Goal: Task Accomplishment & Management: Use online tool/utility

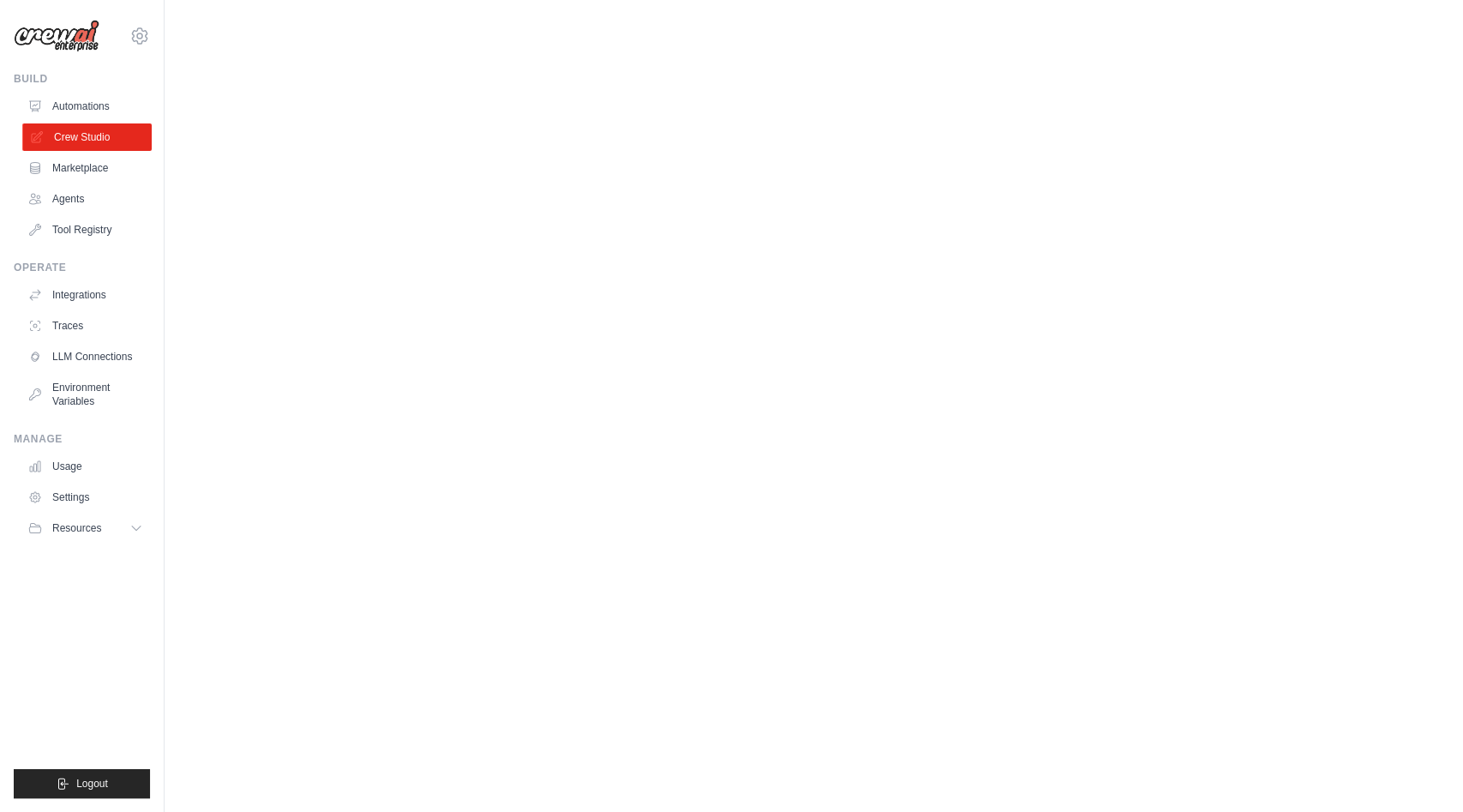
click at [102, 132] on link "Crew Studio" at bounding box center [87, 137] width 129 height 27
click at [74, 109] on link "Automations" at bounding box center [87, 106] width 129 height 27
click at [70, 142] on link "Crew Studio" at bounding box center [87, 137] width 129 height 27
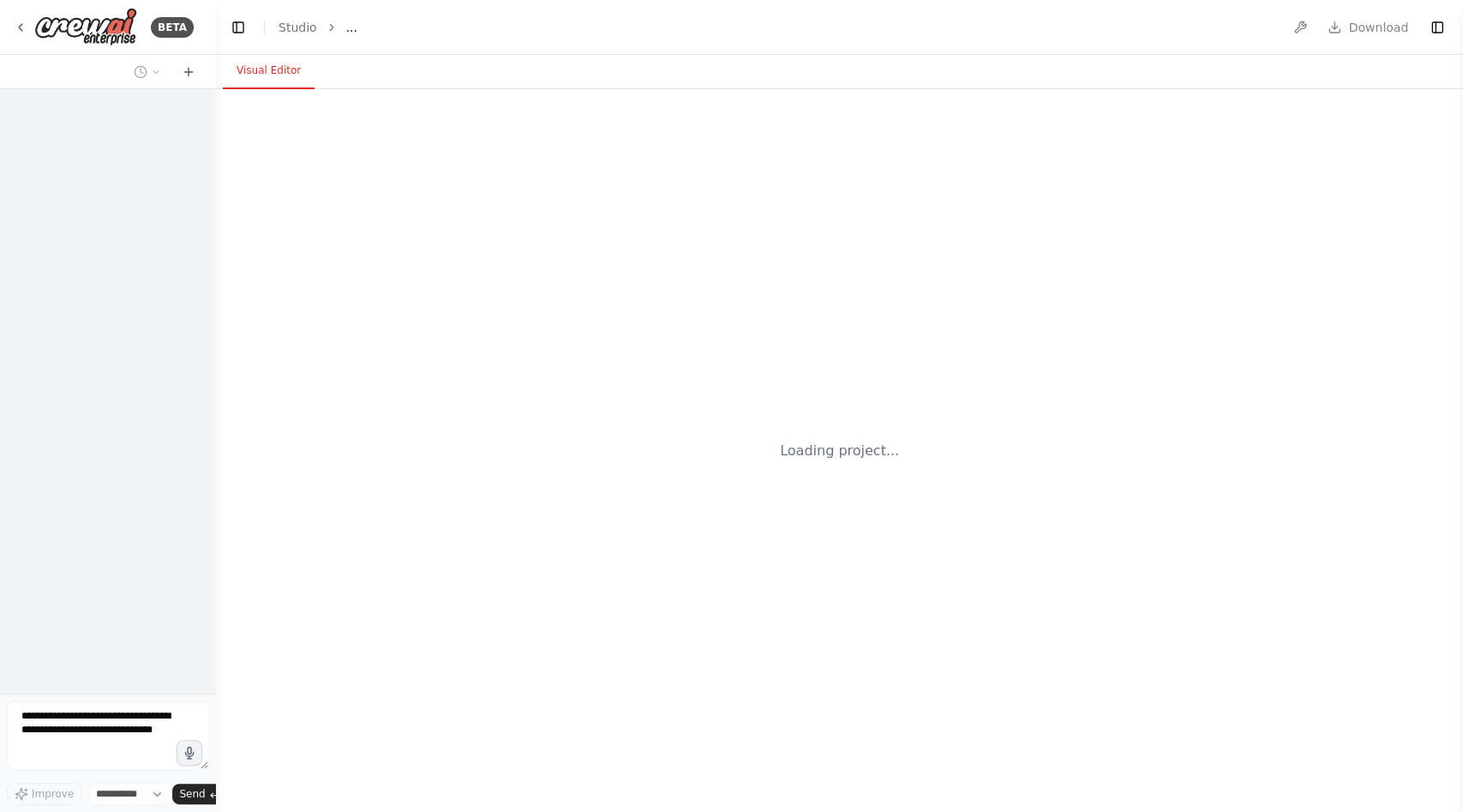
select select "****"
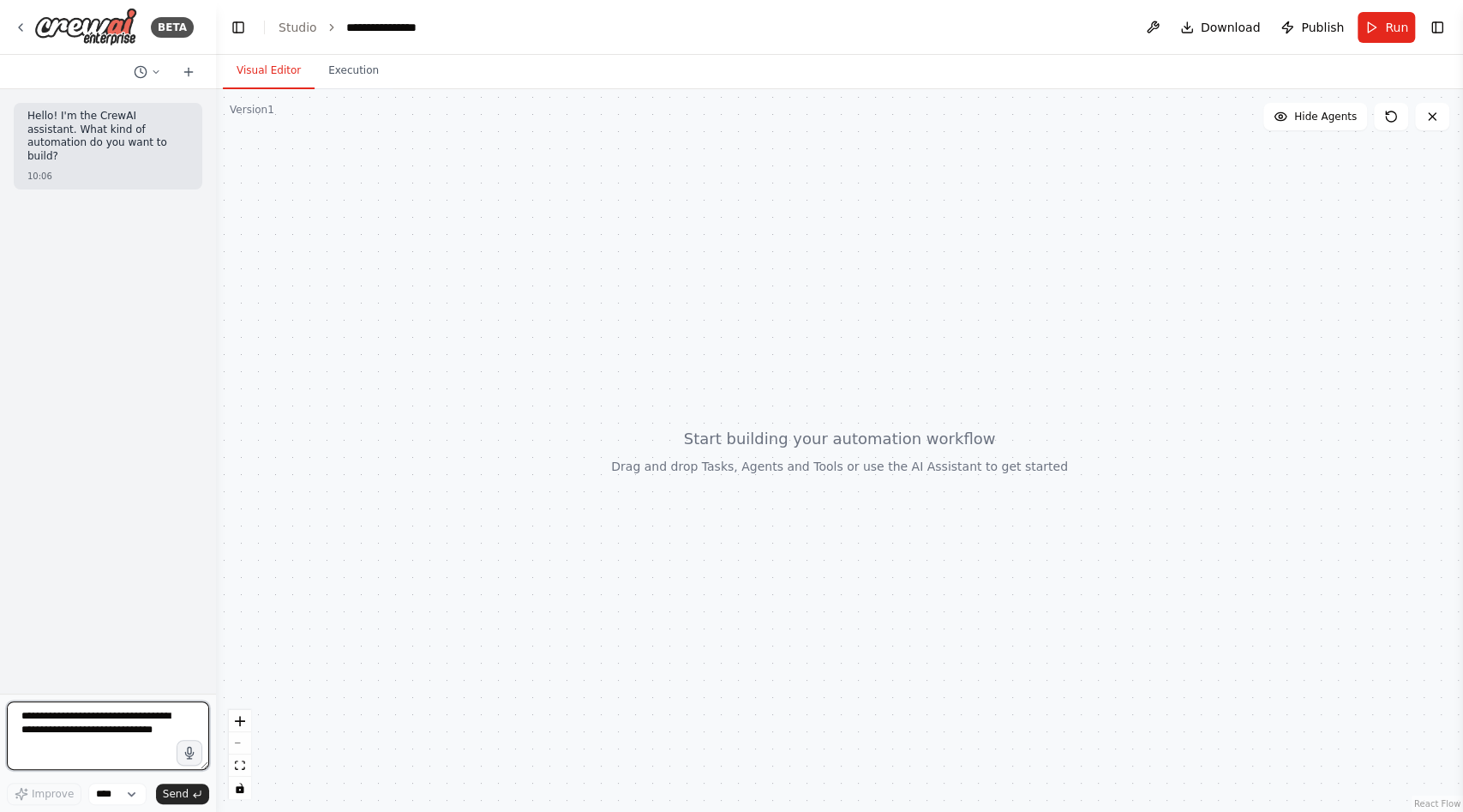
click at [132, 714] on textarea at bounding box center [107, 735] width 203 height 69
click at [158, 719] on textarea at bounding box center [107, 735] width 203 height 69
paste textarea "**********"
type textarea "**********"
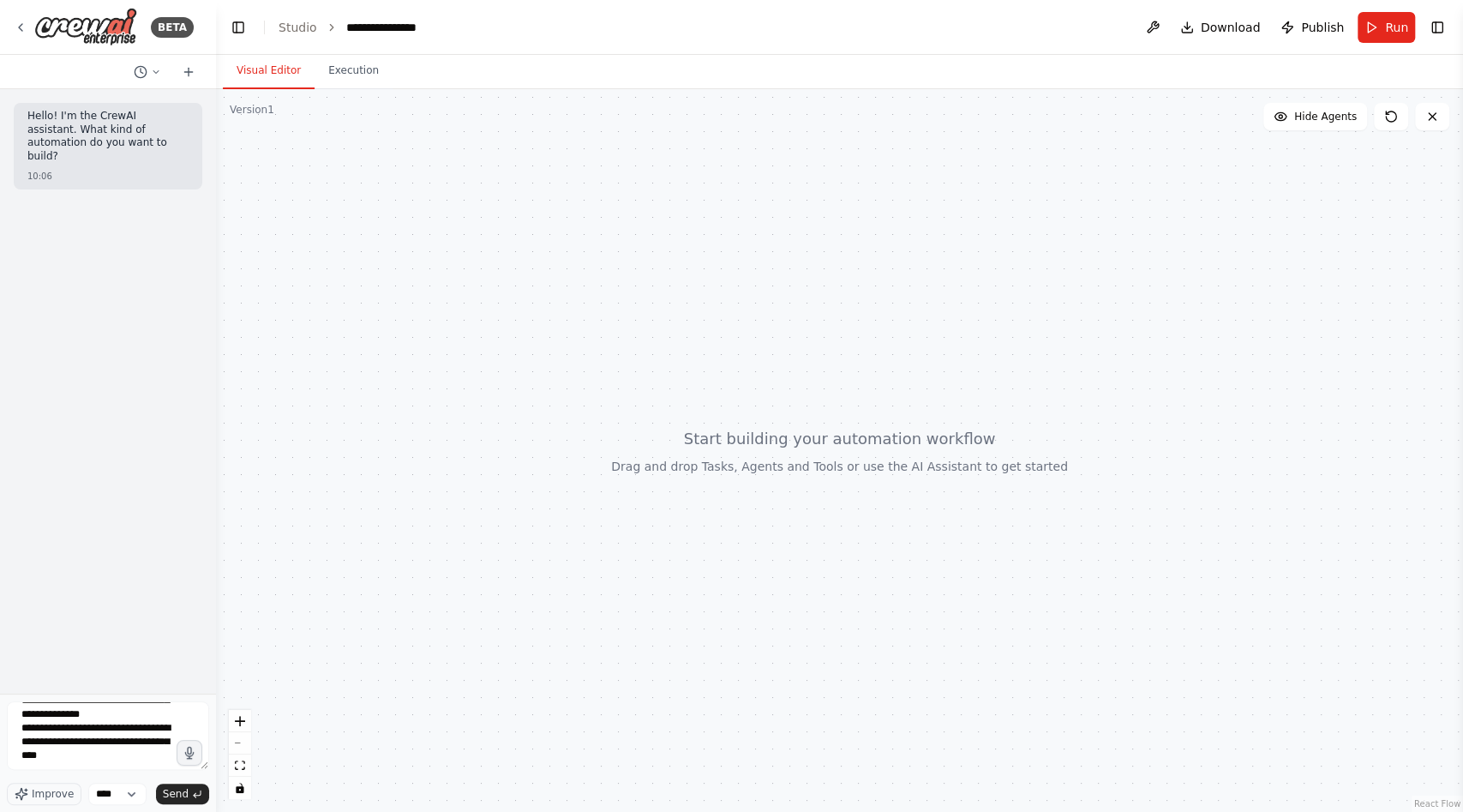
click at [187, 804] on div "Improve **** Send" at bounding box center [107, 794] width 203 height 23
click at [187, 794] on span "Send" at bounding box center [175, 793] width 25 height 14
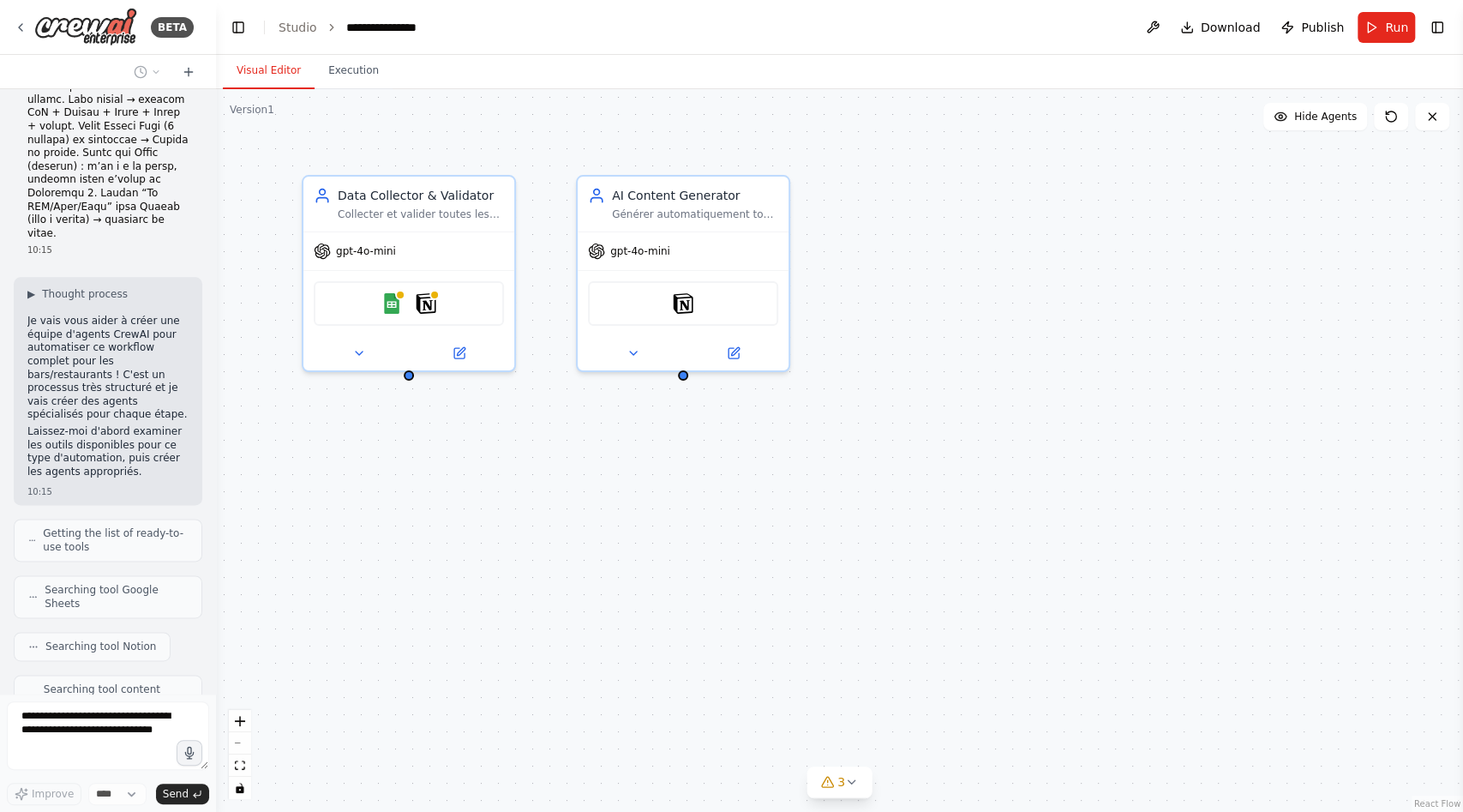
scroll to position [5724, 0]
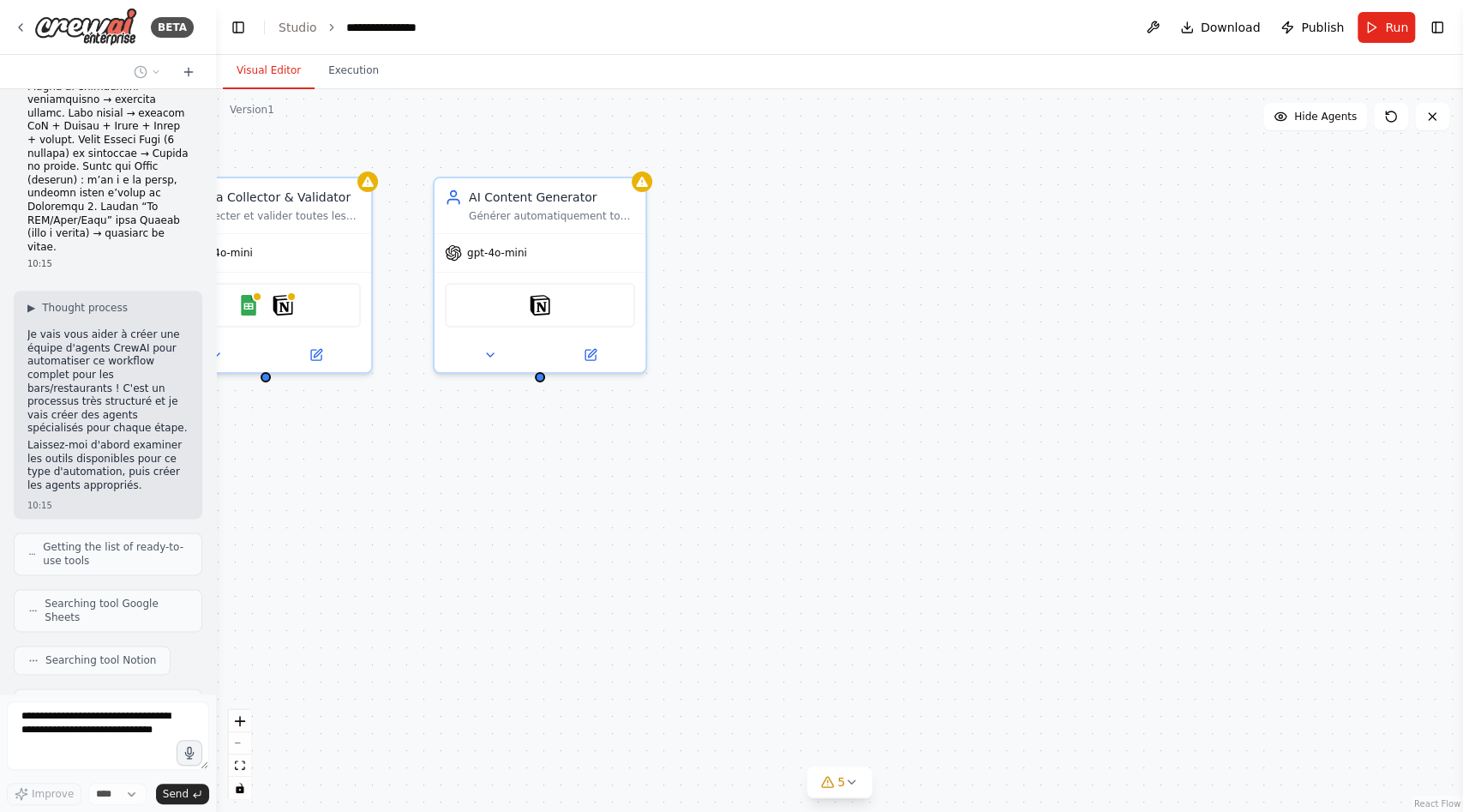
drag, startPoint x: 693, startPoint y: 463, endPoint x: 677, endPoint y: 479, distance: 22.6
click at [677, 479] on div "Data Collector & Validator Collecter et valider toutes les données critiques du…" at bounding box center [839, 450] width 1247 height 723
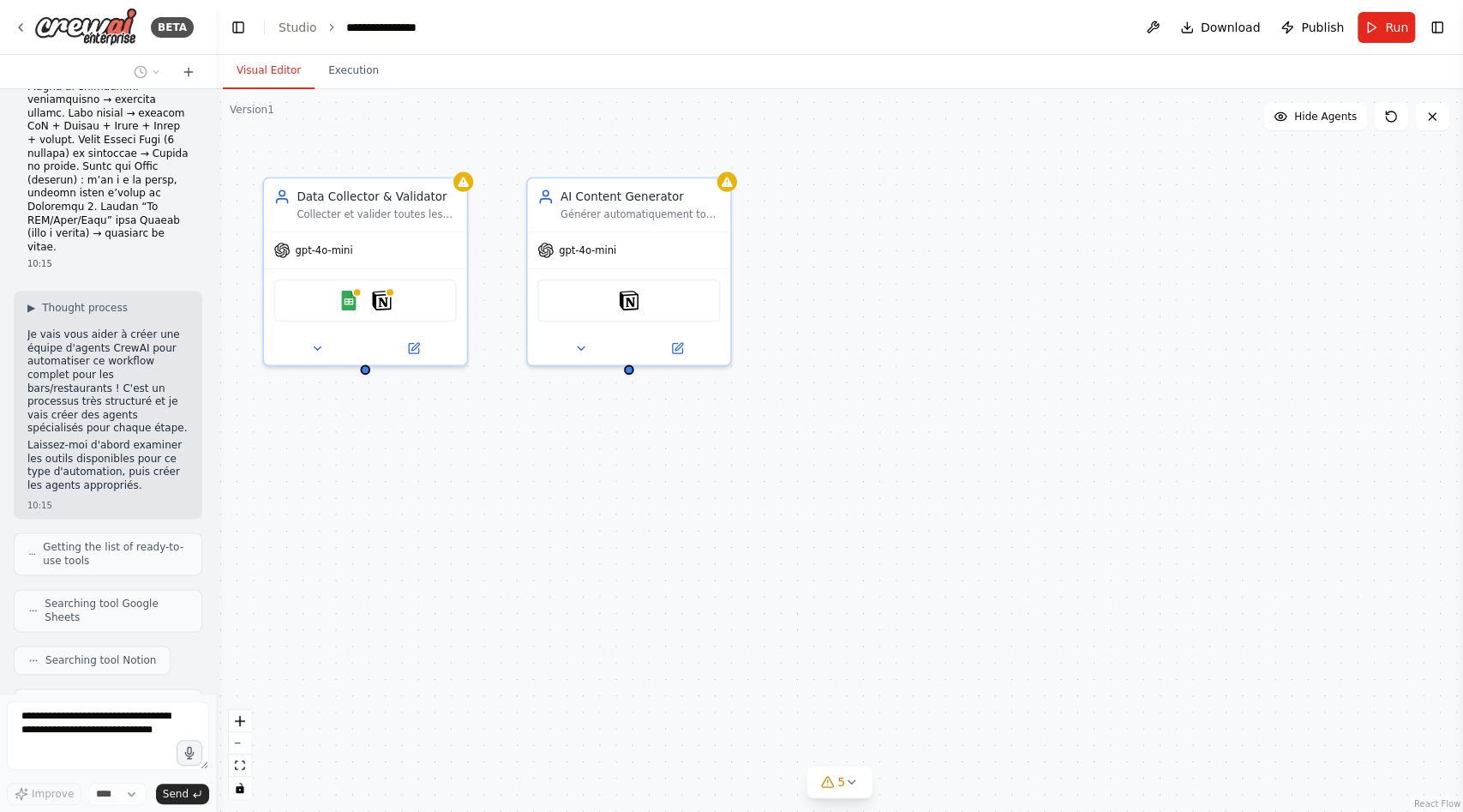
scroll to position [5794, 0]
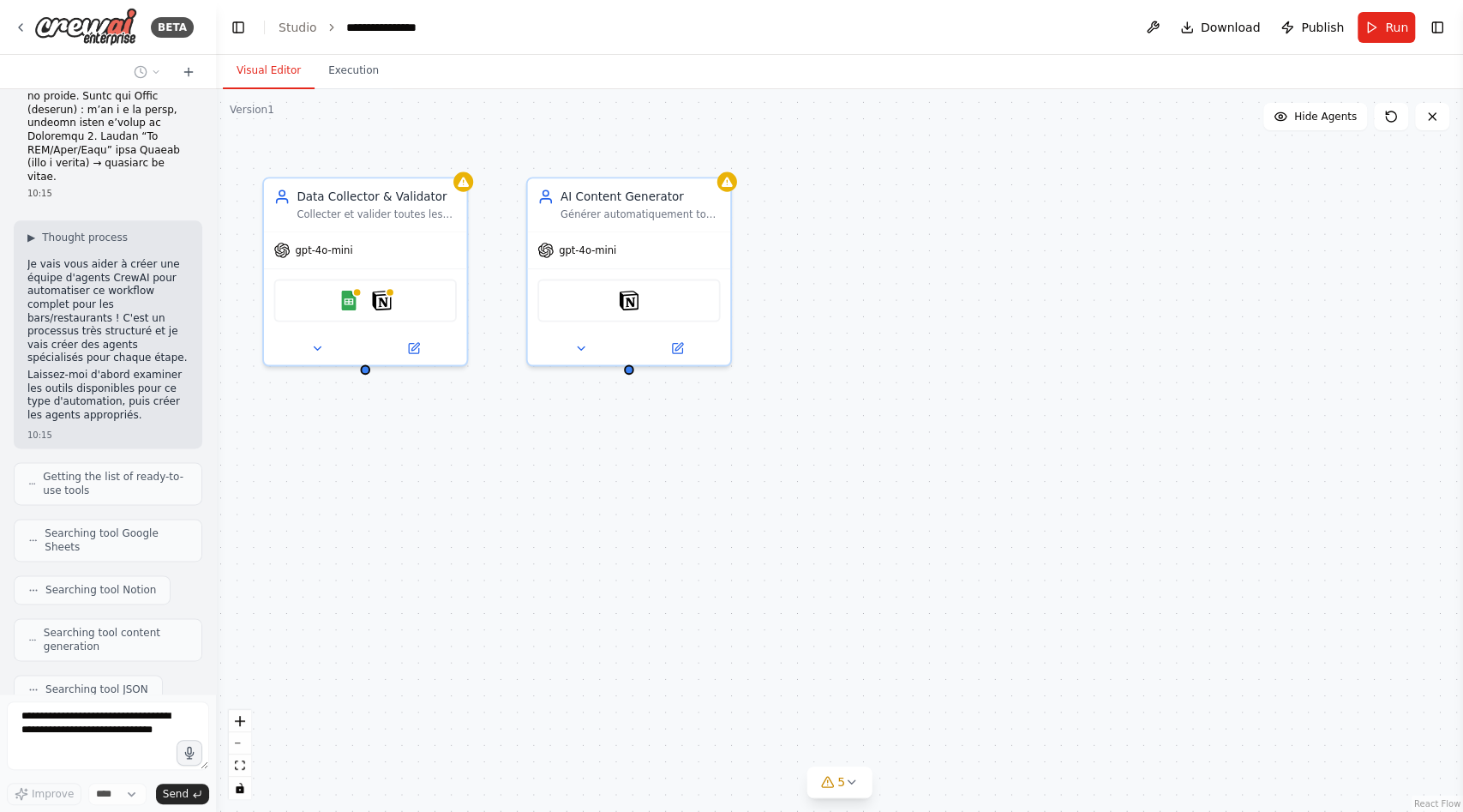
drag, startPoint x: 703, startPoint y: 504, endPoint x: 675, endPoint y: 505, distance: 28.0
click at [675, 505] on div "Data Collector & Validator Collecter et valider toutes les données critiques du…" at bounding box center [839, 450] width 1247 height 723
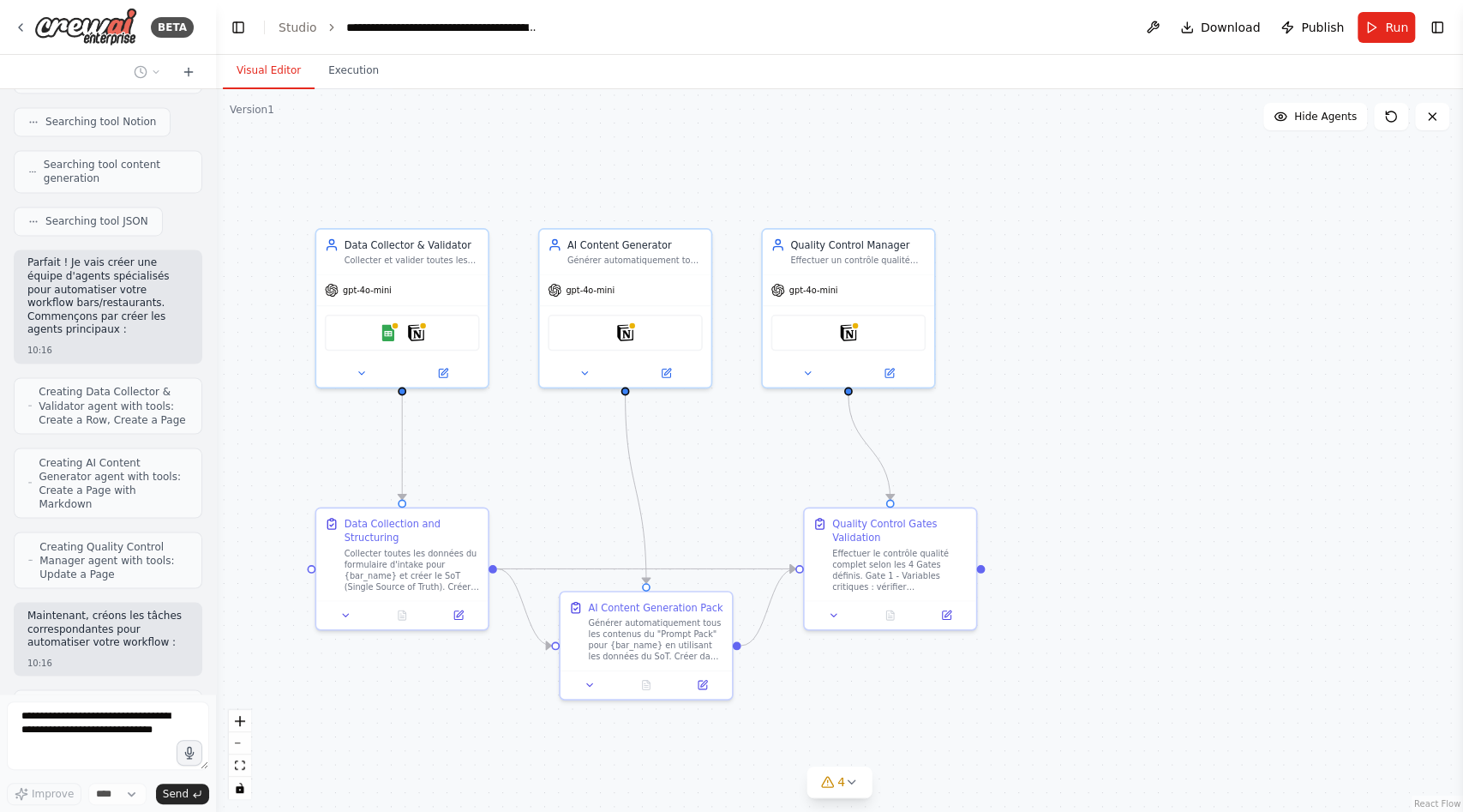
scroll to position [6319, 0]
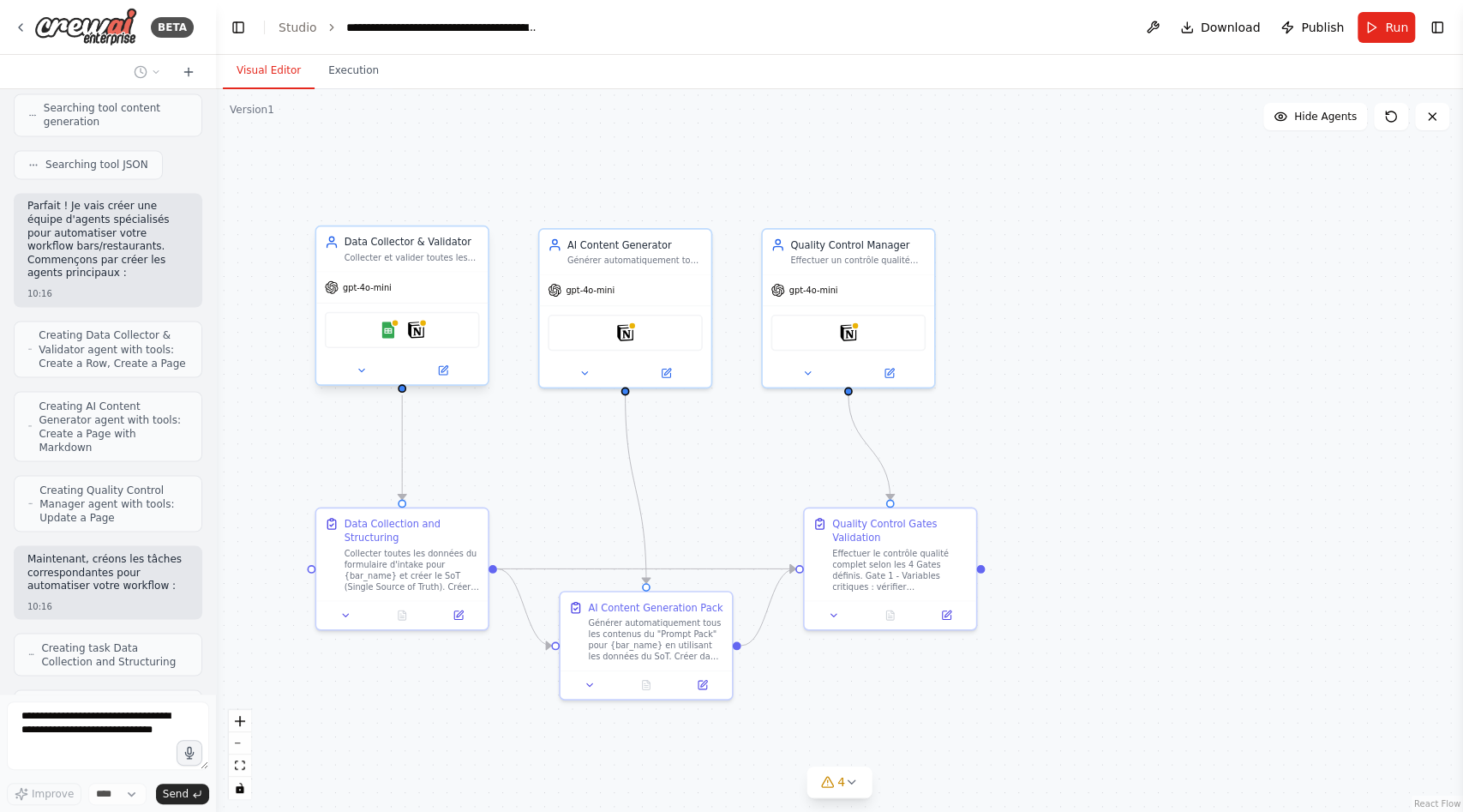
click at [366, 293] on div "gpt-4o-mini" at bounding box center [358, 287] width 67 height 14
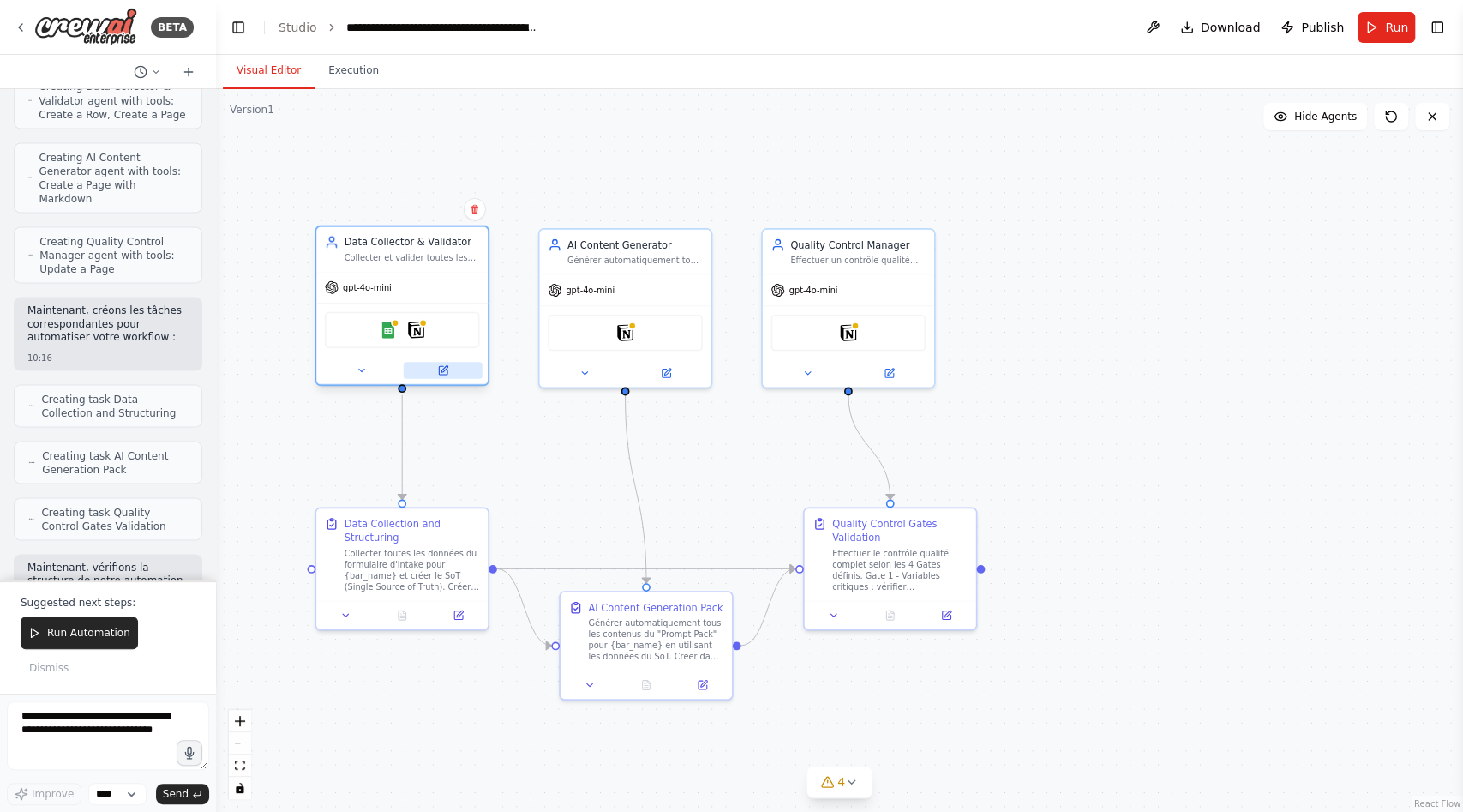
click at [452, 377] on button at bounding box center [444, 370] width 79 height 17
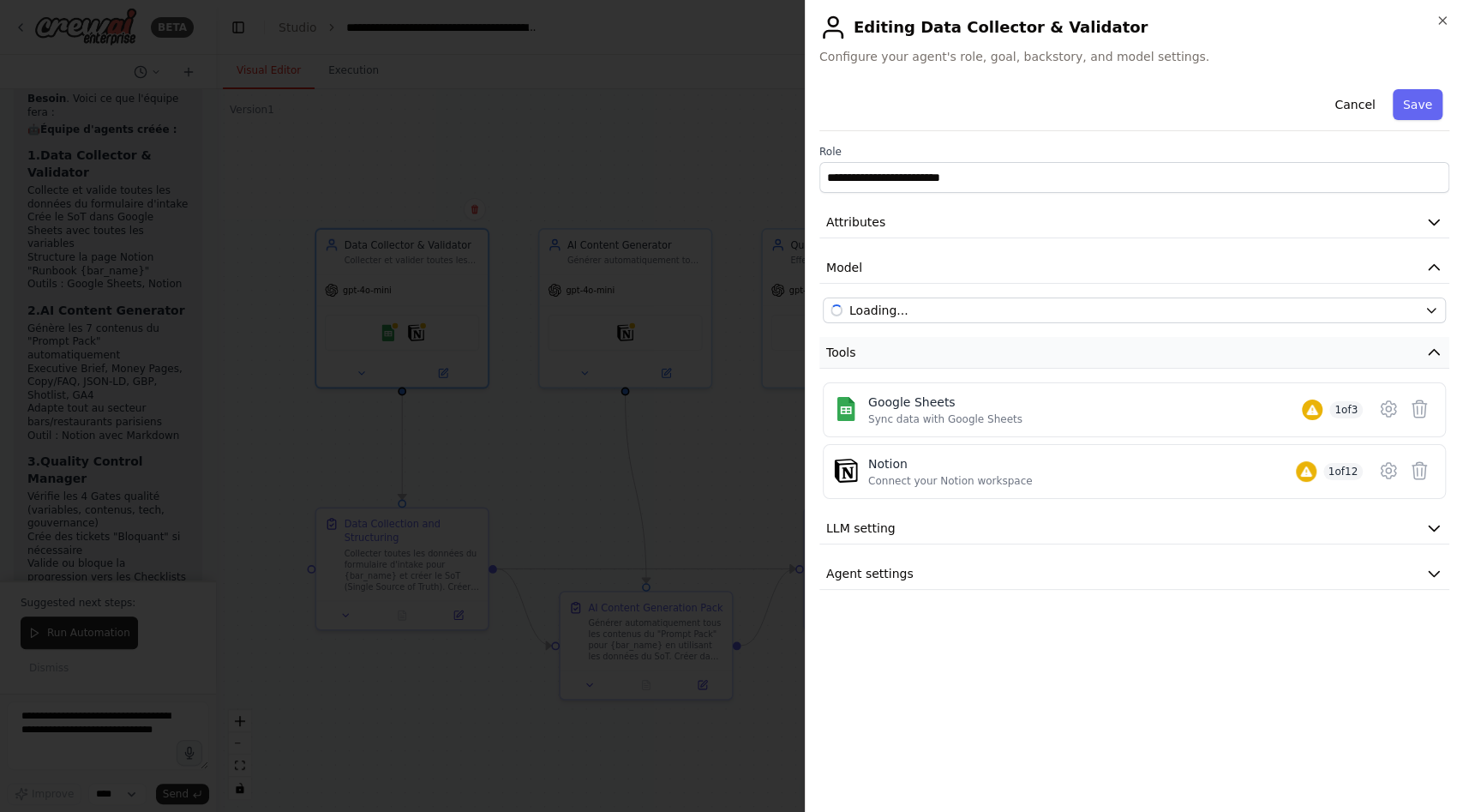
scroll to position [7359, 0]
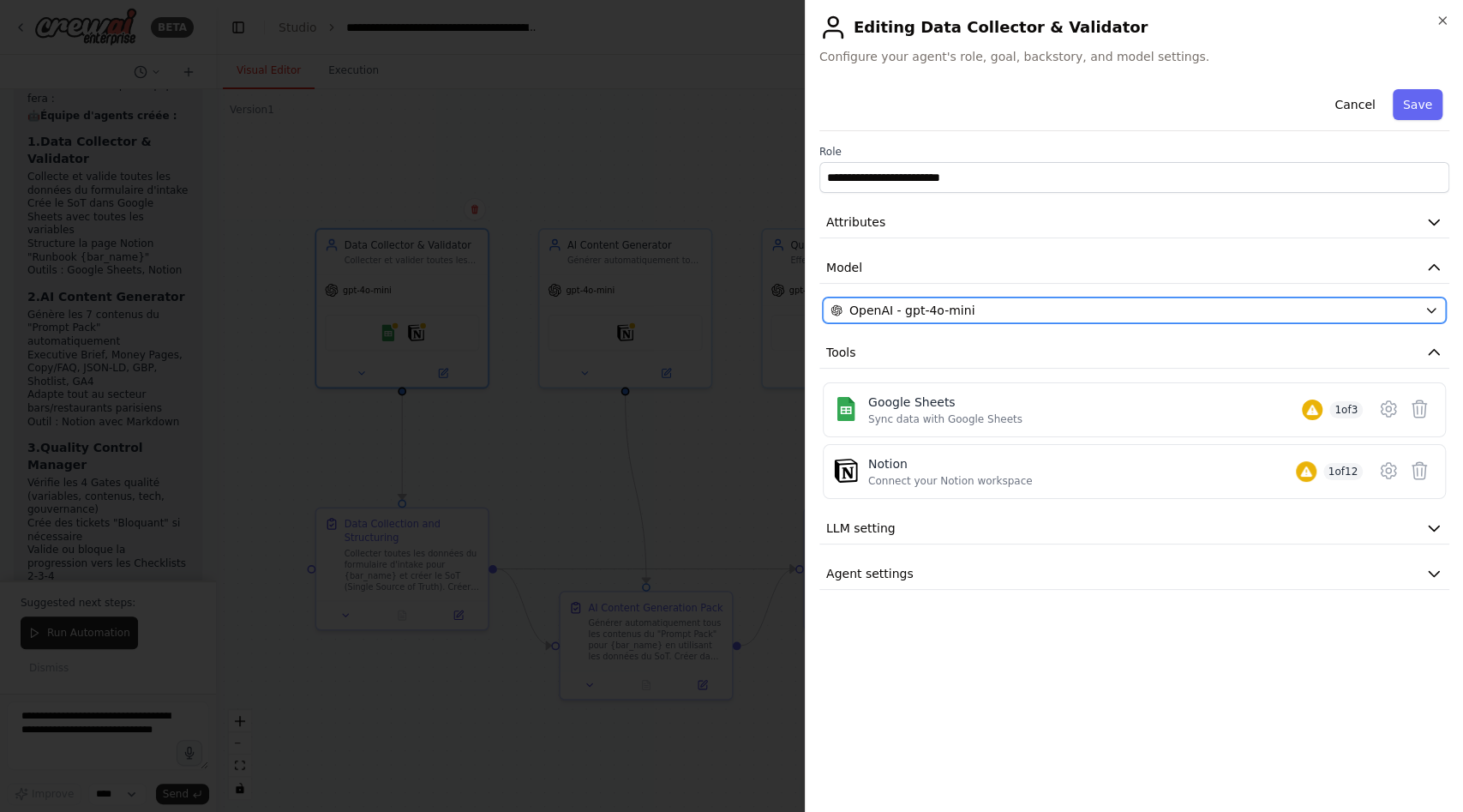
click at [1342, 310] on div "OpenAI - gpt-4o-mini" at bounding box center [1124, 310] width 587 height 17
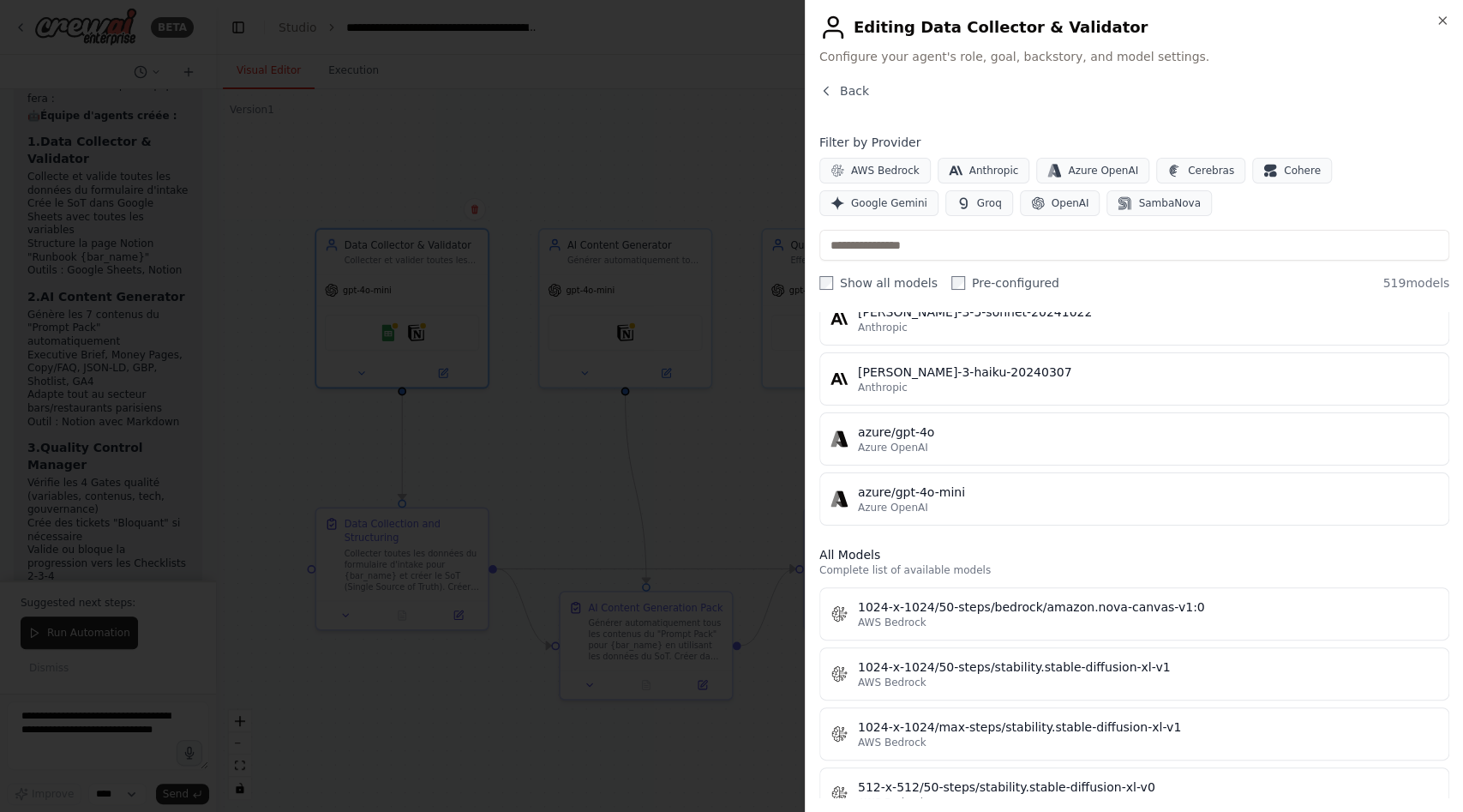
scroll to position [0, 0]
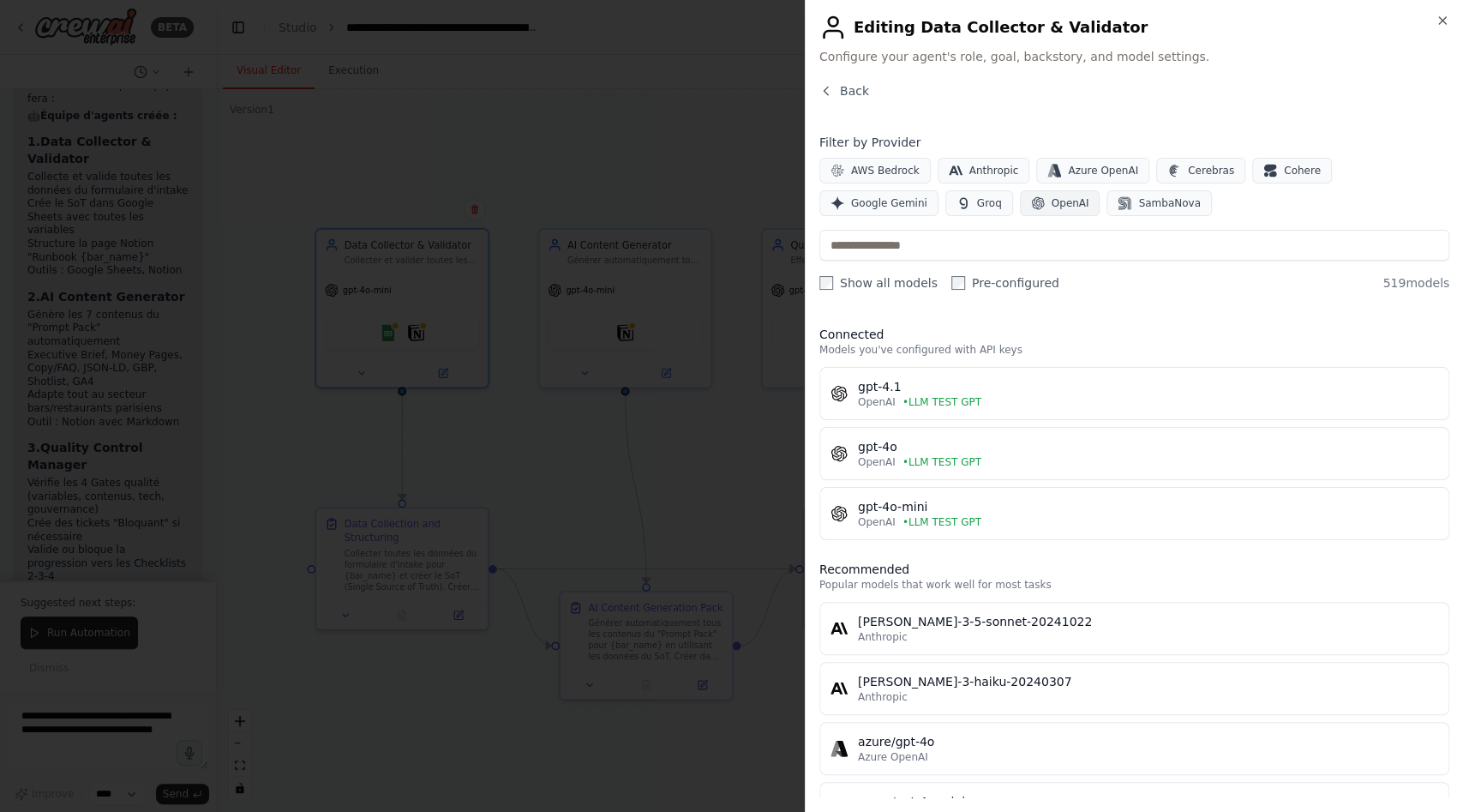
click at [1051, 198] on span "OpenAI" at bounding box center [1070, 203] width 38 height 14
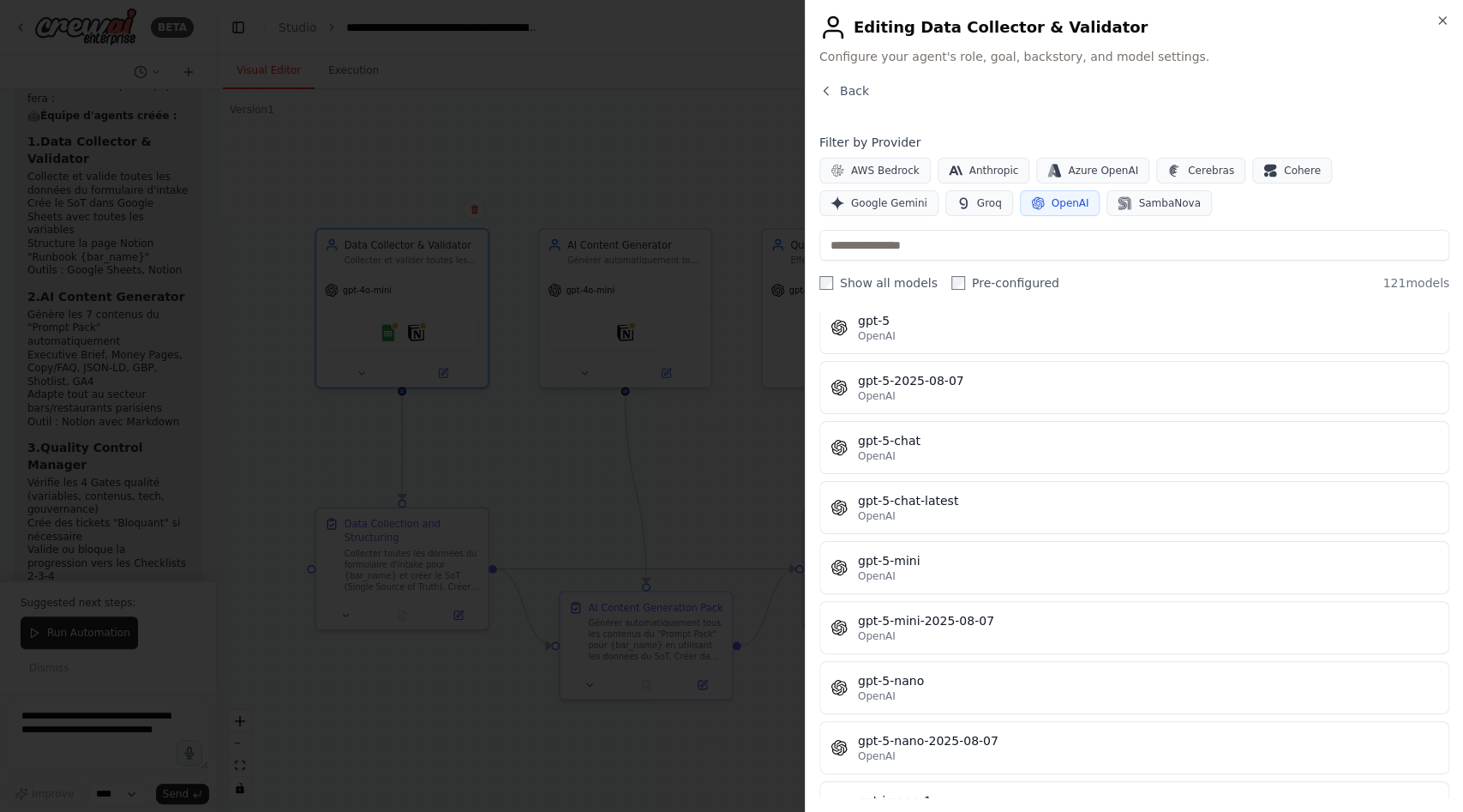
scroll to position [4082, 0]
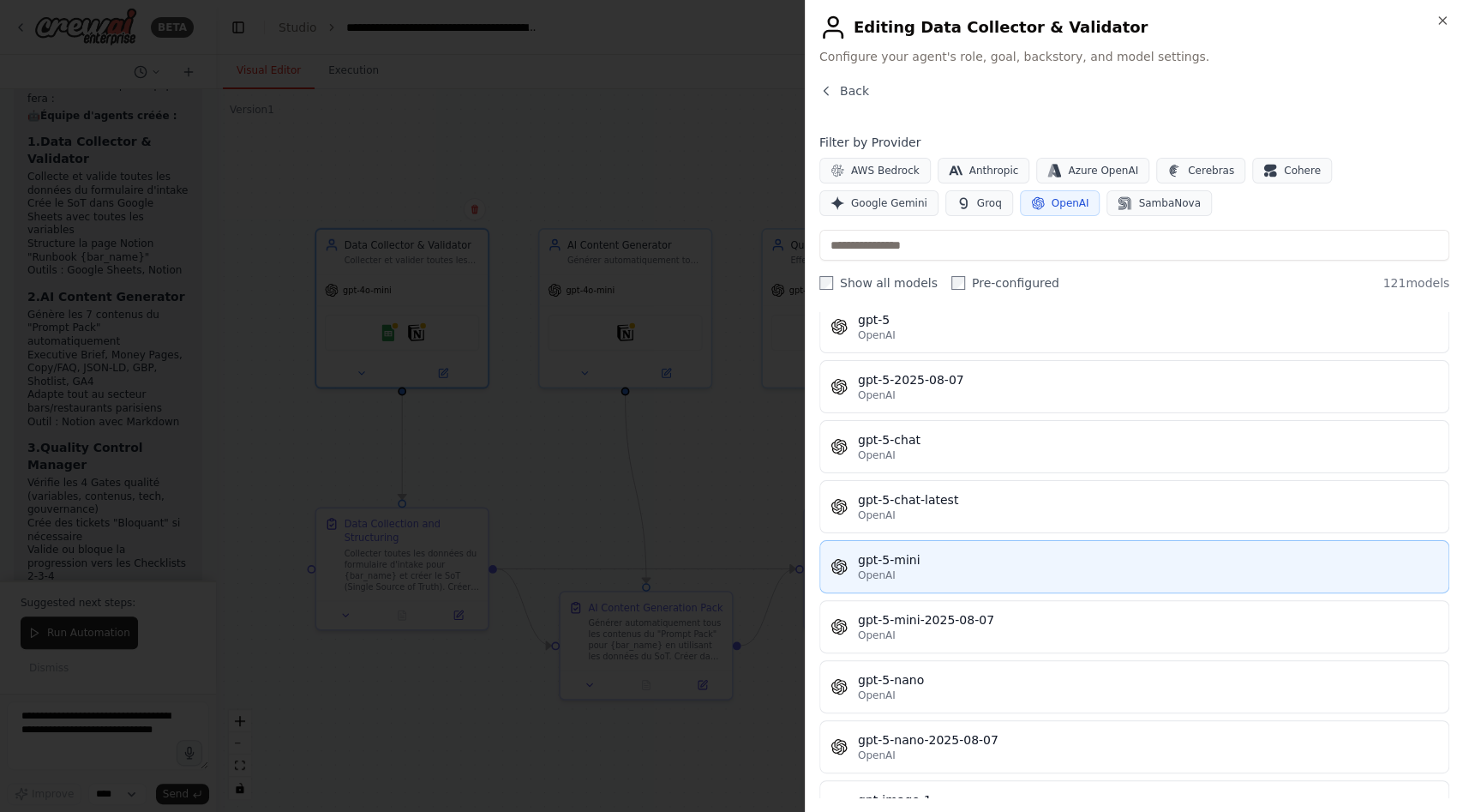
click at [967, 551] on div "gpt-5-mini" at bounding box center [1148, 560] width 580 height 17
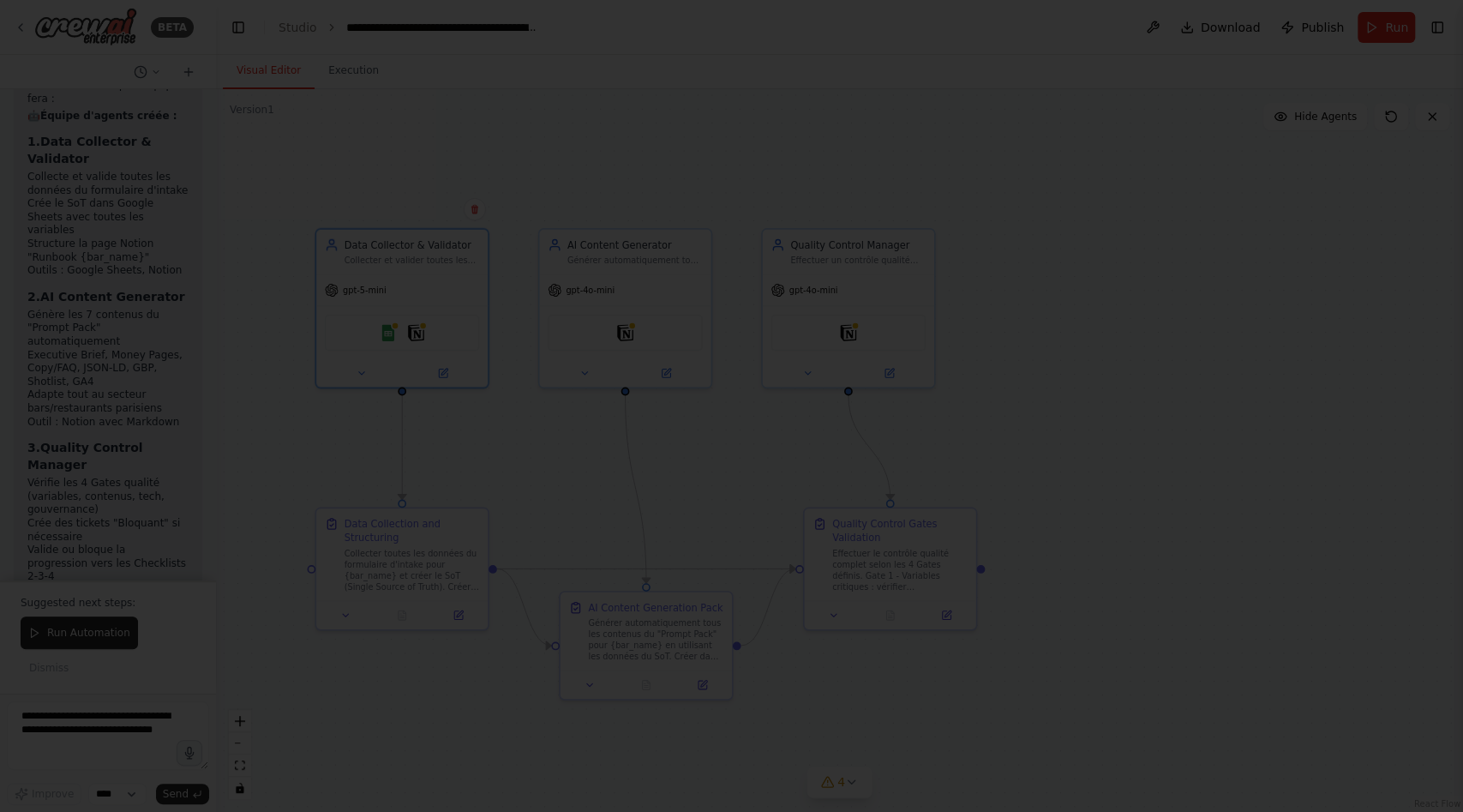
click at [745, 467] on div at bounding box center [731, 406] width 1463 height 812
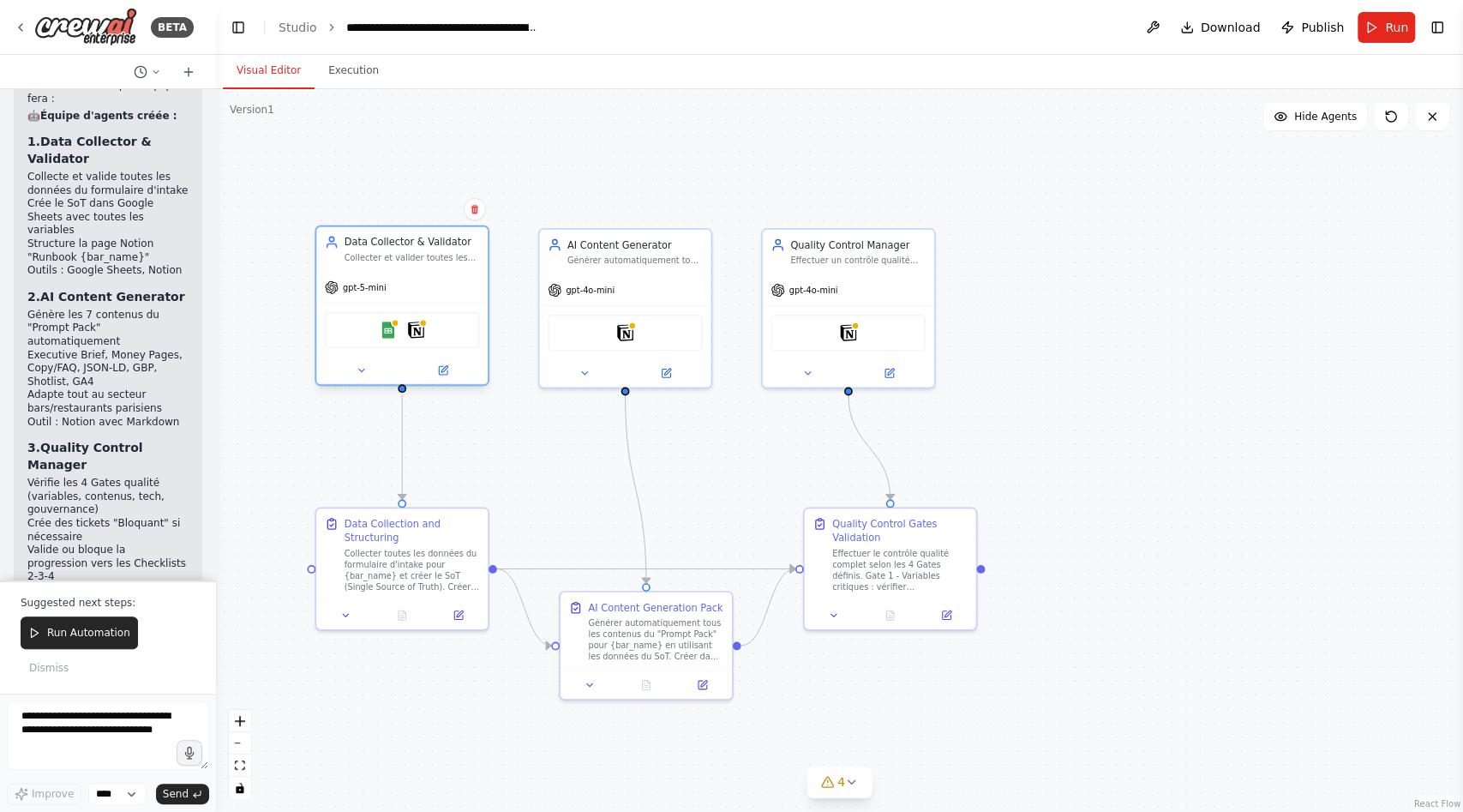
click at [367, 291] on span "gpt-5-mini" at bounding box center [365, 287] width 43 height 11
click at [356, 288] on span "gpt-5-mini" at bounding box center [365, 287] width 43 height 11
click at [442, 364] on button at bounding box center [444, 370] width 79 height 17
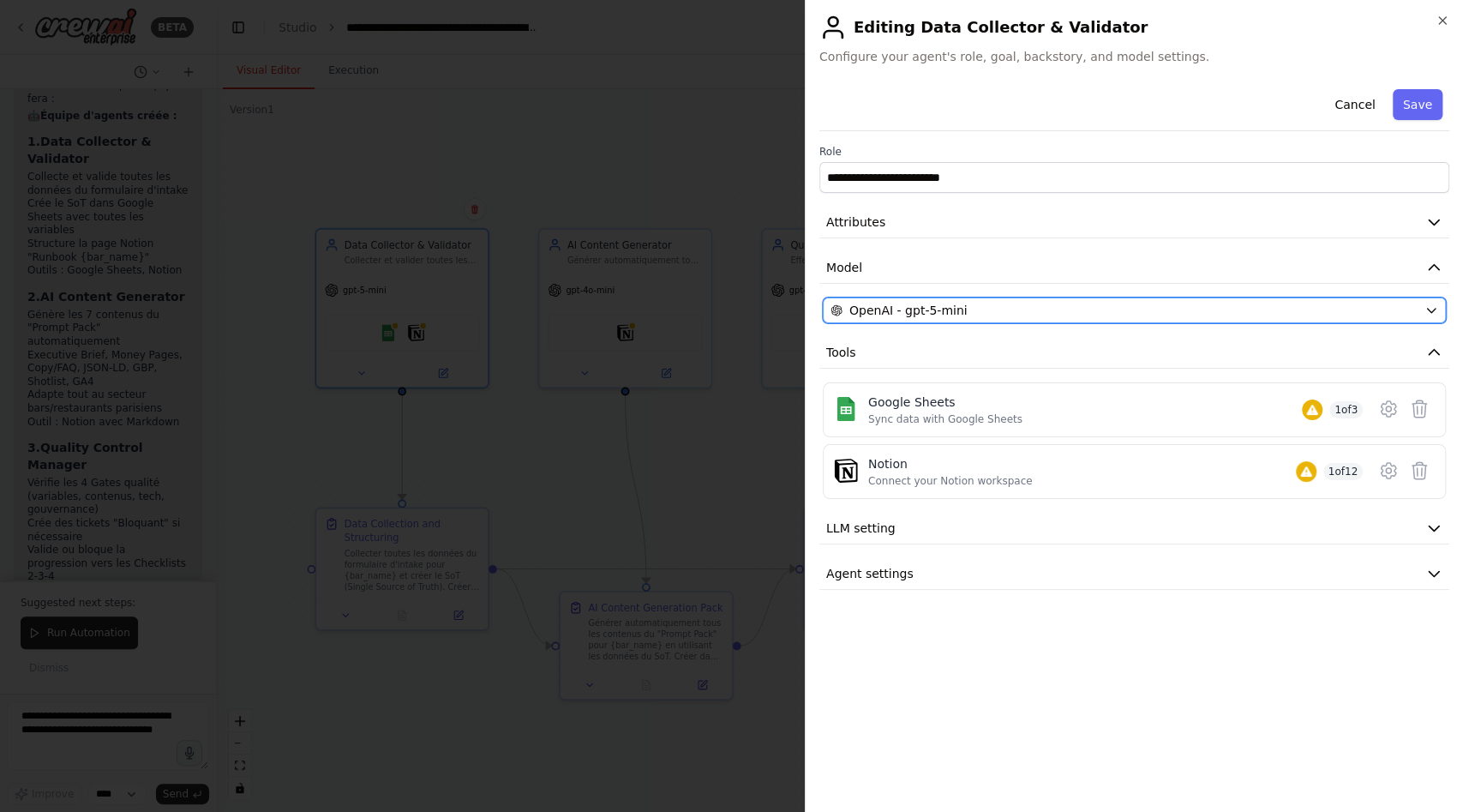
click at [961, 318] on button "OpenAI - gpt-5-mini" at bounding box center [1134, 310] width 623 height 25
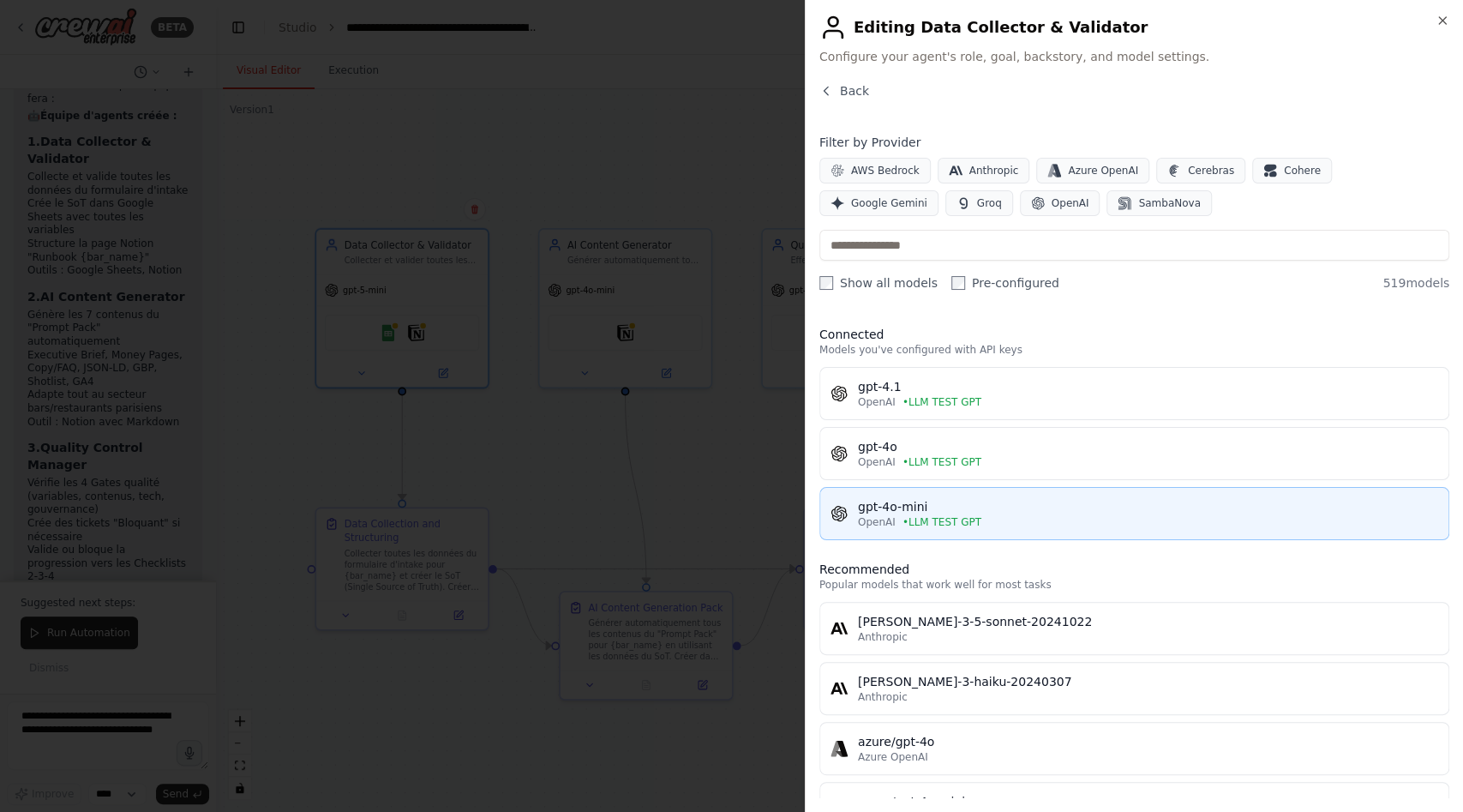
click at [990, 521] on div "OpenAI • LLM TEST GPT" at bounding box center [1148, 522] width 580 height 14
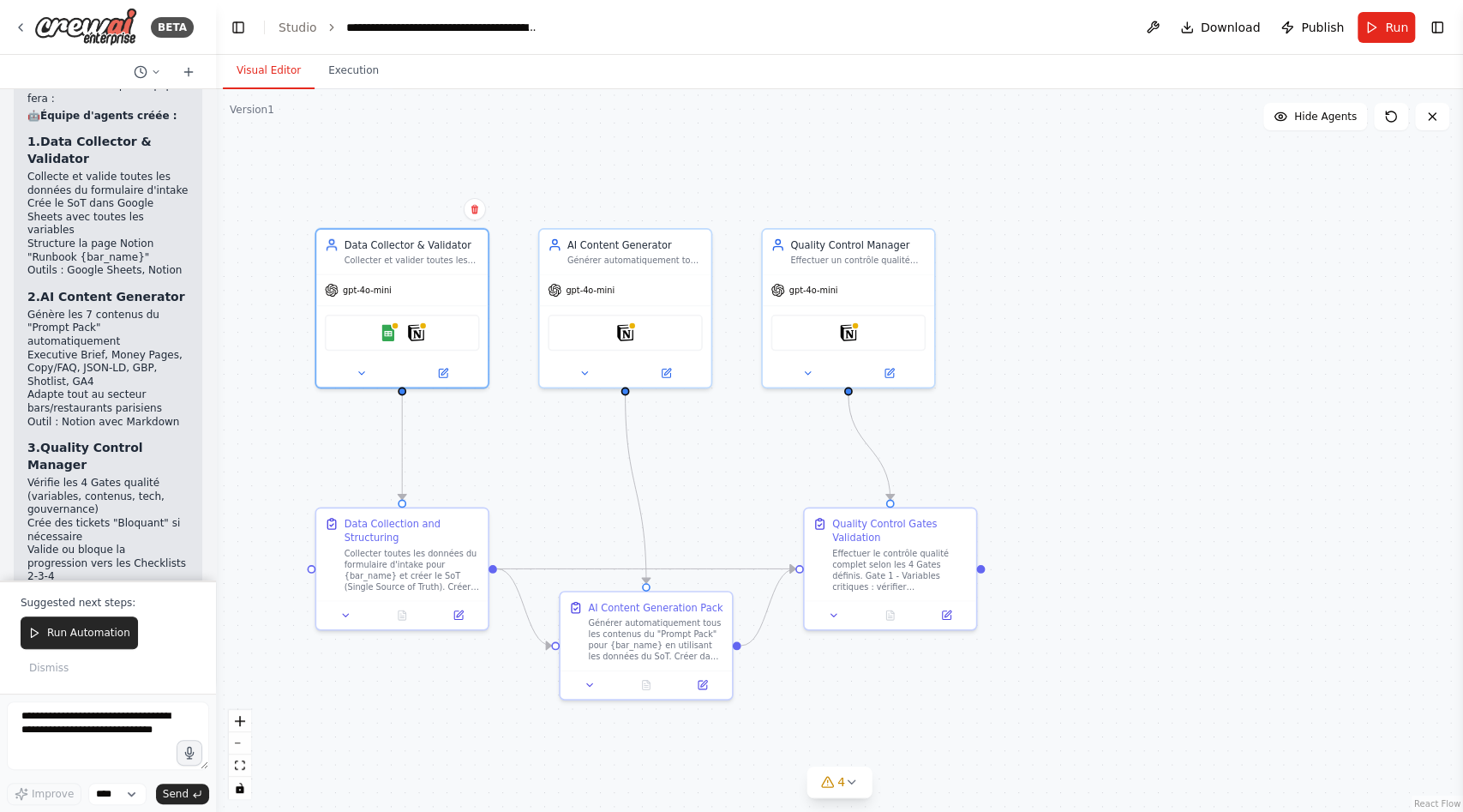
click at [318, 439] on div ".deletable-edge-delete-btn { width: 20px; height: 20px; border: 0px solid #ffff…" at bounding box center [839, 450] width 1247 height 723
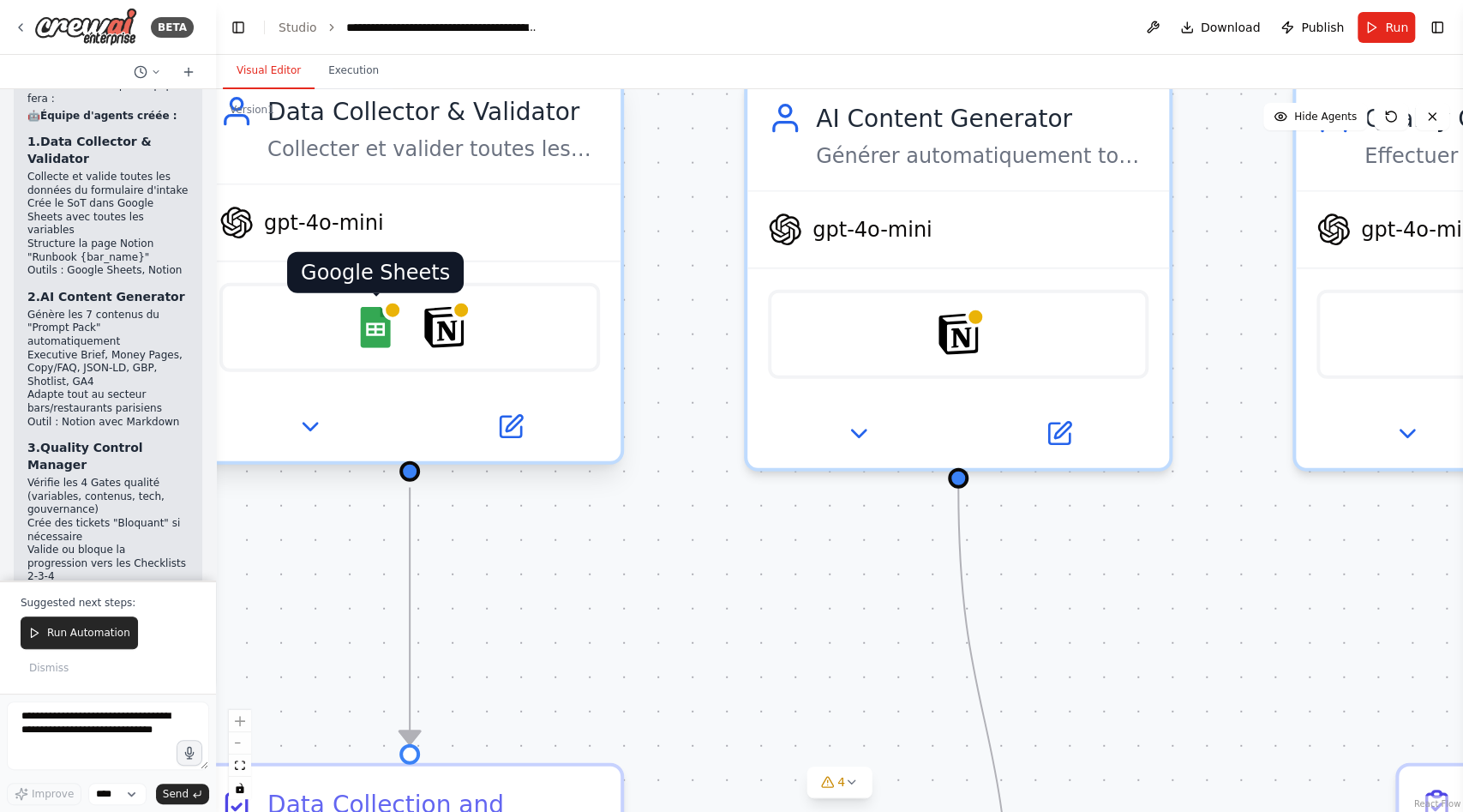
click at [379, 328] on img at bounding box center [376, 328] width 41 height 41
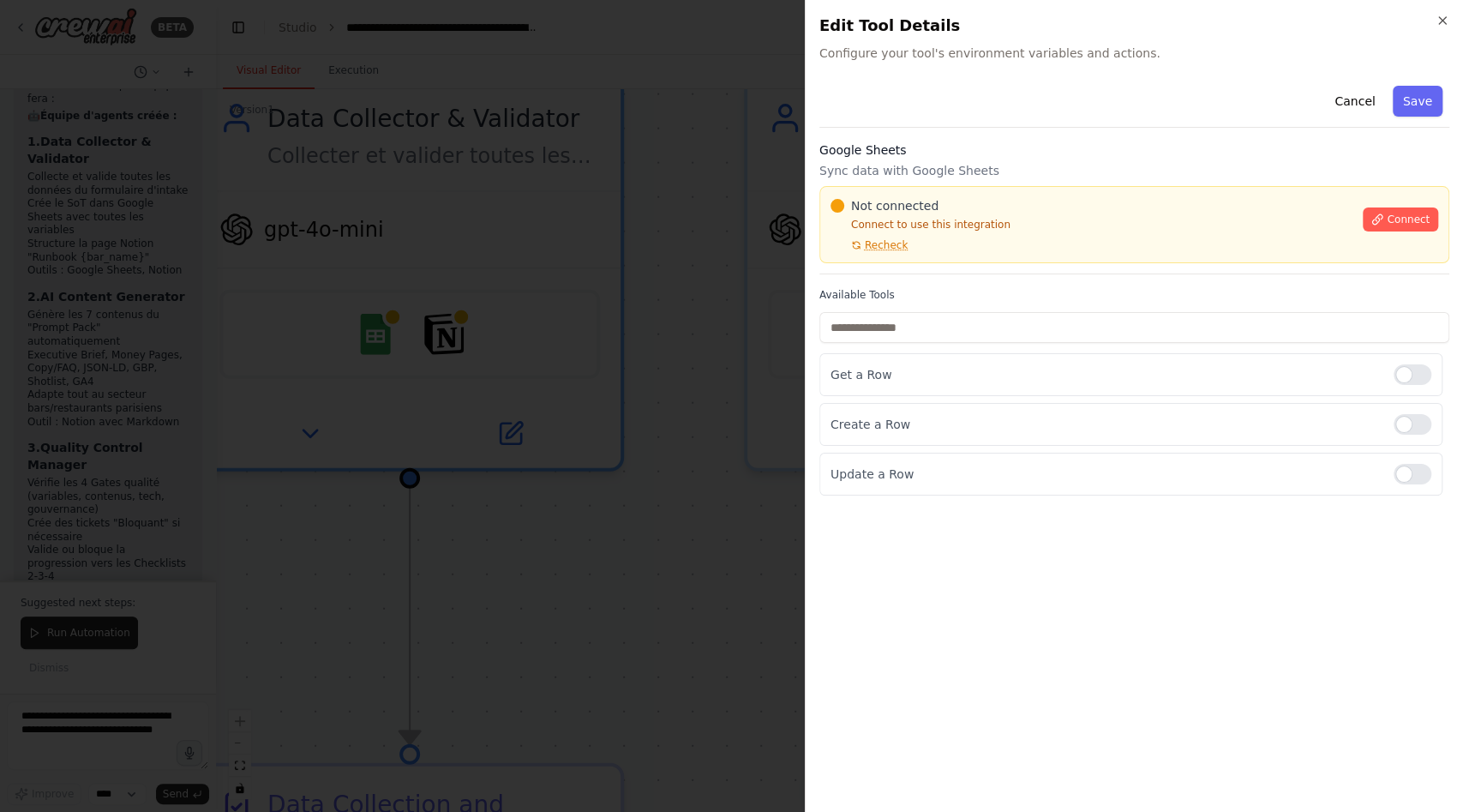
click at [723, 310] on div at bounding box center [731, 406] width 1463 height 812
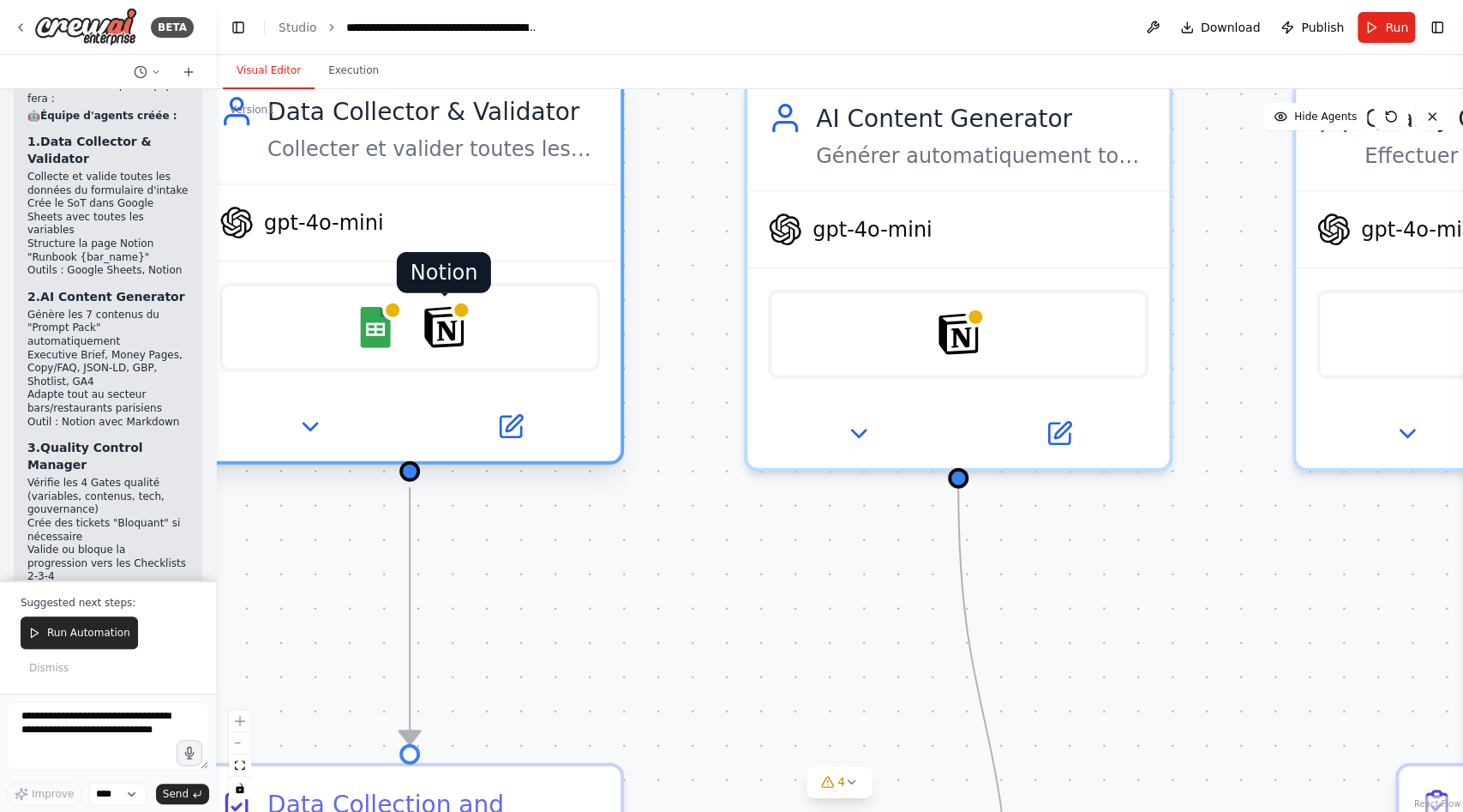
click at [452, 341] on img at bounding box center [444, 328] width 41 height 41
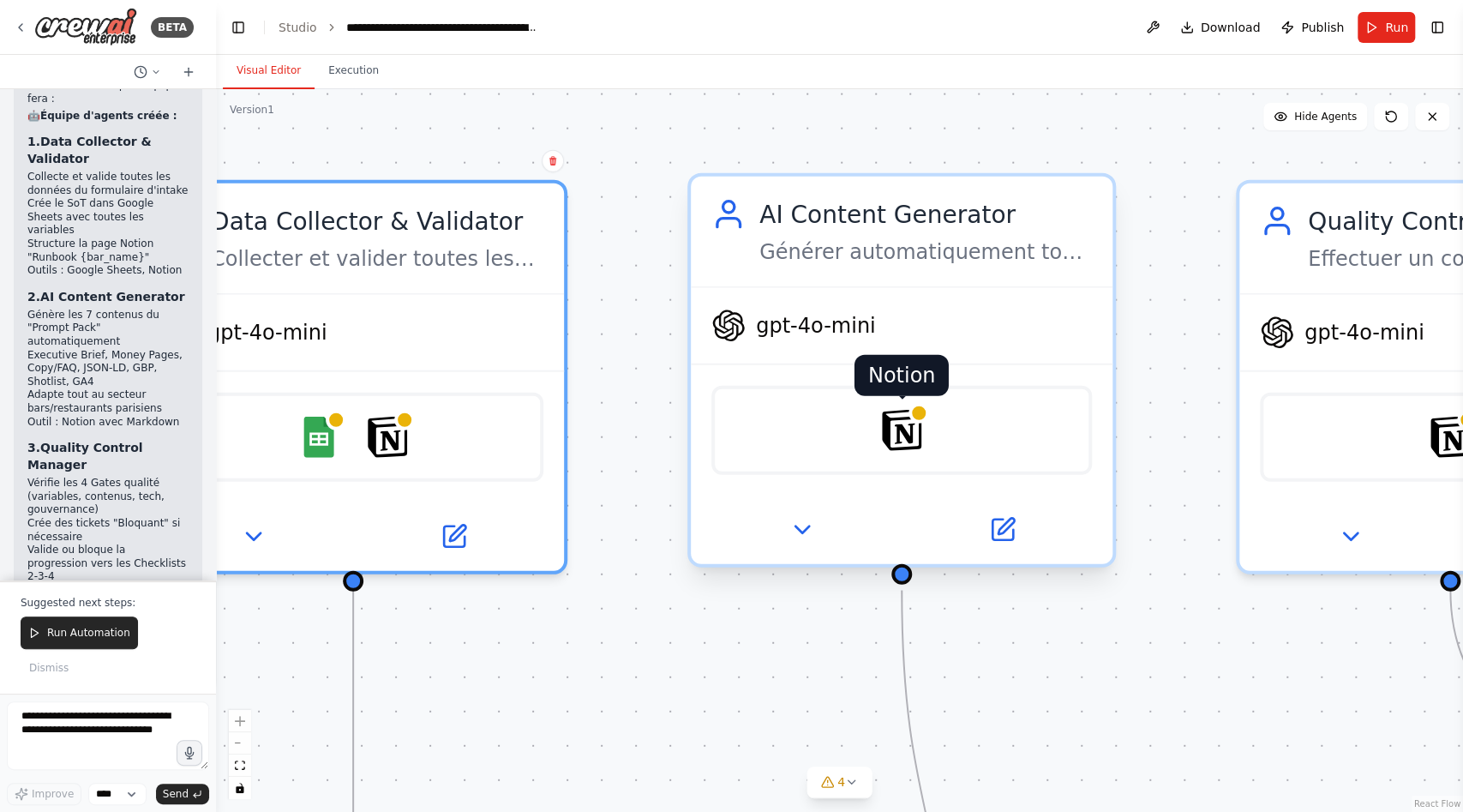
click at [908, 443] on img at bounding box center [902, 430] width 41 height 41
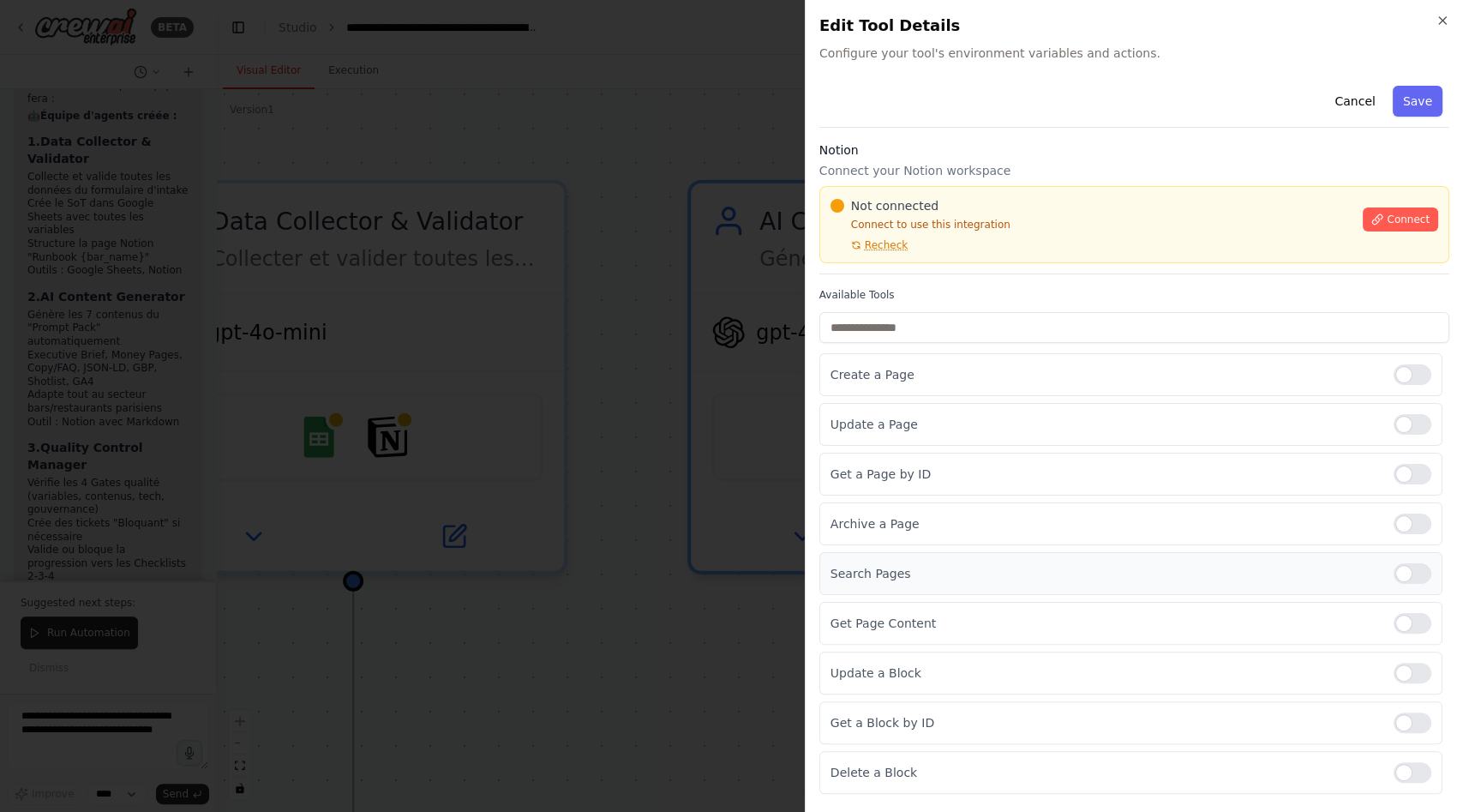
scroll to position [138, 0]
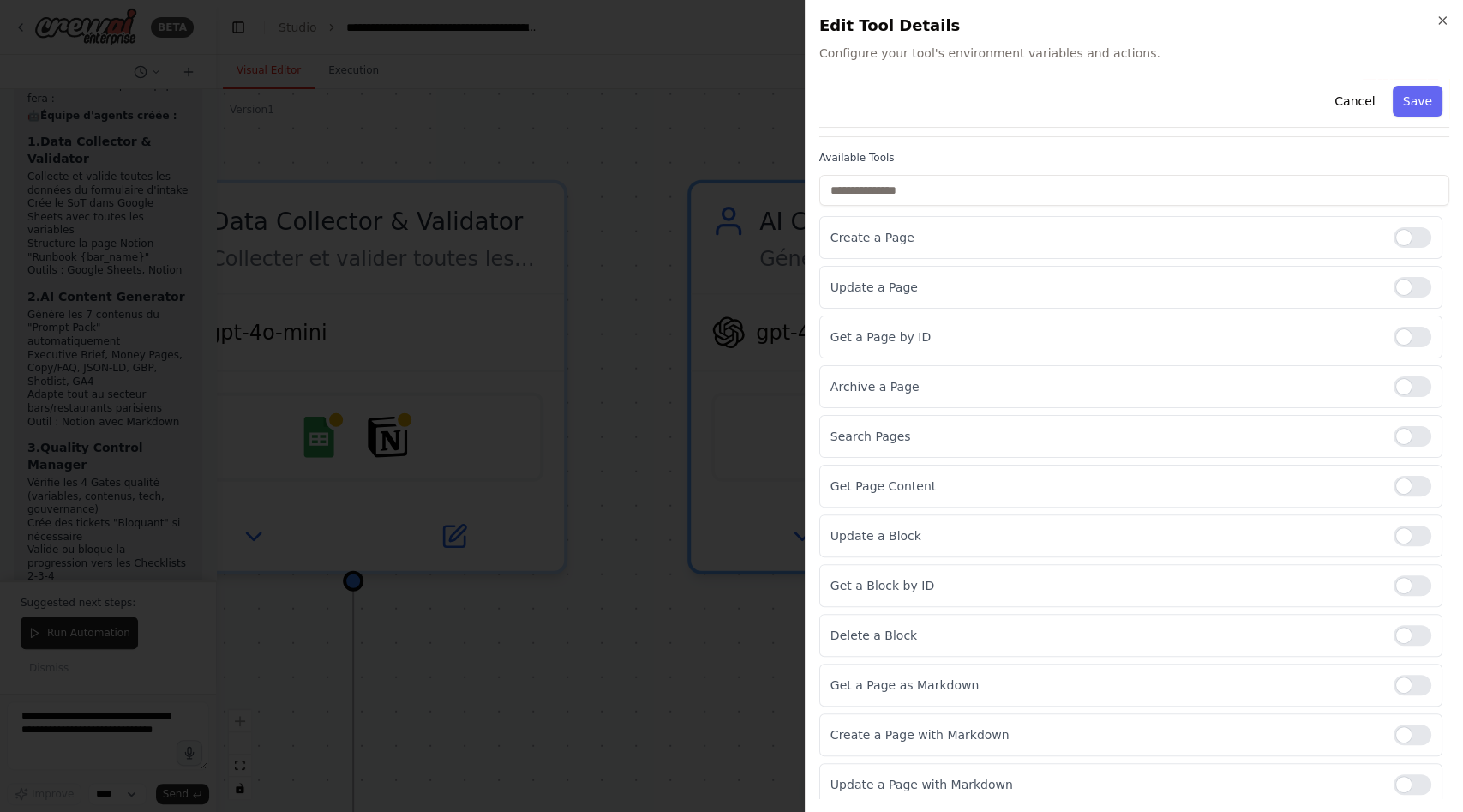
click at [699, 529] on div at bounding box center [731, 406] width 1463 height 812
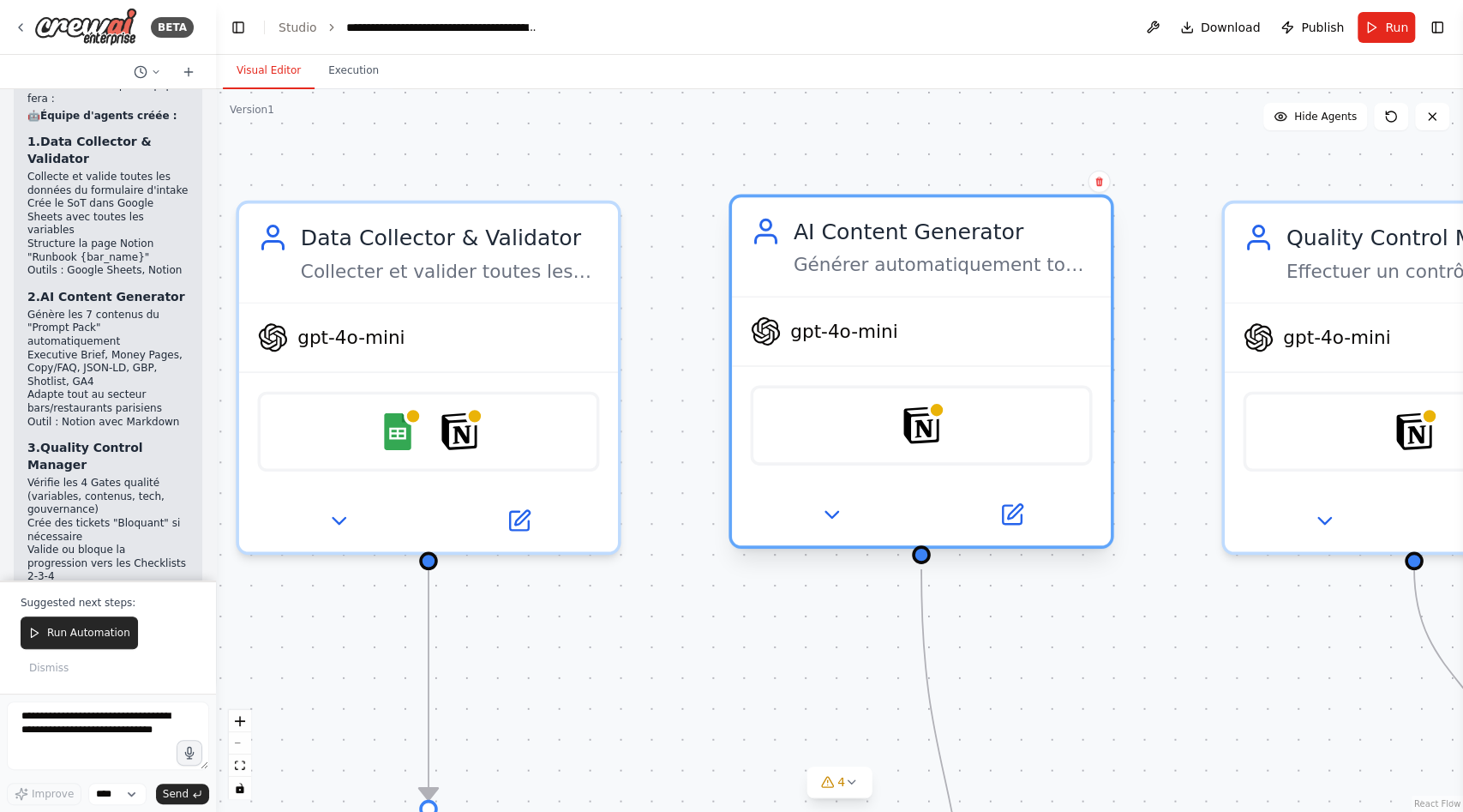
click at [1005, 249] on div "AI Content Generator Générer automatiquement tout le contenu nécessaire pour {b…" at bounding box center [944, 247] width 300 height 62
click at [1005, 521] on icon at bounding box center [1012, 515] width 19 height 19
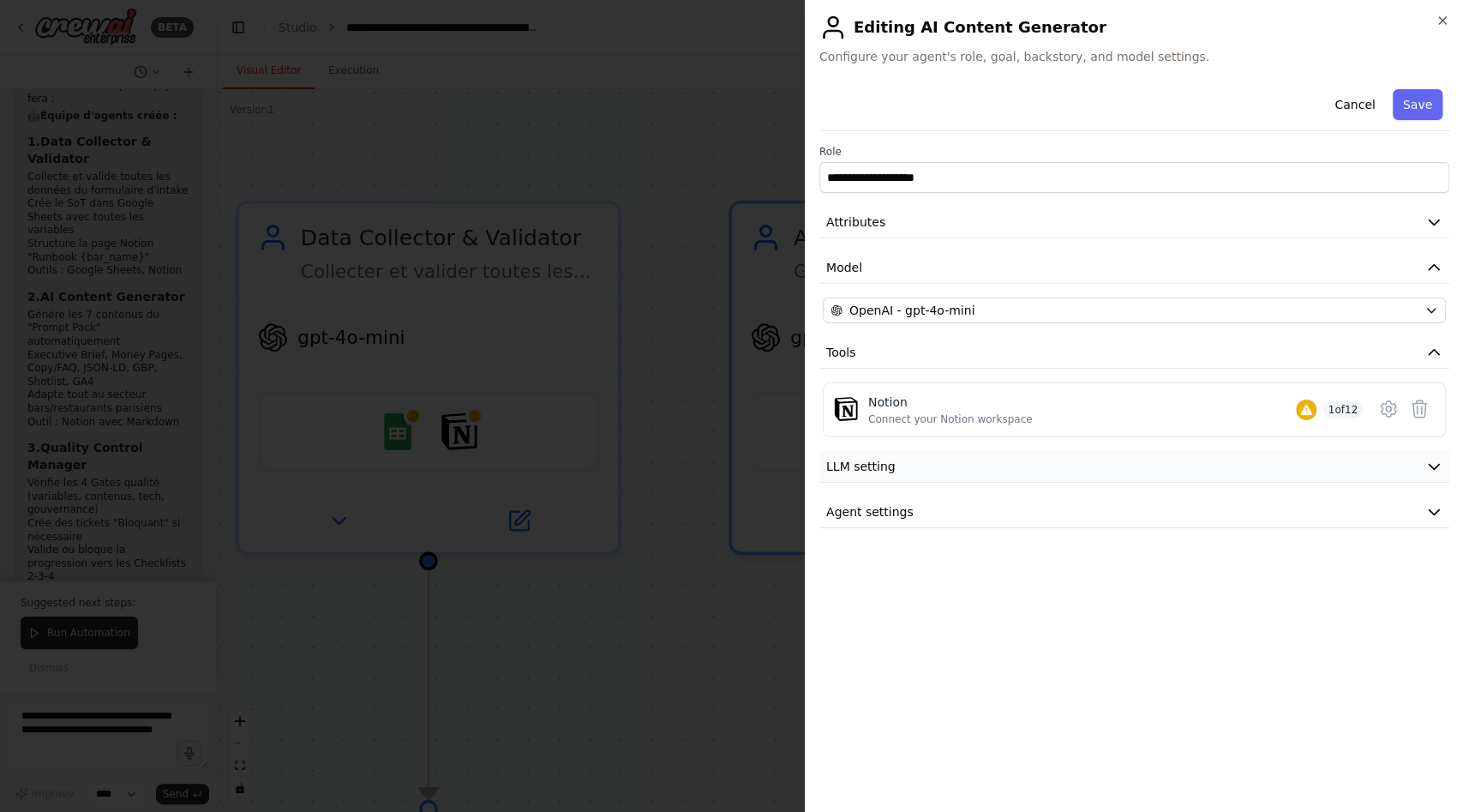
click at [1017, 468] on button "LLM setting" at bounding box center [1134, 467] width 630 height 32
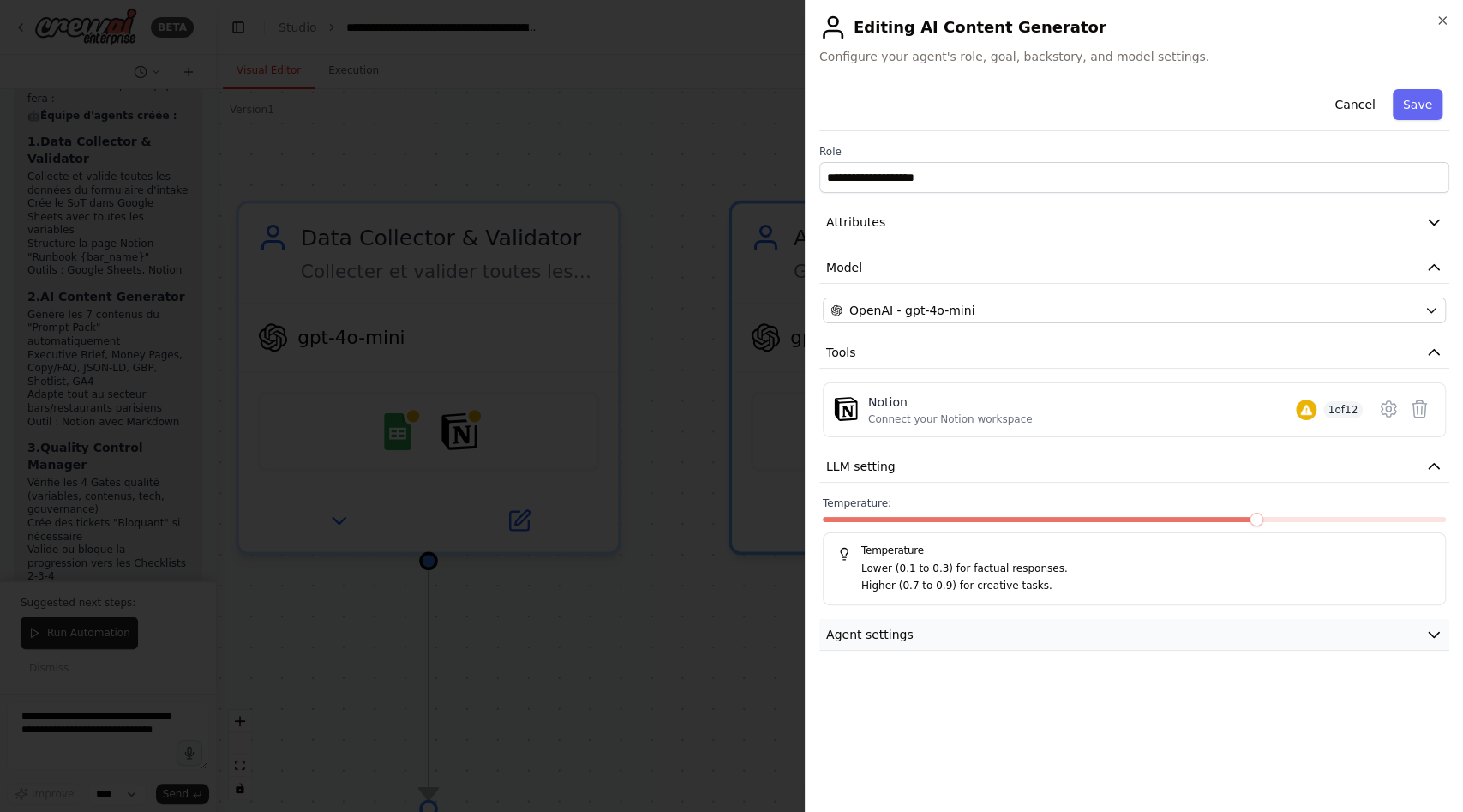
click at [1010, 630] on button "Agent settings" at bounding box center [1134, 635] width 630 height 32
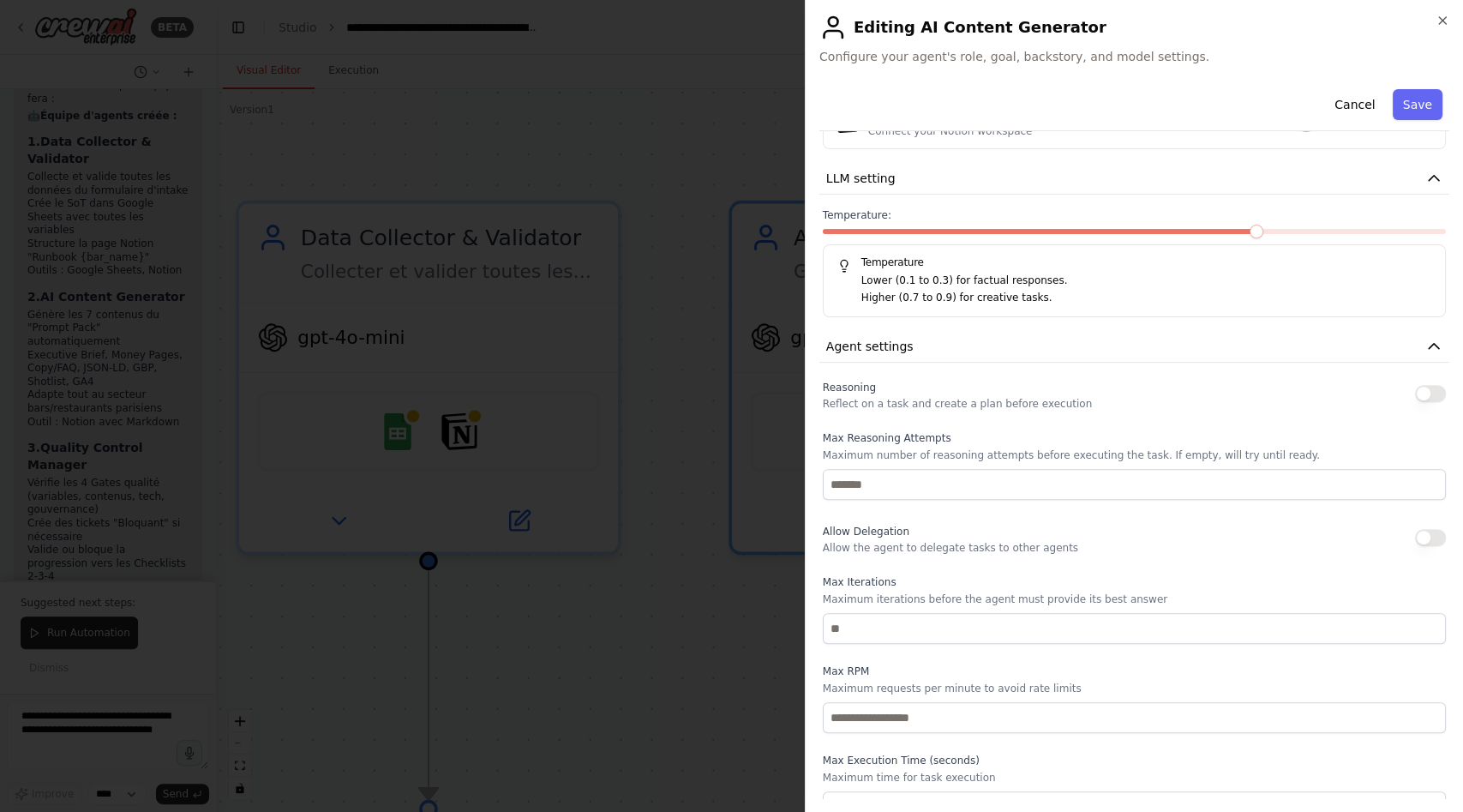
scroll to position [309, 0]
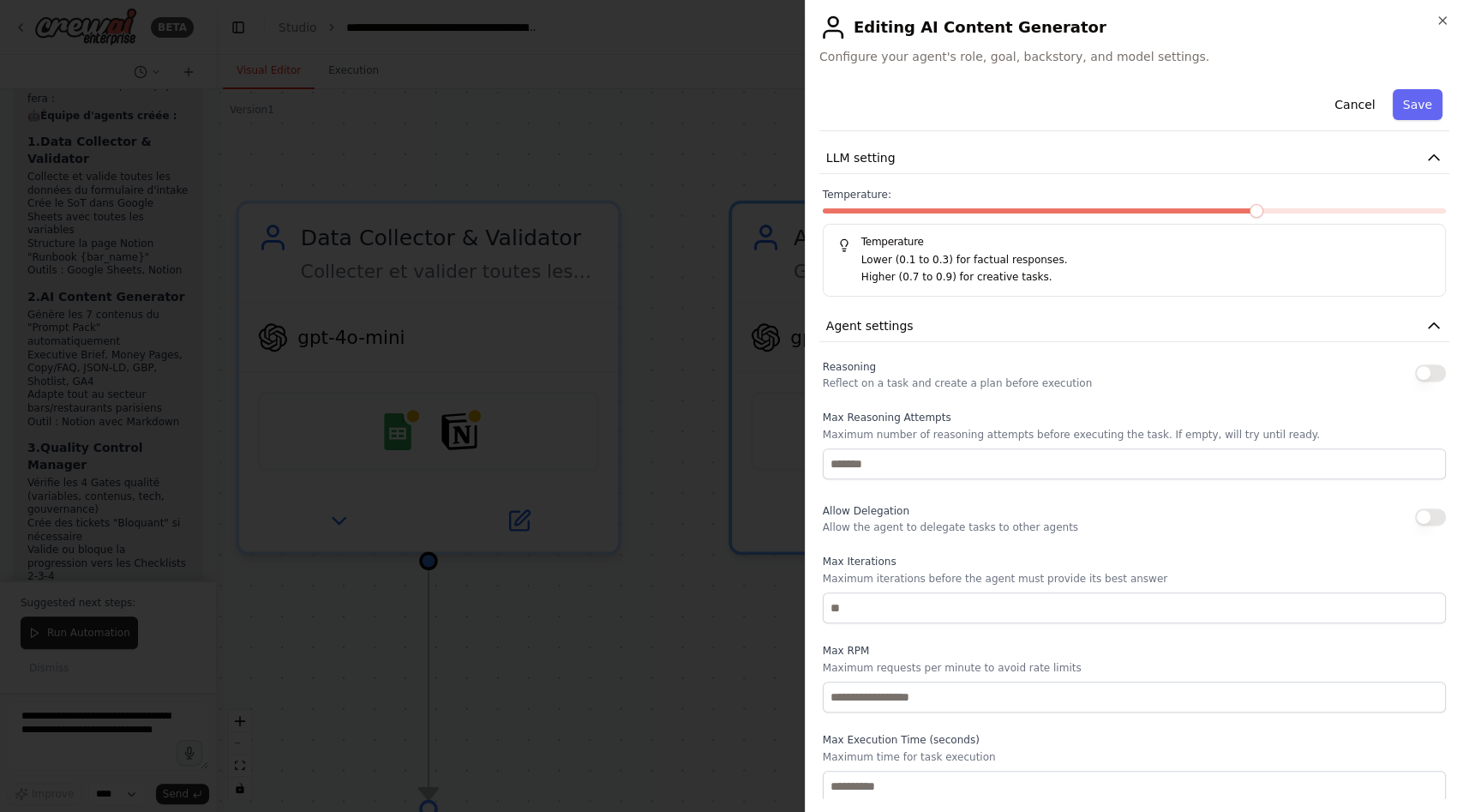
click at [700, 535] on div at bounding box center [731, 406] width 1463 height 812
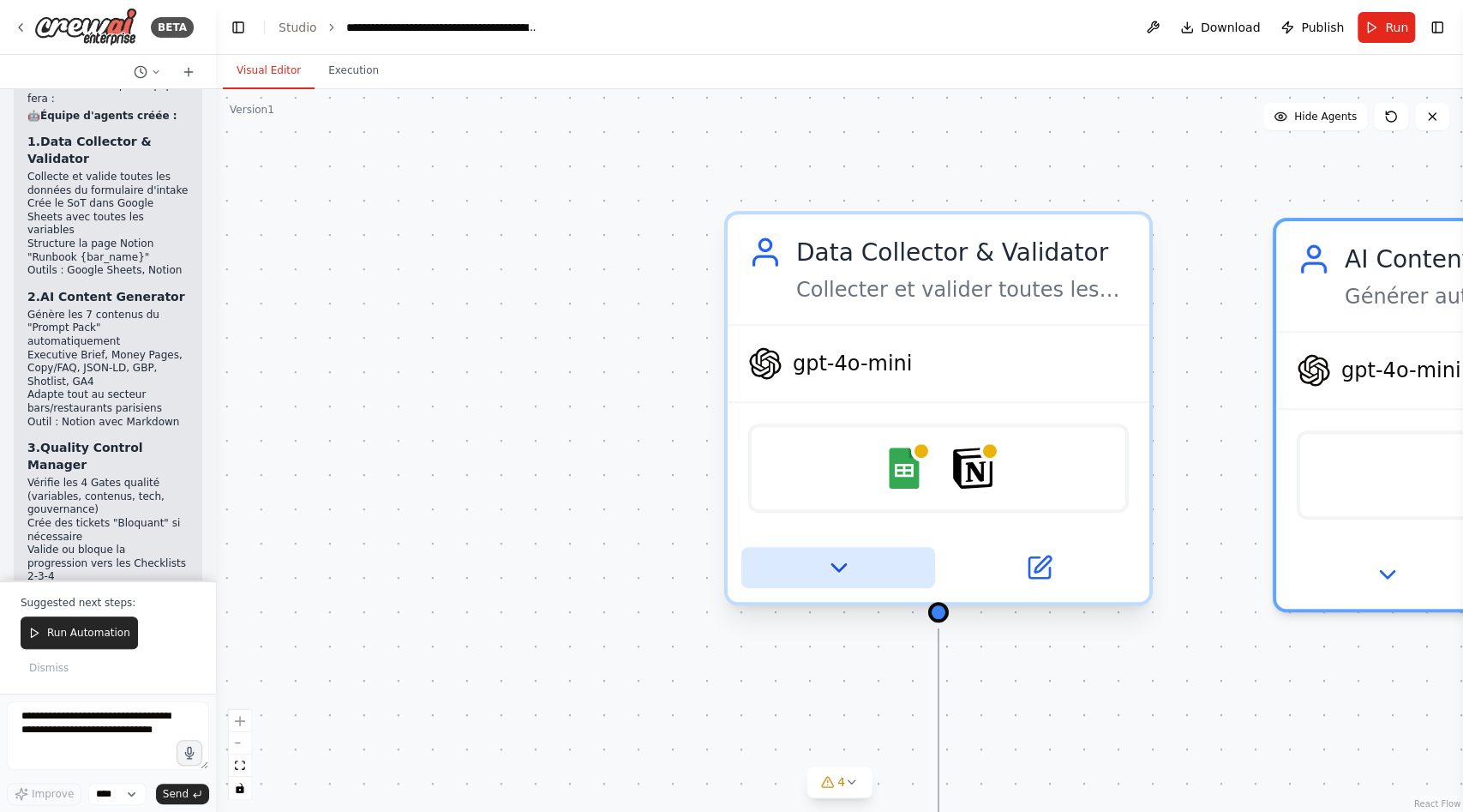
click at [849, 568] on icon at bounding box center [837, 567] width 27 height 27
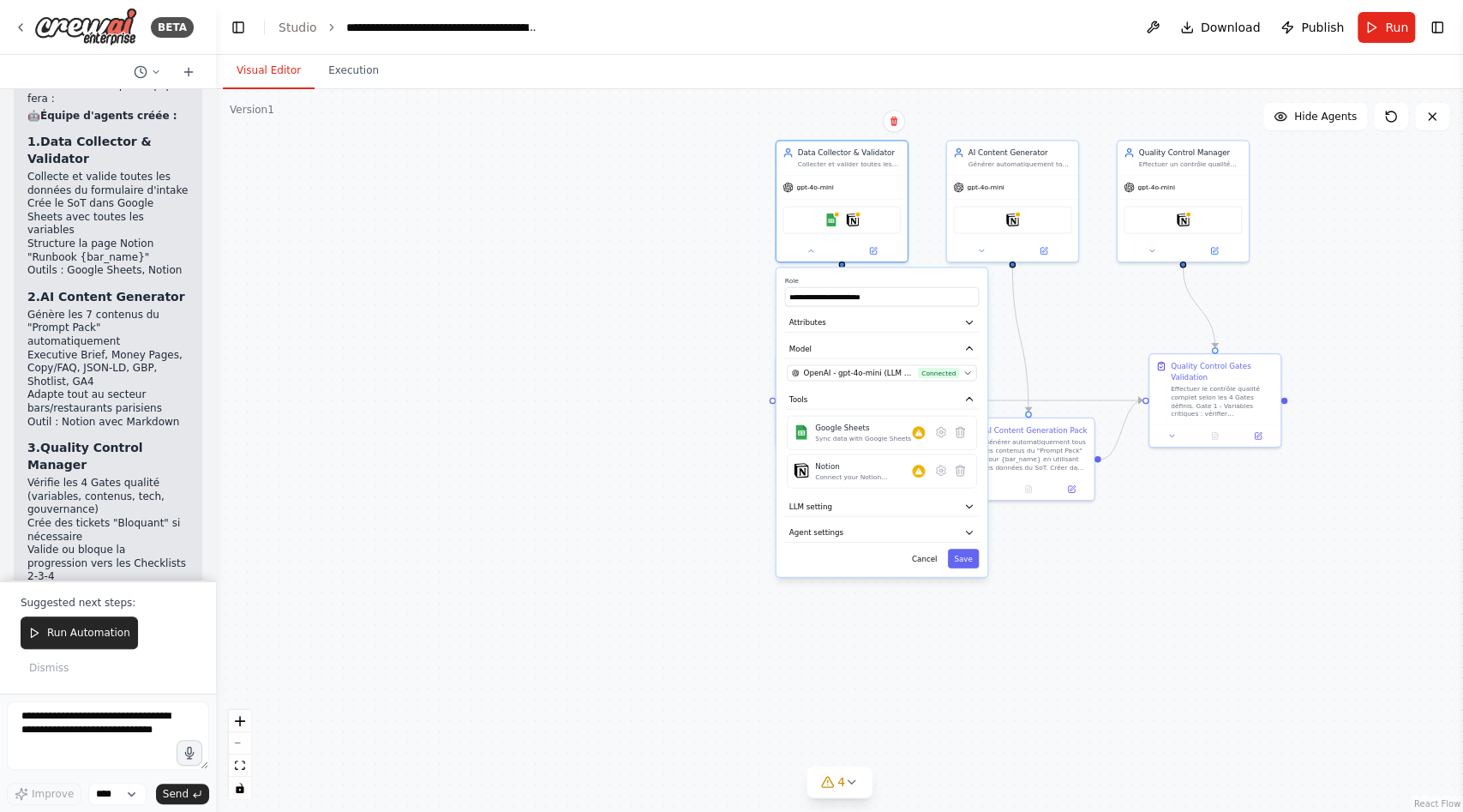
drag, startPoint x: 732, startPoint y: 650, endPoint x: 657, endPoint y: 268, distance: 389.3
click at [657, 267] on div ".deletable-edge-delete-btn { width: 20px; height: 20px; border: 0px solid #ffff…" at bounding box center [839, 450] width 1247 height 723
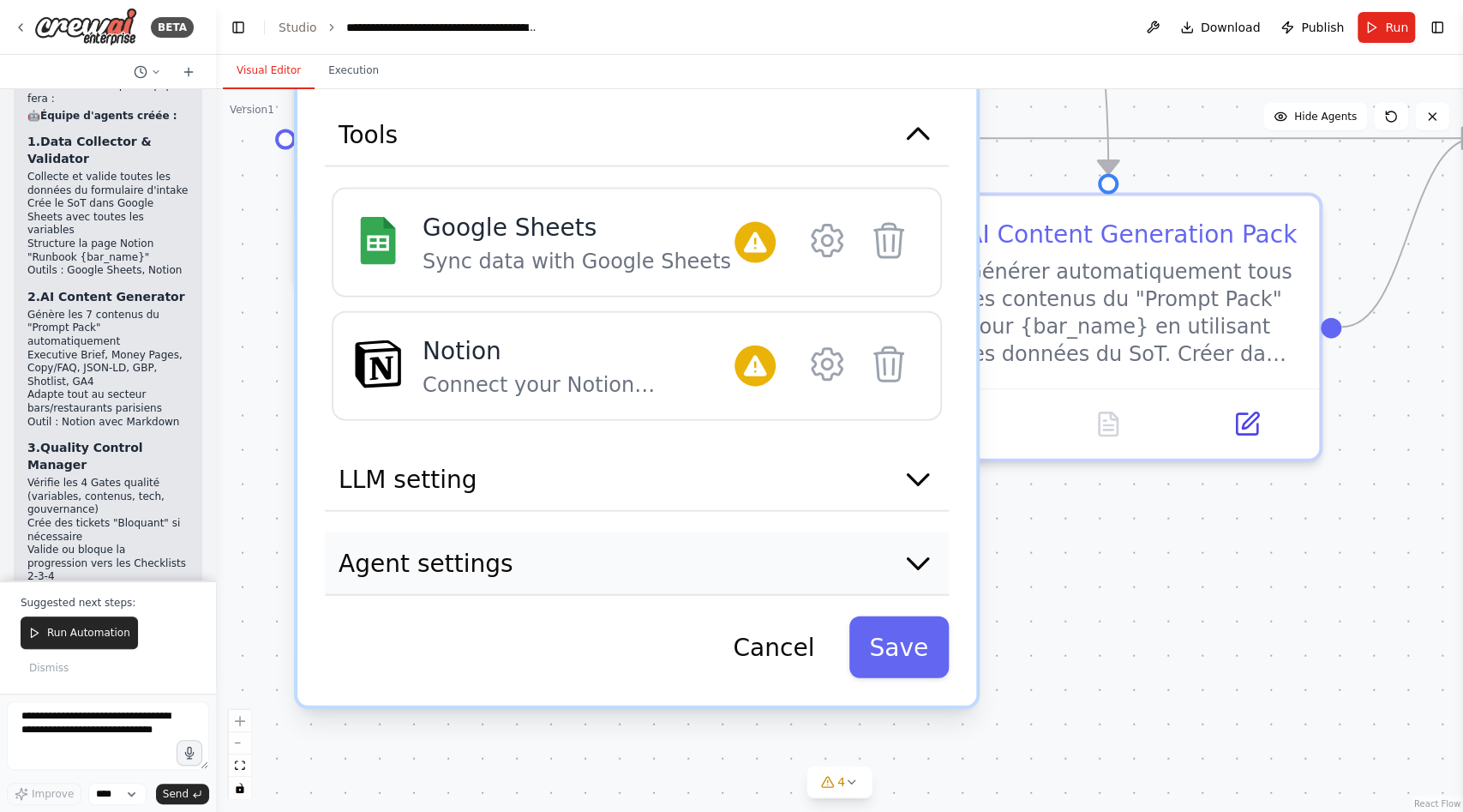
click at [921, 566] on icon "button" at bounding box center [918, 563] width 34 height 34
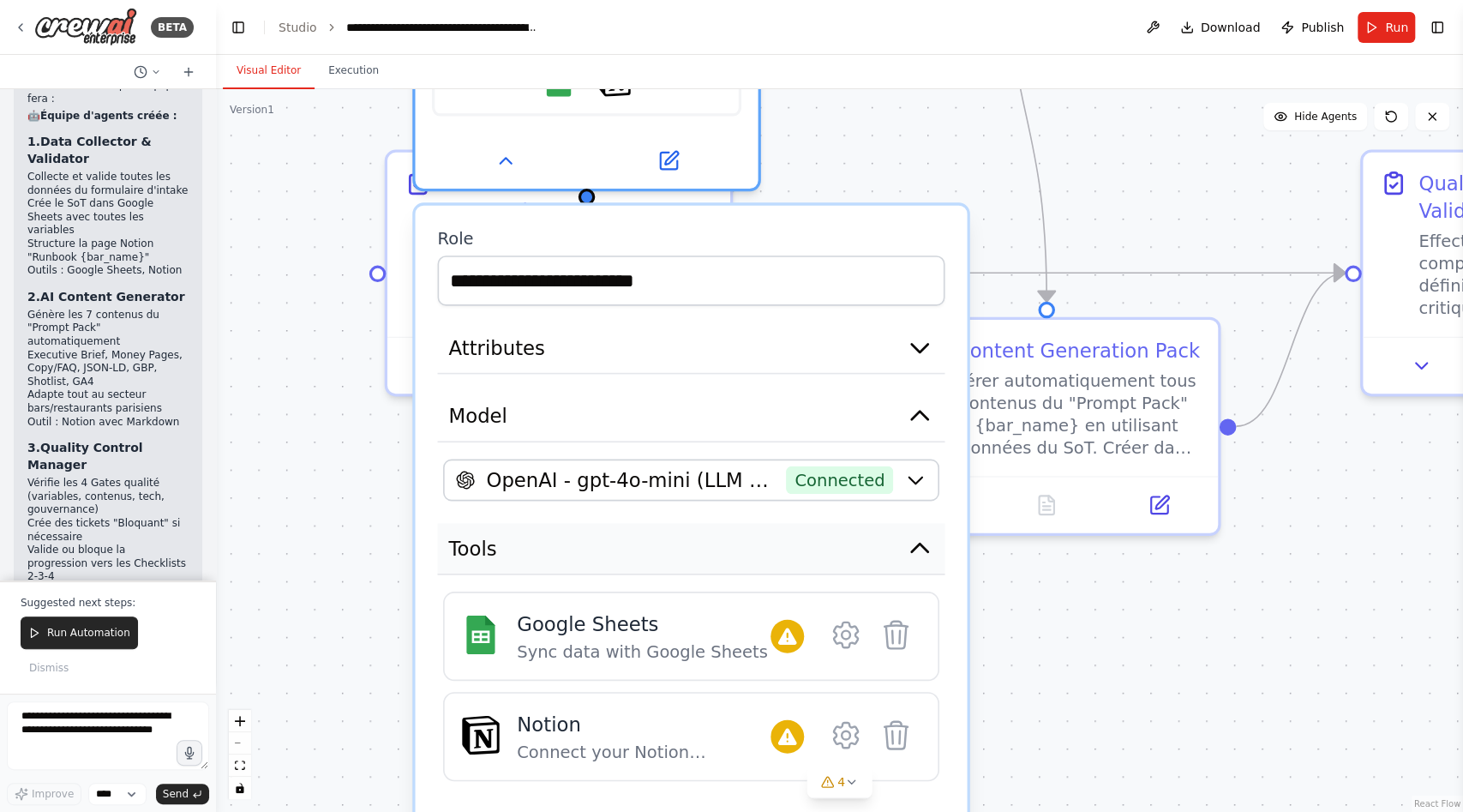
drag, startPoint x: 785, startPoint y: 273, endPoint x: 804, endPoint y: 678, distance: 405.4
click at [804, 575] on button "Tools" at bounding box center [691, 548] width 508 height 52
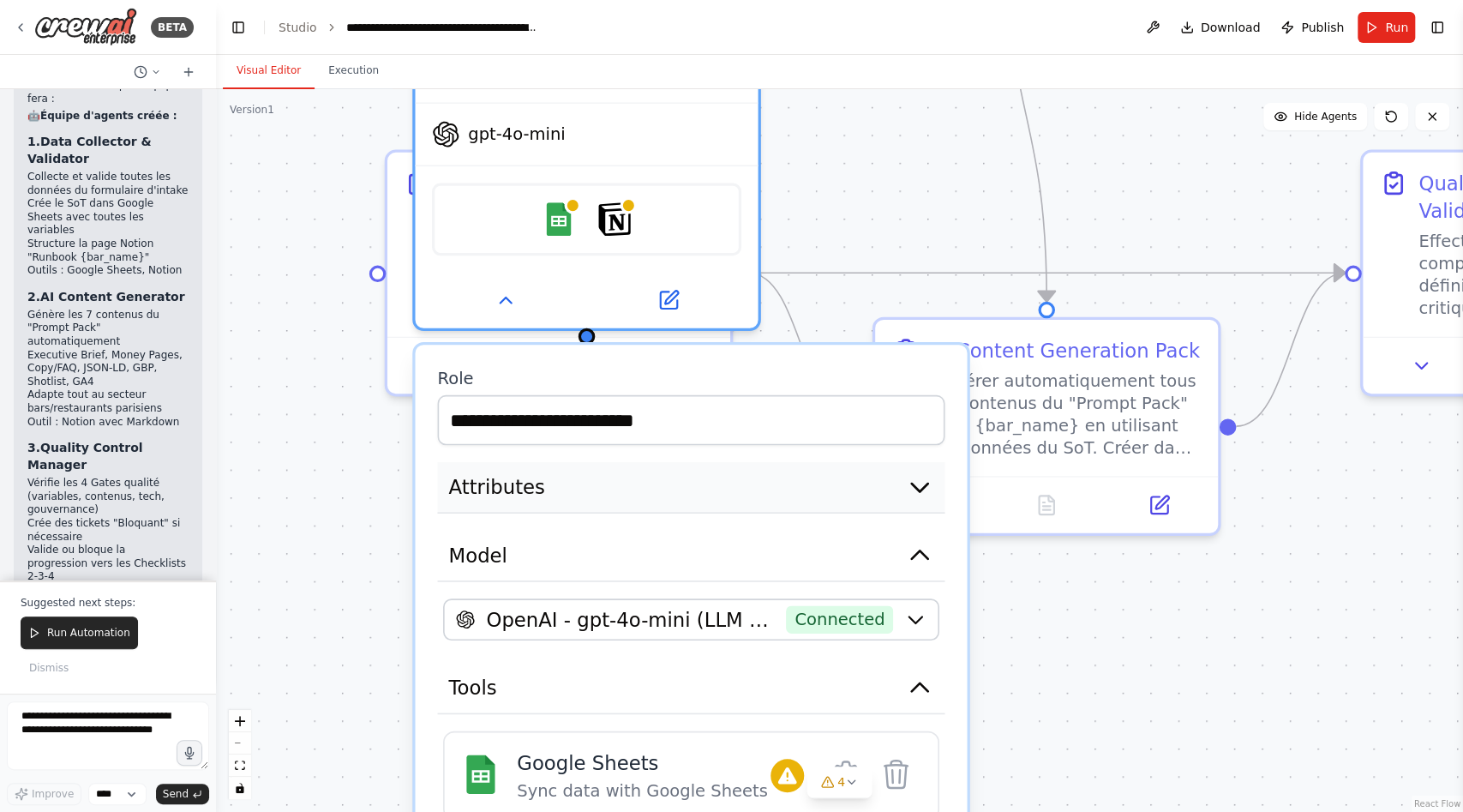
click at [834, 495] on button "Attributes" at bounding box center [691, 487] width 508 height 52
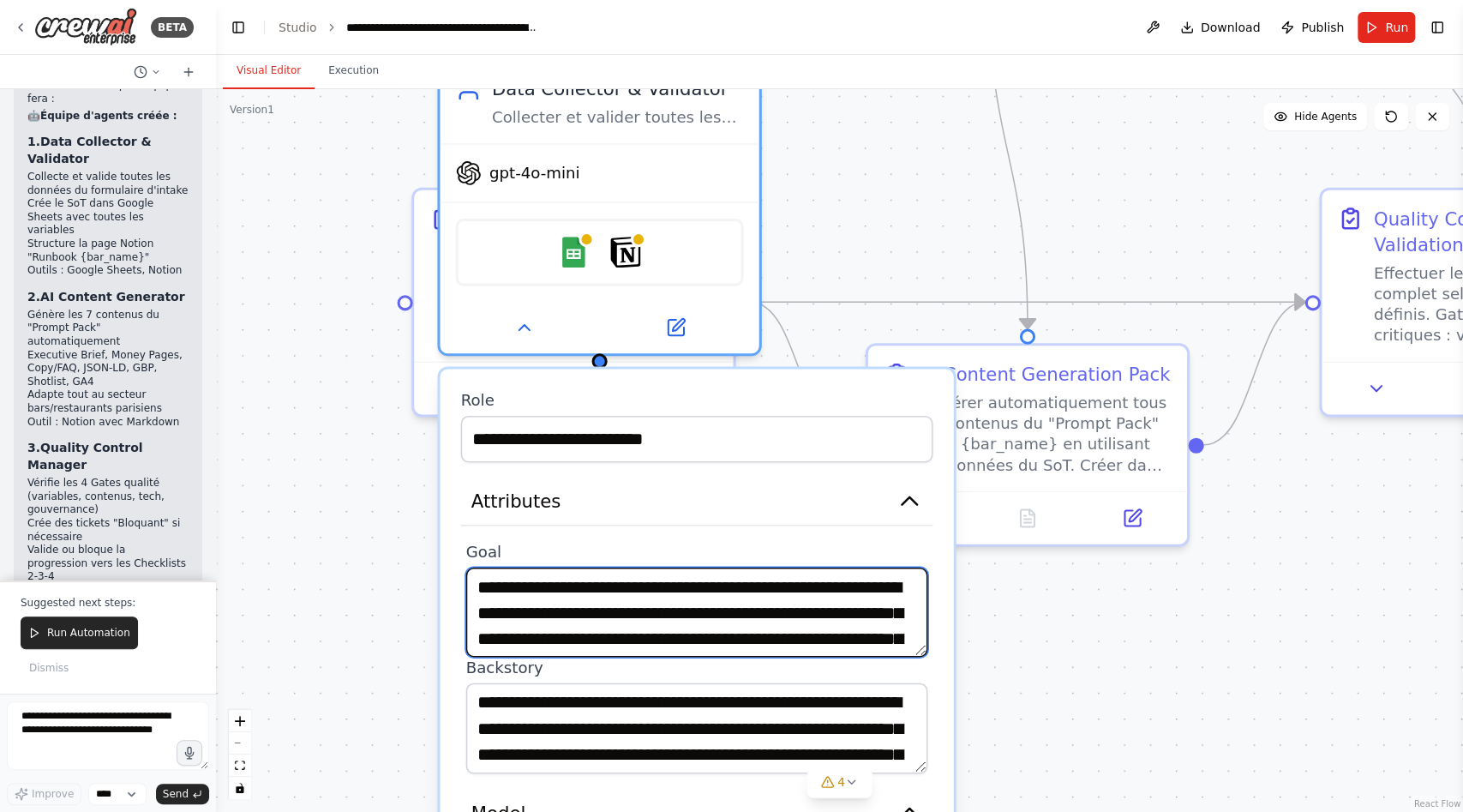
scroll to position [34, 0]
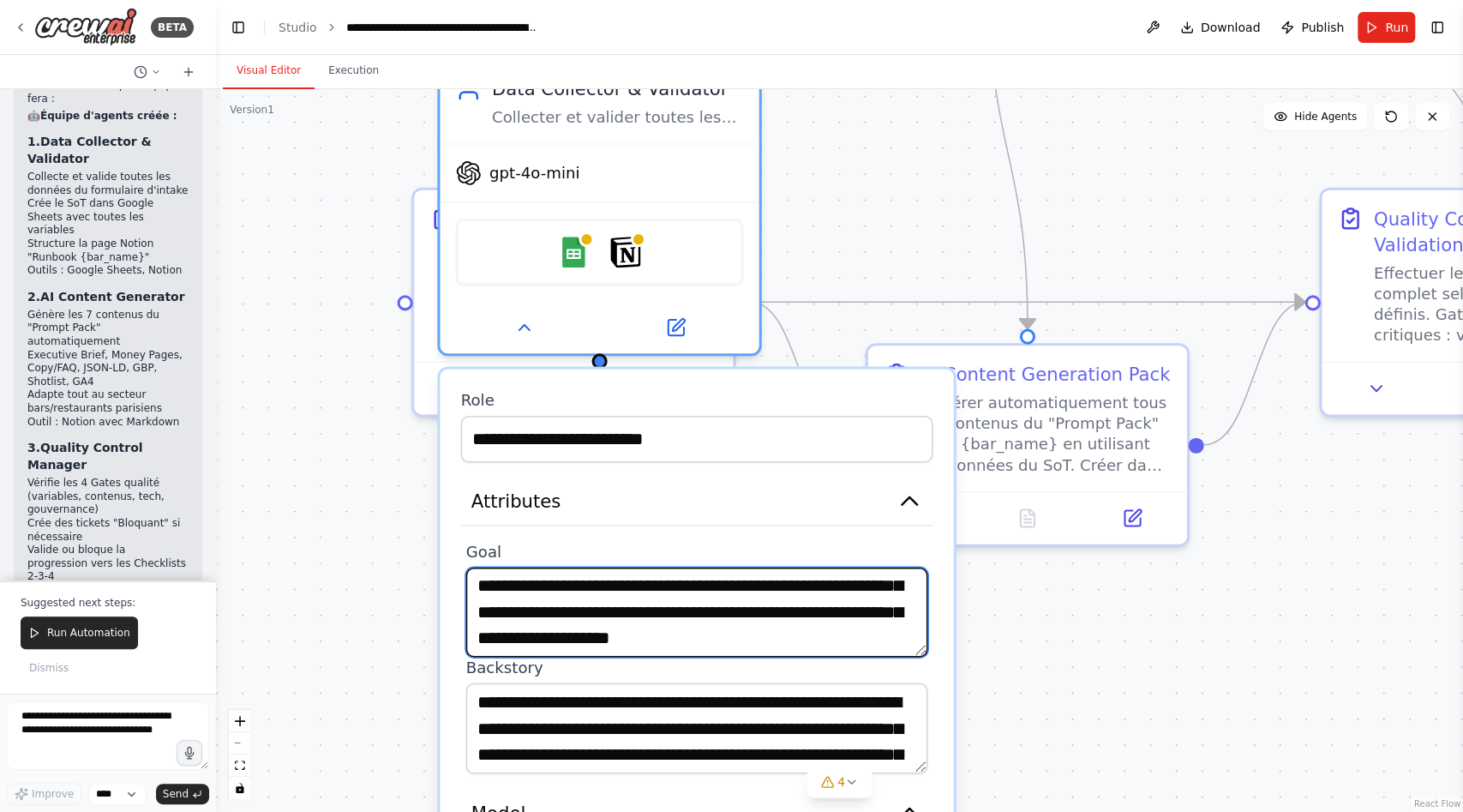
drag, startPoint x: 481, startPoint y: 582, endPoint x: 896, endPoint y: 653, distance: 421.0
click at [896, 653] on textarea "**********" at bounding box center [697, 612] width 462 height 90
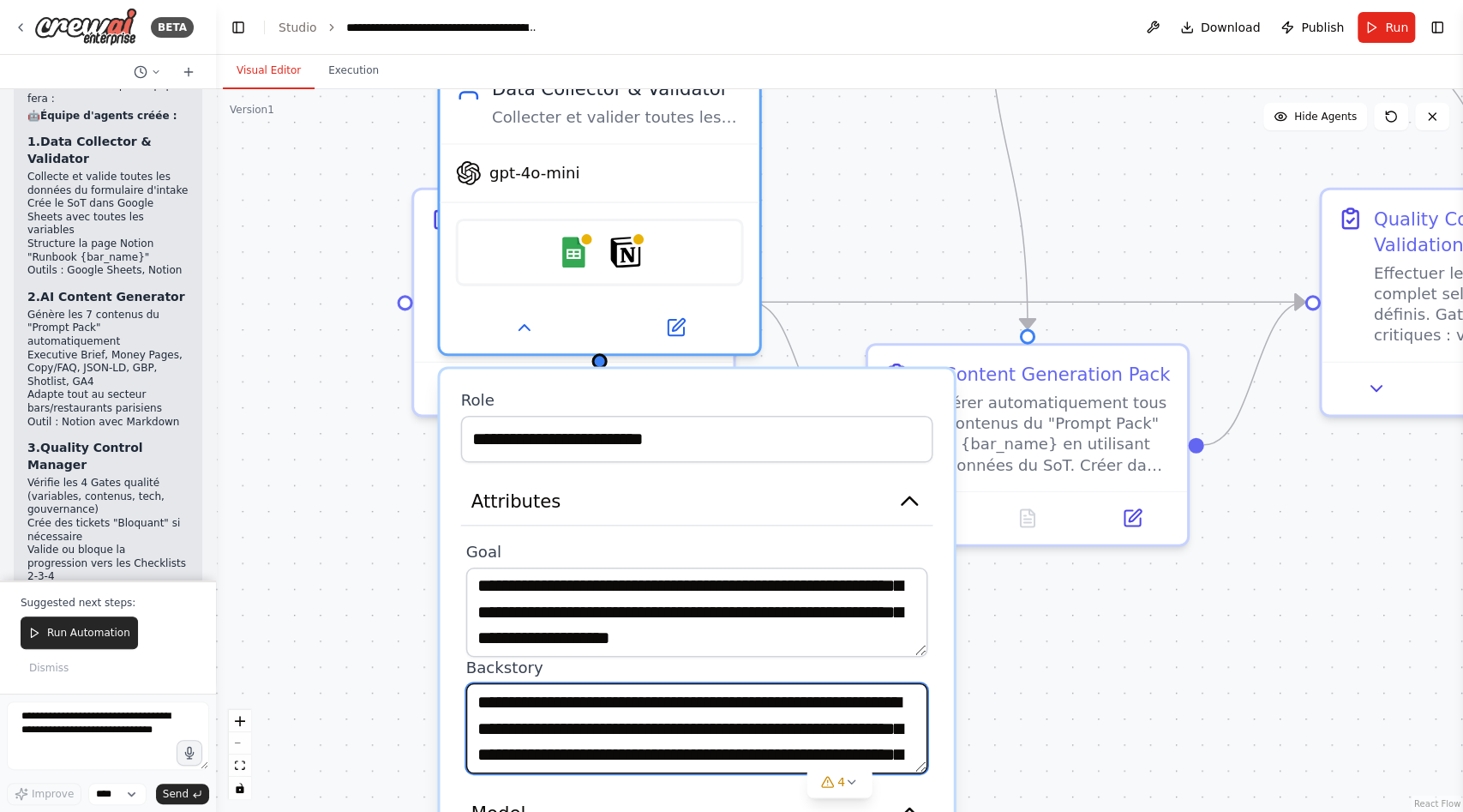
click at [568, 706] on textarea "**********" at bounding box center [697, 728] width 462 height 90
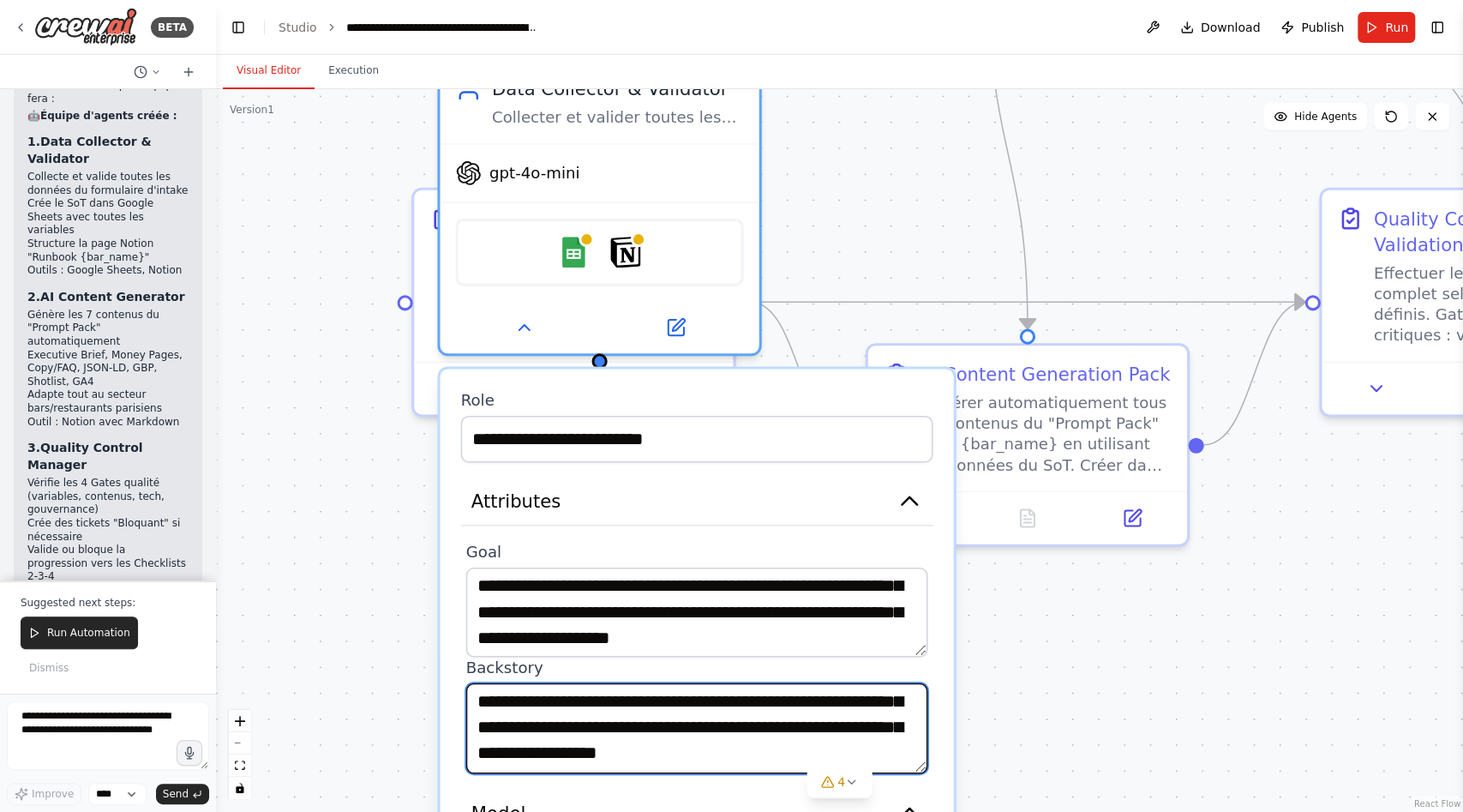
scroll to position [120, 0]
drag, startPoint x: 474, startPoint y: 699, endPoint x: 750, endPoint y: 750, distance: 280.7
click at [750, 750] on textarea "**********" at bounding box center [697, 728] width 462 height 90
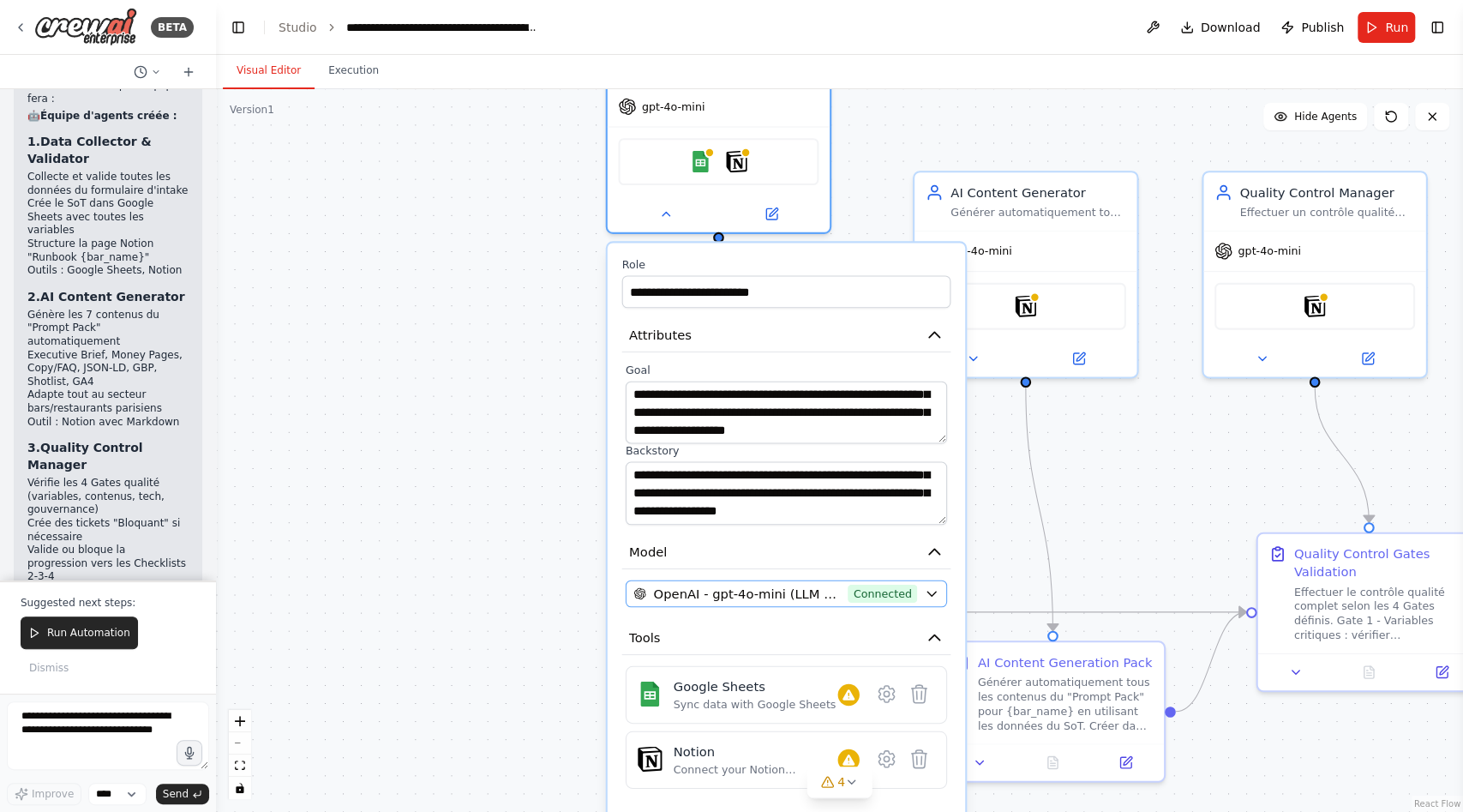
drag, startPoint x: 826, startPoint y: 589, endPoint x: 795, endPoint y: 601, distance: 33.2
click at [449, 440] on div ".deletable-edge-delete-btn { width: 20px; height: 20px; border: 0px solid #ffff…" at bounding box center [839, 450] width 1247 height 723
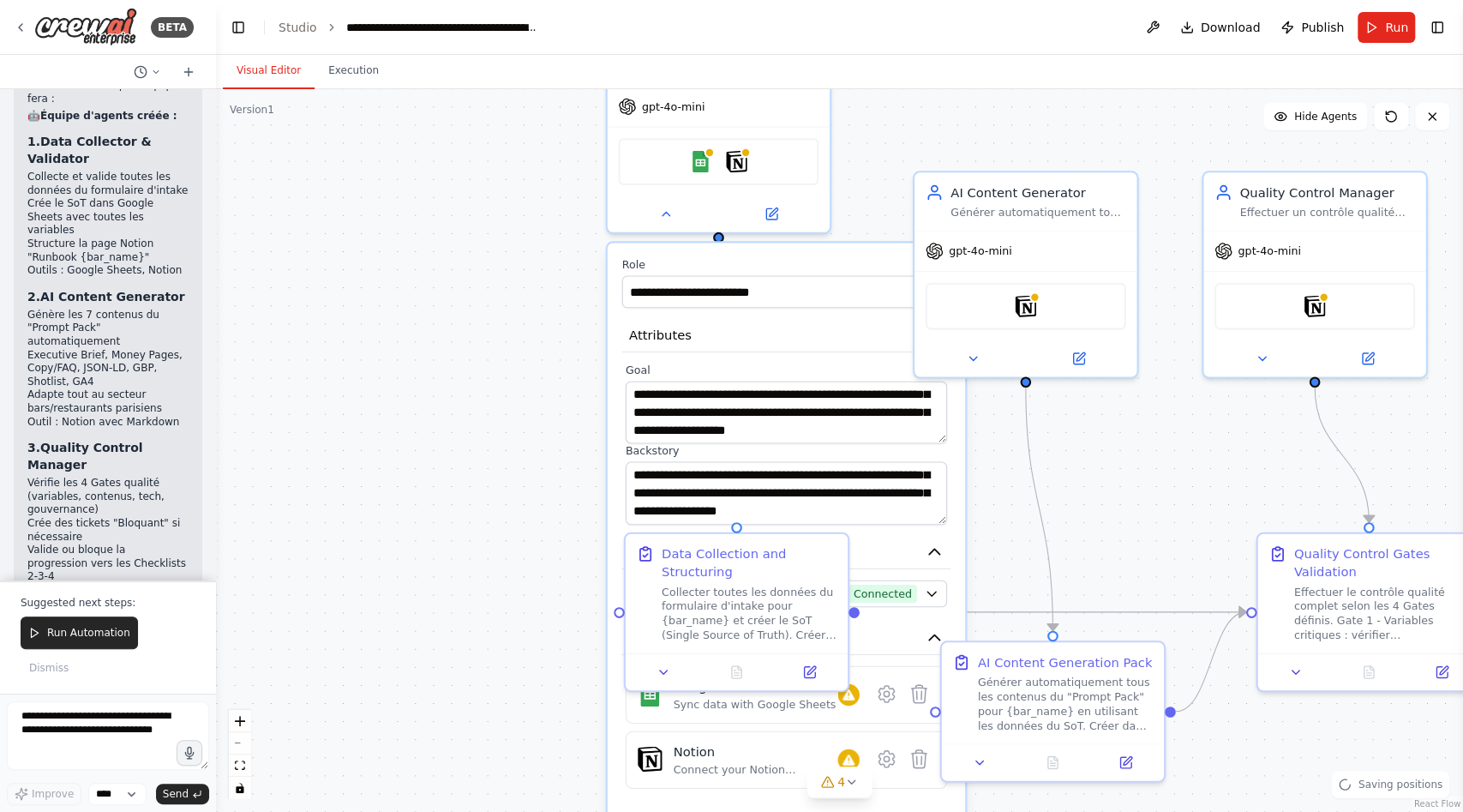
click at [766, 257] on label "Role" at bounding box center [787, 264] width 329 height 14
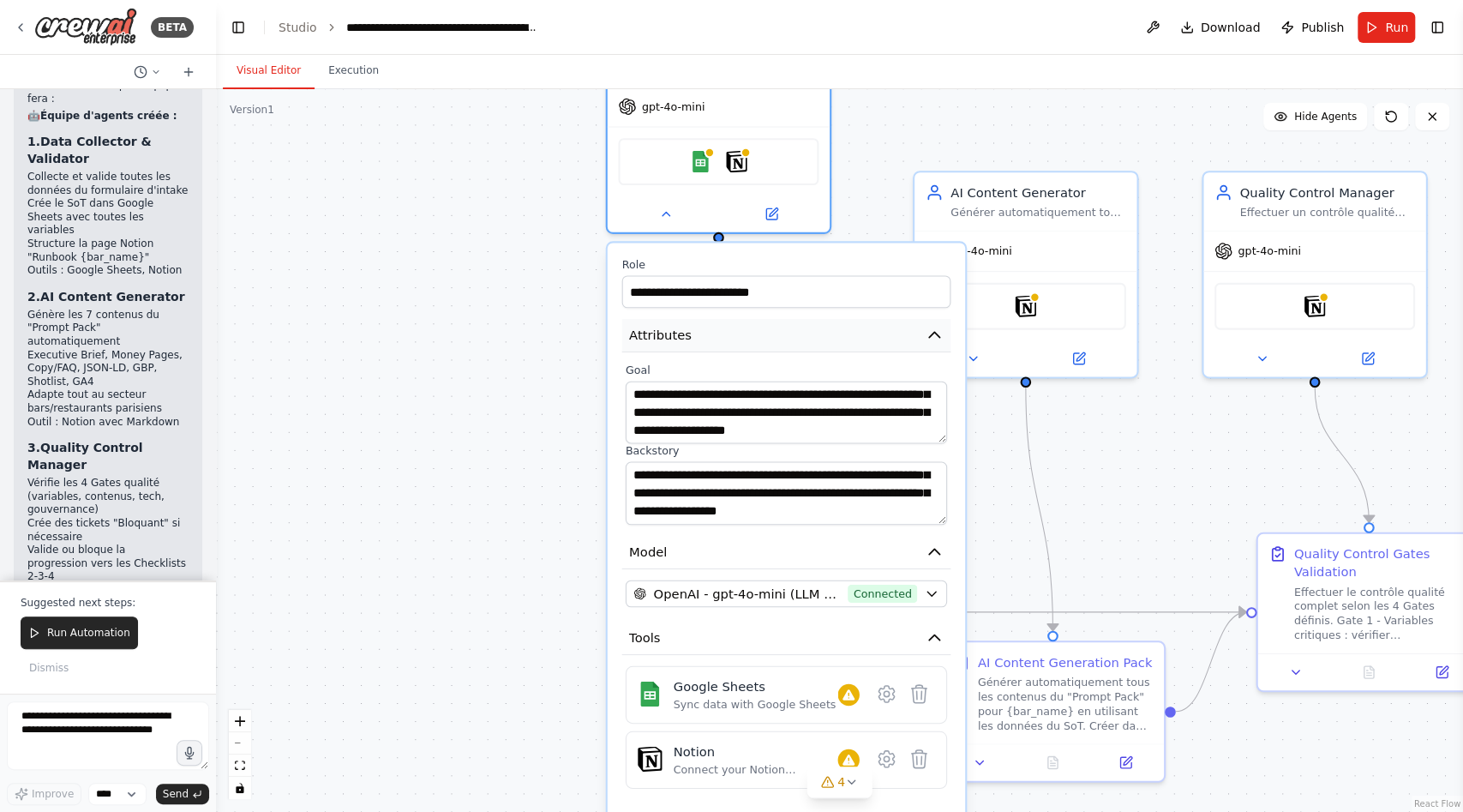
click at [937, 341] on icon "button" at bounding box center [935, 334] width 18 height 18
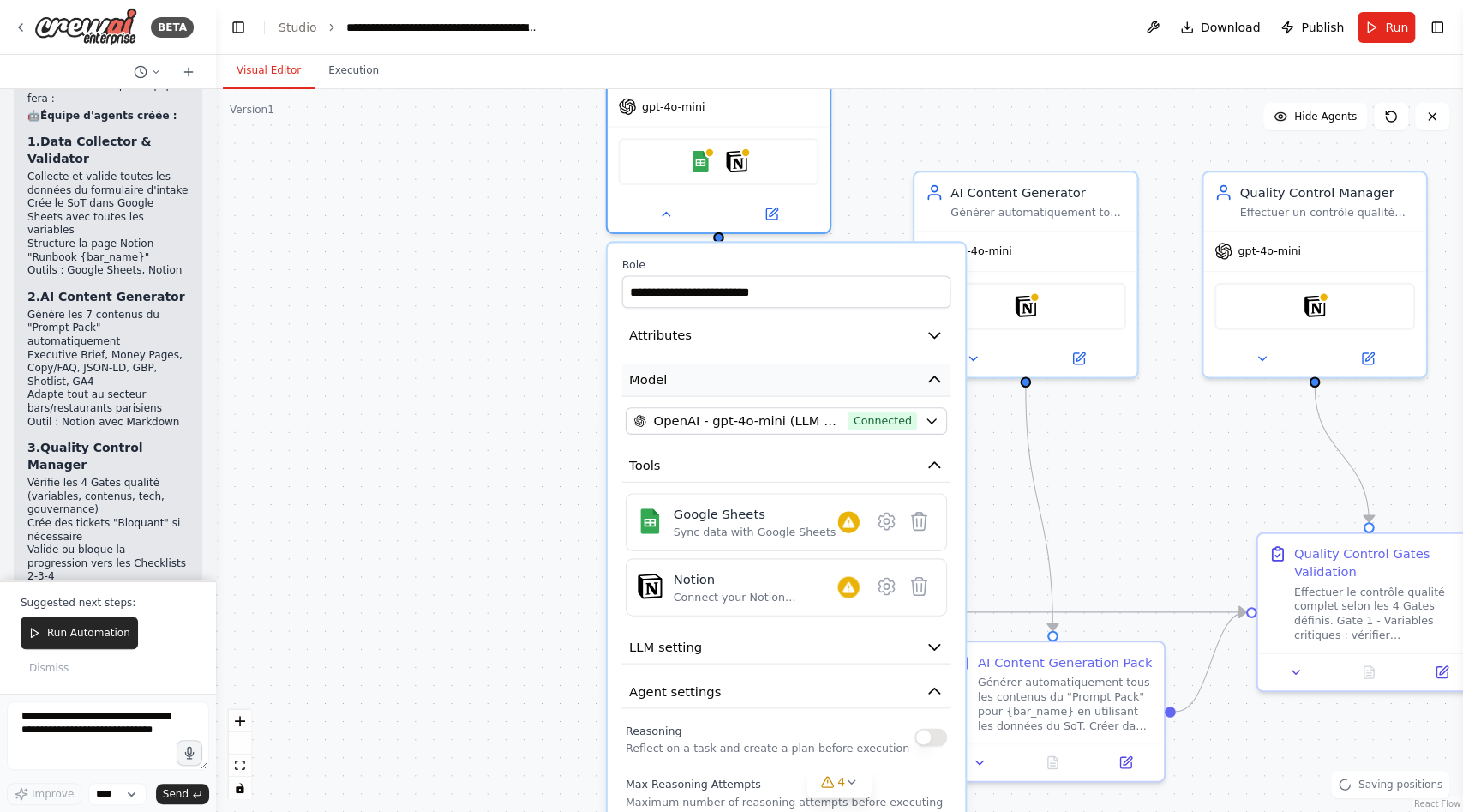
click at [940, 376] on icon "button" at bounding box center [935, 379] width 18 height 18
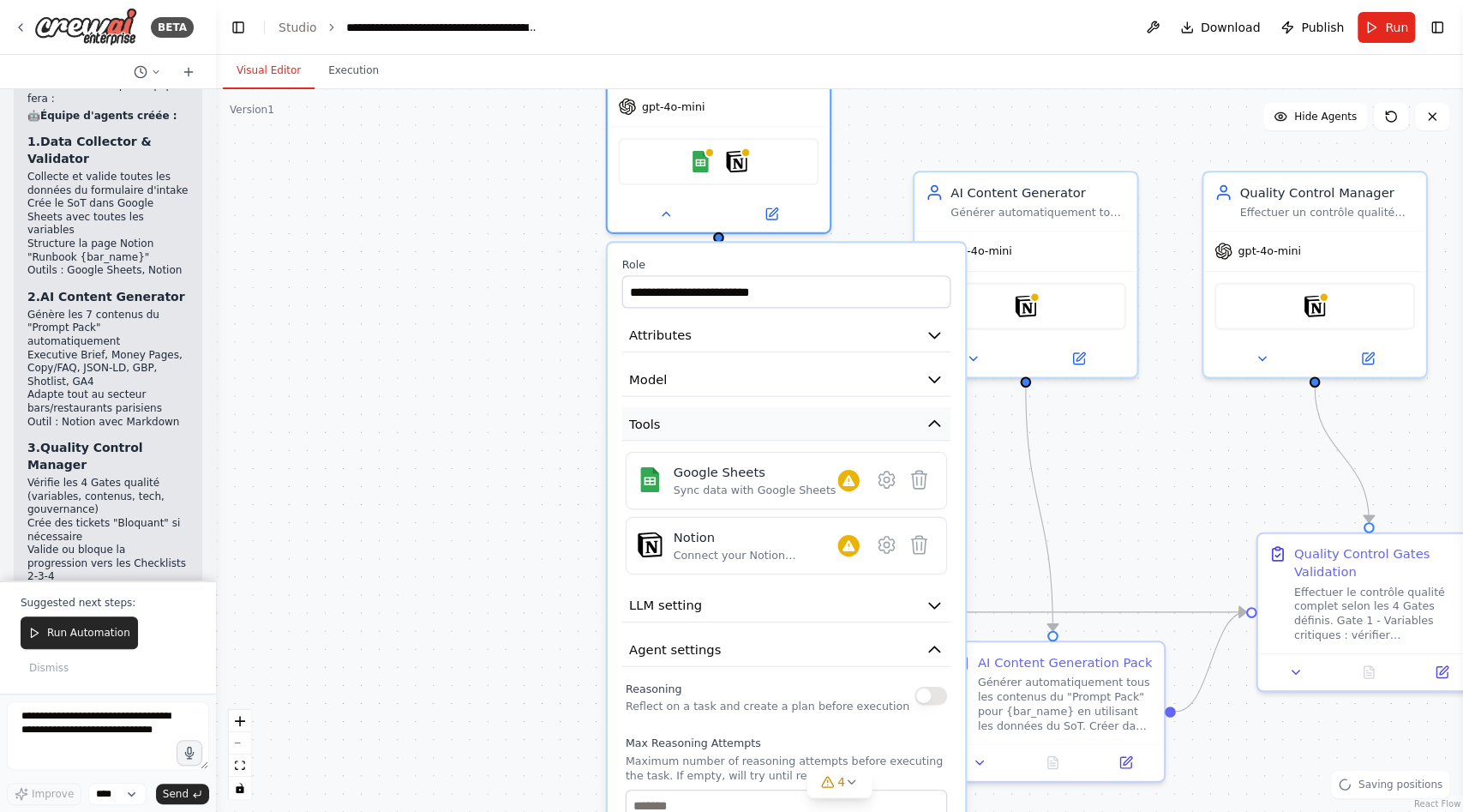
click at [938, 428] on icon "button" at bounding box center [935, 423] width 18 height 18
click at [944, 437] on button "Tools" at bounding box center [787, 423] width 329 height 33
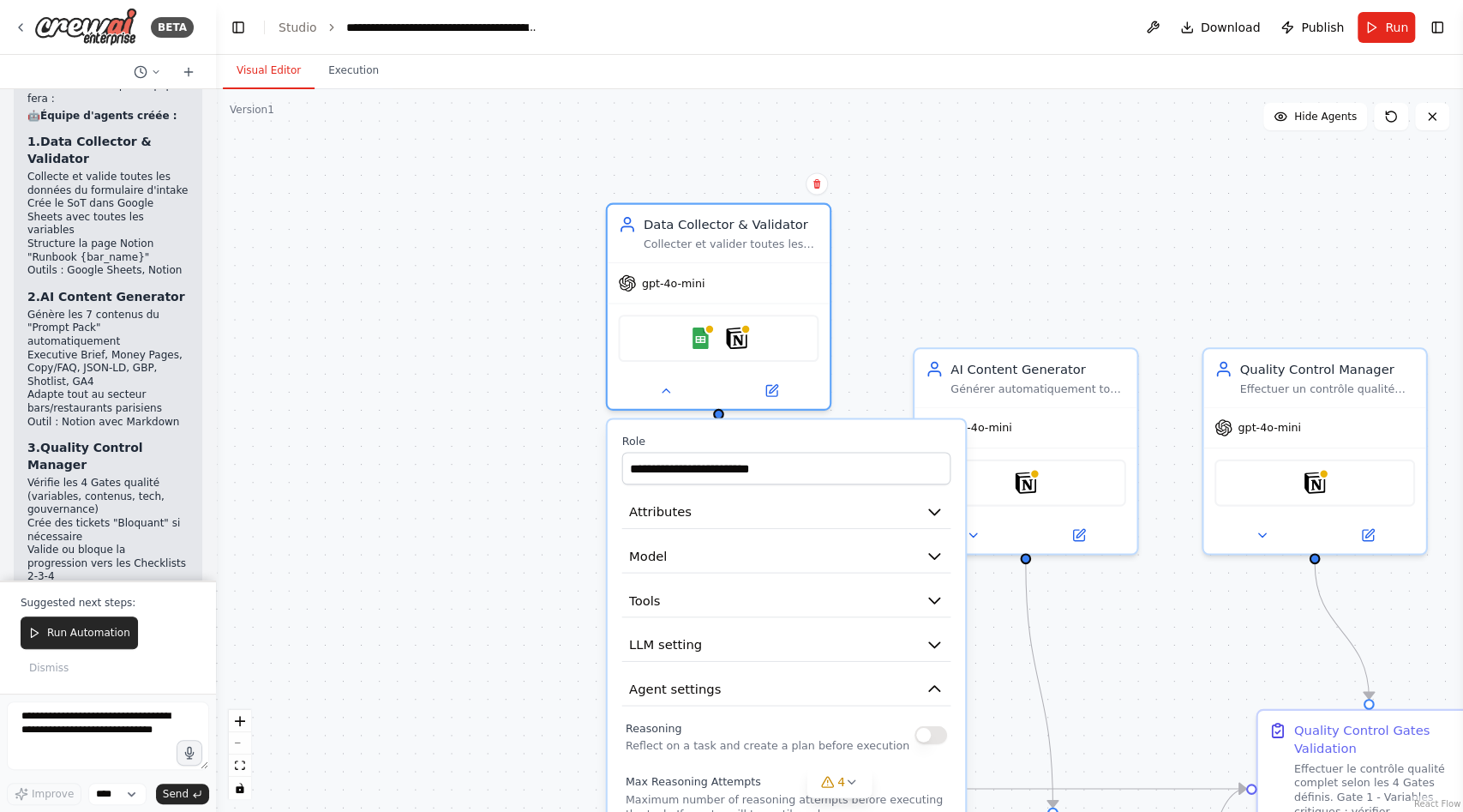
drag, startPoint x: 865, startPoint y: 177, endPoint x: 865, endPoint y: 443, distance: 266.0
click at [865, 443] on div ".deletable-edge-delete-btn { width: 20px; height: 20px; border: 0px solid #ffff…" at bounding box center [839, 450] width 1247 height 723
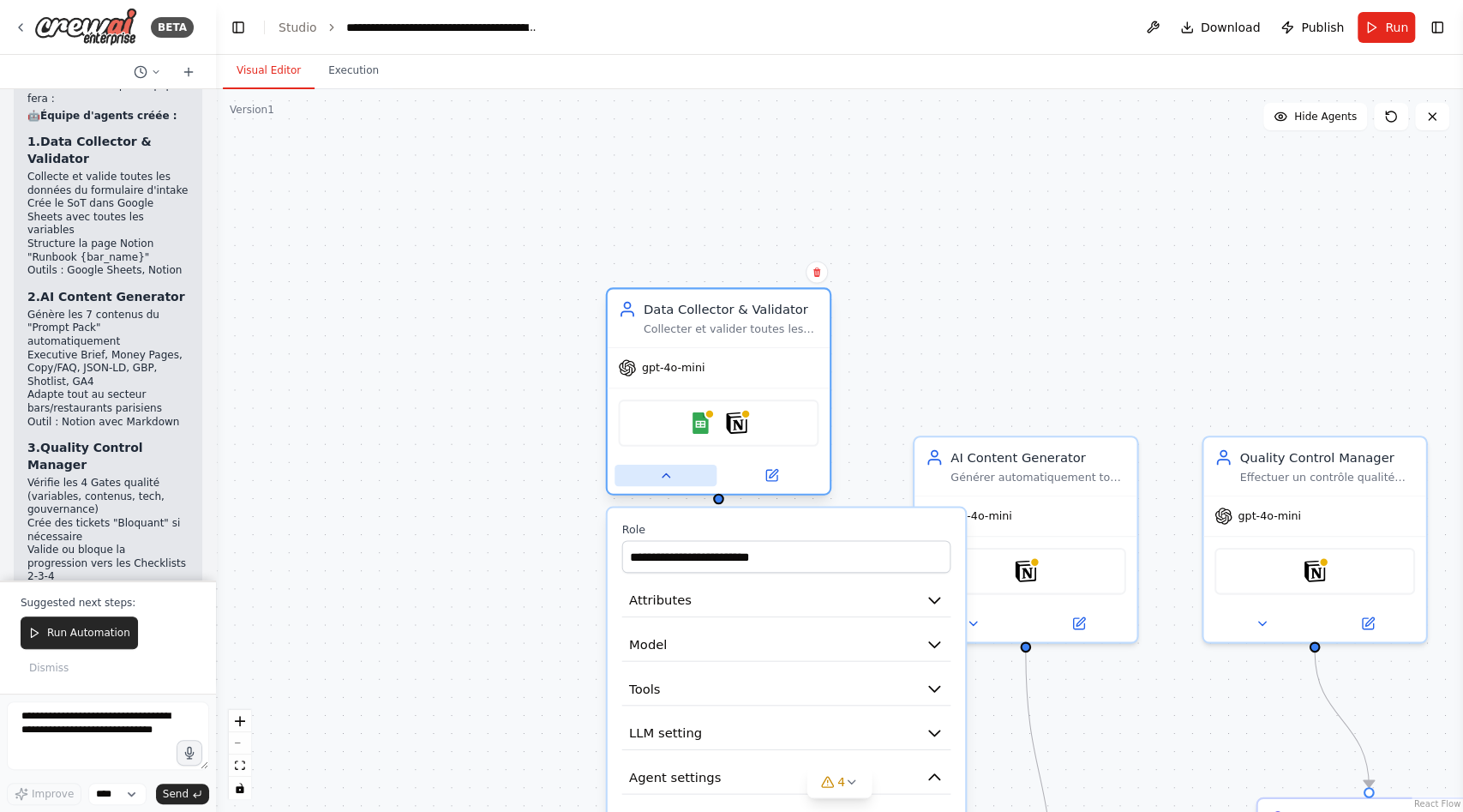
click at [671, 472] on icon at bounding box center [665, 475] width 14 height 14
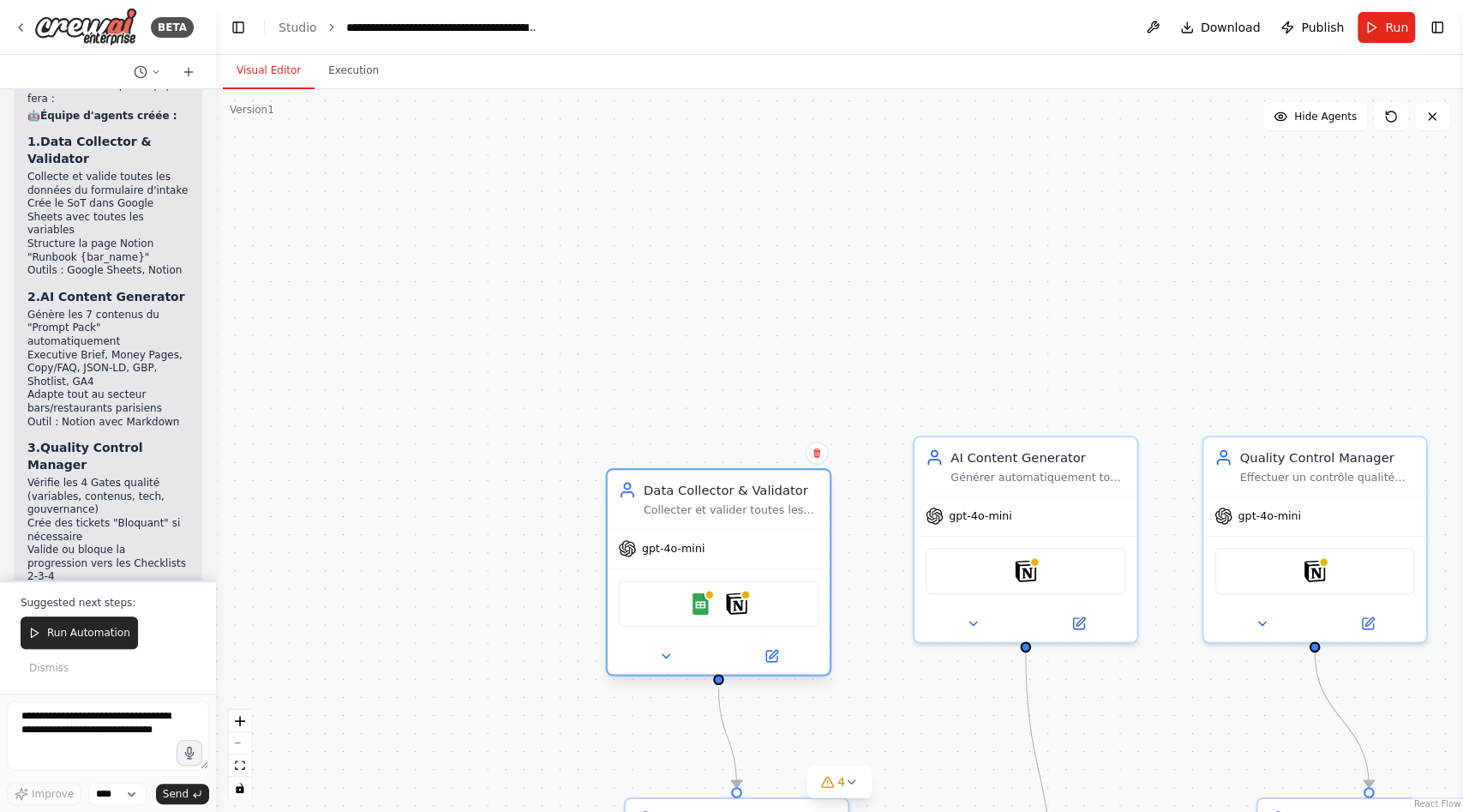
drag, startPoint x: 738, startPoint y: 304, endPoint x: 740, endPoint y: 480, distance: 176.0
click at [740, 480] on div "Data Collector & Validator" at bounding box center [731, 489] width 175 height 18
click at [729, 400] on div ".deletable-edge-delete-btn { width: 20px; height: 20px; border: 0px solid #ffff…" at bounding box center [839, 450] width 1247 height 723
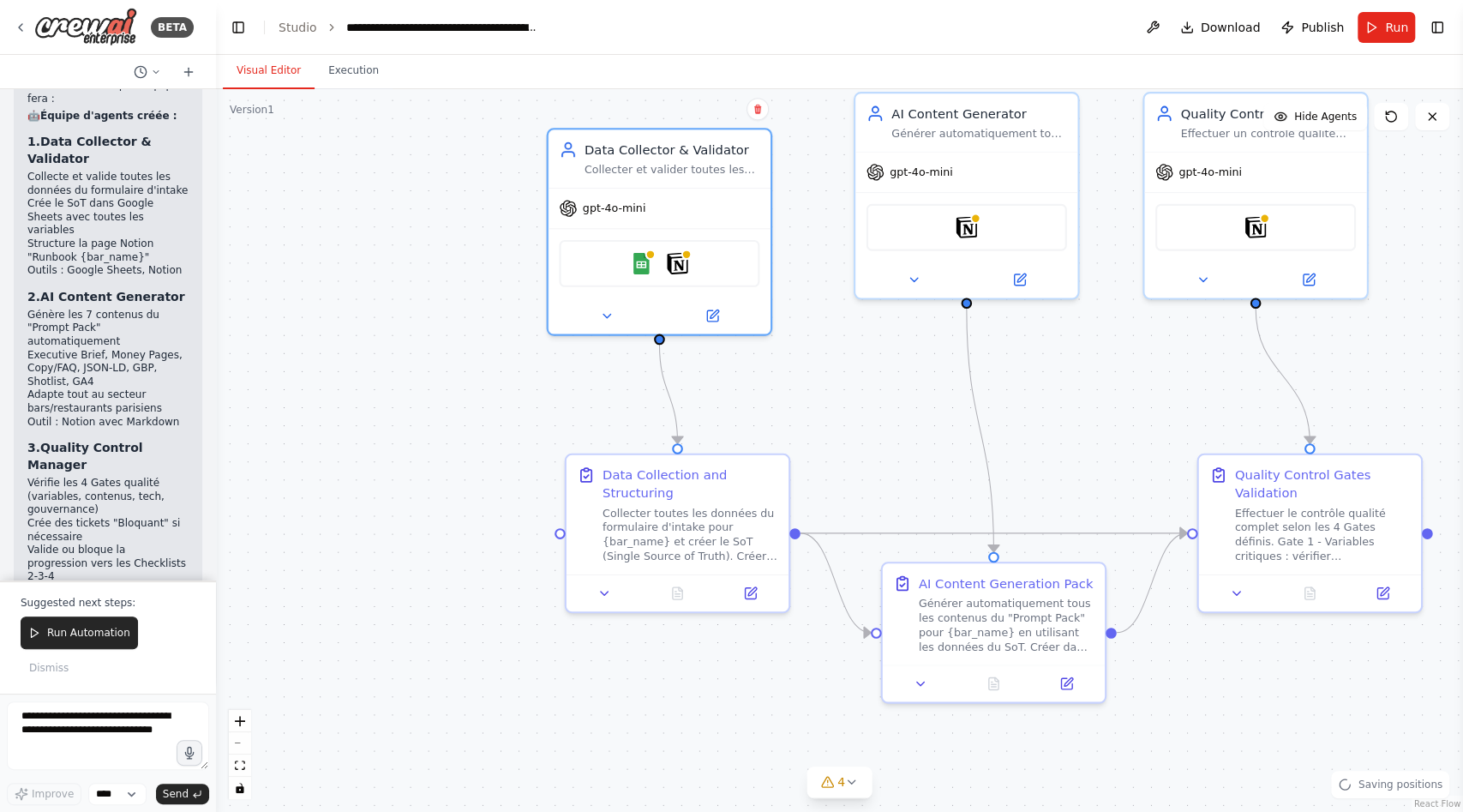
drag, startPoint x: 455, startPoint y: 623, endPoint x: 393, endPoint y: 280, distance: 348.6
click at [393, 280] on div ".deletable-edge-delete-btn { width: 20px; height: 20px; border: 0px solid #ffff…" at bounding box center [839, 450] width 1247 height 723
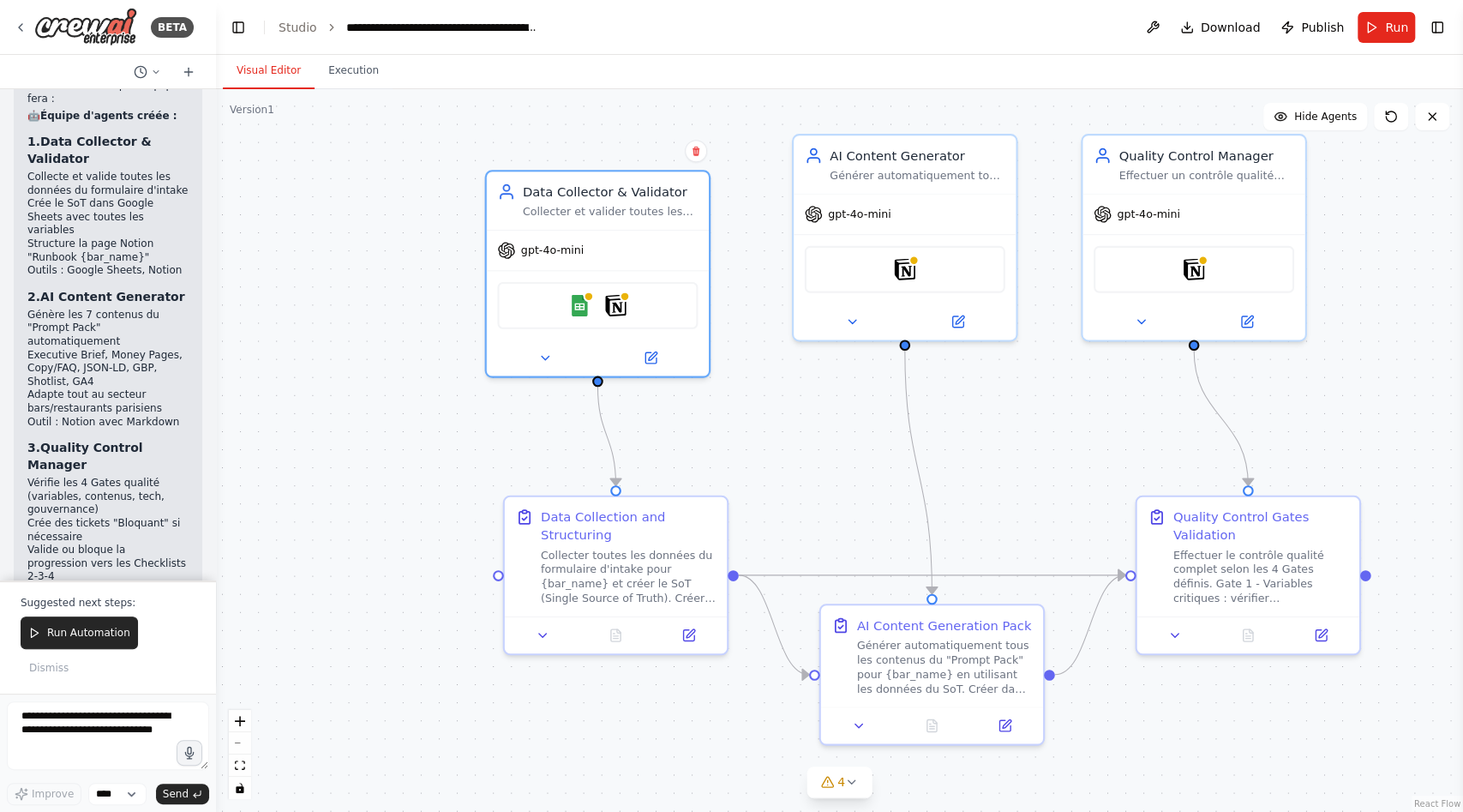
drag, startPoint x: 889, startPoint y: 365, endPoint x: 833, endPoint y: 407, distance: 70.0
click at [832, 407] on div ".deletable-edge-delete-btn { width: 20px; height: 20px; border: 0px solid #ffff…" at bounding box center [839, 450] width 1247 height 723
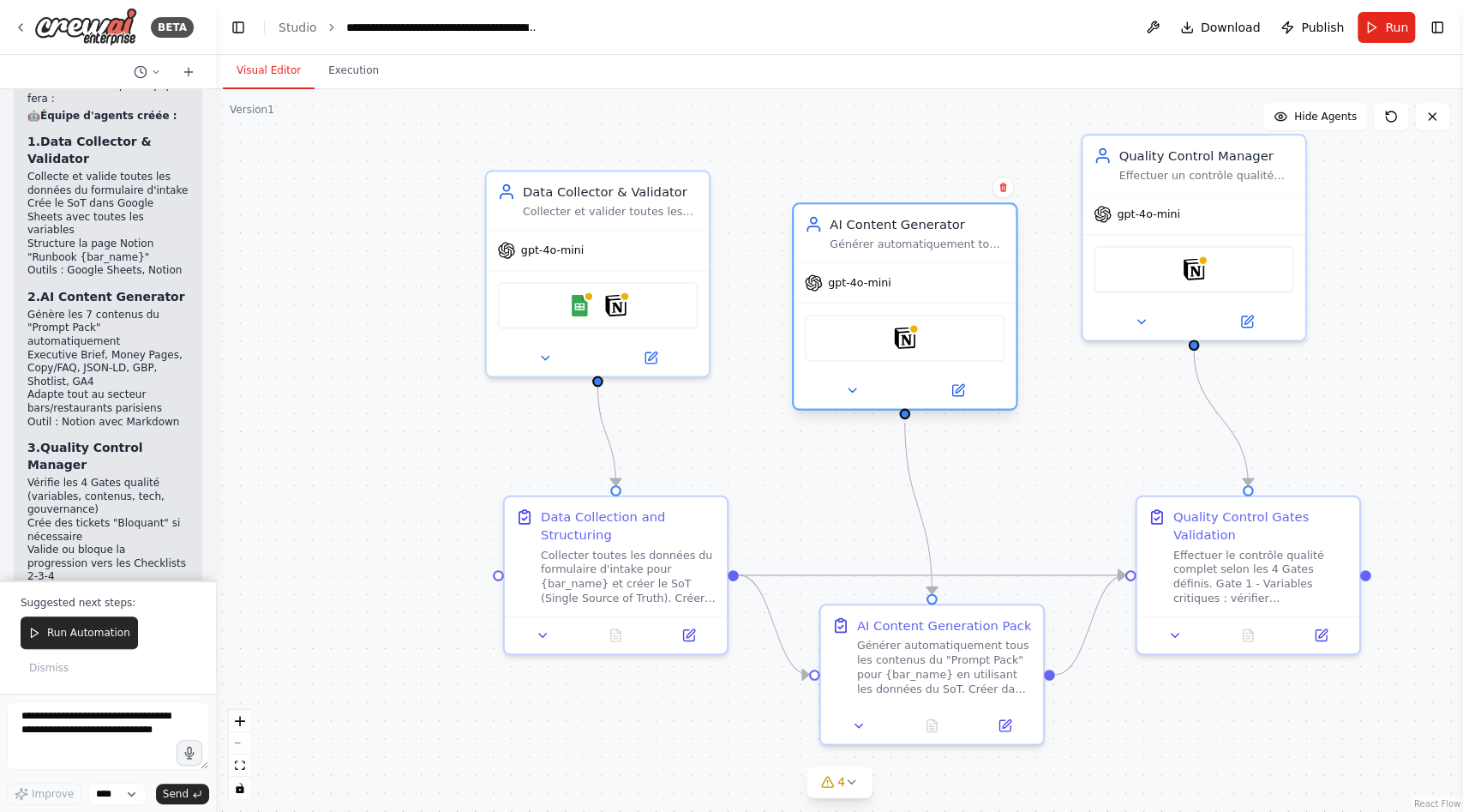
drag, startPoint x: 918, startPoint y: 203, endPoint x: 913, endPoint y: 300, distance: 97.1
click at [913, 300] on div "gpt-4o-mini" at bounding box center [905, 283] width 222 height 40
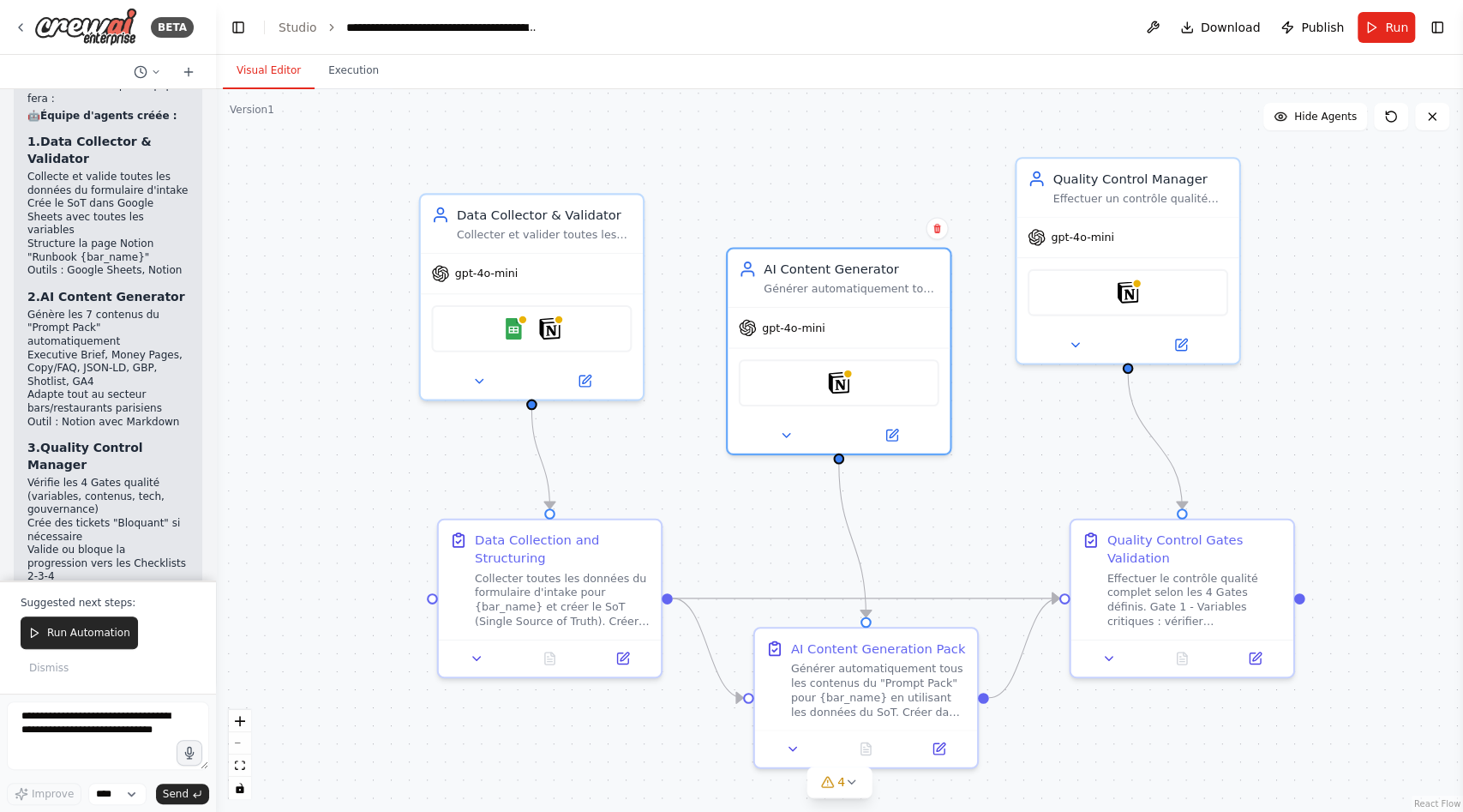
drag, startPoint x: 818, startPoint y: 471, endPoint x: 730, endPoint y: 459, distance: 88.8
click at [730, 460] on div ".deletable-edge-delete-btn { width: 20px; height: 20px; border: 0px solid #ffff…" at bounding box center [839, 450] width 1247 height 723
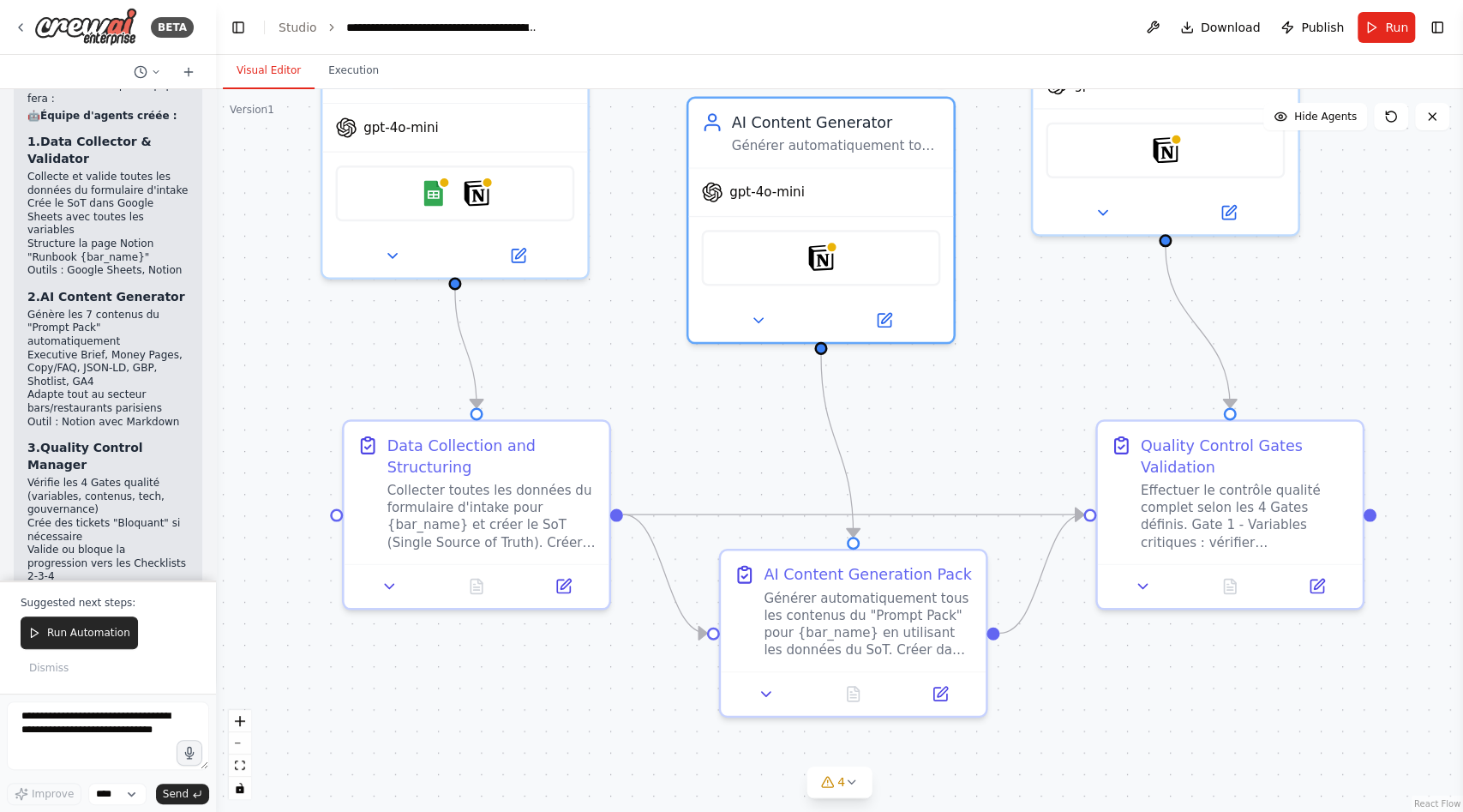
drag, startPoint x: 804, startPoint y: 730, endPoint x: 575, endPoint y: 666, distance: 237.8
click at [575, 666] on div ".deletable-edge-delete-btn { width: 20px; height: 20px; border: 0px solid #ffff…" at bounding box center [839, 450] width 1247 height 723
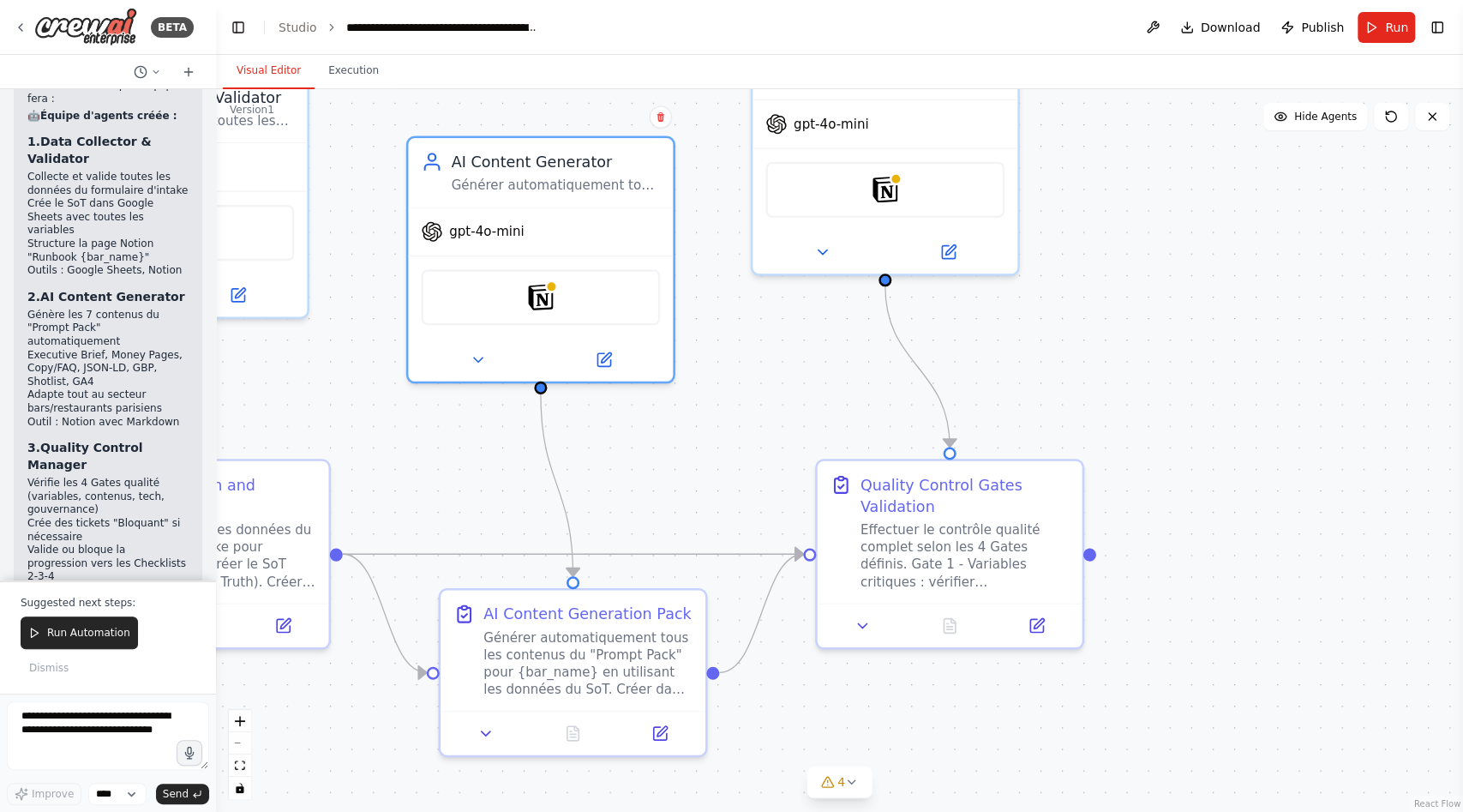
drag, startPoint x: 1007, startPoint y: 364, endPoint x: 775, endPoint y: 392, distance: 233.7
click at [776, 392] on div ".deletable-edge-delete-btn { width: 20px; height: 20px; border: 0px solid #ffff…" at bounding box center [839, 450] width 1247 height 723
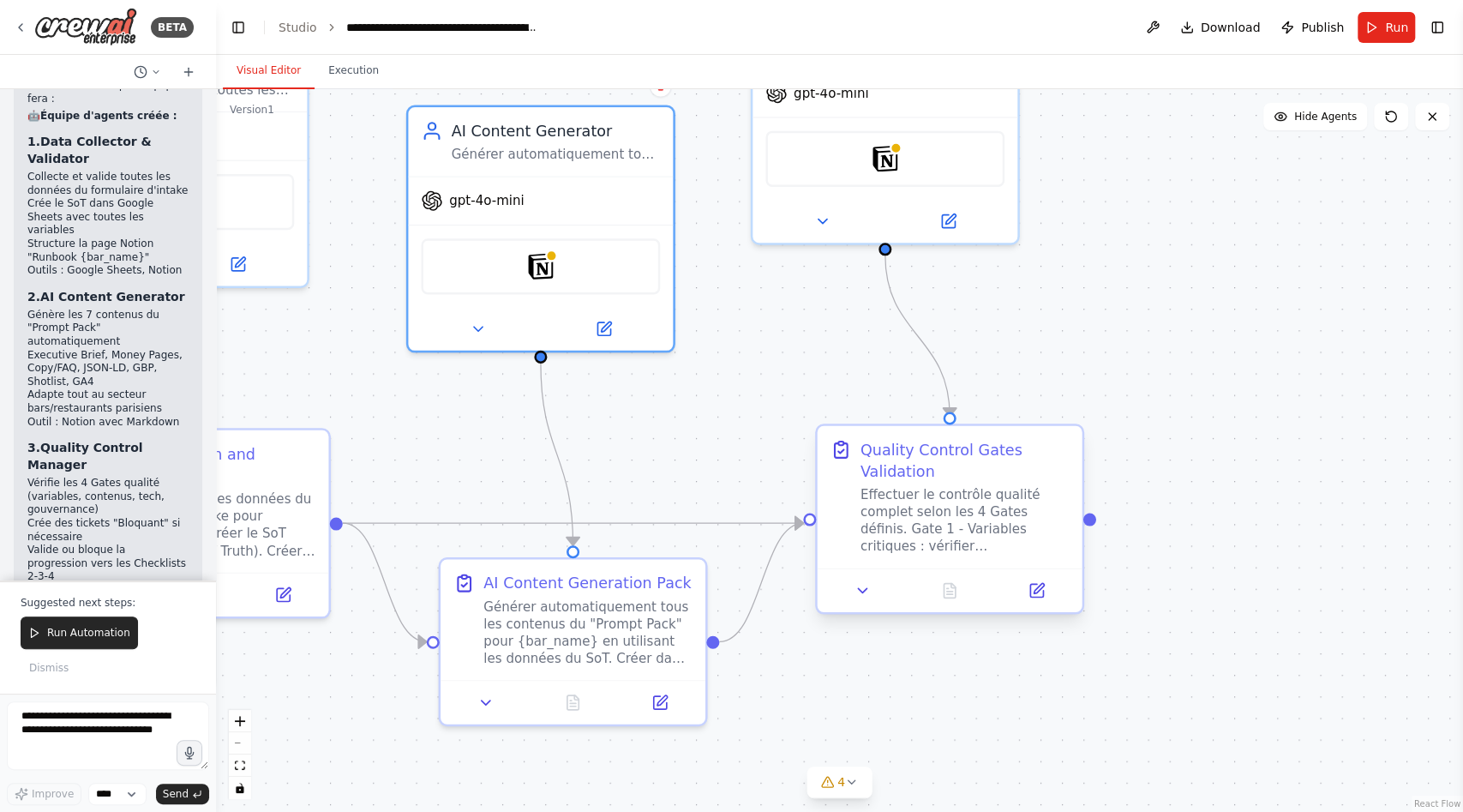
click at [926, 554] on div "Effectuer le contrôle qualité complet selon les 4 Gates définis. Gate 1 - Varia…" at bounding box center [966, 520] width 209 height 69
click at [865, 593] on icon at bounding box center [863, 591] width 17 height 17
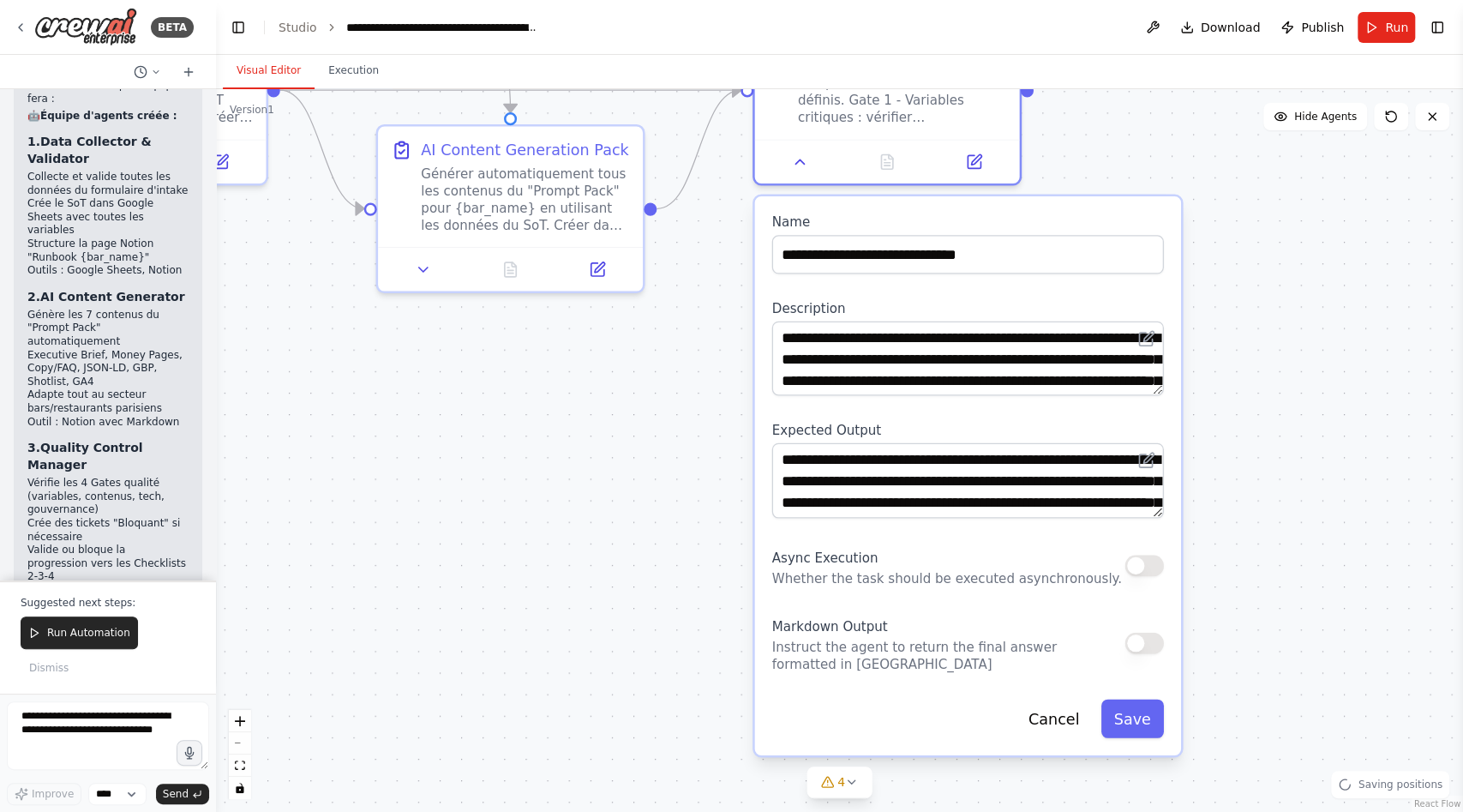
drag, startPoint x: 1234, startPoint y: 589, endPoint x: 1171, endPoint y: 156, distance: 437.6
click at [1171, 156] on div ".deletable-edge-delete-btn { width: 20px; height: 20px; border: 0px solid #ffff…" at bounding box center [839, 450] width 1247 height 723
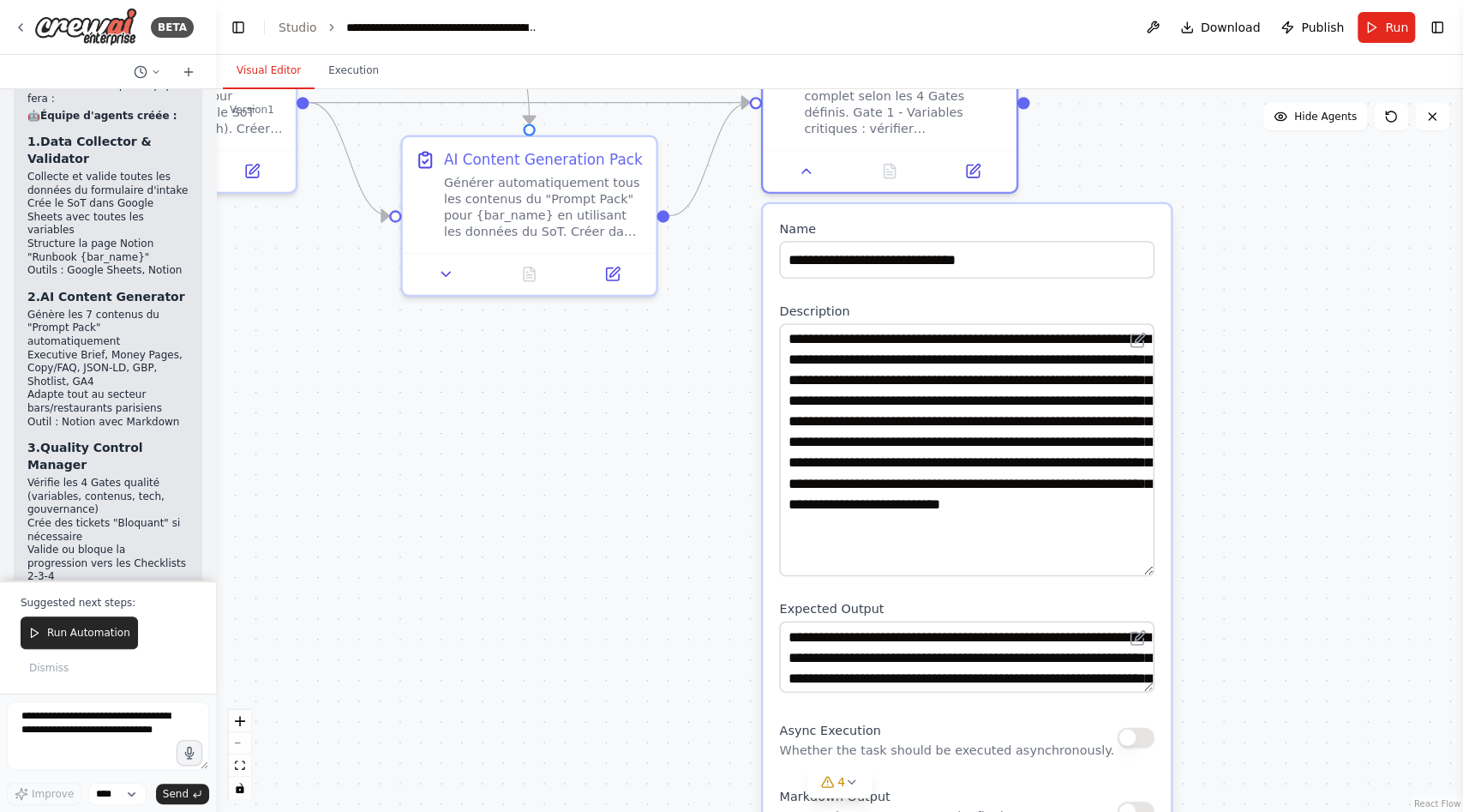
drag, startPoint x: 1152, startPoint y: 391, endPoint x: 1088, endPoint y: 573, distance: 192.9
click at [1088, 573] on textarea "**********" at bounding box center [967, 449] width 375 height 252
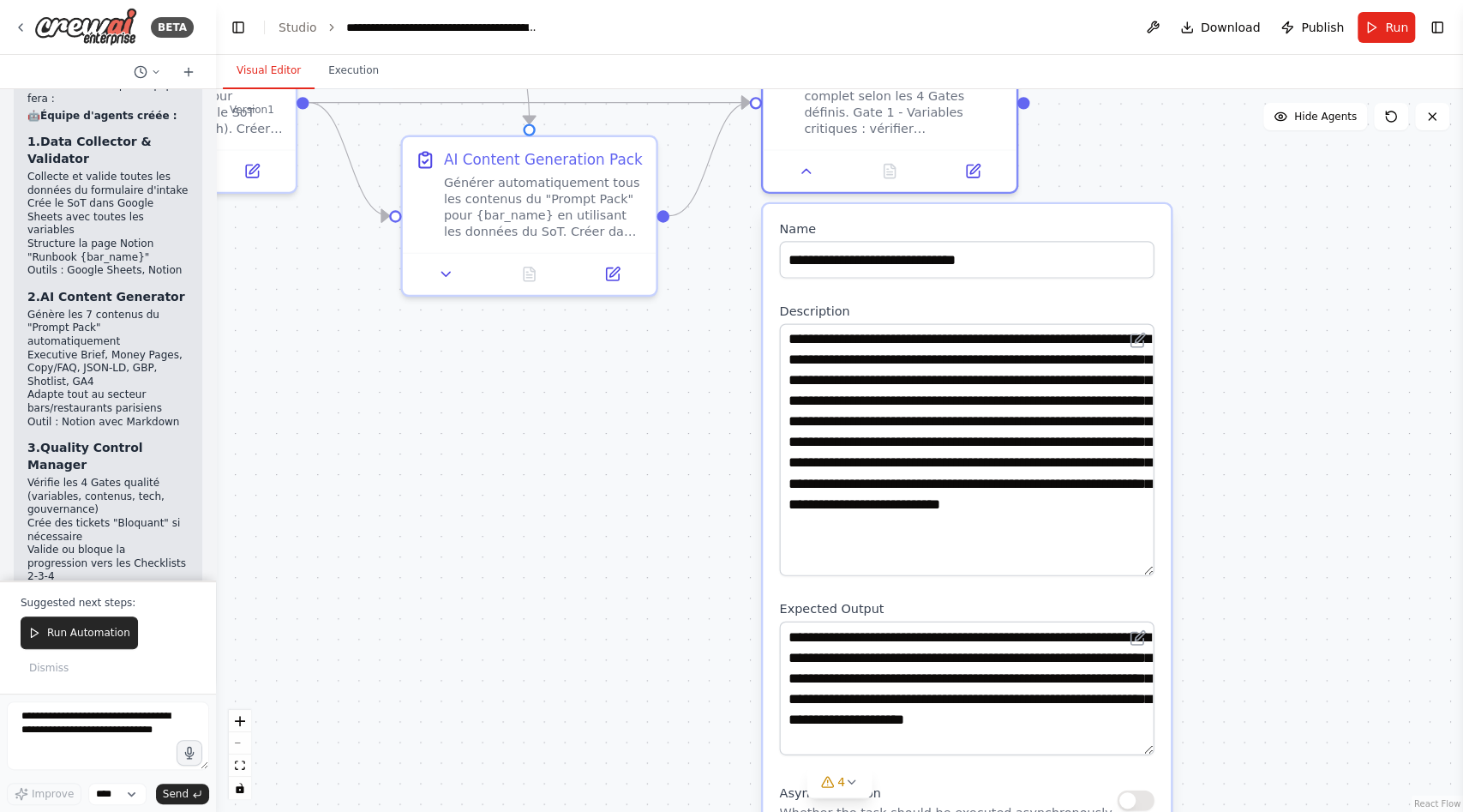
drag, startPoint x: 1153, startPoint y: 685, endPoint x: 1144, endPoint y: 747, distance: 62.6
click at [1144, 747] on textarea "**********" at bounding box center [967, 689] width 375 height 134
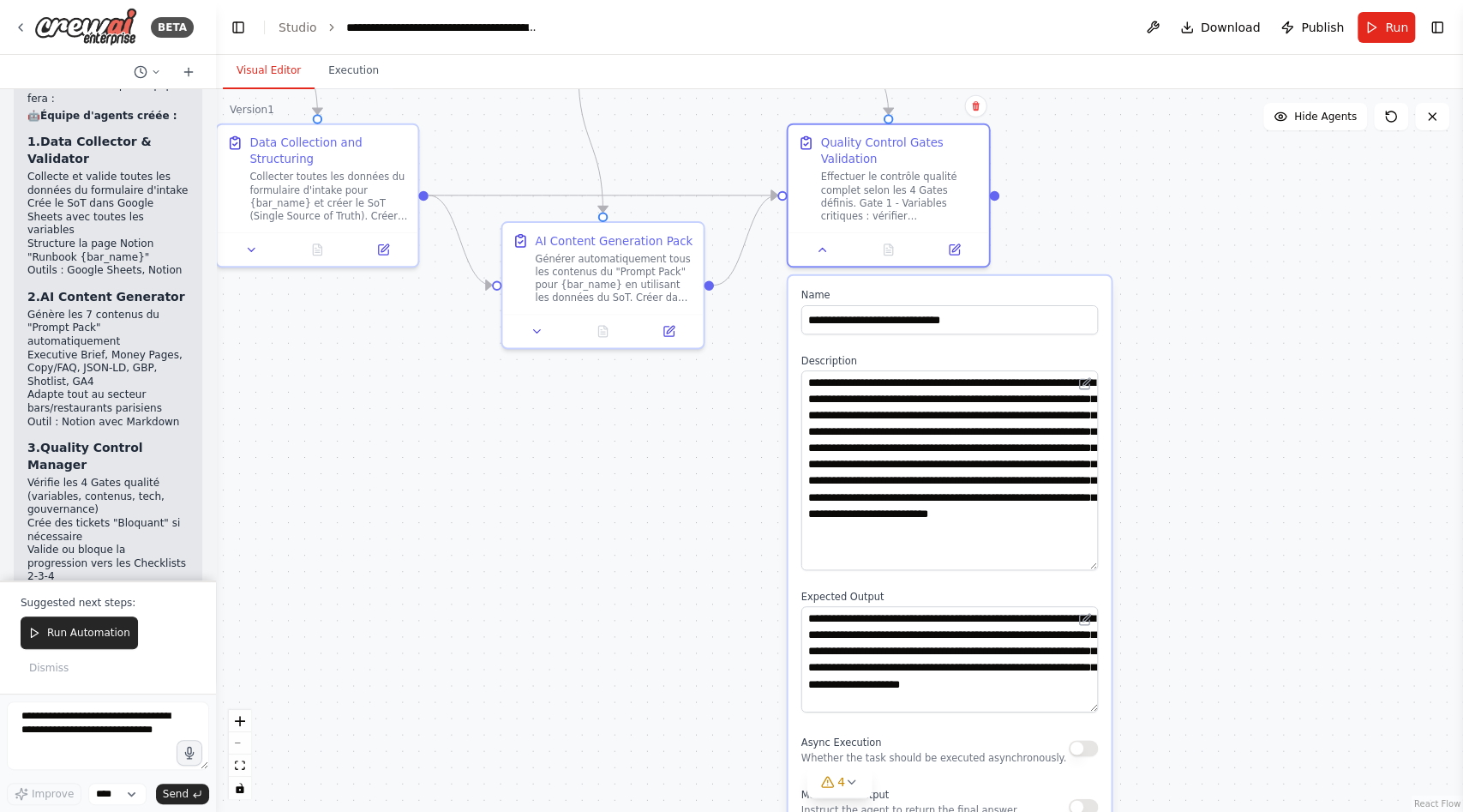
drag, startPoint x: 1174, startPoint y: 649, endPoint x: 1137, endPoint y: 613, distance: 51.6
click at [1137, 613] on div ".deletable-edge-delete-btn { width: 20px; height: 20px; border: 0px solid #ffff…" at bounding box center [839, 450] width 1247 height 723
click at [1155, 500] on div ".deletable-edge-delete-btn { width: 20px; height: 20px; border: 0px solid #ffff…" at bounding box center [839, 450] width 1247 height 723
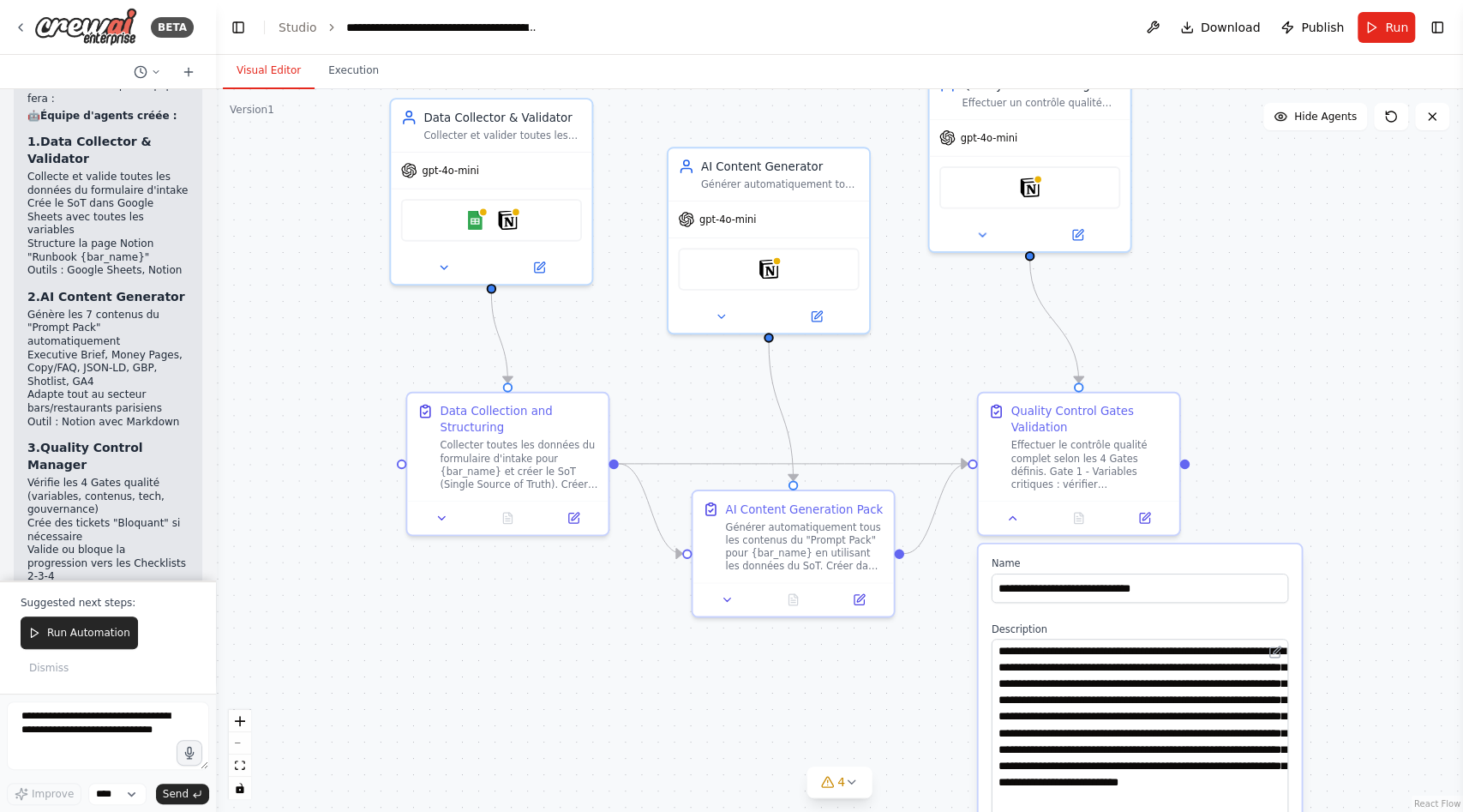
drag, startPoint x: 696, startPoint y: 437, endPoint x: 886, endPoint y: 702, distance: 326.1
click at [886, 703] on div ".deletable-edge-delete-btn { width: 20px; height: 20px; border: 0px solid #ffff…" at bounding box center [839, 450] width 1247 height 723
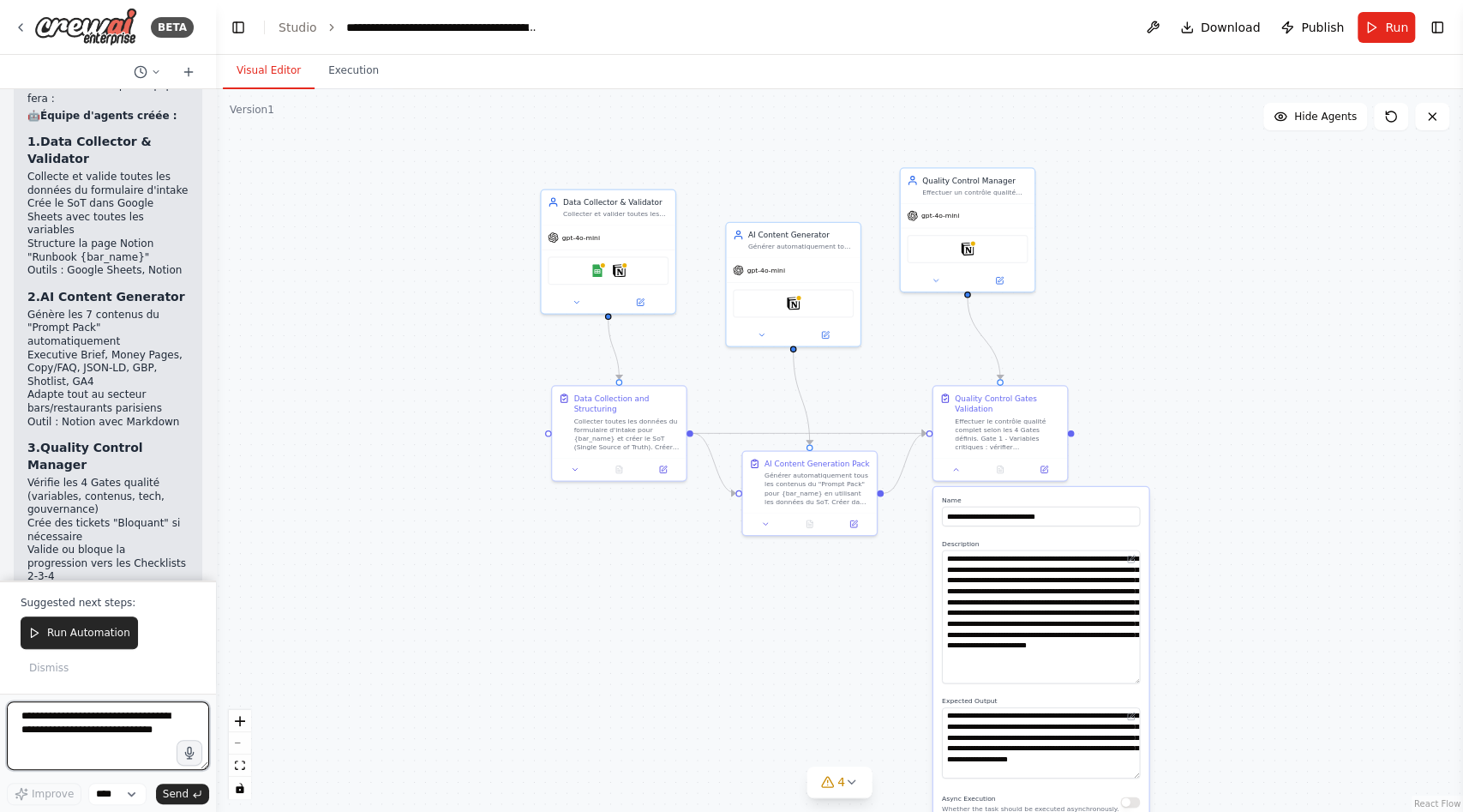
click at [121, 735] on textarea at bounding box center [107, 735] width 203 height 69
type textarea "**********"
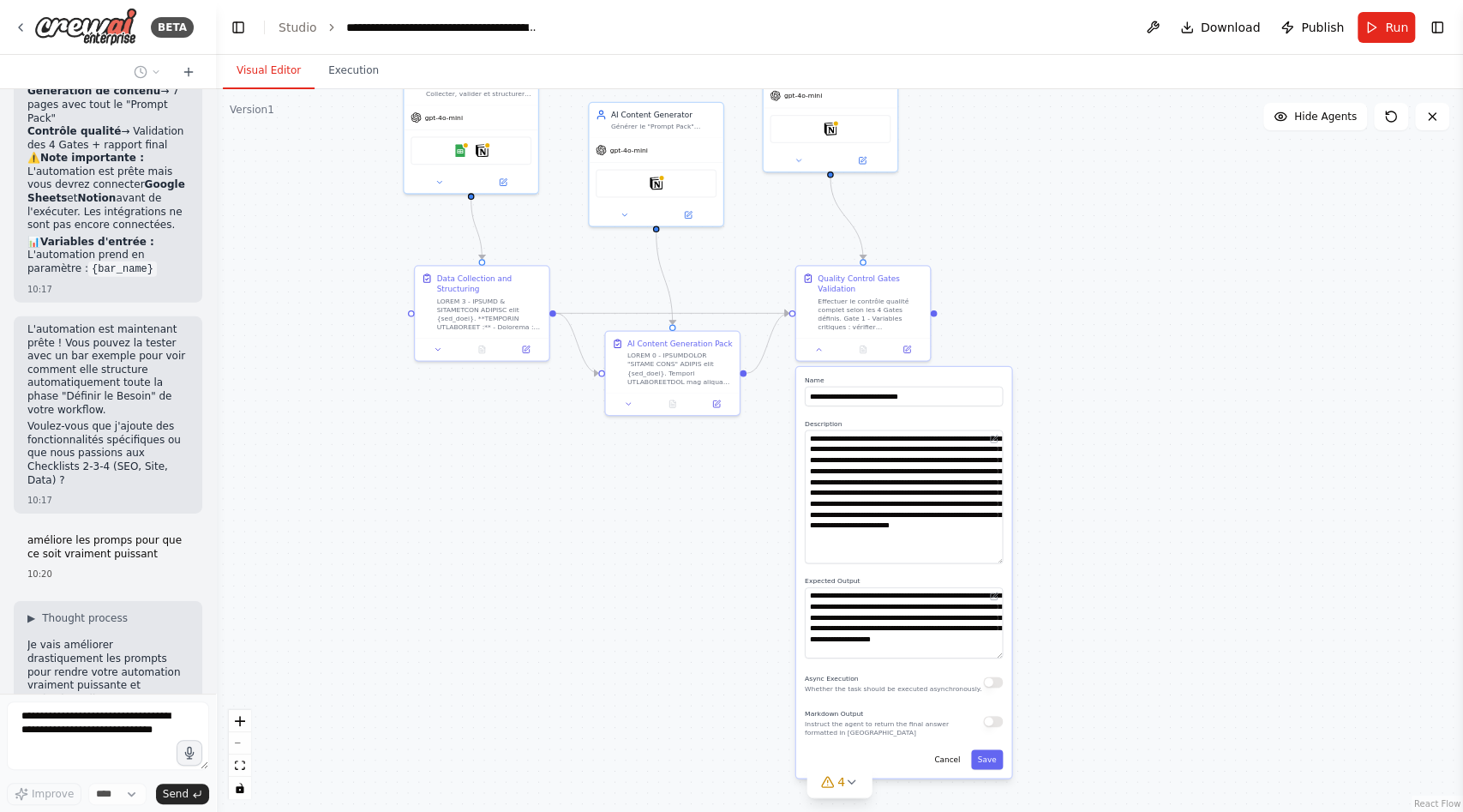
scroll to position [7978, 0]
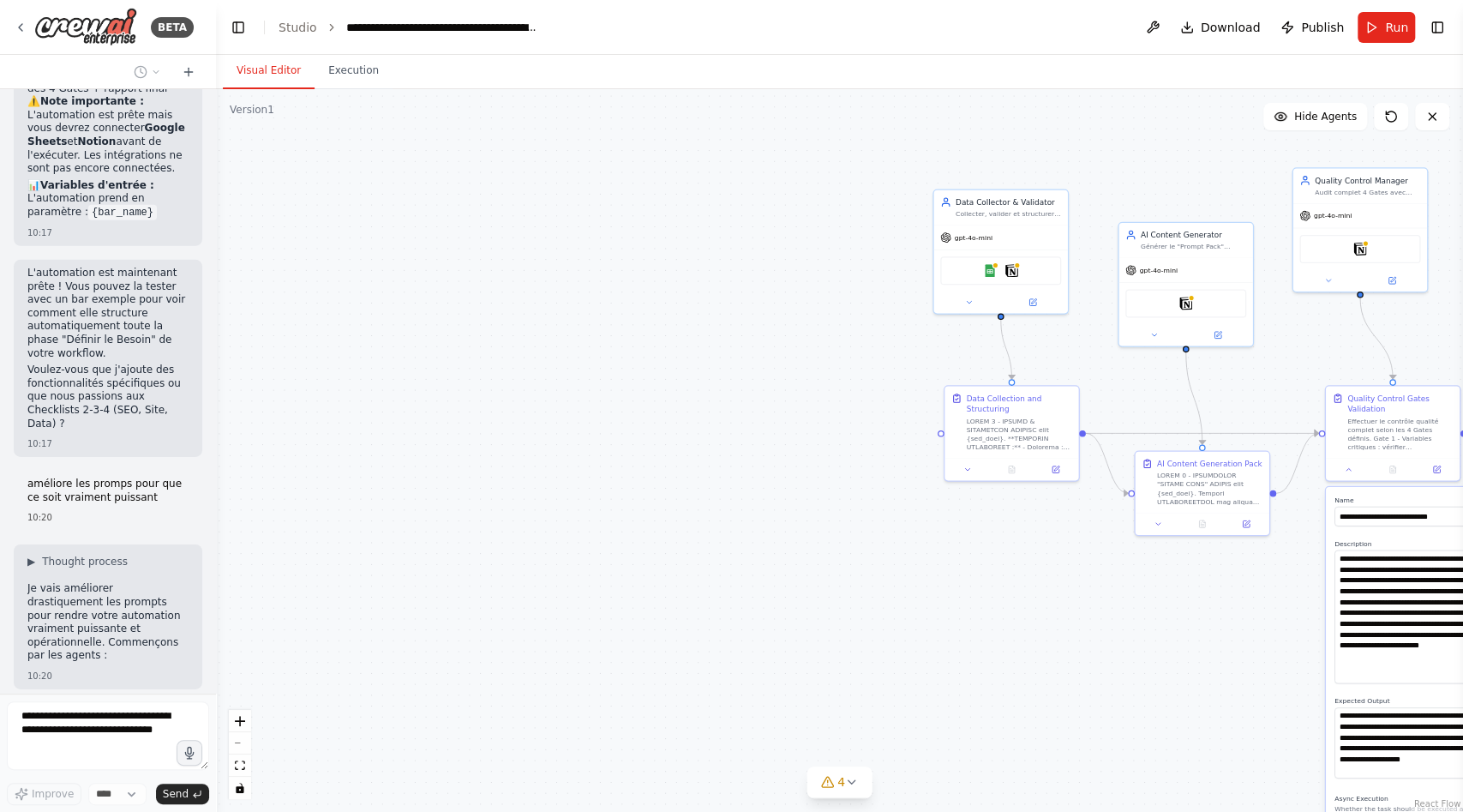
drag, startPoint x: 631, startPoint y: 593, endPoint x: 1026, endPoint y: 595, distance: 395.0
click at [1026, 595] on div ".deletable-edge-delete-btn { width: 20px; height: 20px; border: 0px solid #ffff…" at bounding box center [839, 450] width 1247 height 723
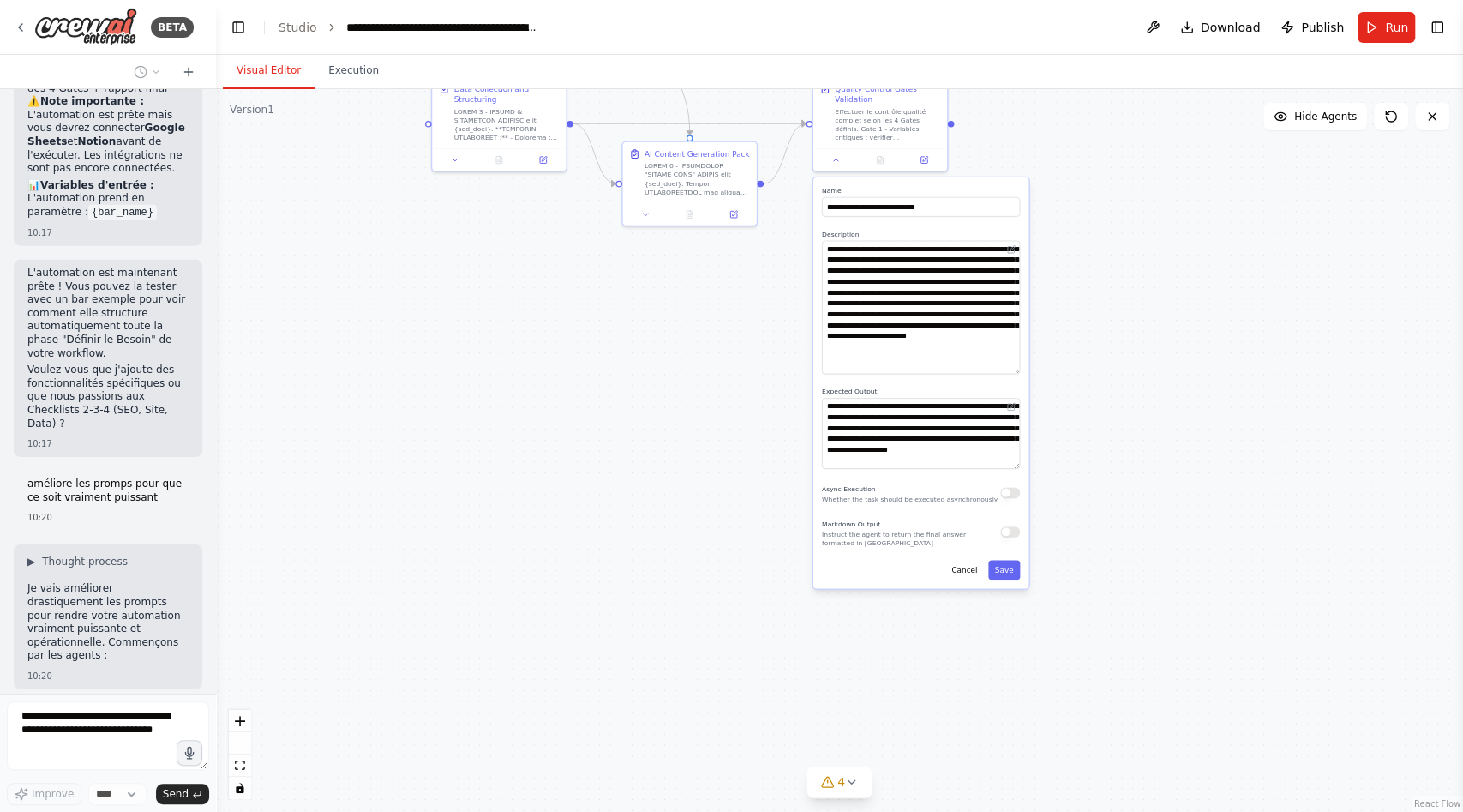
drag, startPoint x: 770, startPoint y: 627, endPoint x: 210, endPoint y: 254, distance: 672.9
click at [210, 254] on div "BETA Hello! I'm the CrewAI assistant. What kind of automation do you want to bu…" at bounding box center [731, 406] width 1463 height 812
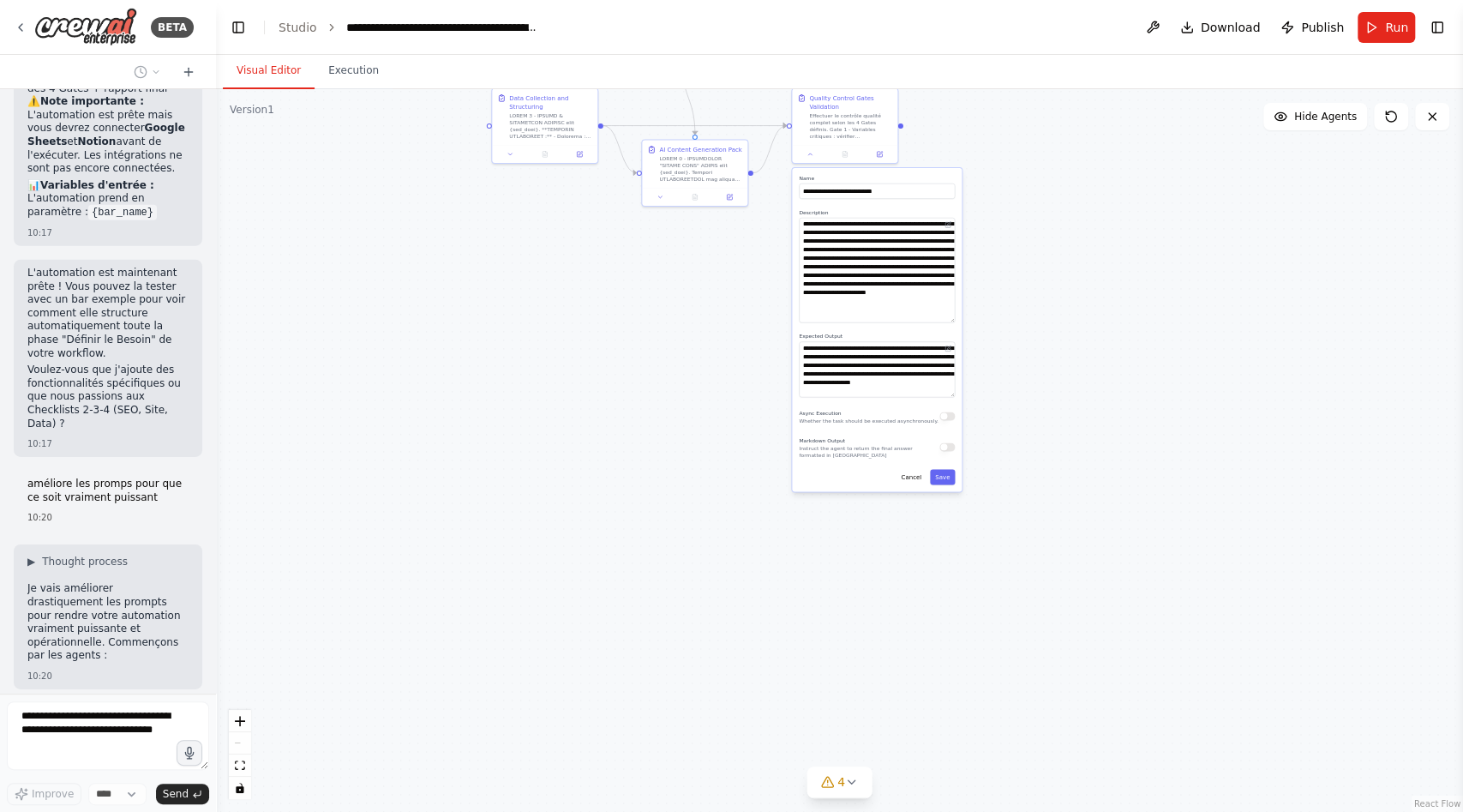
type textarea "**********"
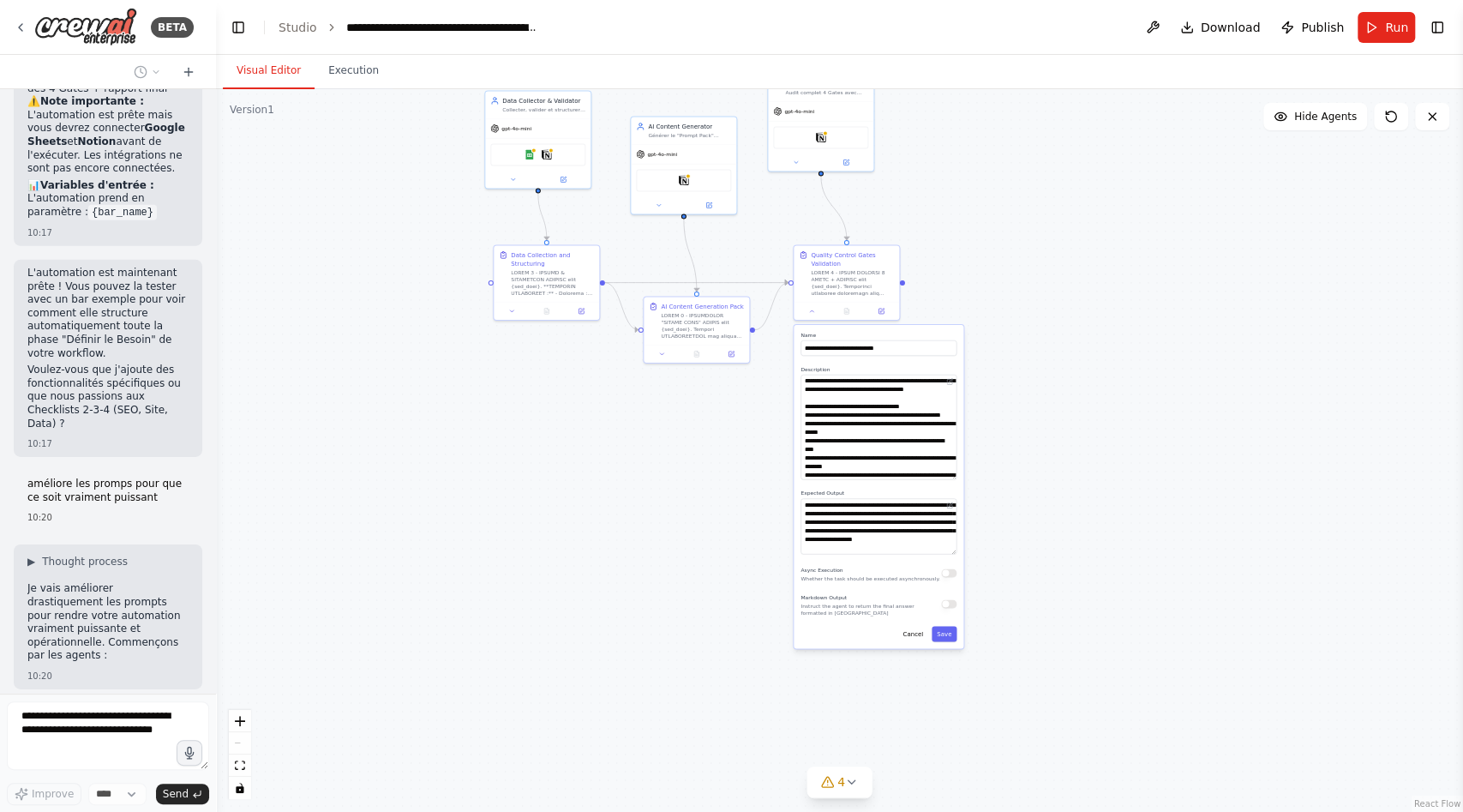
drag, startPoint x: 624, startPoint y: 268, endPoint x: 626, endPoint y: 424, distance: 156.0
click at [626, 424] on div ".deletable-edge-delete-btn { width: 20px; height: 20px; border: 0px solid #ffff…" at bounding box center [839, 450] width 1247 height 723
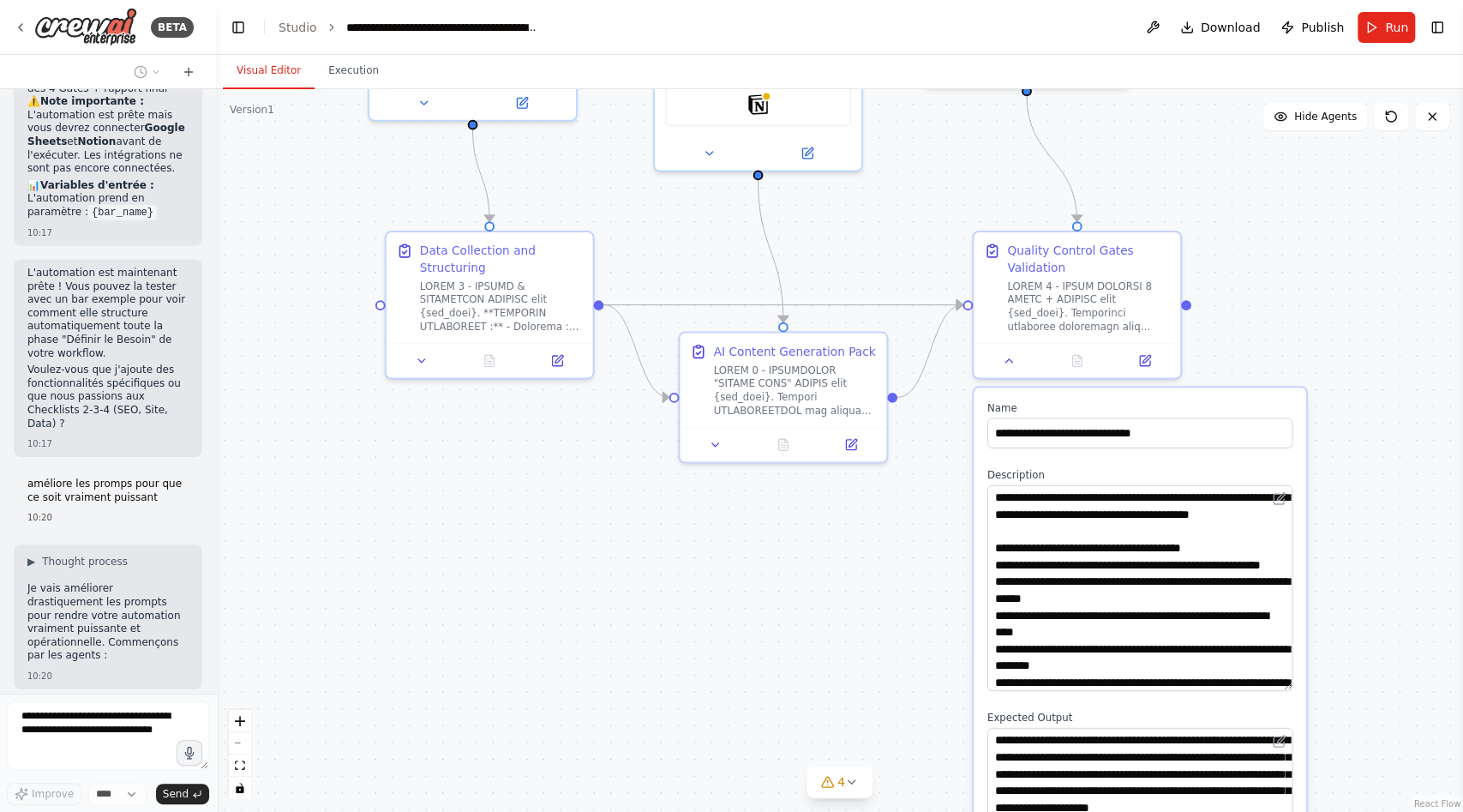
drag, startPoint x: 435, startPoint y: 479, endPoint x: 440, endPoint y: 628, distance: 149.1
click at [440, 630] on div ".deletable-edge-delete-btn { width: 20px; height: 20px; border: 0px solid #ffff…" at bounding box center [839, 450] width 1247 height 723
click at [534, 297] on div at bounding box center [501, 302] width 163 height 54
click at [416, 365] on button at bounding box center [421, 358] width 57 height 21
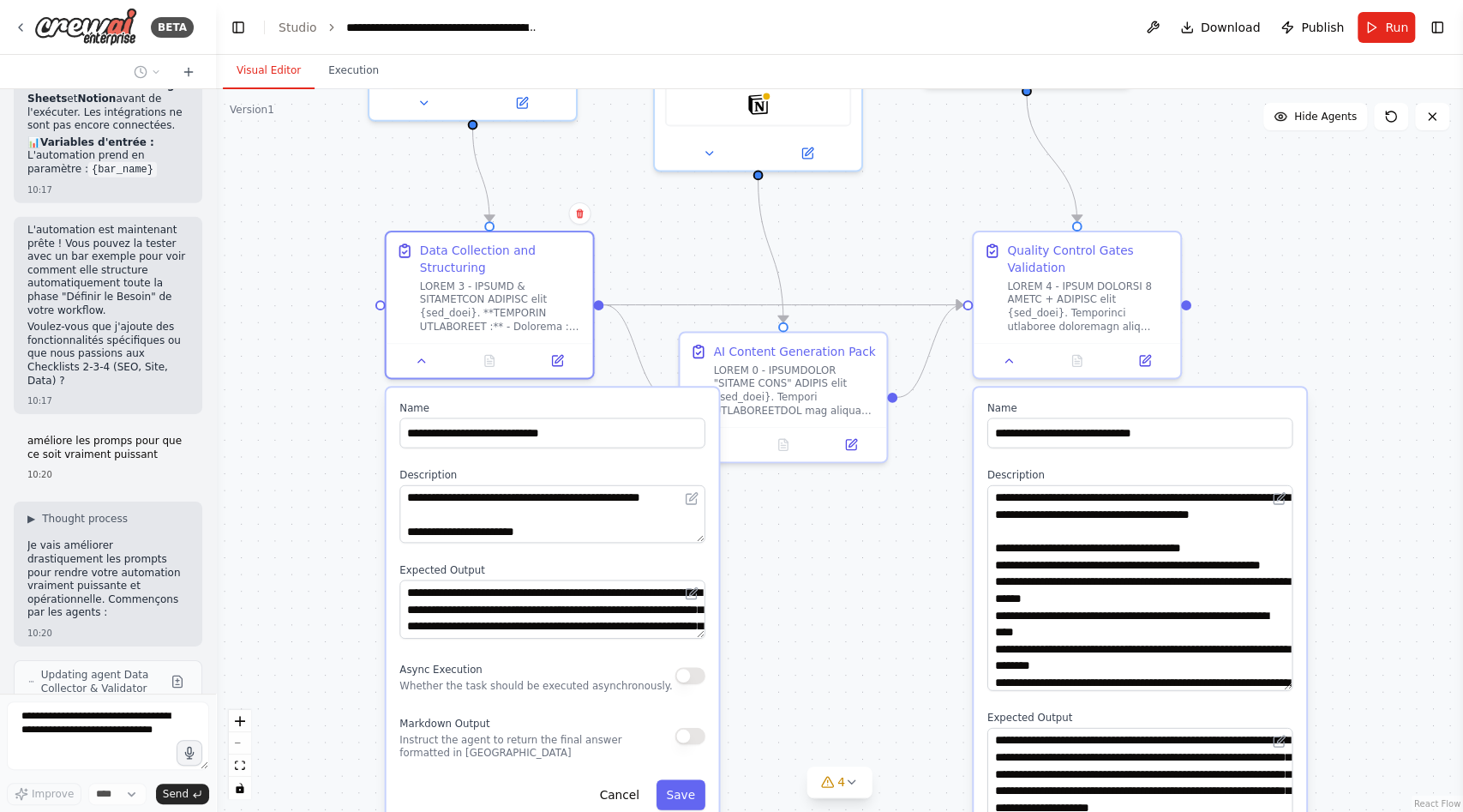
scroll to position [8121, 0]
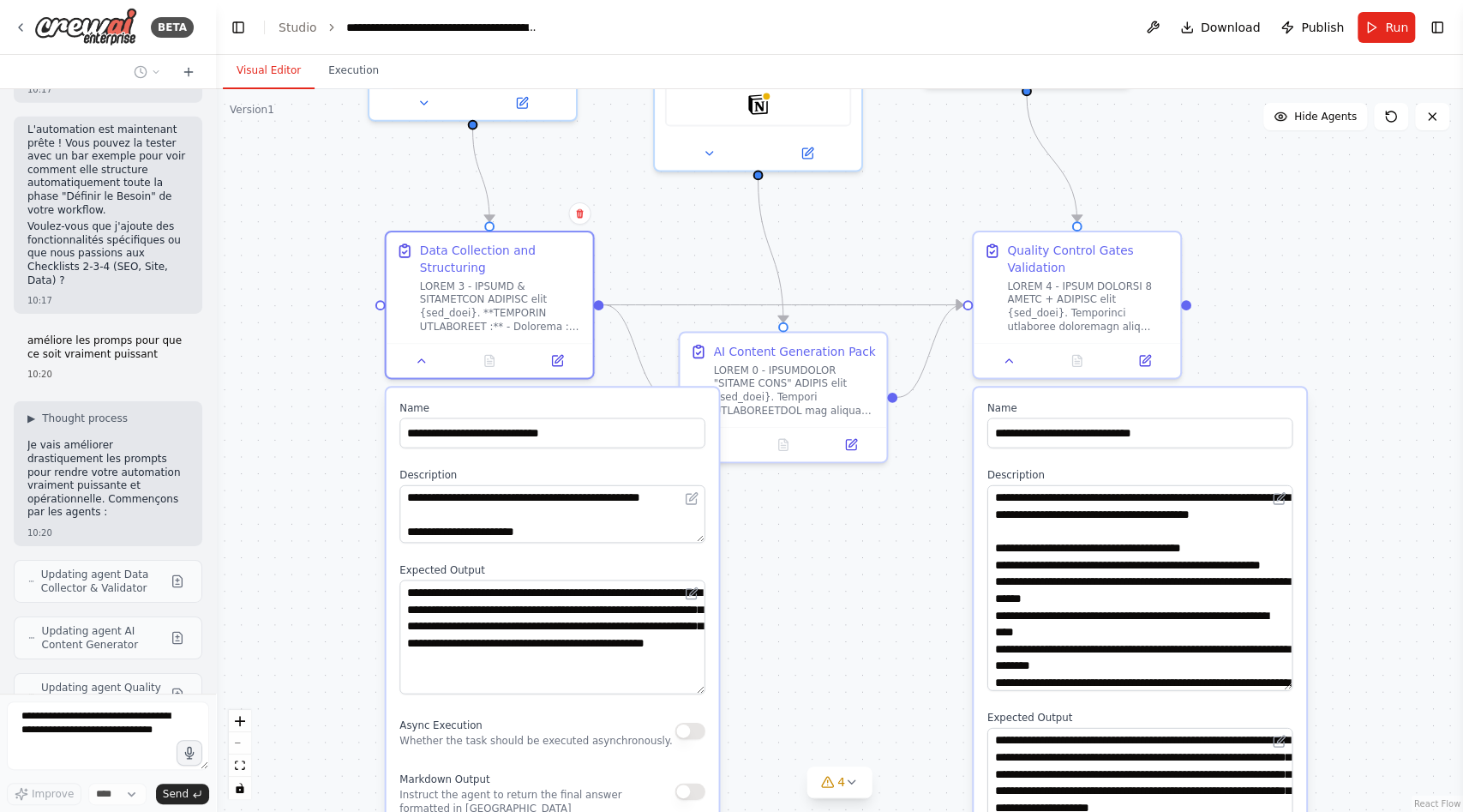
drag, startPoint x: 702, startPoint y: 634, endPoint x: 676, endPoint y: 690, distance: 61.7
click at [676, 690] on textarea "**********" at bounding box center [552, 637] width 305 height 114
type textarea "**********"
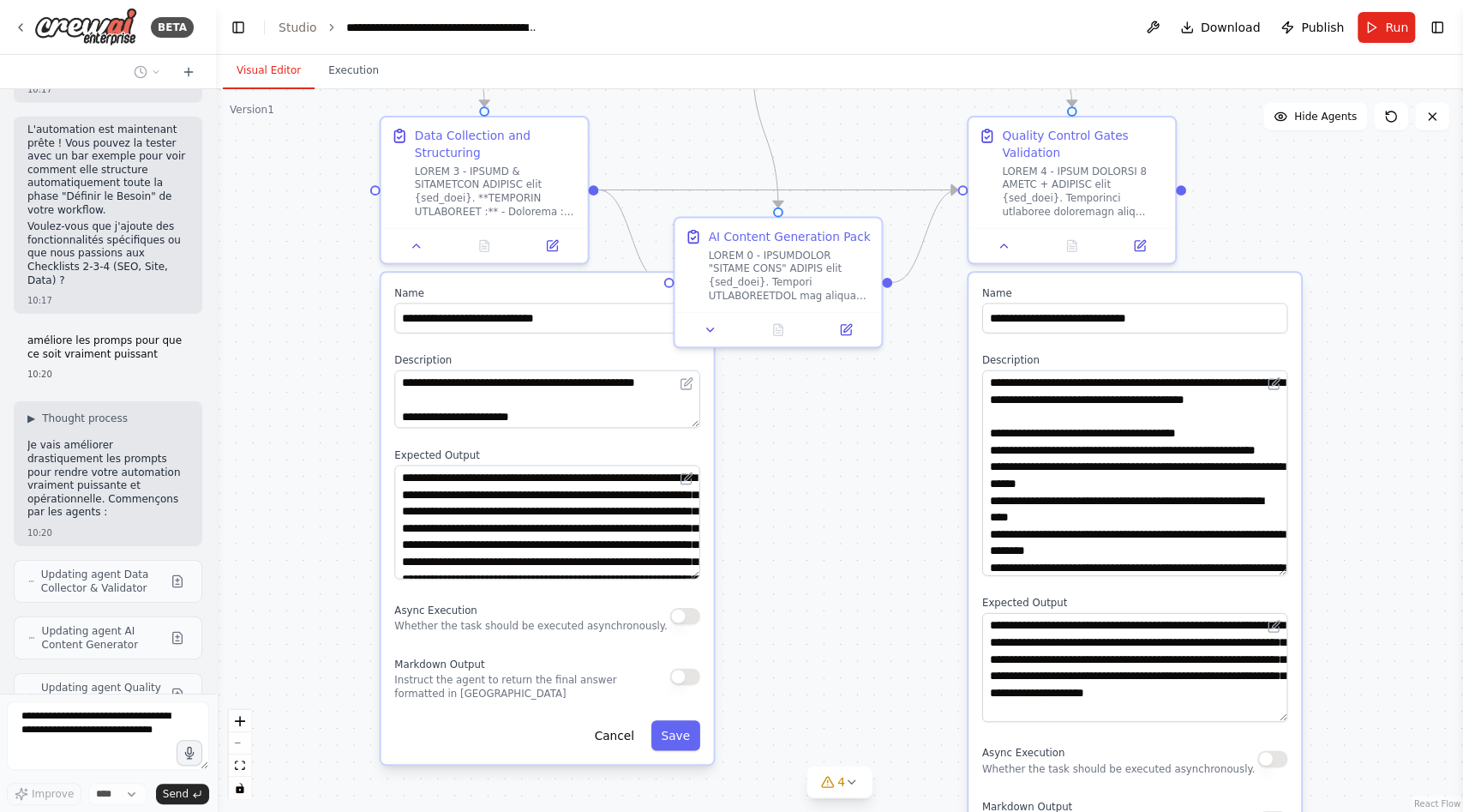
drag, startPoint x: 857, startPoint y: 652, endPoint x: 852, endPoint y: 537, distance: 115.1
click at [852, 537] on div ".deletable-edge-delete-btn { width: 20px; height: 20px; border: 0px solid #ffff…" at bounding box center [839, 450] width 1247 height 723
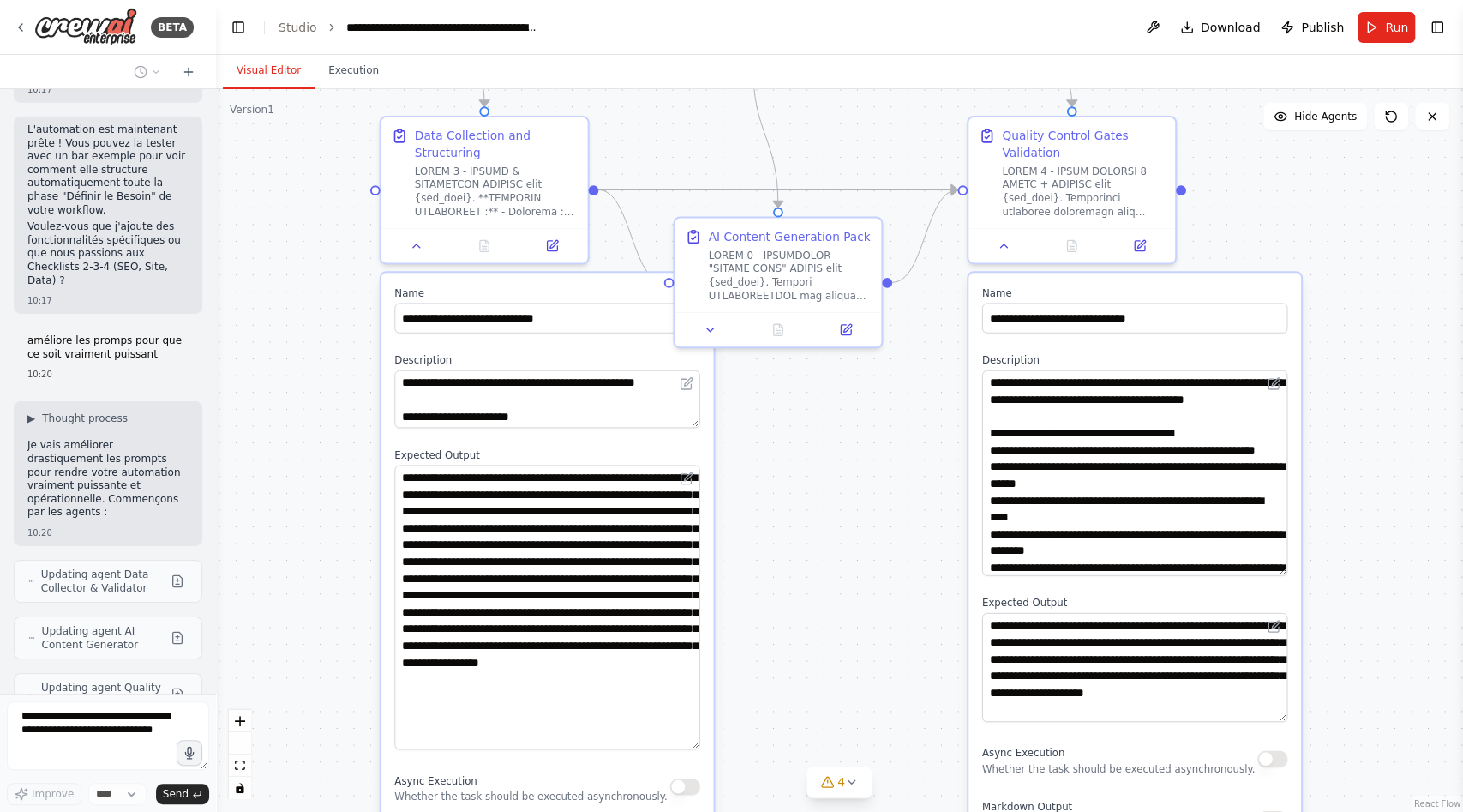
drag, startPoint x: 694, startPoint y: 575, endPoint x: 706, endPoint y: 745, distance: 170.4
click at [706, 745] on div "**********" at bounding box center [547, 603] width 333 height 661
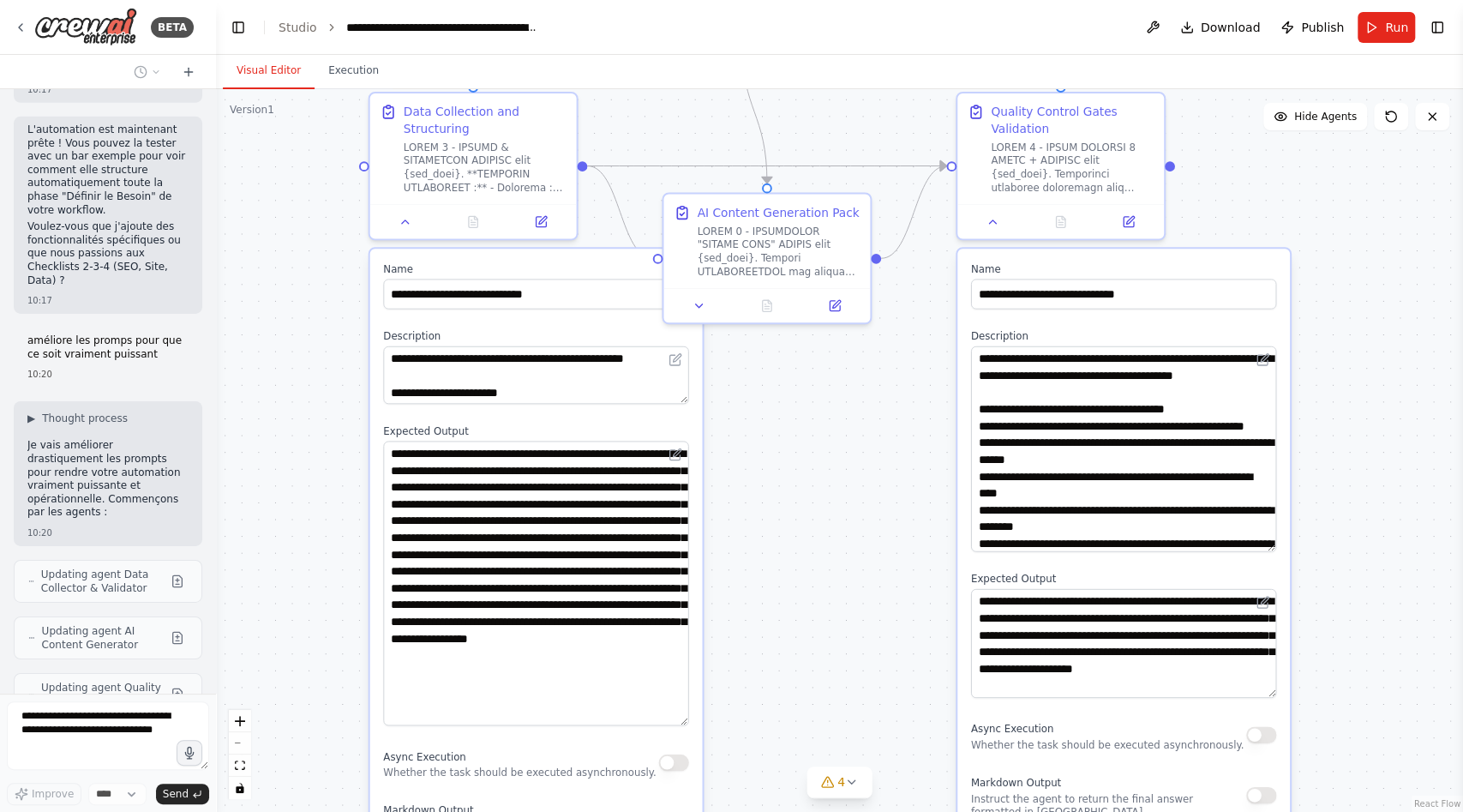
scroll to position [8191, 0]
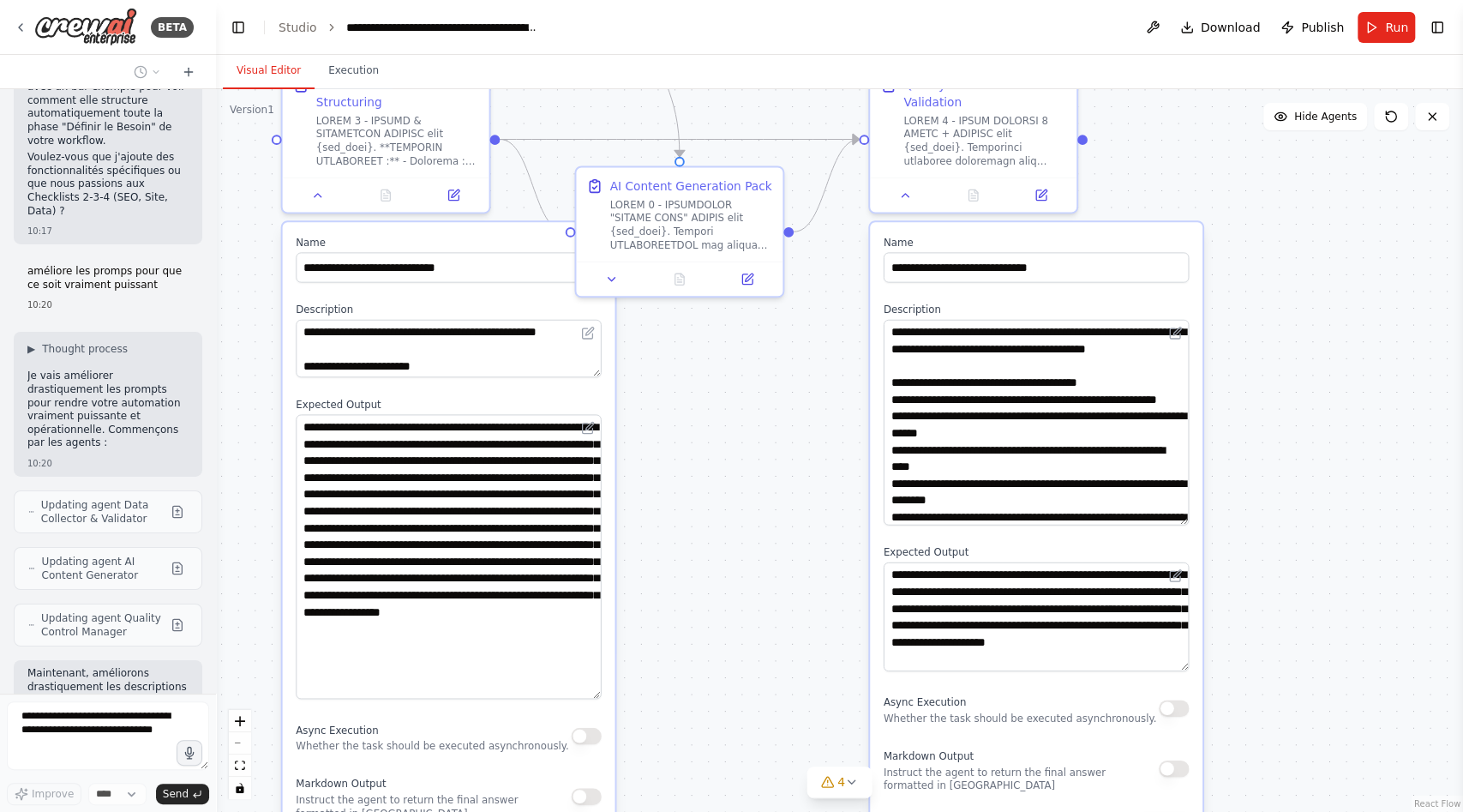
drag, startPoint x: 799, startPoint y: 703, endPoint x: 687, endPoint y: 740, distance: 118.0
click at [688, 740] on div ".deletable-edge-delete-btn { width: 20px; height: 20px; border: 0px solid #ffff…" at bounding box center [839, 450] width 1247 height 723
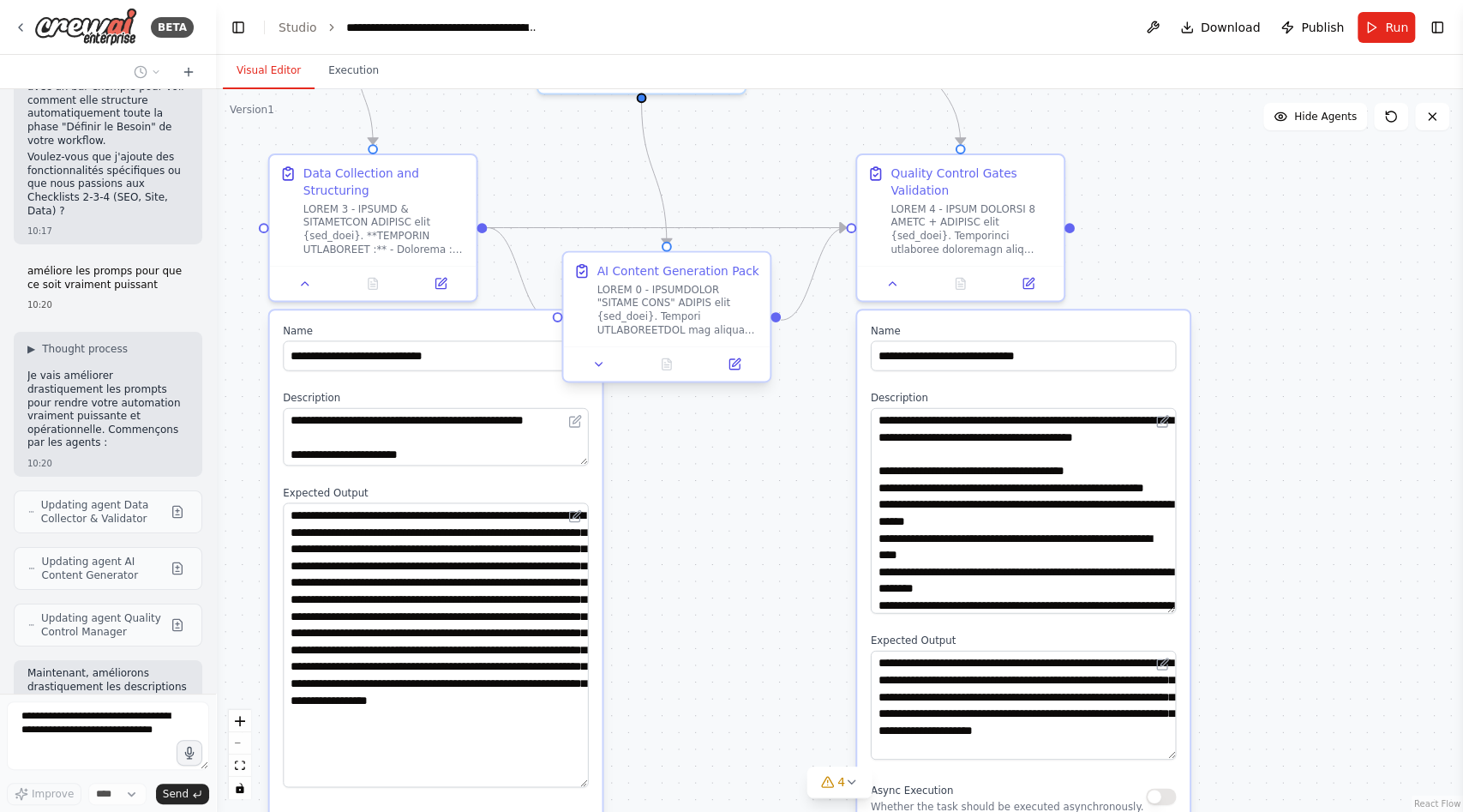
click at [594, 377] on div at bounding box center [666, 364] width 206 height 34
click at [585, 370] on button at bounding box center [598, 365] width 57 height 21
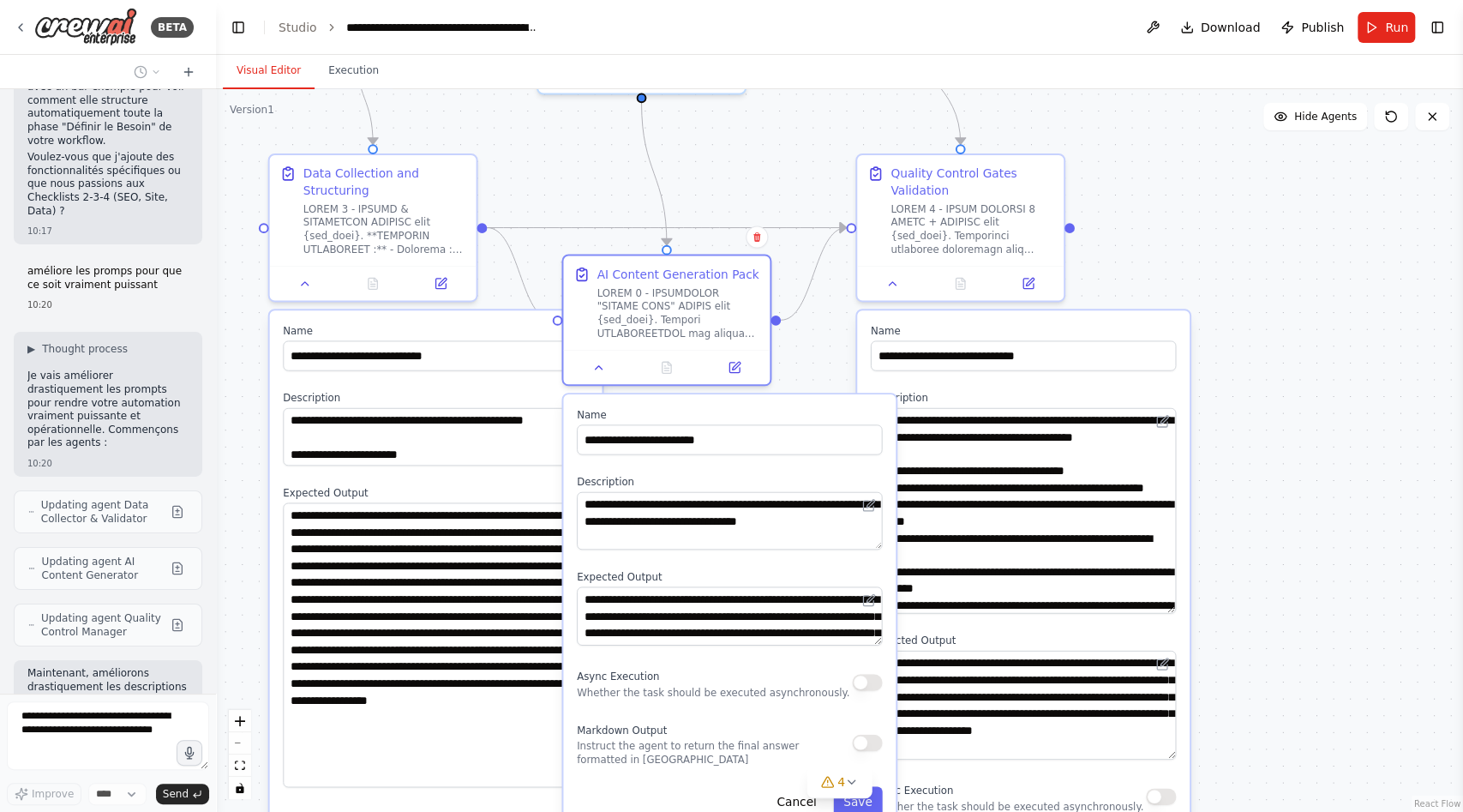
type textarea "**********"
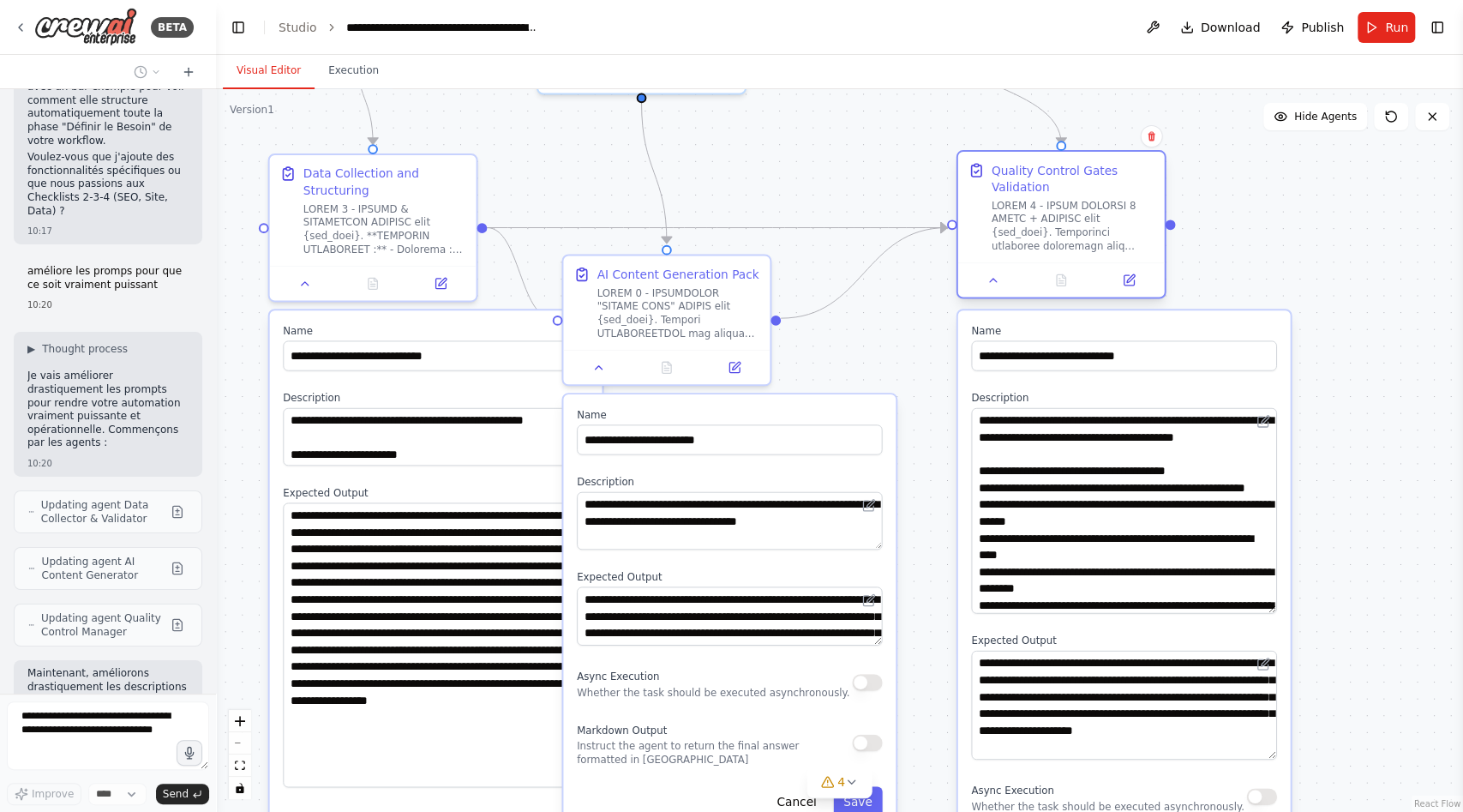
drag, startPoint x: 1022, startPoint y: 200, endPoint x: 1153, endPoint y: 187, distance: 131.6
click at [1151, 199] on div at bounding box center [1073, 225] width 163 height 54
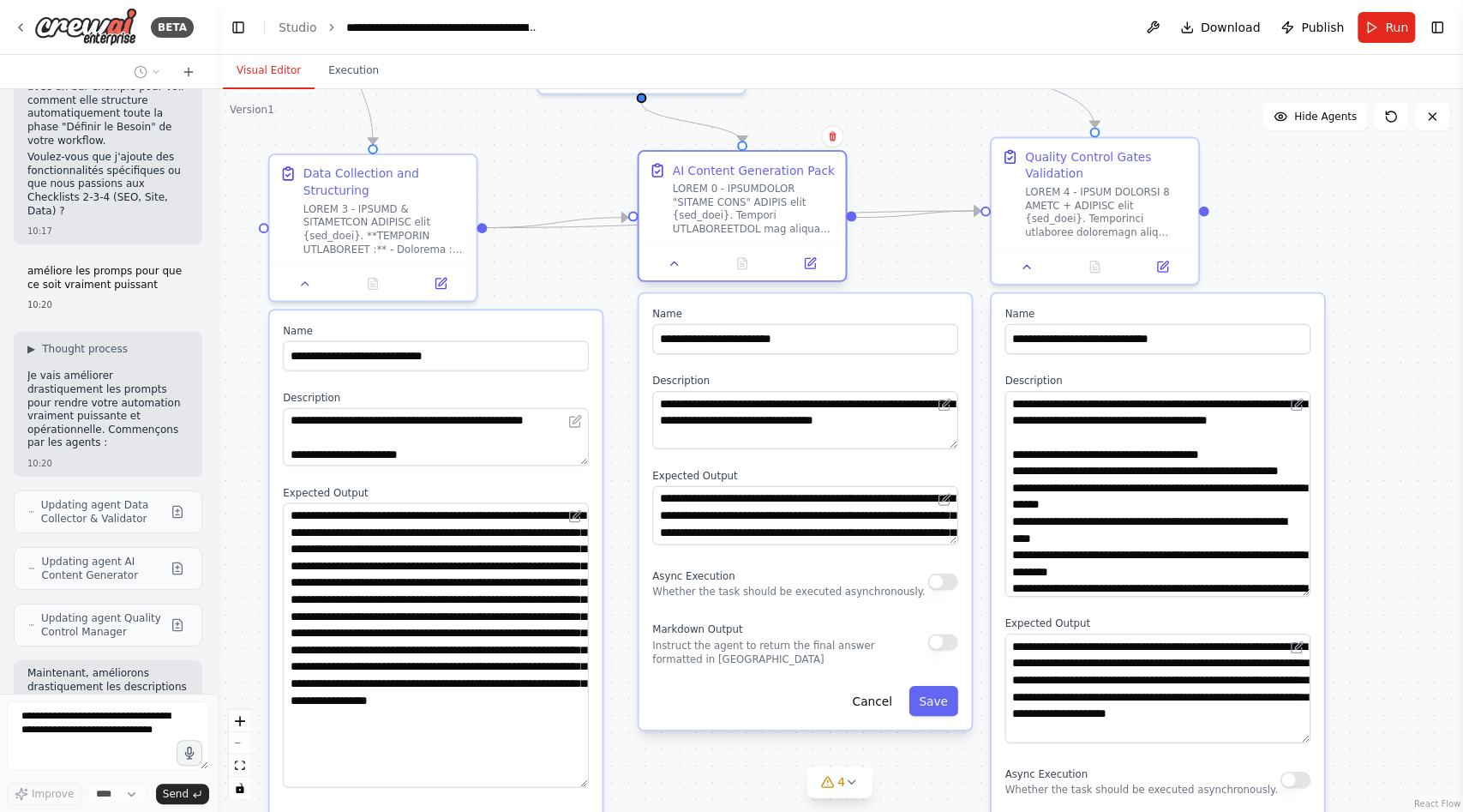
drag, startPoint x: 704, startPoint y: 266, endPoint x: 783, endPoint y: 154, distance: 137.1
click at [782, 154] on div "AI Content Generation Pack" at bounding box center [741, 199] width 206 height 94
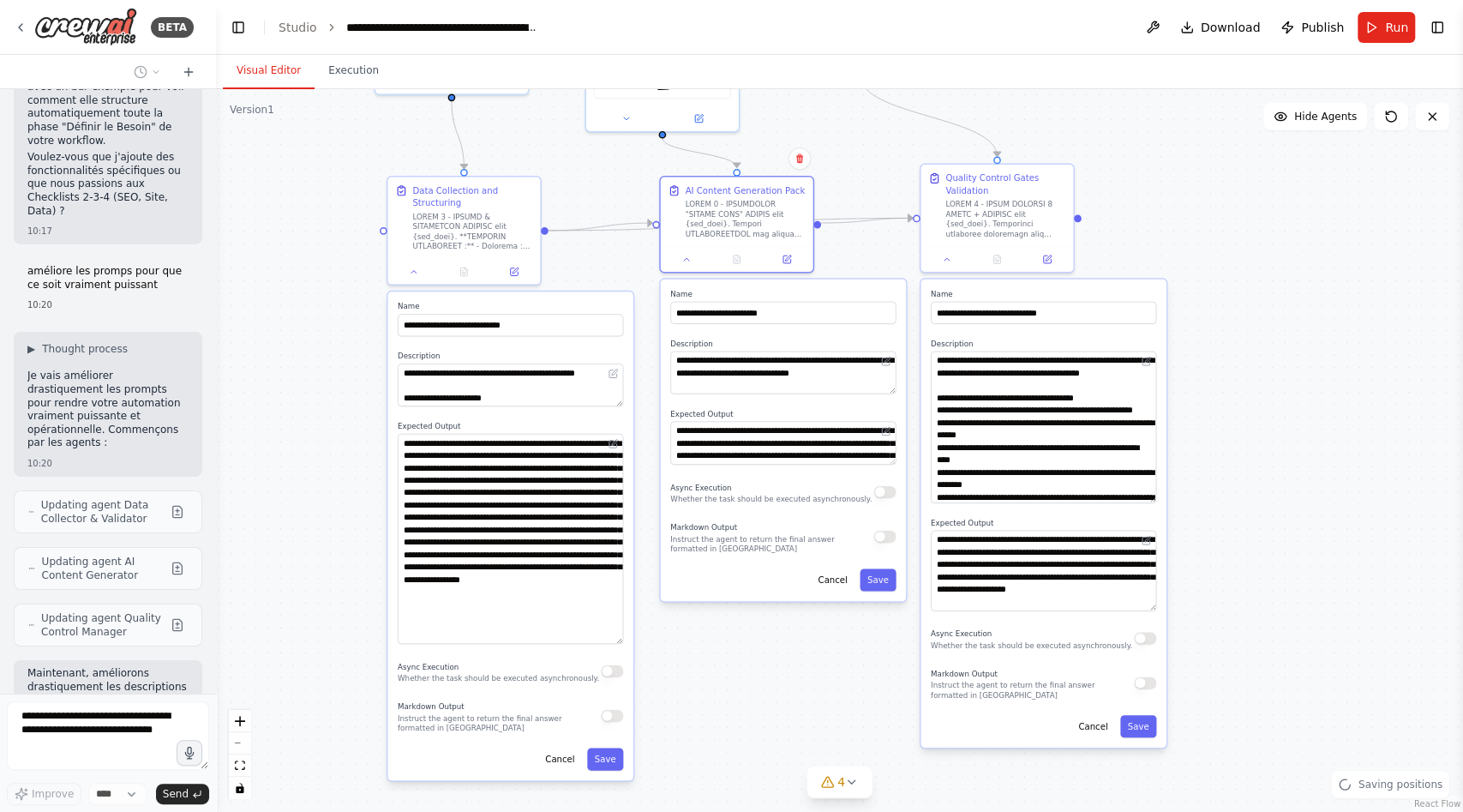
drag, startPoint x: 739, startPoint y: 791, endPoint x: 675, endPoint y: 598, distance: 203.3
click at [675, 598] on div ".deletable-edge-delete-btn { width: 20px; height: 20px; border: 0px solid #ffff…" at bounding box center [839, 450] width 1247 height 723
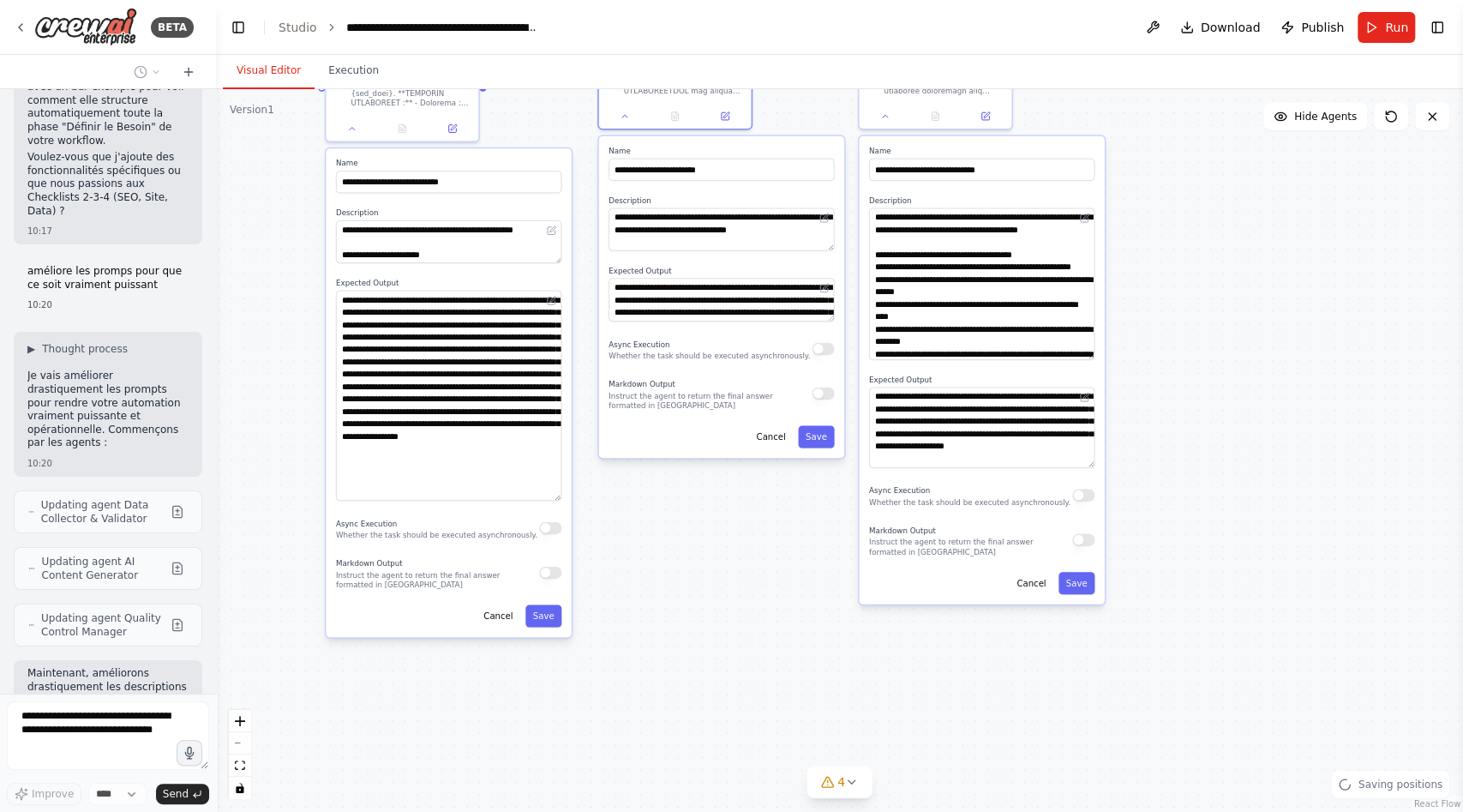
scroll to position [8247, 0]
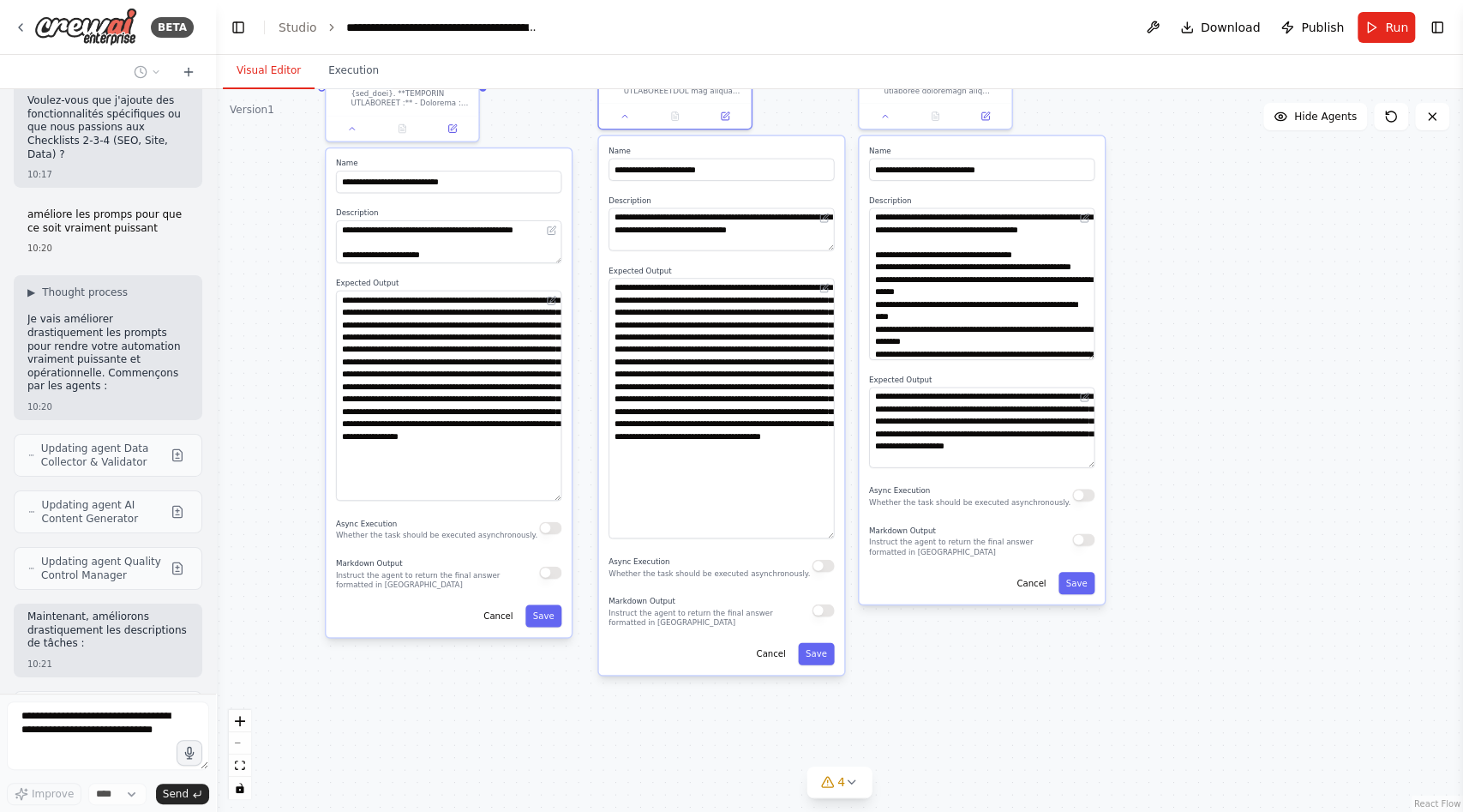
drag, startPoint x: 832, startPoint y: 318, endPoint x: 800, endPoint y: 521, distance: 205.5
click at [802, 527] on textarea "**********" at bounding box center [721, 409] width 225 height 261
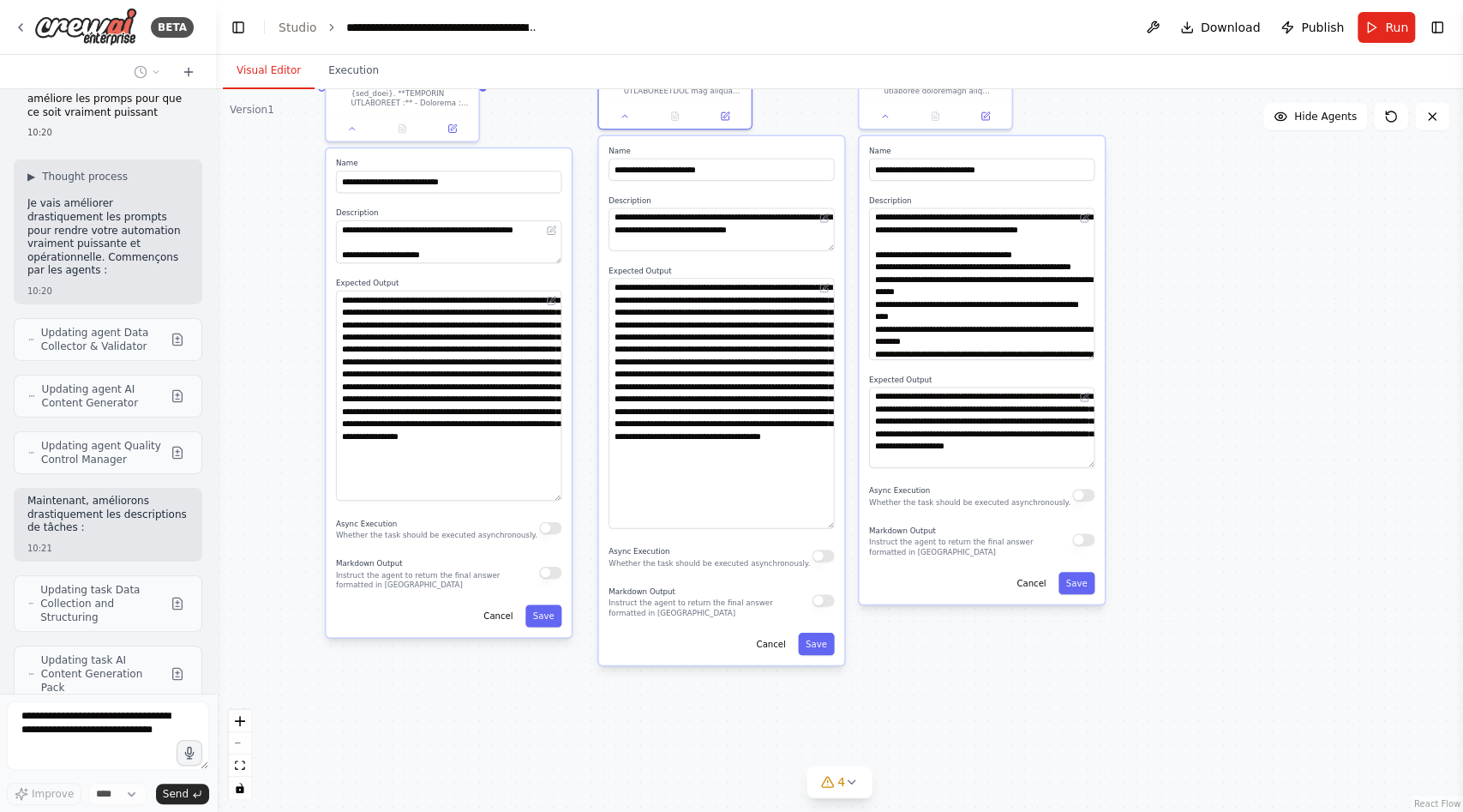
scroll to position [8376, 0]
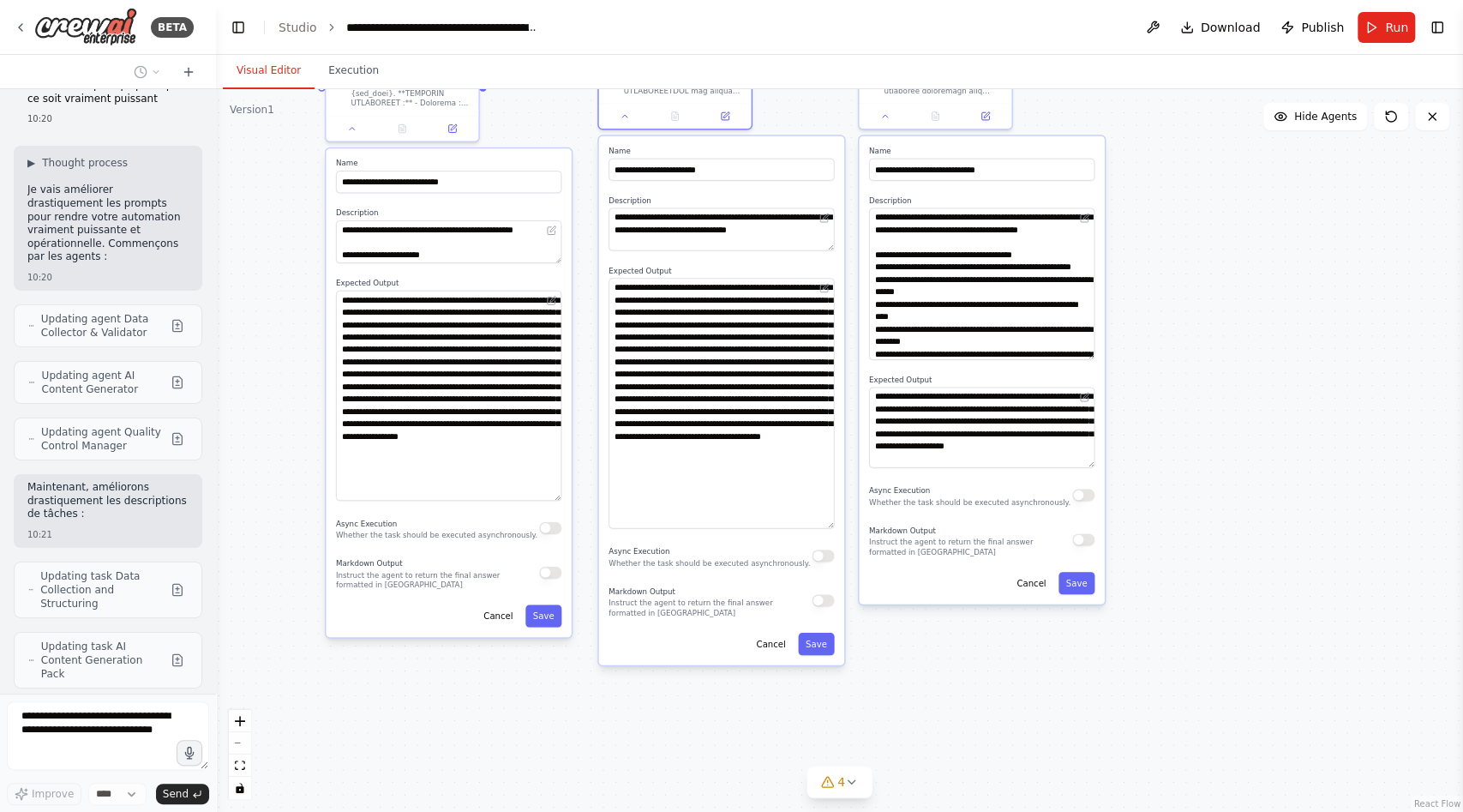
type textarea "**********"
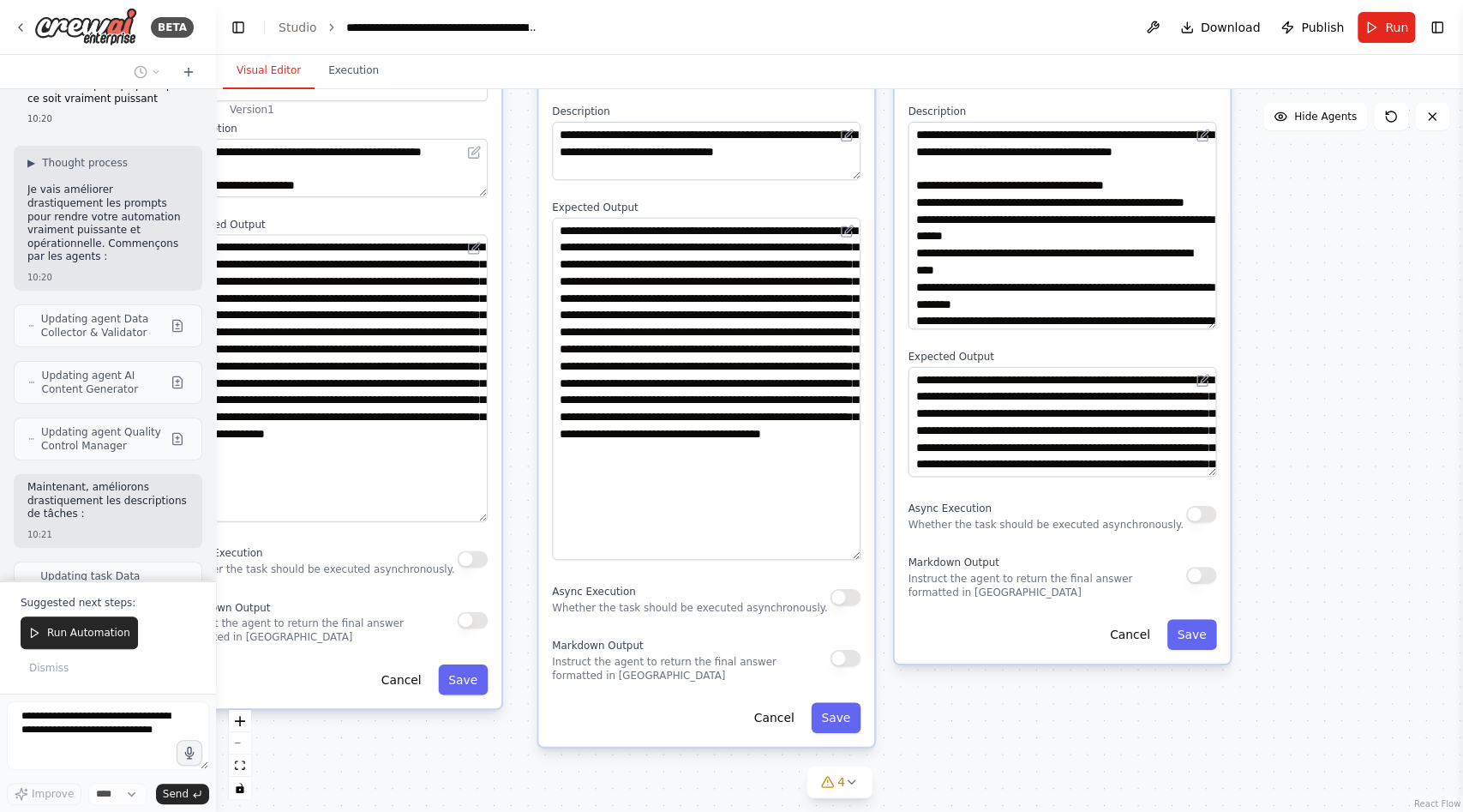
click at [1215, 477] on div "**********" at bounding box center [1063, 343] width 336 height 640
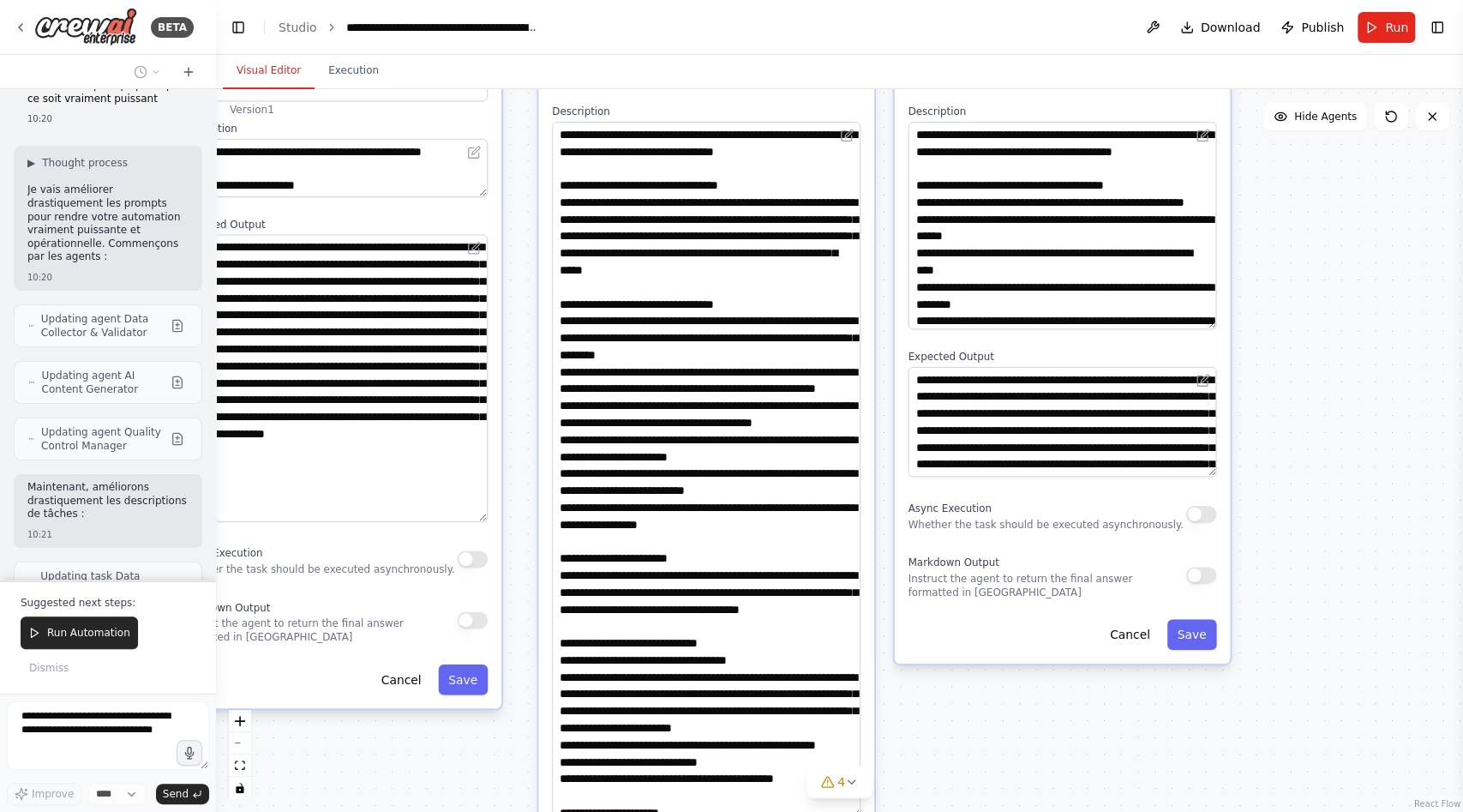
drag, startPoint x: 854, startPoint y: 173, endPoint x: 838, endPoint y: 802, distance: 629.2
click at [839, 802] on textarea at bounding box center [707, 469] width 309 height 696
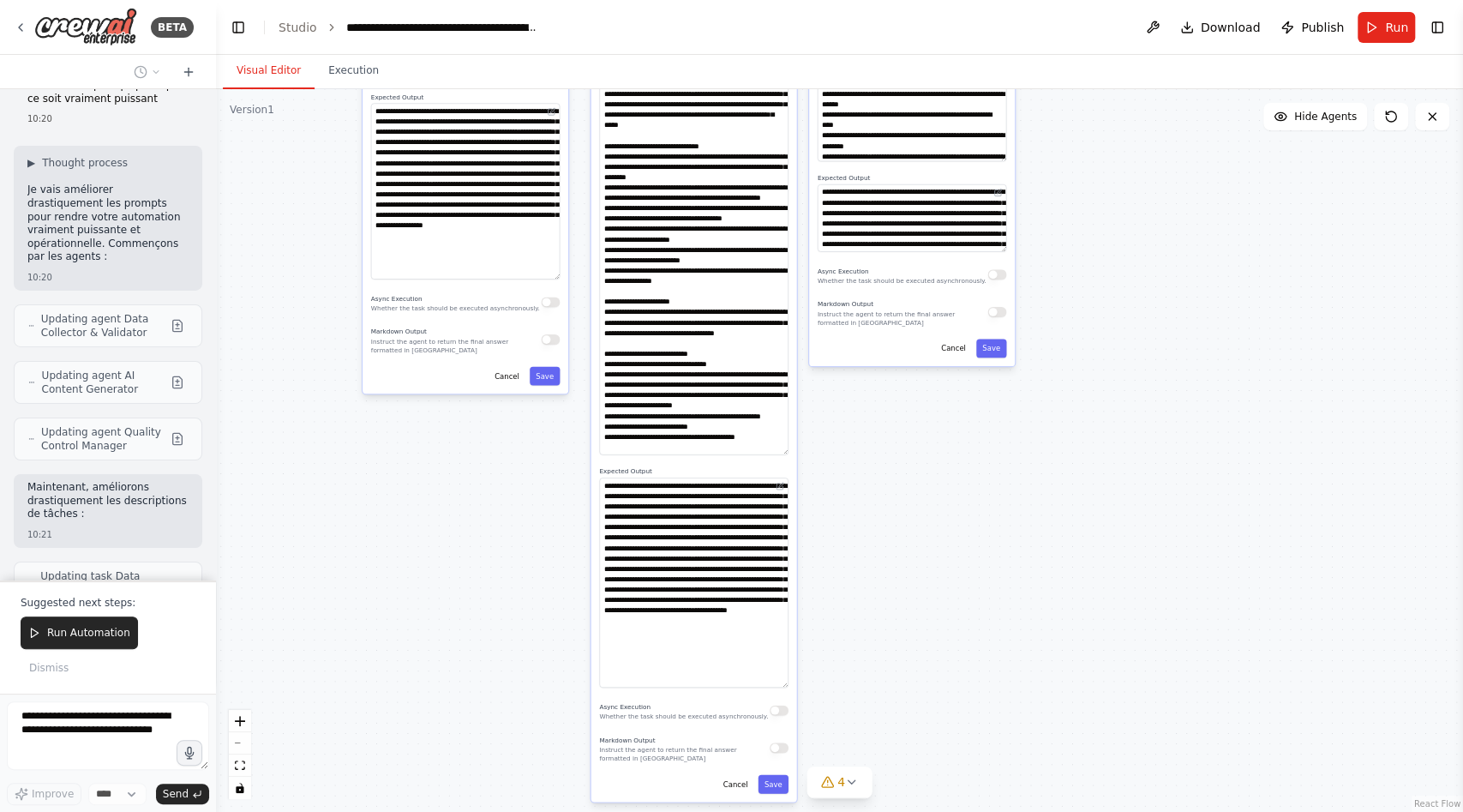
drag, startPoint x: 977, startPoint y: 788, endPoint x: 949, endPoint y: 424, distance: 365.1
click at [950, 424] on div ".deletable-edge-delete-btn { width: 20px; height: 20px; border: 0px solid #ffff…" at bounding box center [839, 450] width 1247 height 723
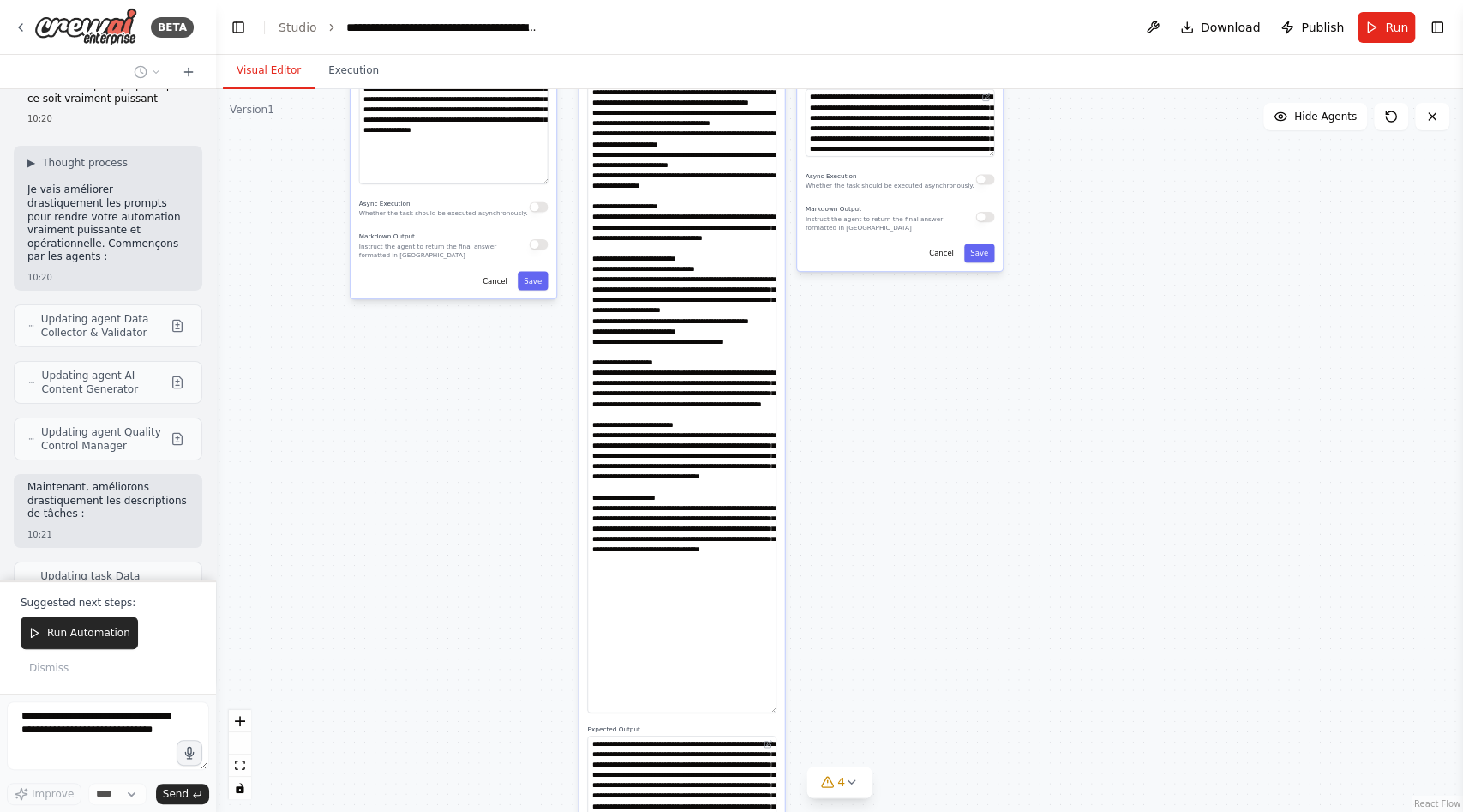
drag, startPoint x: 774, startPoint y: 355, endPoint x: 798, endPoint y: 708, distance: 353.8
click at [798, 708] on div ".deletable-edge-delete-btn { width: 20px; height: 20px; border: 0px solid #ffff…" at bounding box center [839, 450] width 1247 height 723
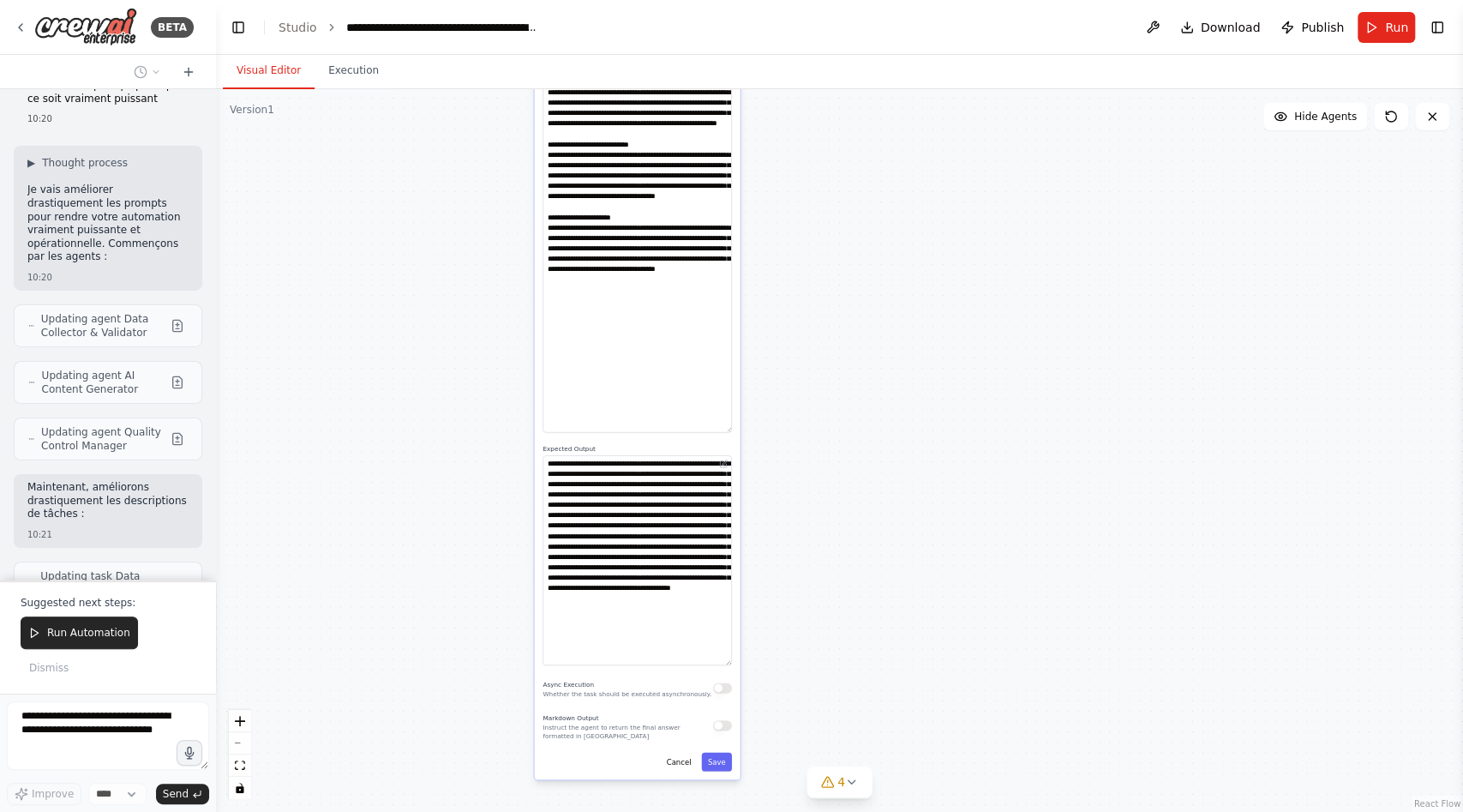
drag, startPoint x: 869, startPoint y: 577, endPoint x: 813, endPoint y: 243, distance: 338.7
click at [813, 242] on div ".deletable-edge-delete-btn { width: 20px; height: 20px; border: 0px solid #ffff…" at bounding box center [839, 450] width 1247 height 723
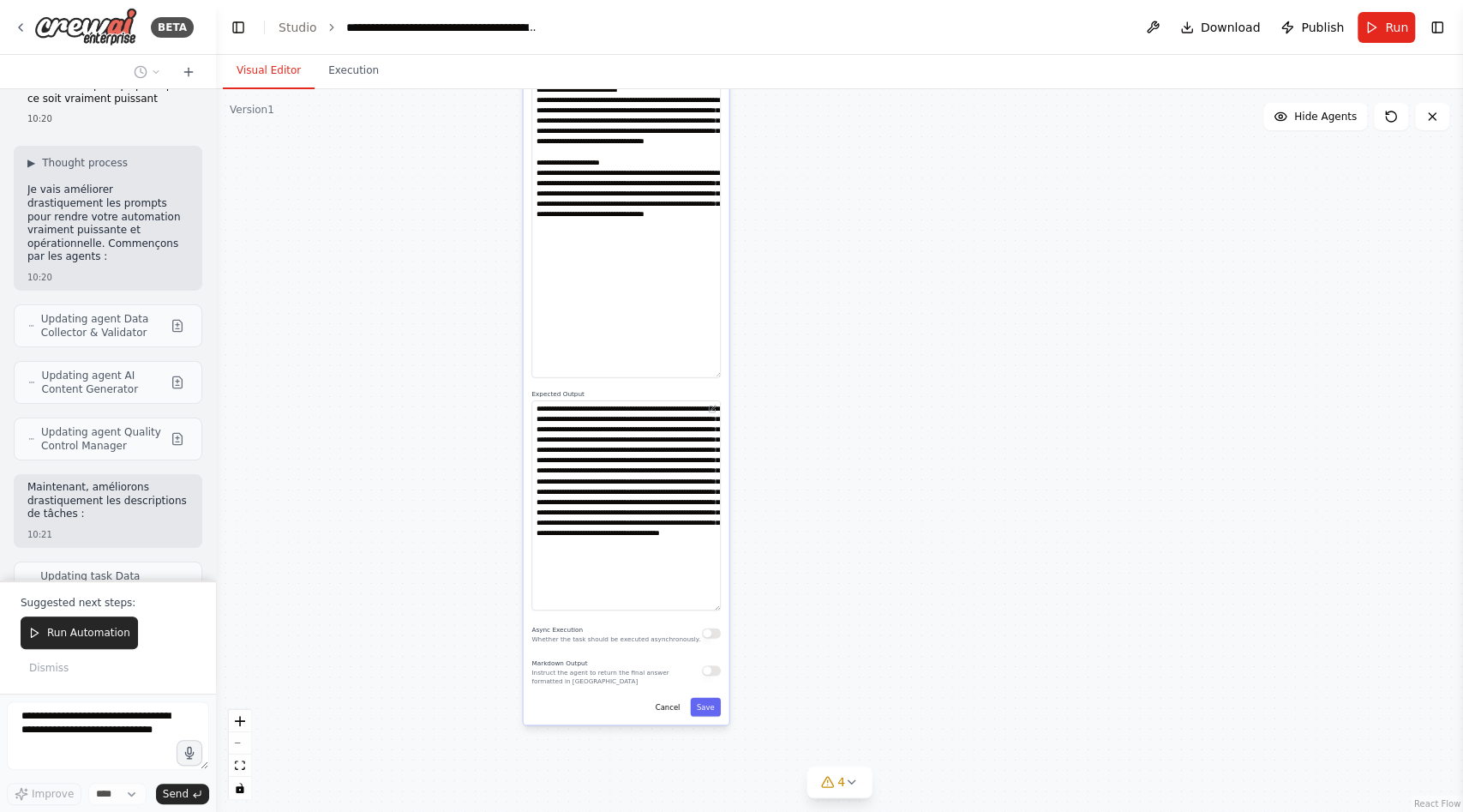
click at [724, 390] on div "**********" at bounding box center [626, 135] width 205 height 1181
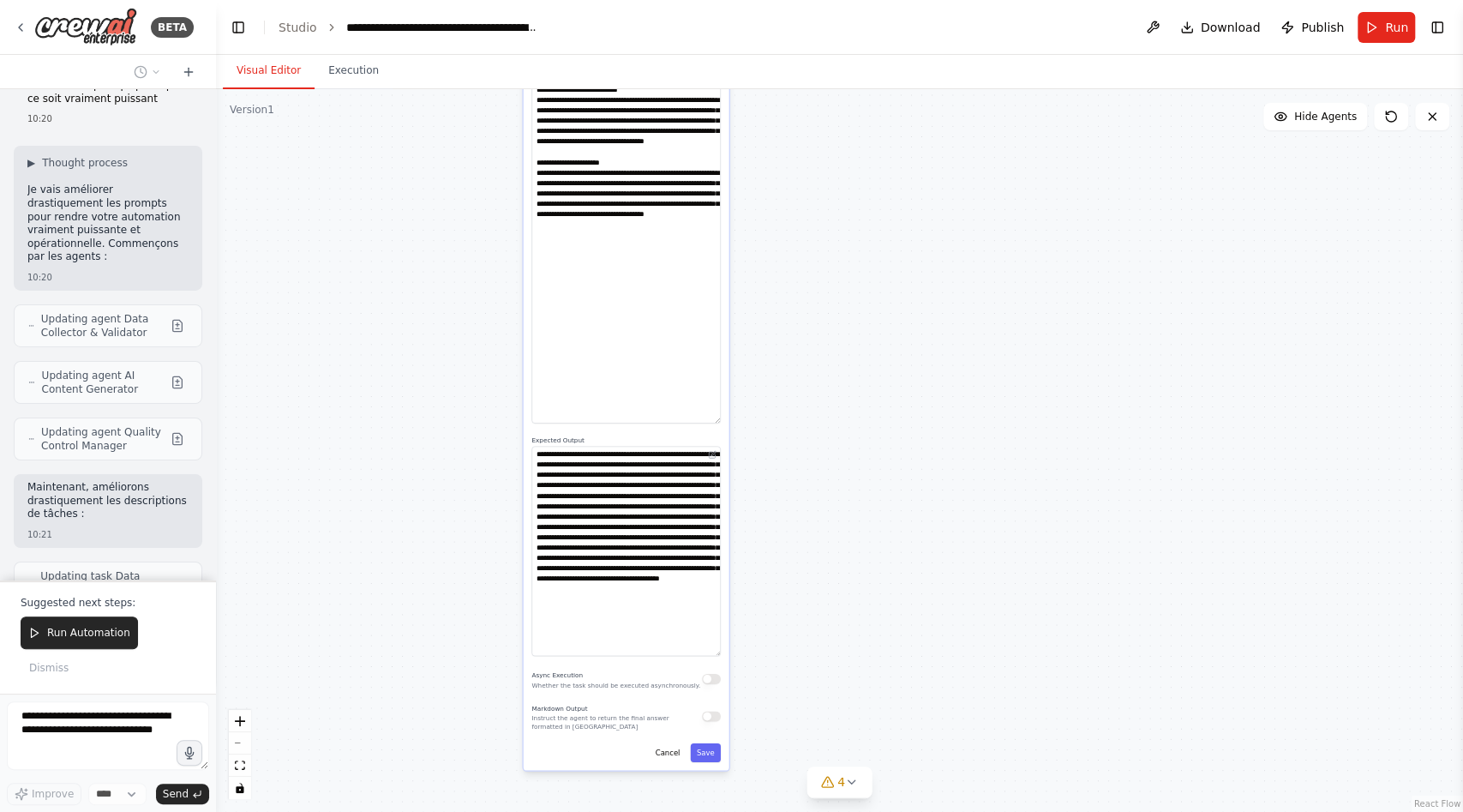
drag, startPoint x: 717, startPoint y: 374, endPoint x: 738, endPoint y: 418, distance: 48.8
click at [738, 418] on div ".deletable-edge-delete-btn { width: 20px; height: 20px; border: 0px solid #ffff…" at bounding box center [839, 450] width 1247 height 723
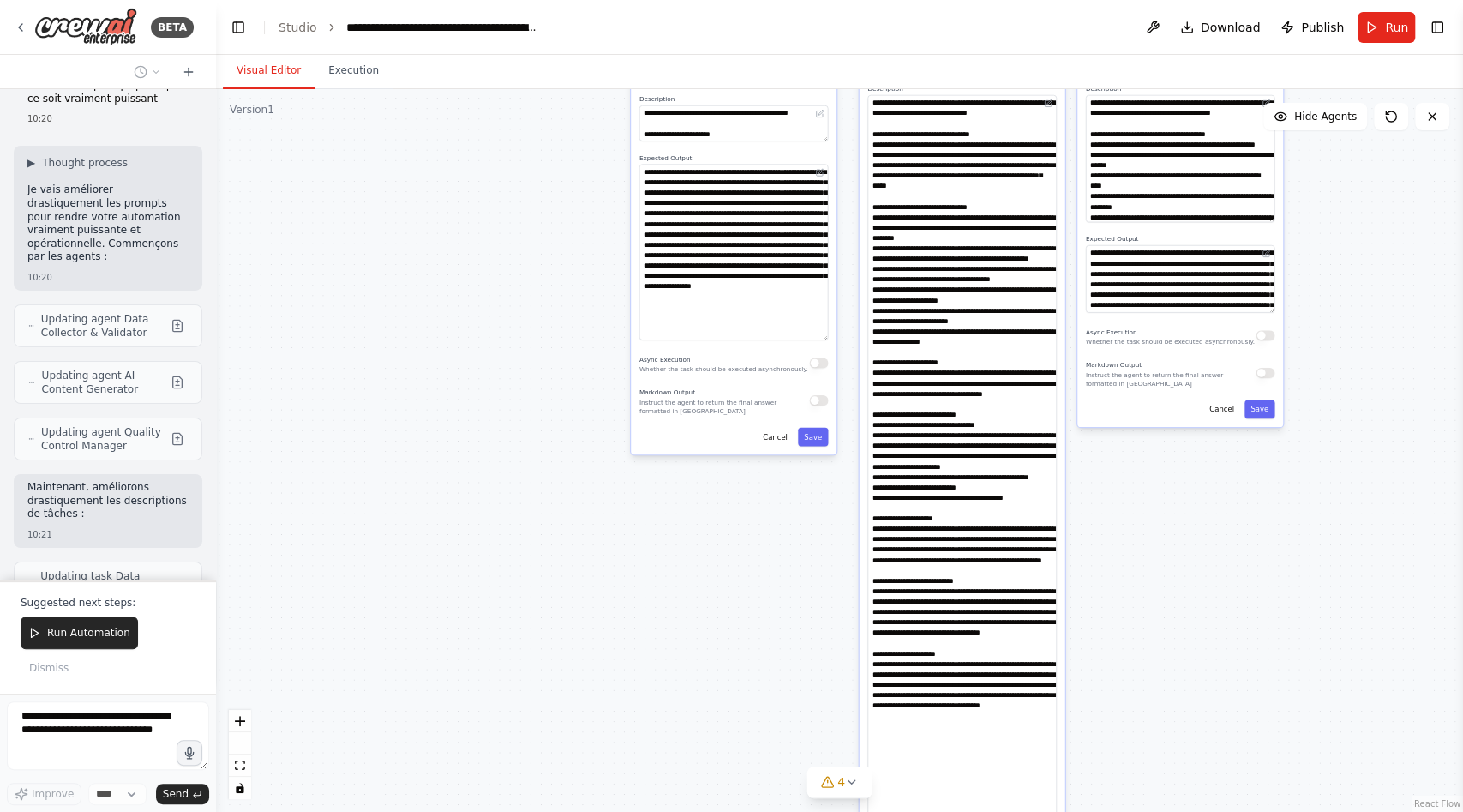
drag, startPoint x: 363, startPoint y: 229, endPoint x: 721, endPoint y: 743, distance: 626.4
click at [721, 743] on div ".deletable-edge-delete-btn { width: 20px; height: 20px; border: 0px solid #ffff…" at bounding box center [839, 450] width 1247 height 723
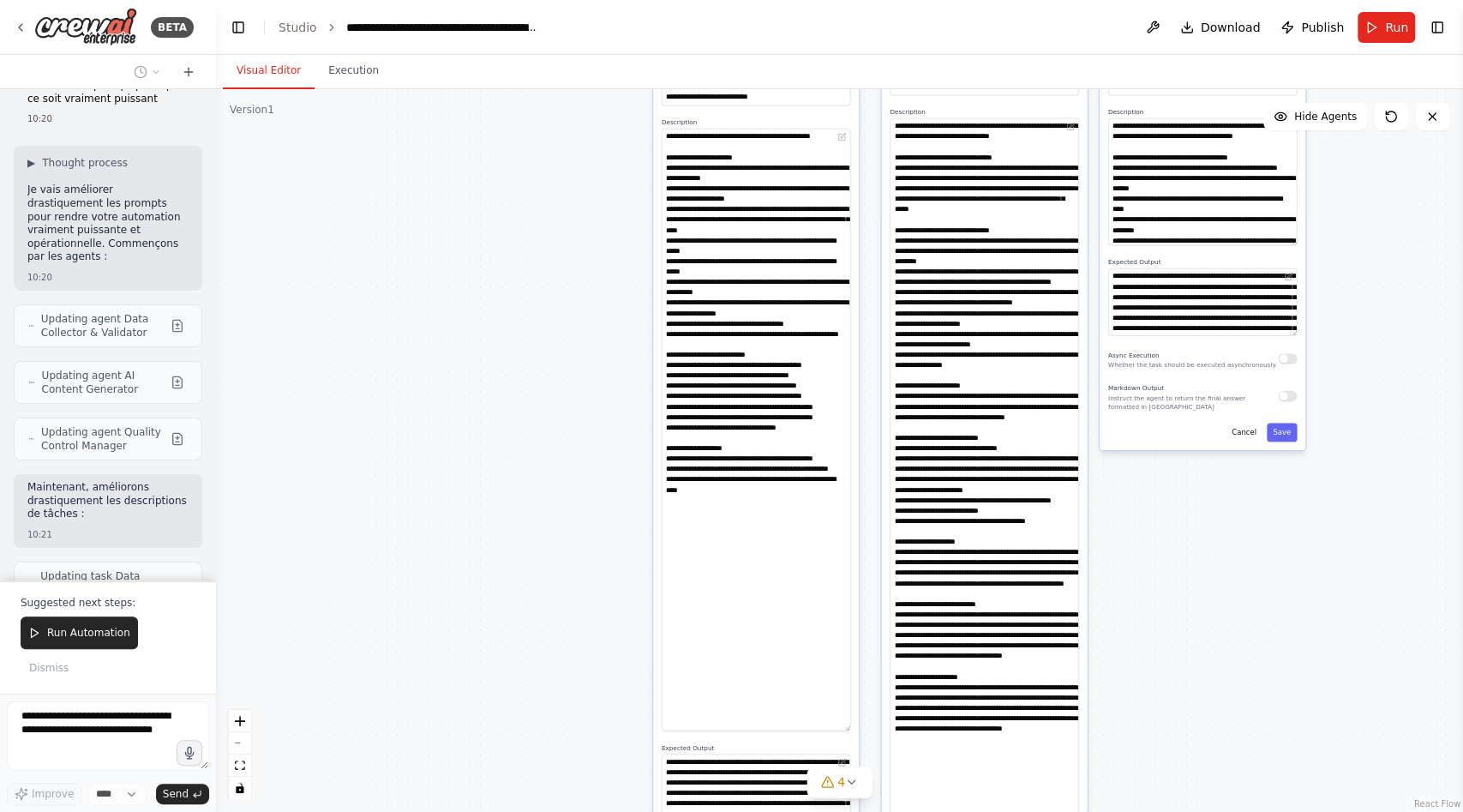
drag, startPoint x: 842, startPoint y: 159, endPoint x: 847, endPoint y: 727, distance: 568.0
click at [847, 727] on textarea at bounding box center [756, 430] width 189 height 603
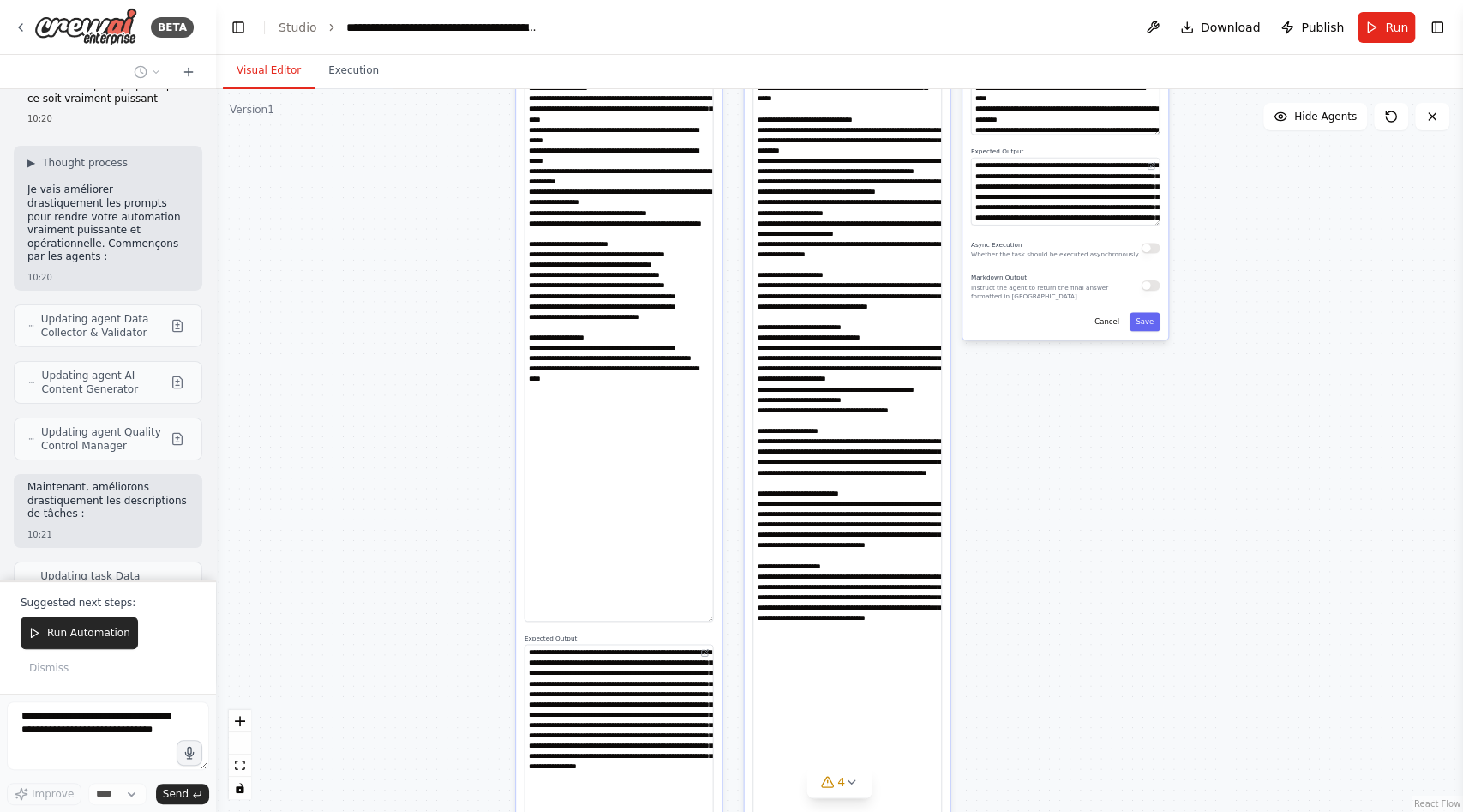
drag, startPoint x: 556, startPoint y: 615, endPoint x: 388, endPoint y: 480, distance: 215.5
click at [388, 480] on div ".deletable-edge-delete-btn { width: 20px; height: 20px; border: 0px solid #ffff…" at bounding box center [839, 450] width 1247 height 723
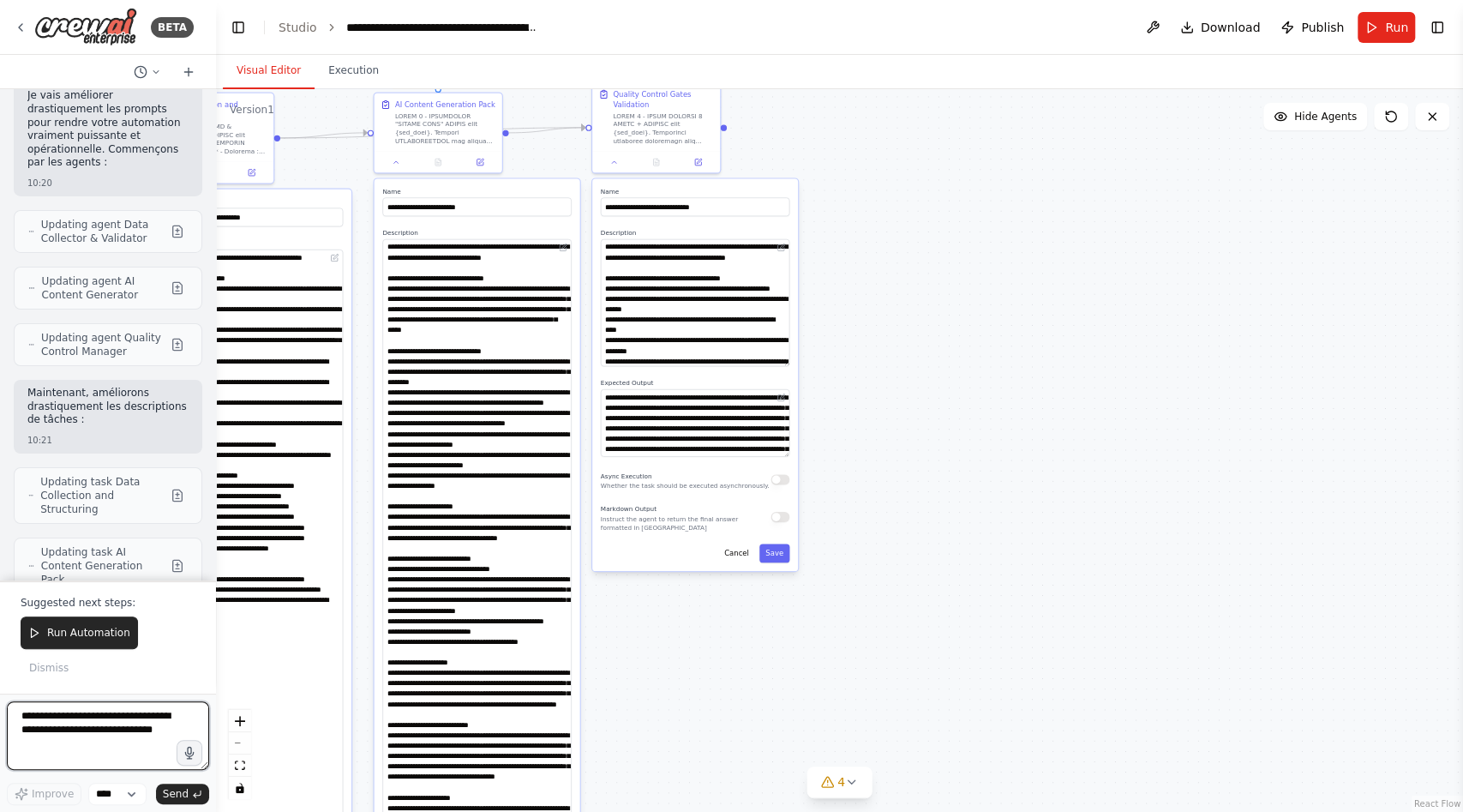
drag, startPoint x: 1114, startPoint y: 522, endPoint x: 774, endPoint y: 778, distance: 425.6
click at [774, 778] on div ".deletable-edge-delete-btn { width: 20px; height: 20px; border: 0px solid #ffff…" at bounding box center [839, 450] width 1247 height 723
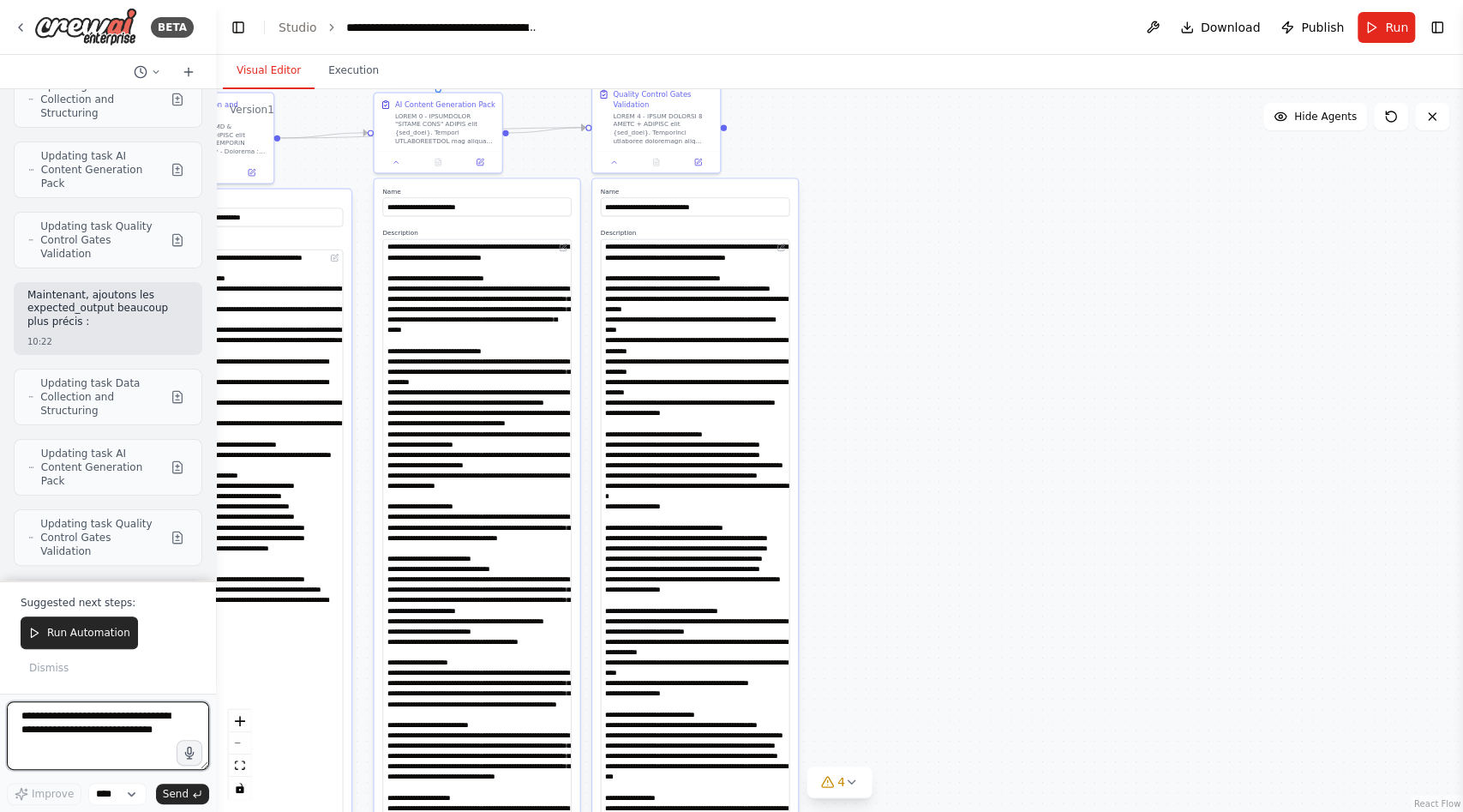
drag, startPoint x: 785, startPoint y: 360, endPoint x: 783, endPoint y: 809, distance: 449.0
click at [783, 811] on textarea at bounding box center [695, 528] width 189 height 577
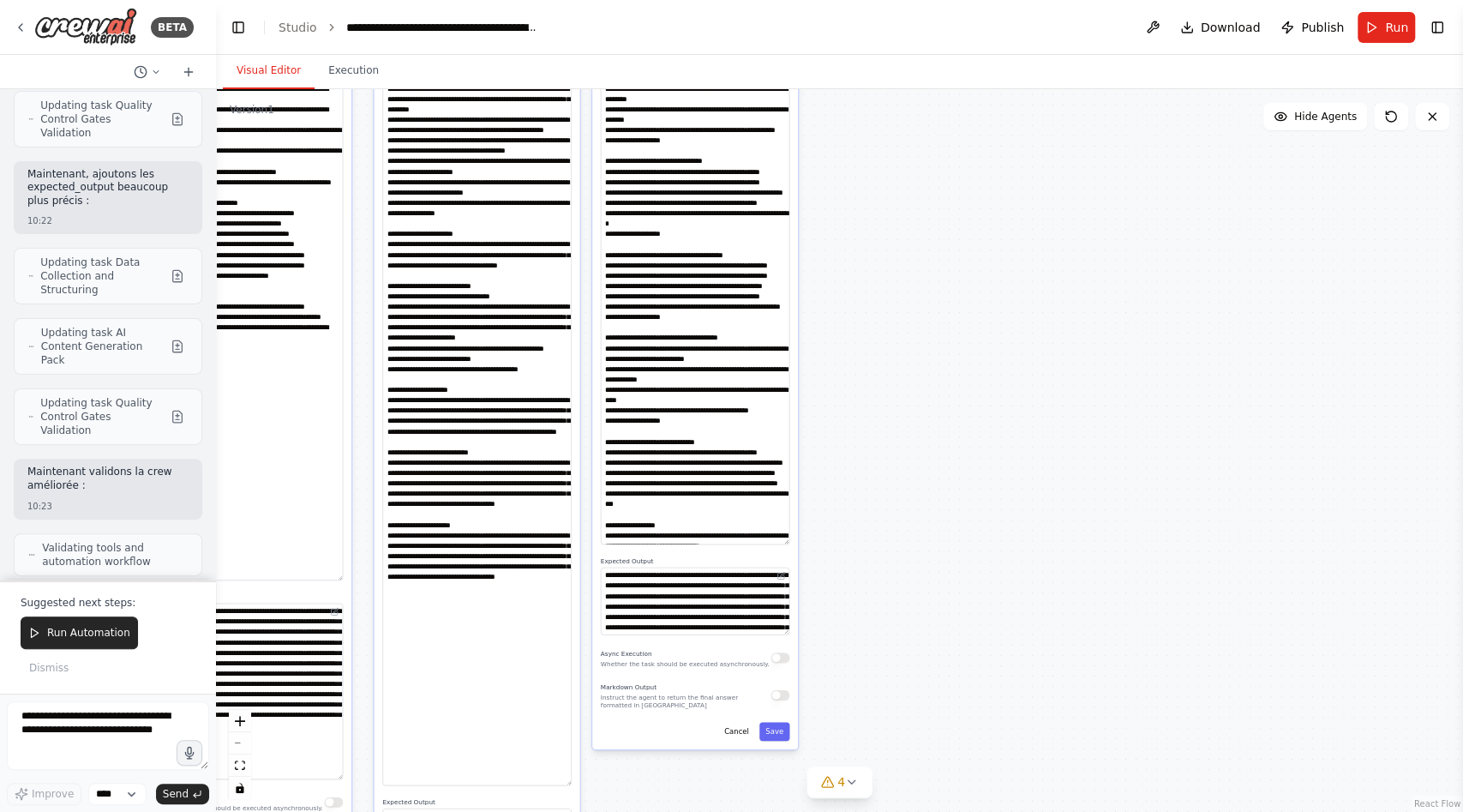
drag, startPoint x: 892, startPoint y: 690, endPoint x: 892, endPoint y: 262, distance: 428.0
click at [892, 262] on div ".deletable-edge-delete-btn { width: 20px; height: 20px; border: 0px solid #ffff…" at bounding box center [839, 450] width 1247 height 723
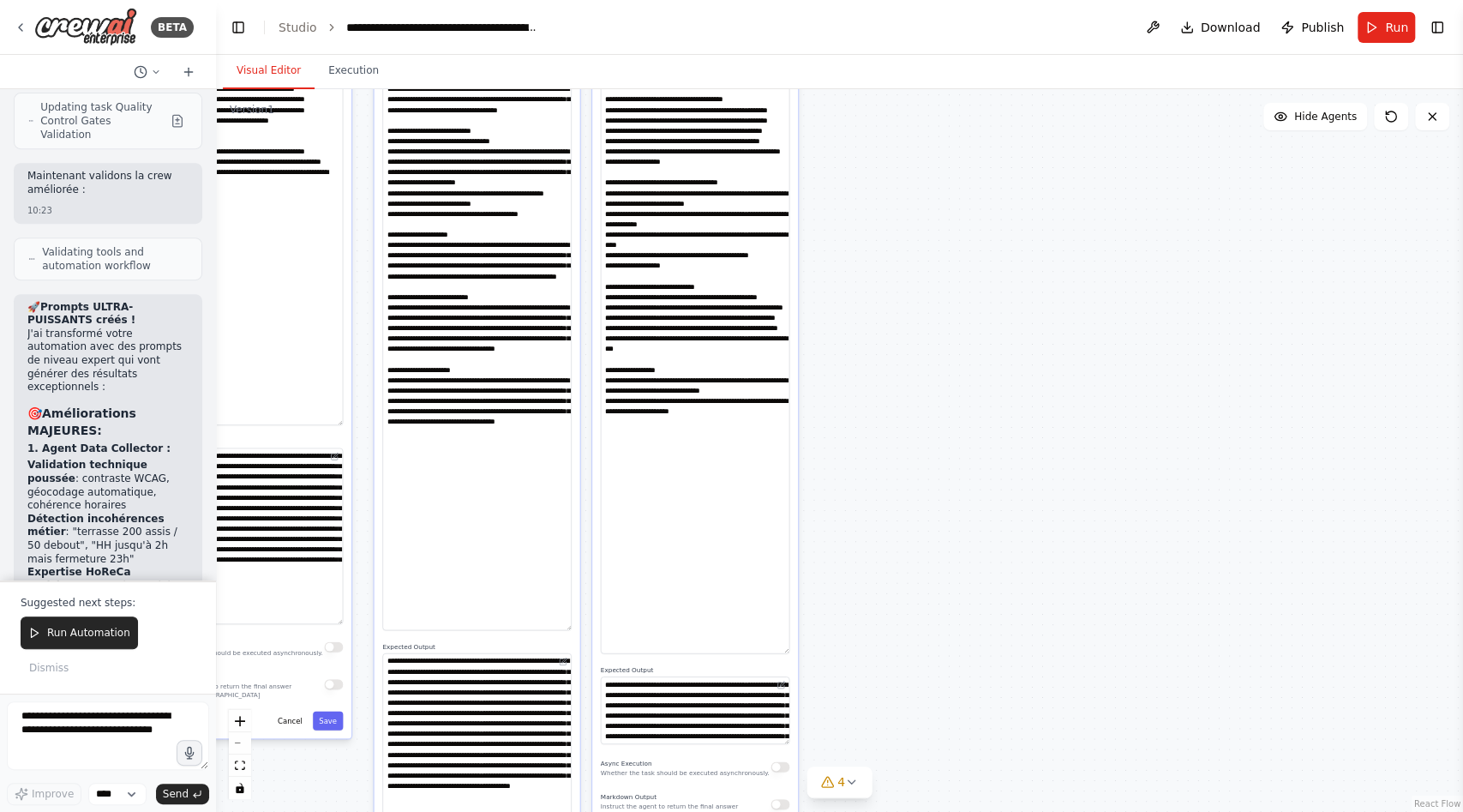
drag, startPoint x: 787, startPoint y: 383, endPoint x: 785, endPoint y: 645, distance: 262.0
click at [787, 645] on textarea at bounding box center [695, 233] width 189 height 842
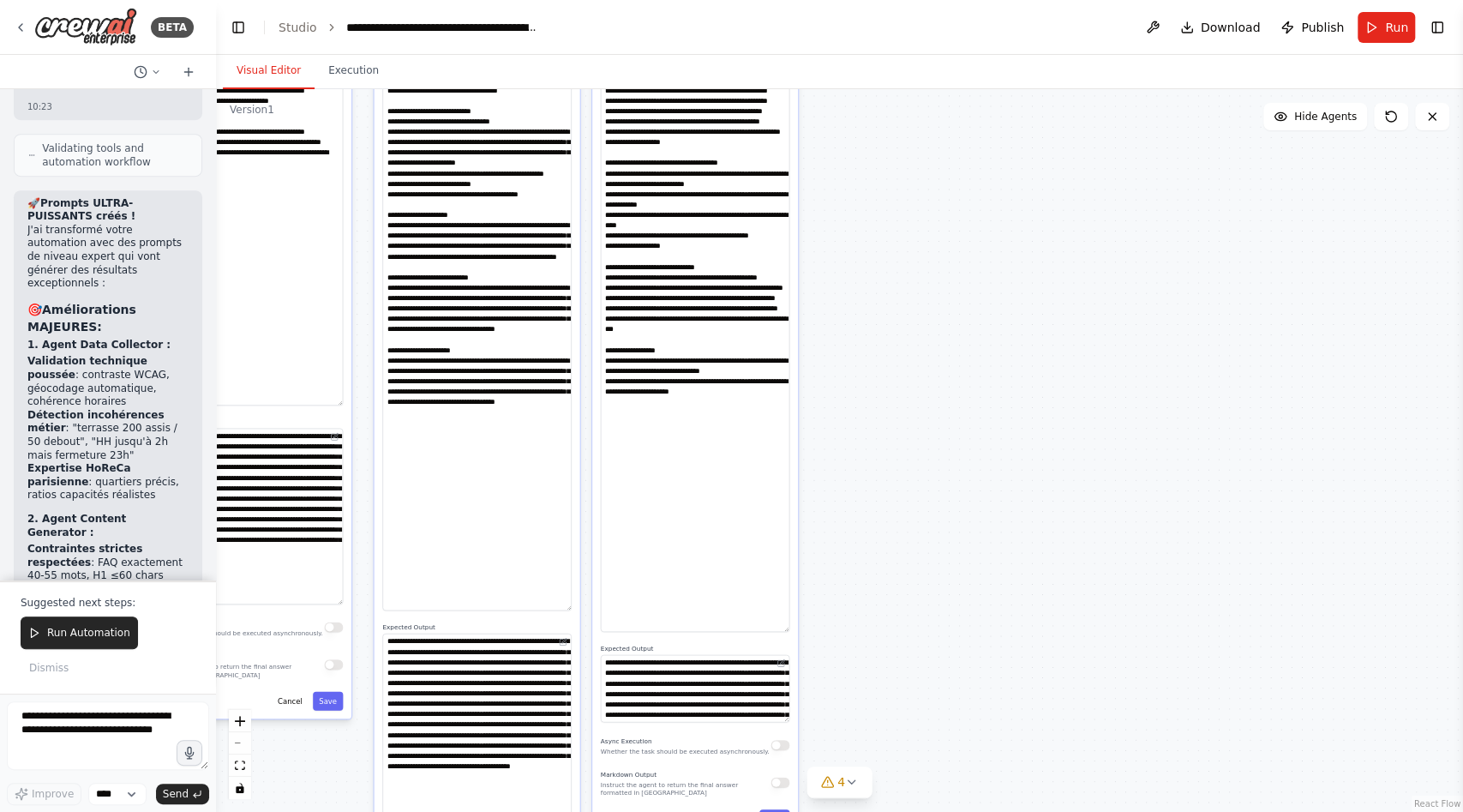
drag, startPoint x: 895, startPoint y: 600, endPoint x: 895, endPoint y: 380, distance: 220.0
click at [895, 380] on div ".deletable-edge-delete-btn { width: 20px; height: 20px; border: 0px solid #ffff…" at bounding box center [839, 450] width 1247 height 723
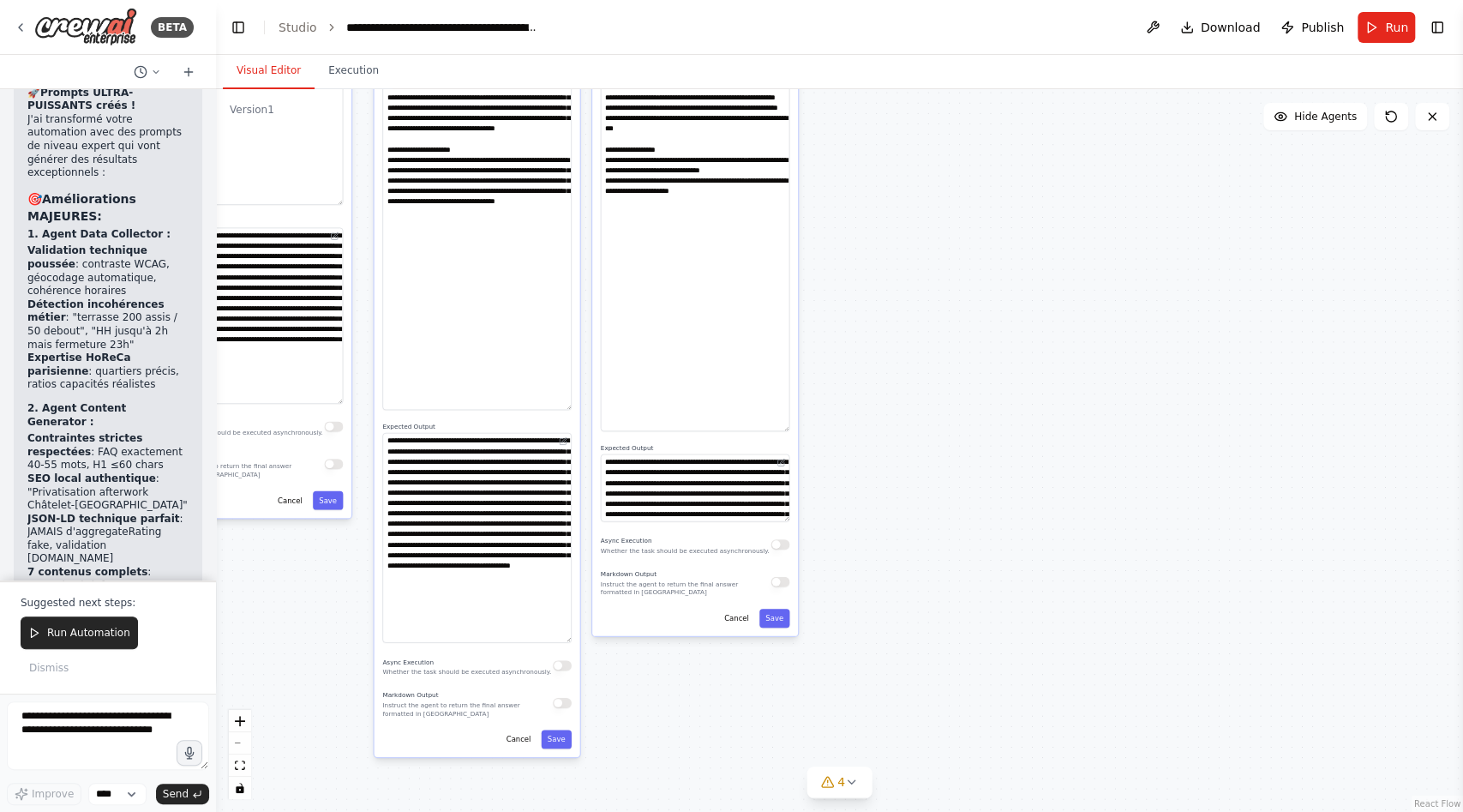
scroll to position [9510, 0]
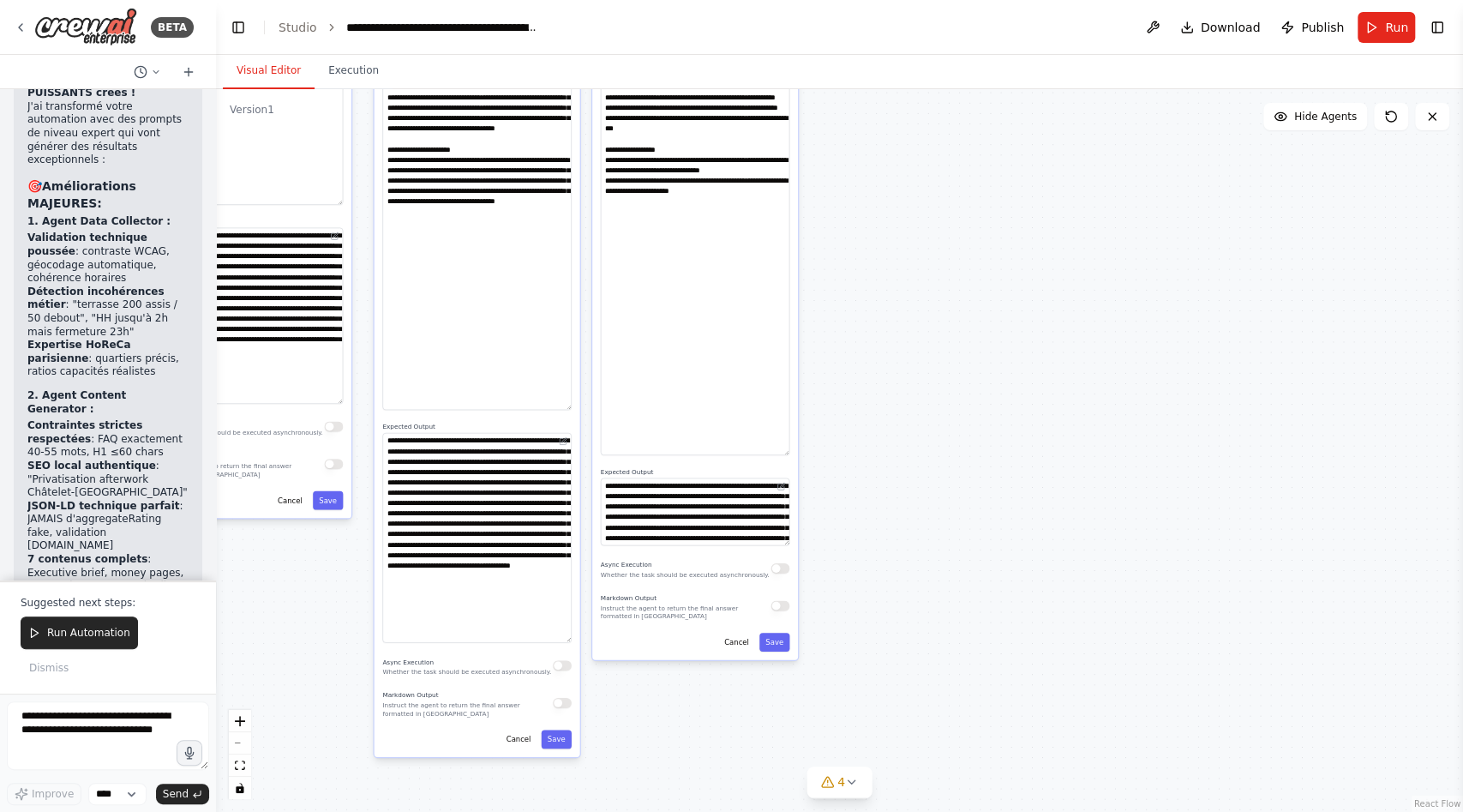
drag, startPoint x: 785, startPoint y: 430, endPoint x: 785, endPoint y: 483, distance: 53.0
click at [785, 455] on textarea at bounding box center [695, 23] width 189 height 864
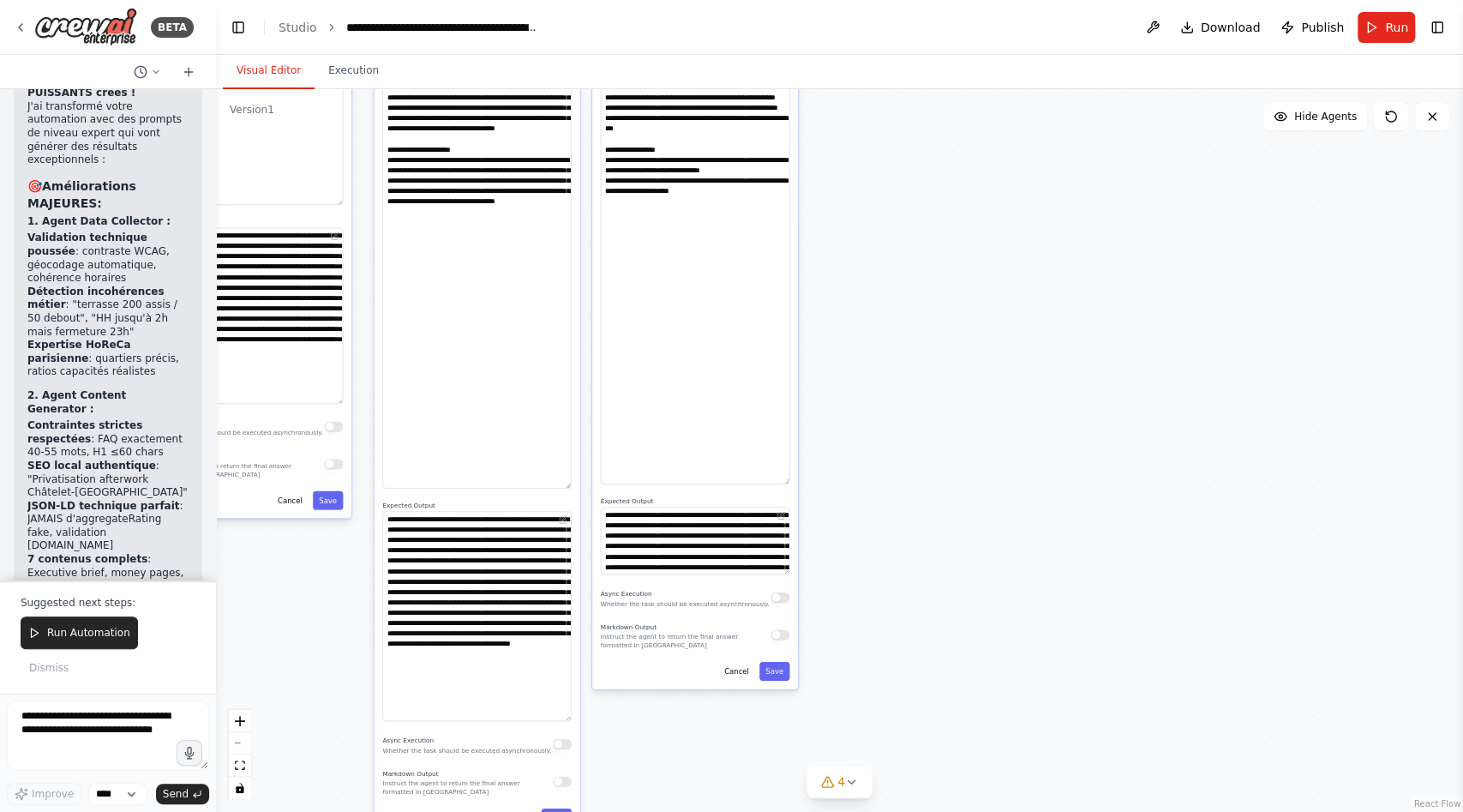
drag, startPoint x: 567, startPoint y: 404, endPoint x: 567, endPoint y: 482, distance: 78.0
click at [567, 482] on textarea at bounding box center [477, 40] width 189 height 898
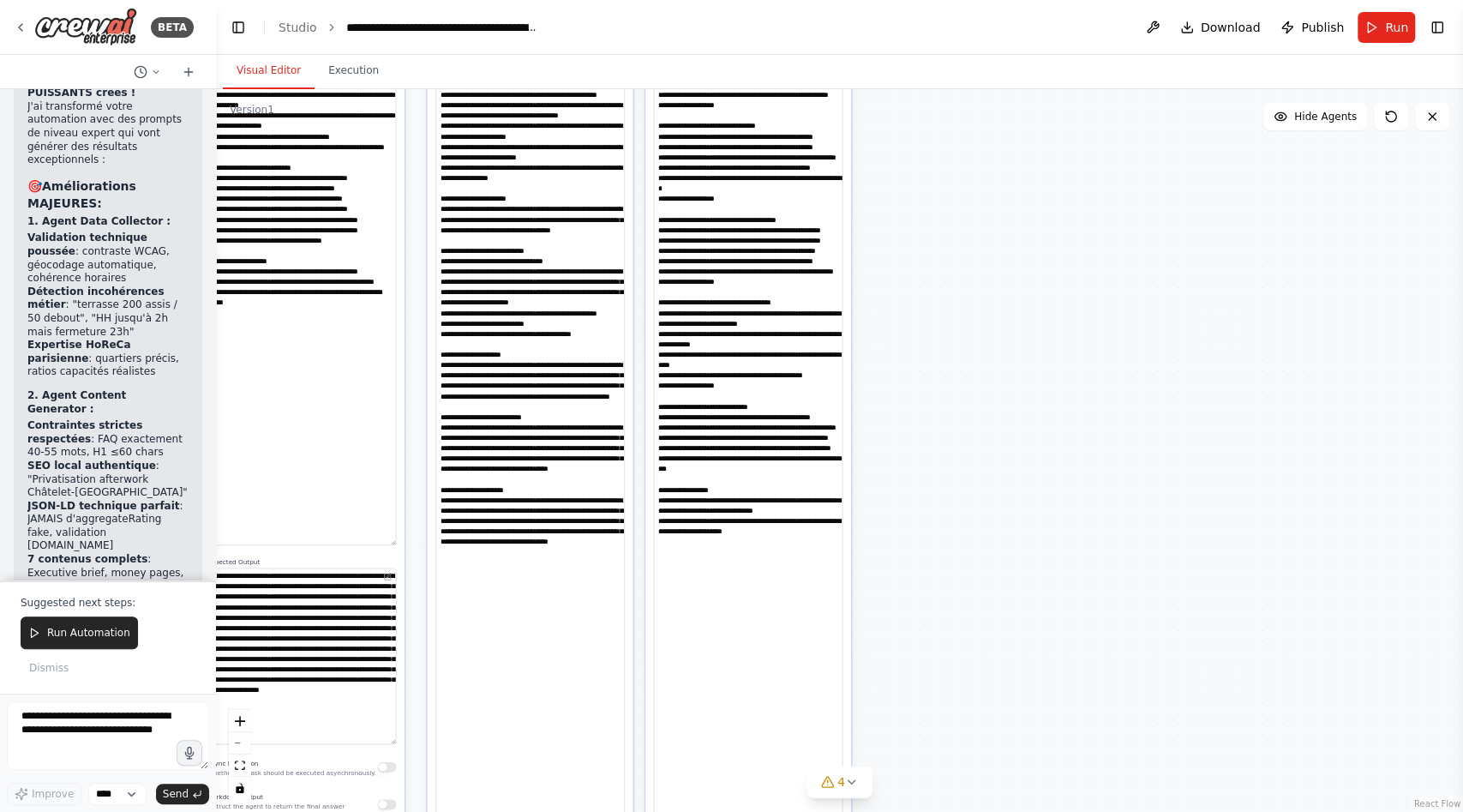
drag, startPoint x: 874, startPoint y: 366, endPoint x: 929, endPoint y: 710, distance: 348.4
click at [929, 711] on div ".deletable-edge-delete-btn { width: 20px; height: 20px; border: 0px solid #ffff…" at bounding box center [839, 450] width 1247 height 723
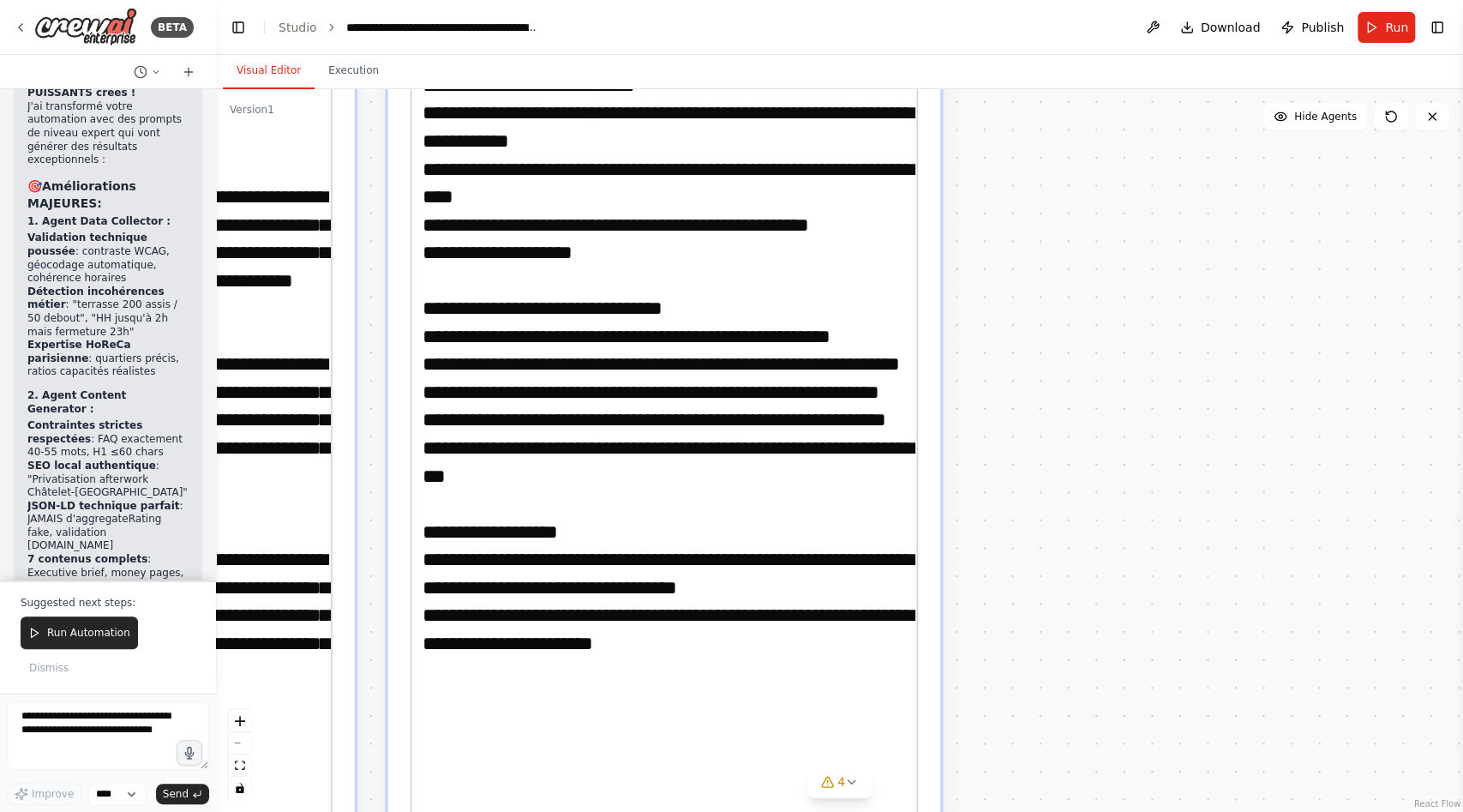
drag, startPoint x: 935, startPoint y: 333, endPoint x: 959, endPoint y: 583, distance: 251.1
click at [959, 583] on div ".deletable-edge-delete-btn { width: 20px; height: 20px; border: 0px solid #ffff…" at bounding box center [839, 450] width 1247 height 723
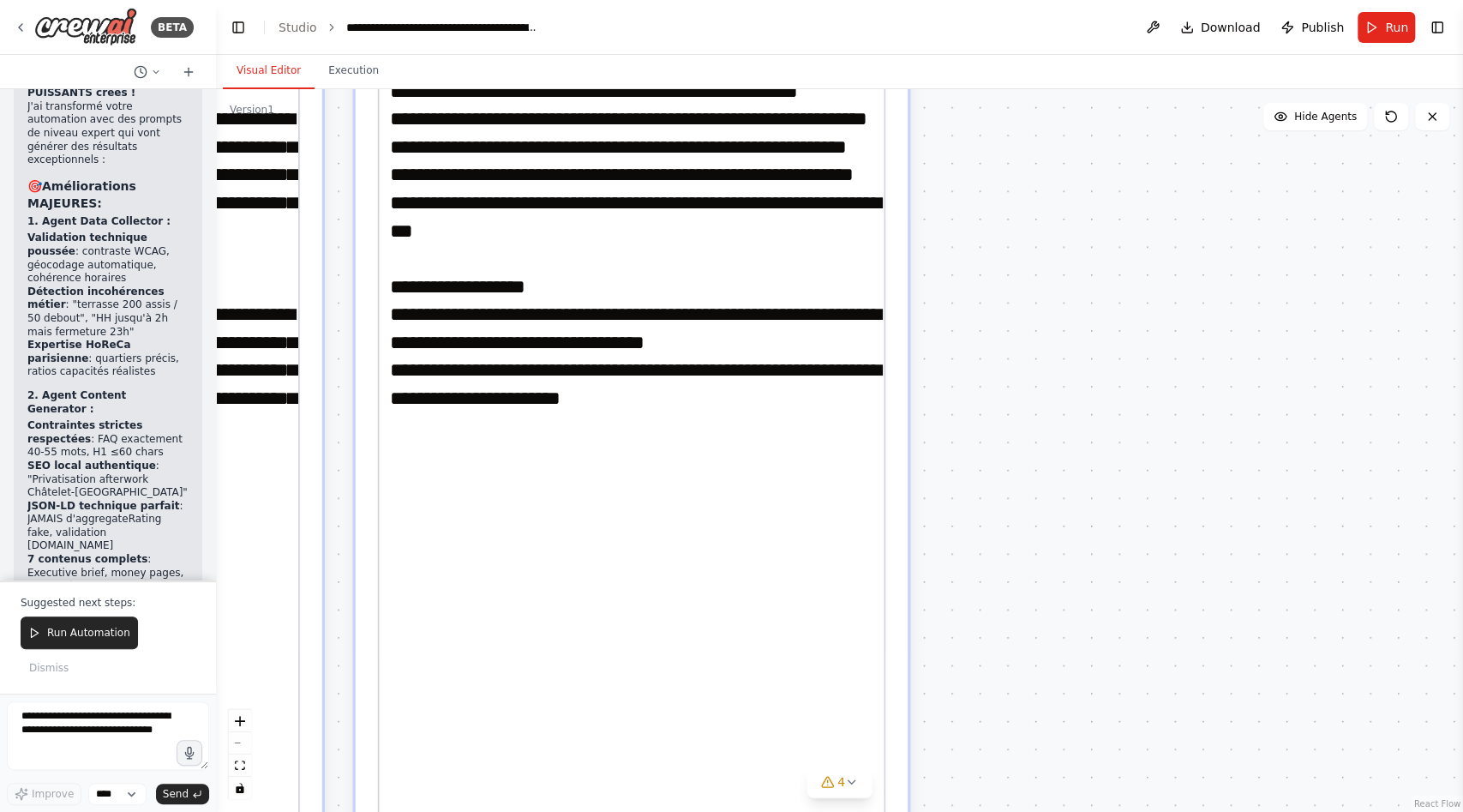
drag, startPoint x: 959, startPoint y: 583, endPoint x: 895, endPoint y: 233, distance: 355.8
click at [895, 233] on div ".deletable-edge-delete-btn { width: 20px; height: 20px; border: 0px solid #ffff…" at bounding box center [839, 450] width 1247 height 723
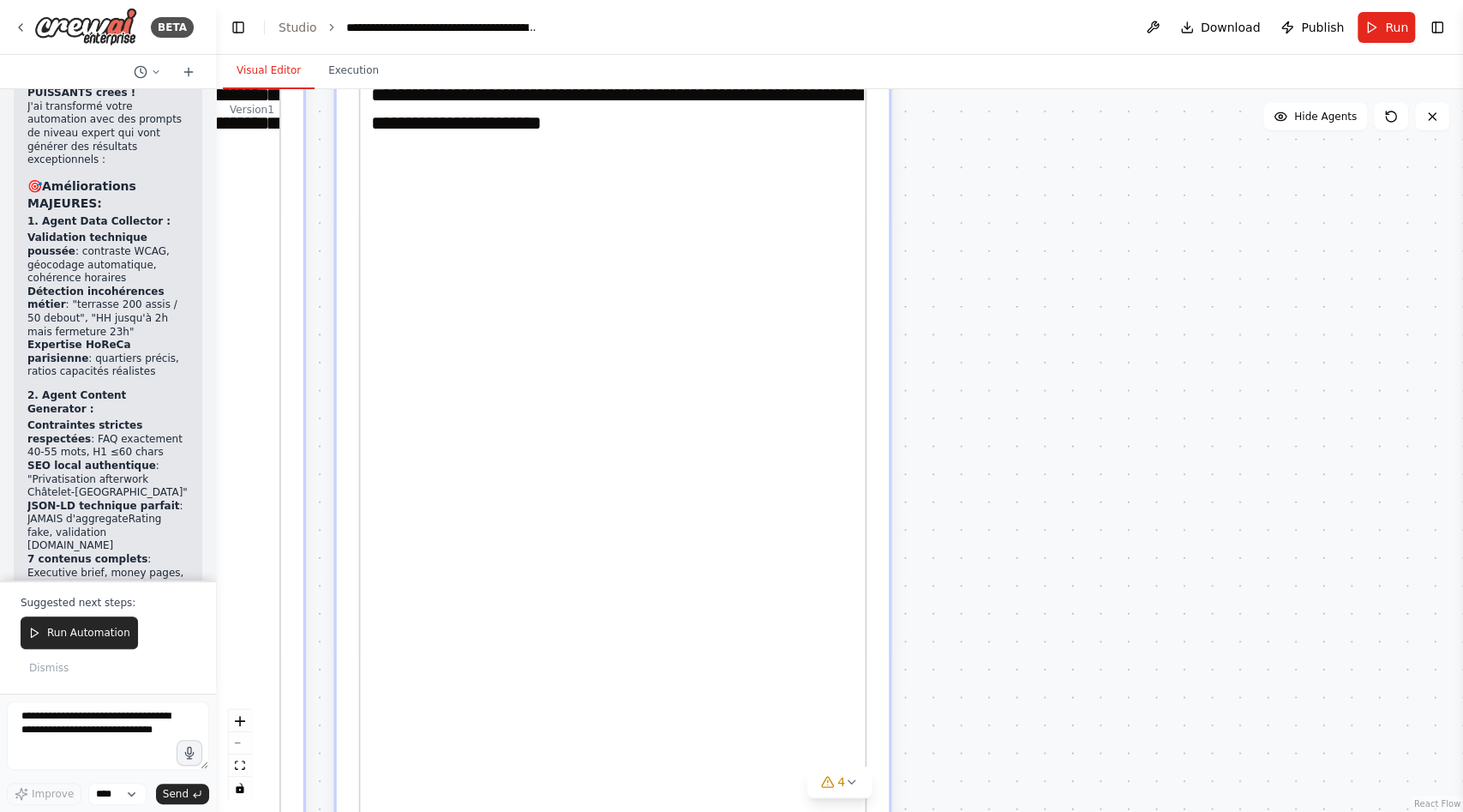
drag, startPoint x: 935, startPoint y: 447, endPoint x: 948, endPoint y: 277, distance: 170.5
click at [948, 277] on div ".deletable-edge-delete-btn { width: 20px; height: 20px; border: 0px solid #ffff…" at bounding box center [839, 450] width 1247 height 723
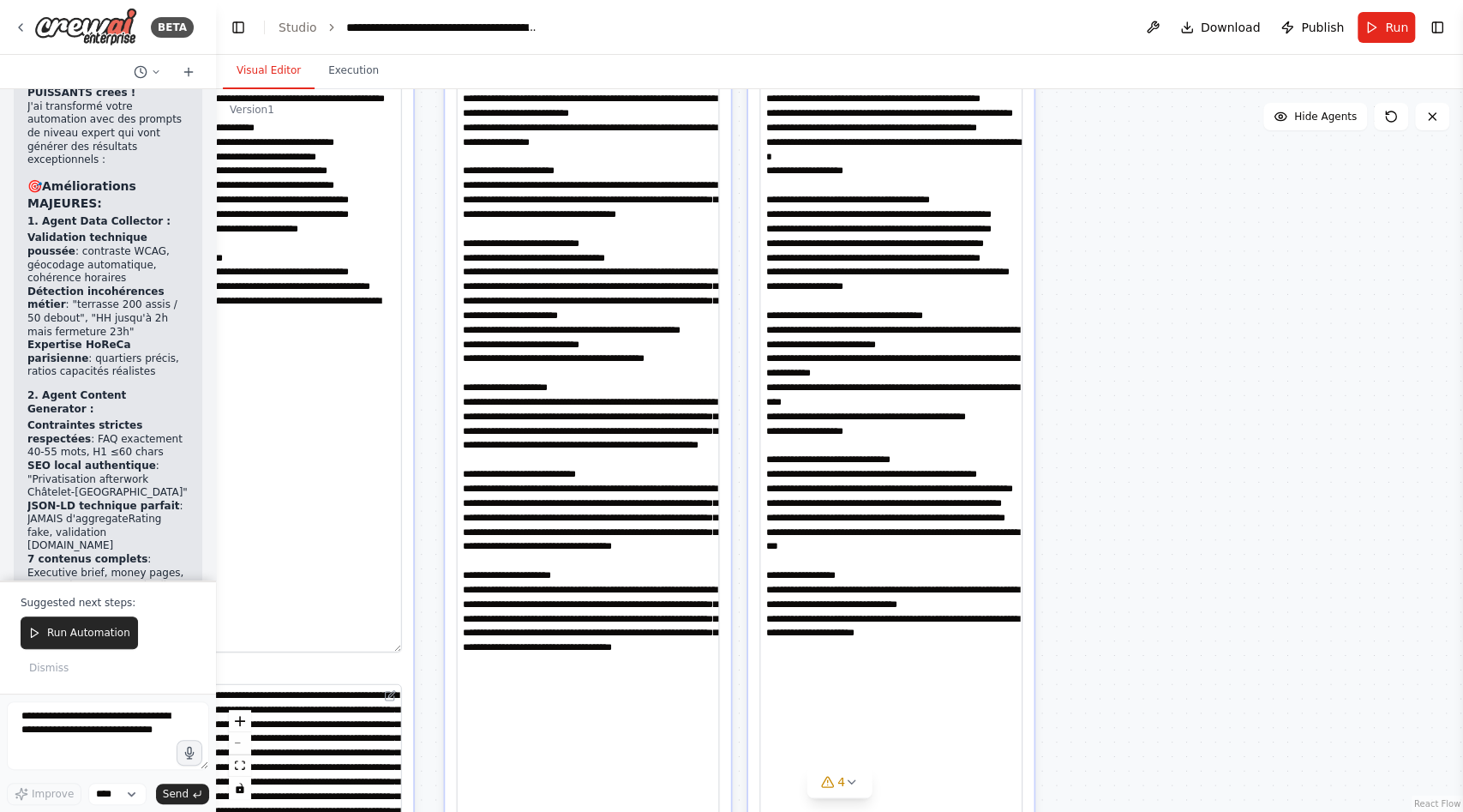
drag, startPoint x: 948, startPoint y: 212, endPoint x: 1068, endPoint y: 666, distance: 469.6
click at [1068, 666] on div ".deletable-edge-delete-btn { width: 20px; height: 20px; border: 0px solid #ffff…" at bounding box center [839, 450] width 1247 height 723
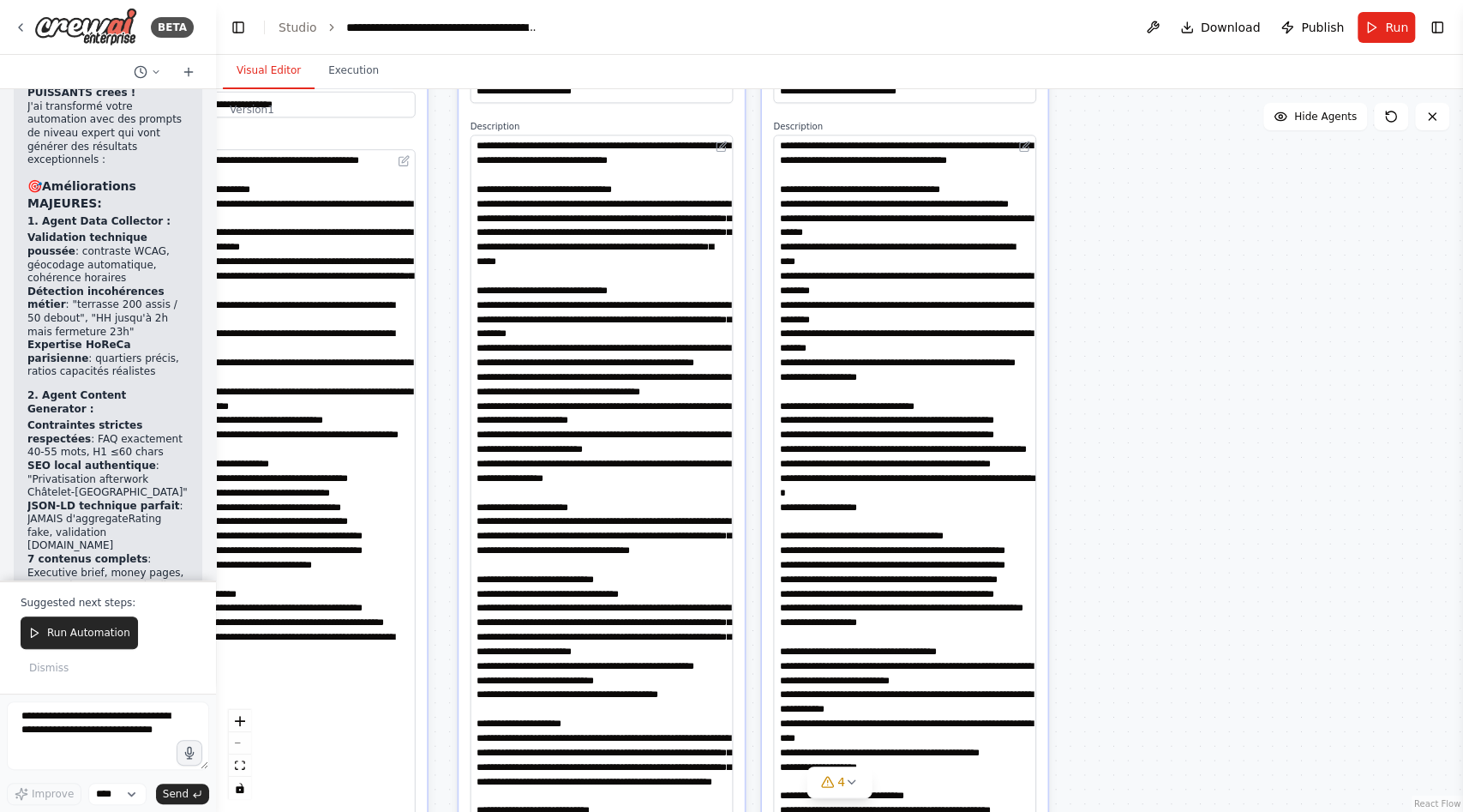
drag, startPoint x: 1067, startPoint y: 328, endPoint x: 1080, endPoint y: 644, distance: 316.3
click at [1080, 647] on div ".deletable-edge-delete-btn { width: 20px; height: 20px; border: 0px solid #ffff…" at bounding box center [839, 450] width 1247 height 723
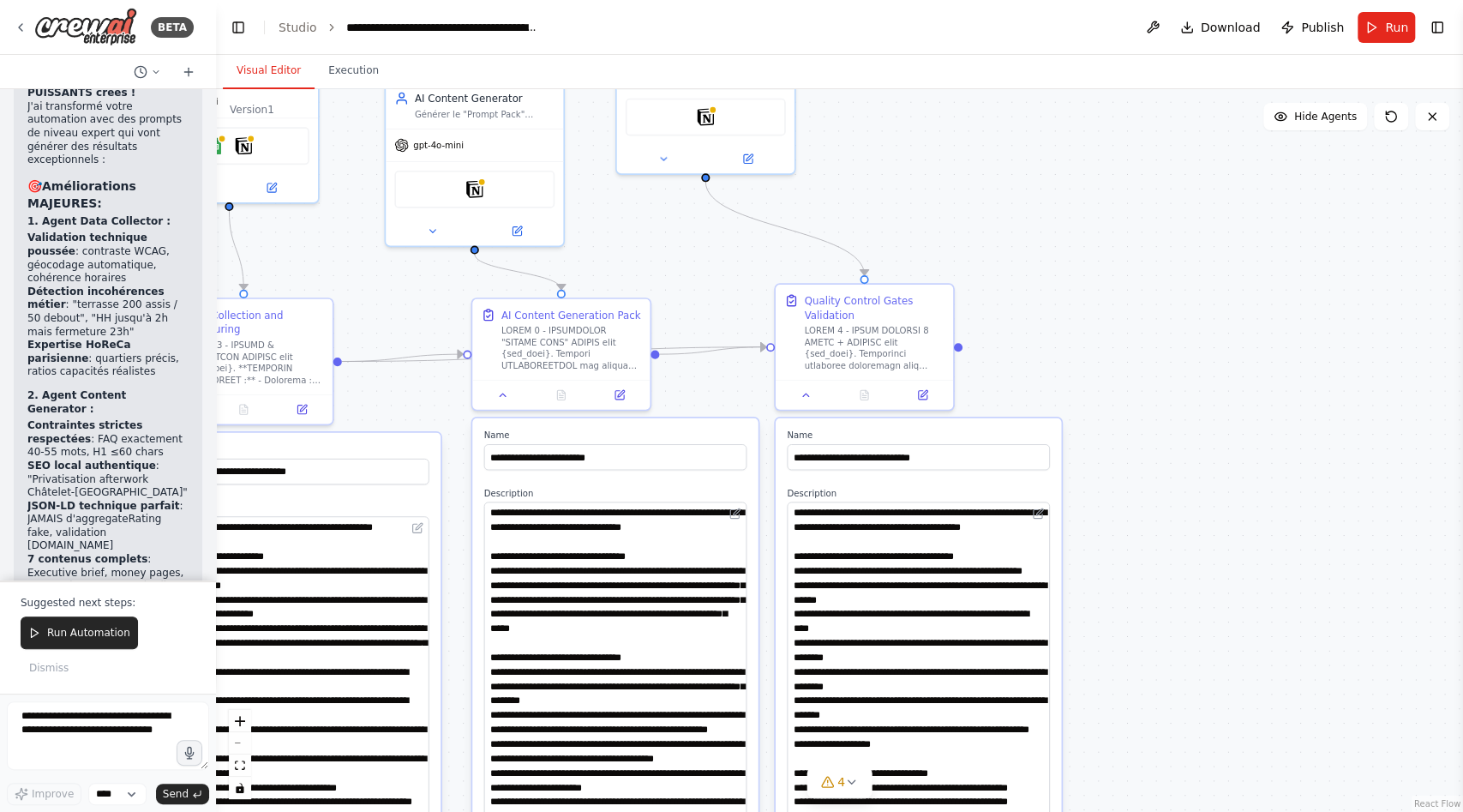
drag, startPoint x: 1085, startPoint y: 248, endPoint x: 1097, endPoint y: 611, distance: 363.2
click at [1097, 613] on div ".deletable-edge-delete-btn { width: 20px; height: 20px; border: 0px solid #ffff…" at bounding box center [839, 450] width 1247 height 723
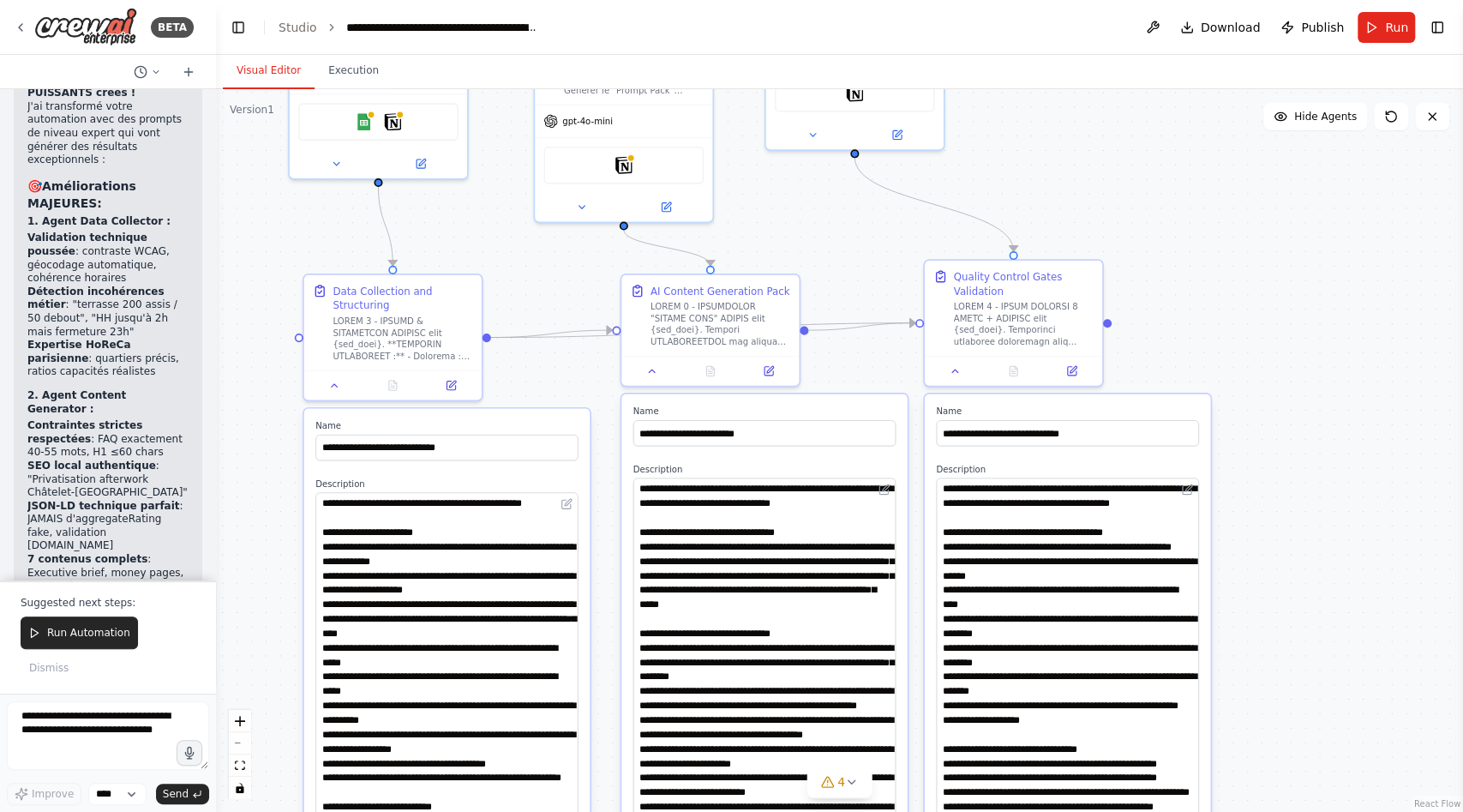
drag, startPoint x: 1070, startPoint y: 294, endPoint x: 1256, endPoint y: 176, distance: 220.3
click at [1256, 176] on div ".deletable-edge-delete-btn { width: 20px; height: 20px; border: 0px solid #ffff…" at bounding box center [839, 450] width 1247 height 723
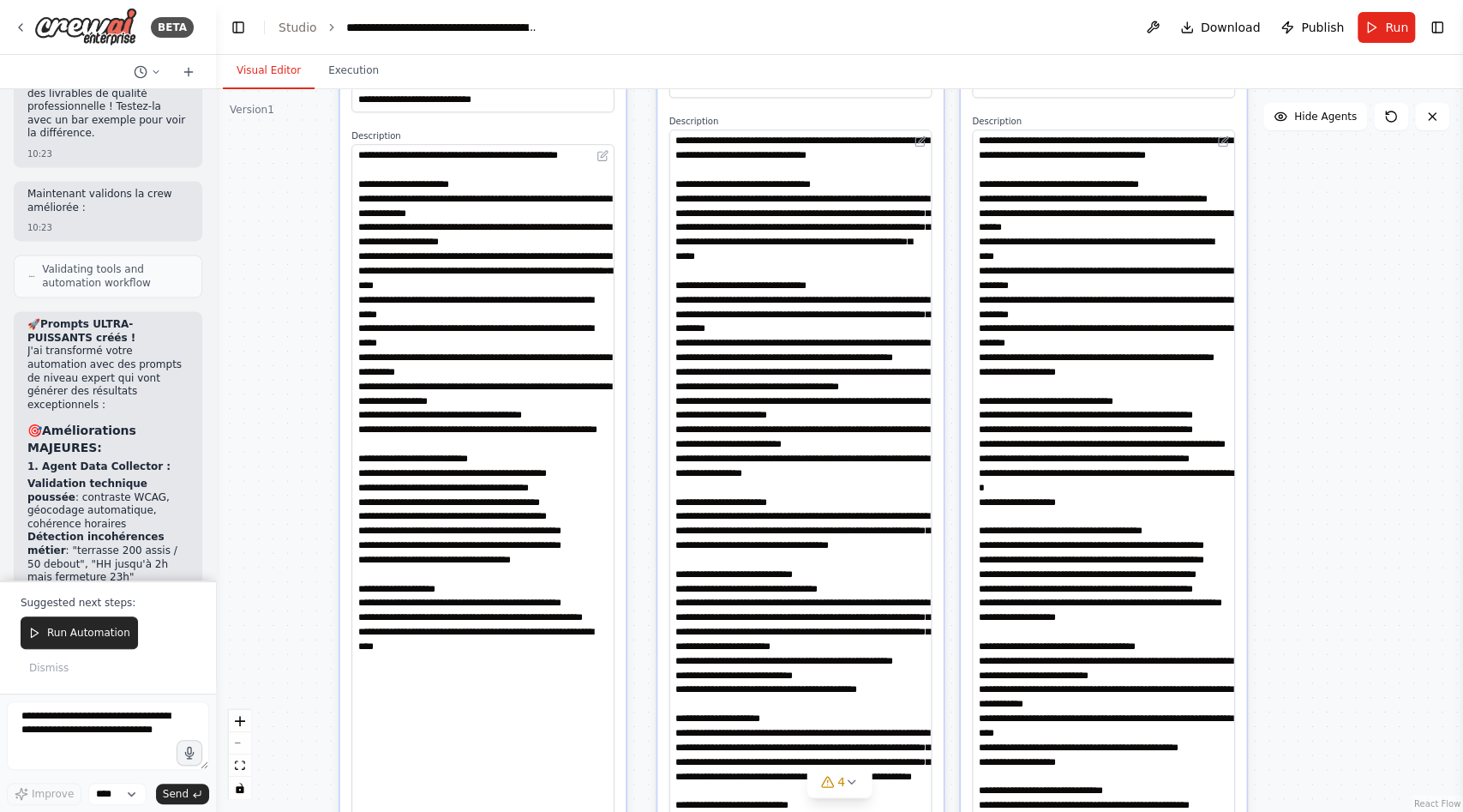
drag, startPoint x: 300, startPoint y: 477, endPoint x: 297, endPoint y: 183, distance: 294.0
click at [297, 183] on div ".deletable-edge-delete-btn { width: 20px; height: 20px; border: 0px solid #ffff…" at bounding box center [839, 450] width 1247 height 723
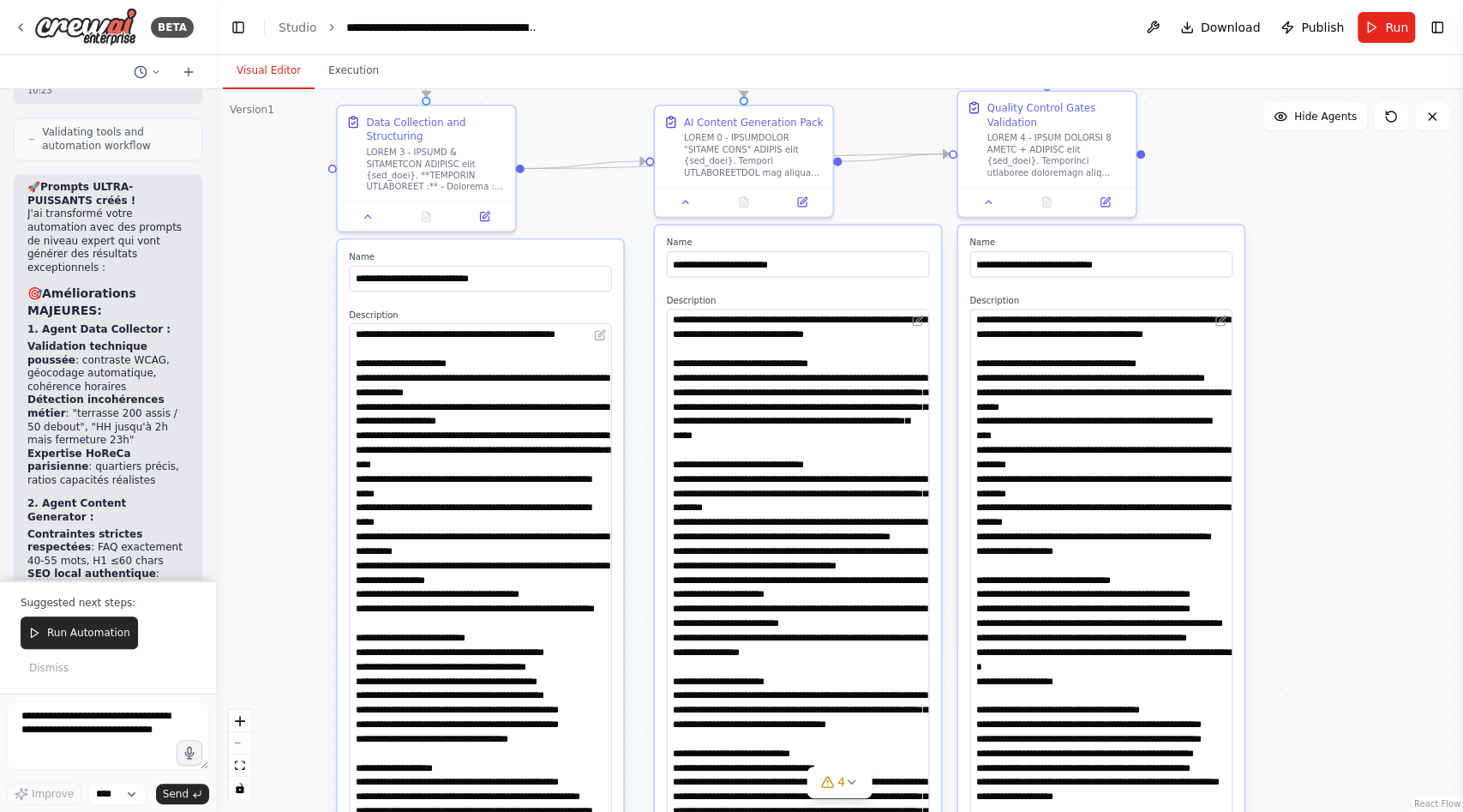
drag, startPoint x: 296, startPoint y: 404, endPoint x: 296, endPoint y: 623, distance: 219.0
click at [296, 623] on div ".deletable-edge-delete-btn { width: 20px; height: 20px; border: 0px solid #ffff…" at bounding box center [839, 450] width 1247 height 723
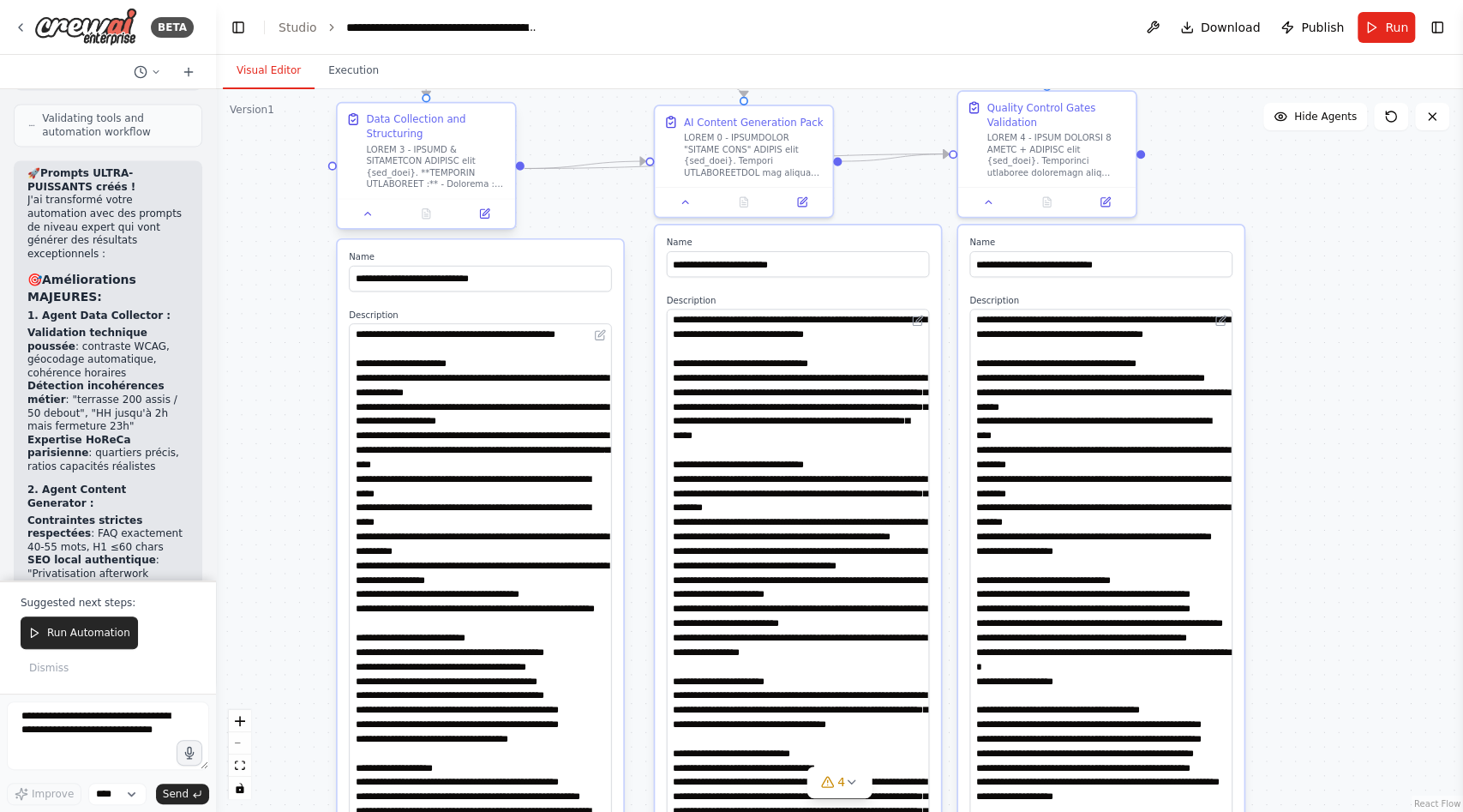
click at [447, 145] on div at bounding box center [436, 167] width 139 height 46
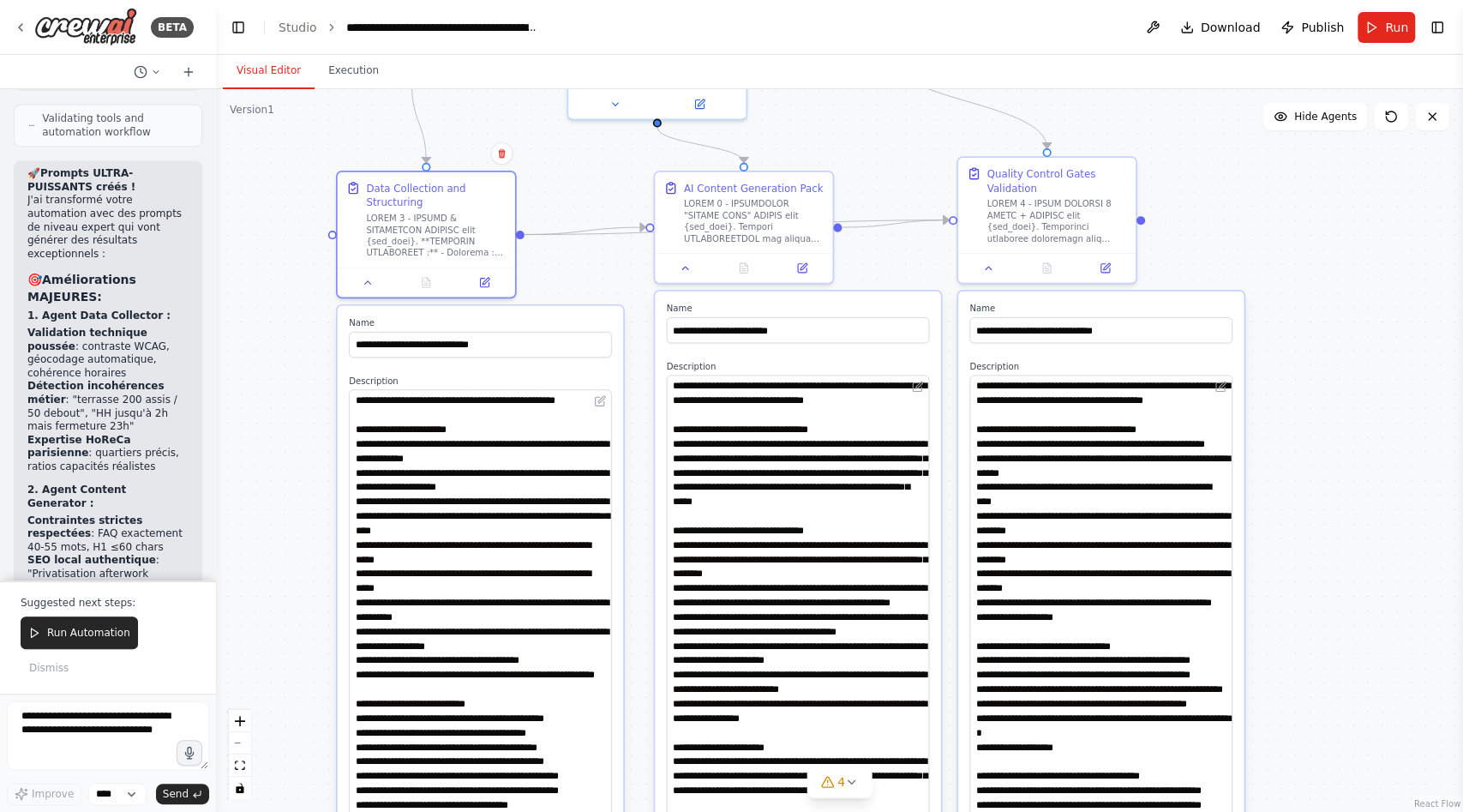
drag, startPoint x: 271, startPoint y: 262, endPoint x: 270, endPoint y: 409, distance: 147.0
click at [271, 411] on div ".deletable-edge-delete-btn { width: 20px; height: 20px; border: 0px solid #ffff…" at bounding box center [839, 450] width 1247 height 723
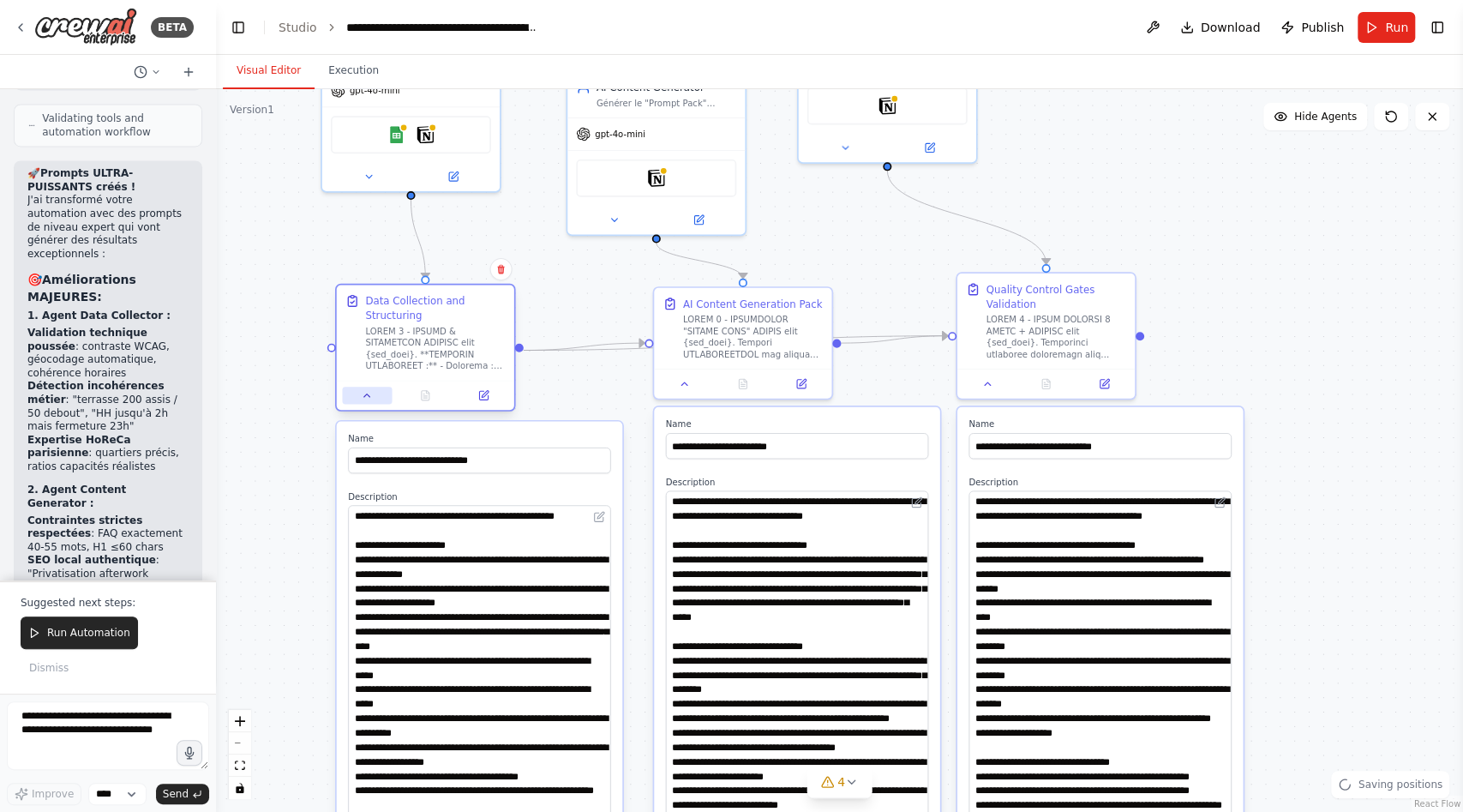
click at [366, 389] on icon at bounding box center [367, 395] width 11 height 11
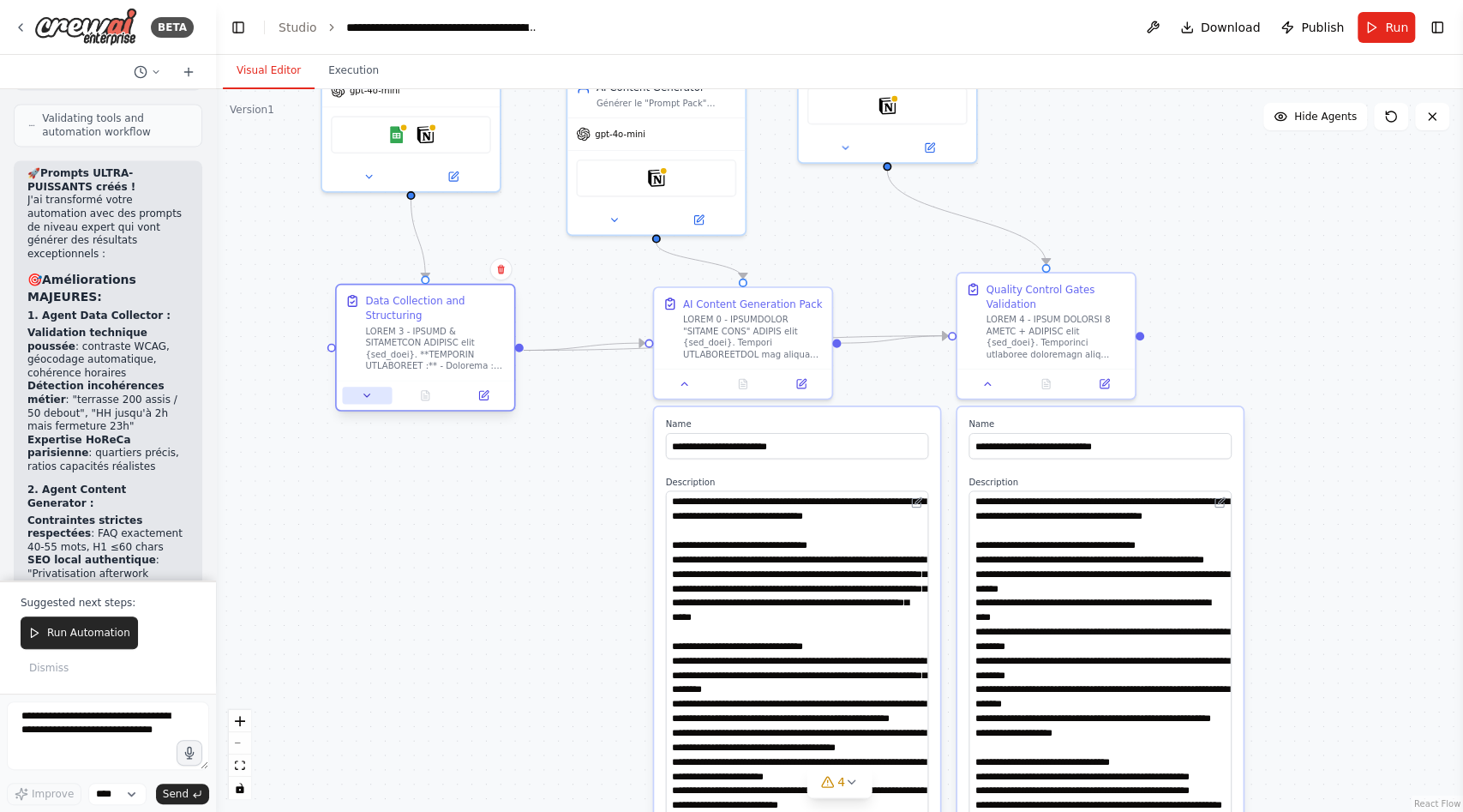
click at [366, 391] on icon at bounding box center [367, 395] width 11 height 11
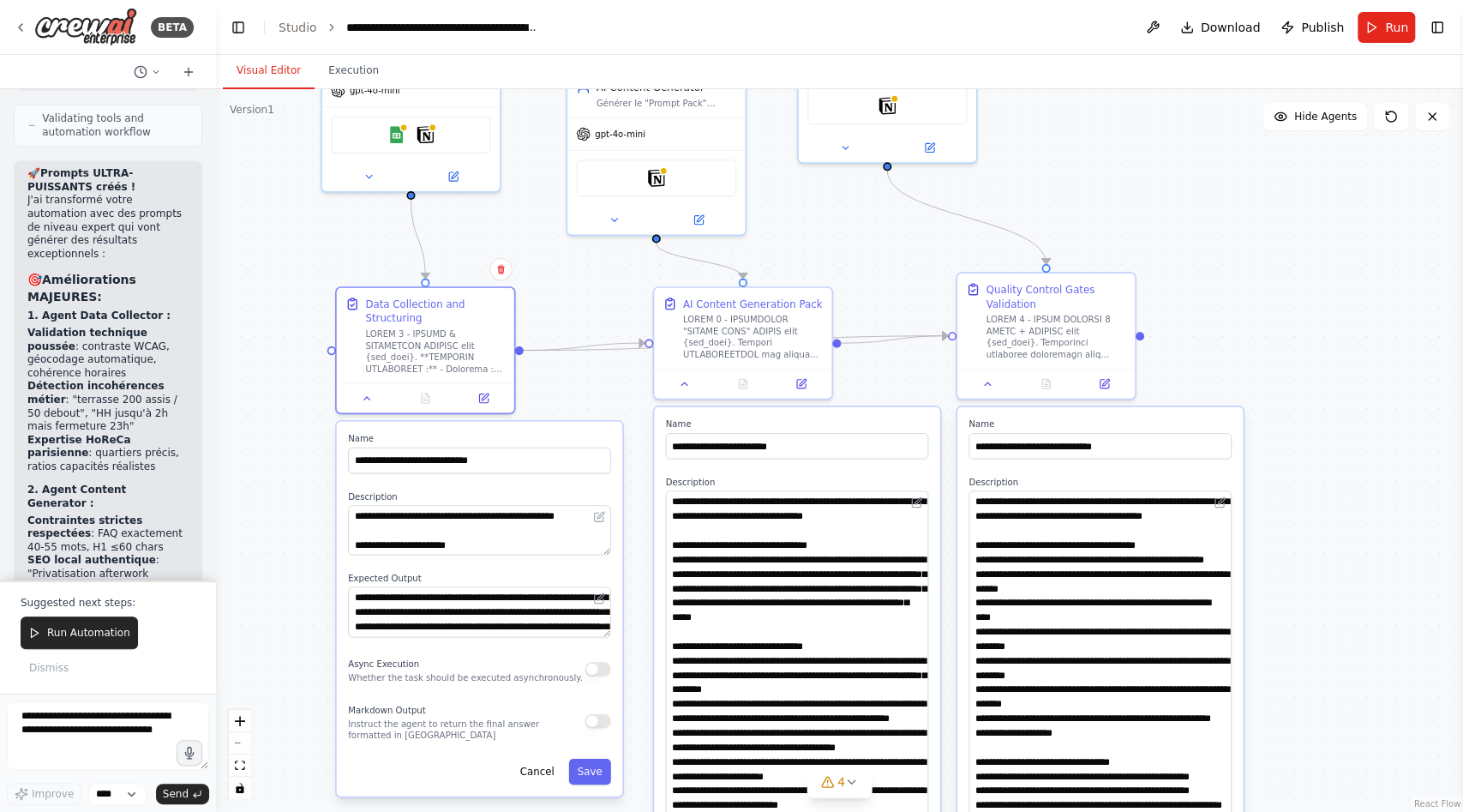
drag, startPoint x: 285, startPoint y: 563, endPoint x: 285, endPoint y: 382, distance: 181.0
click at [285, 382] on div ".deletable-edge-delete-btn { width: 20px; height: 20px; border: 0px solid #ffff…" at bounding box center [839, 450] width 1247 height 723
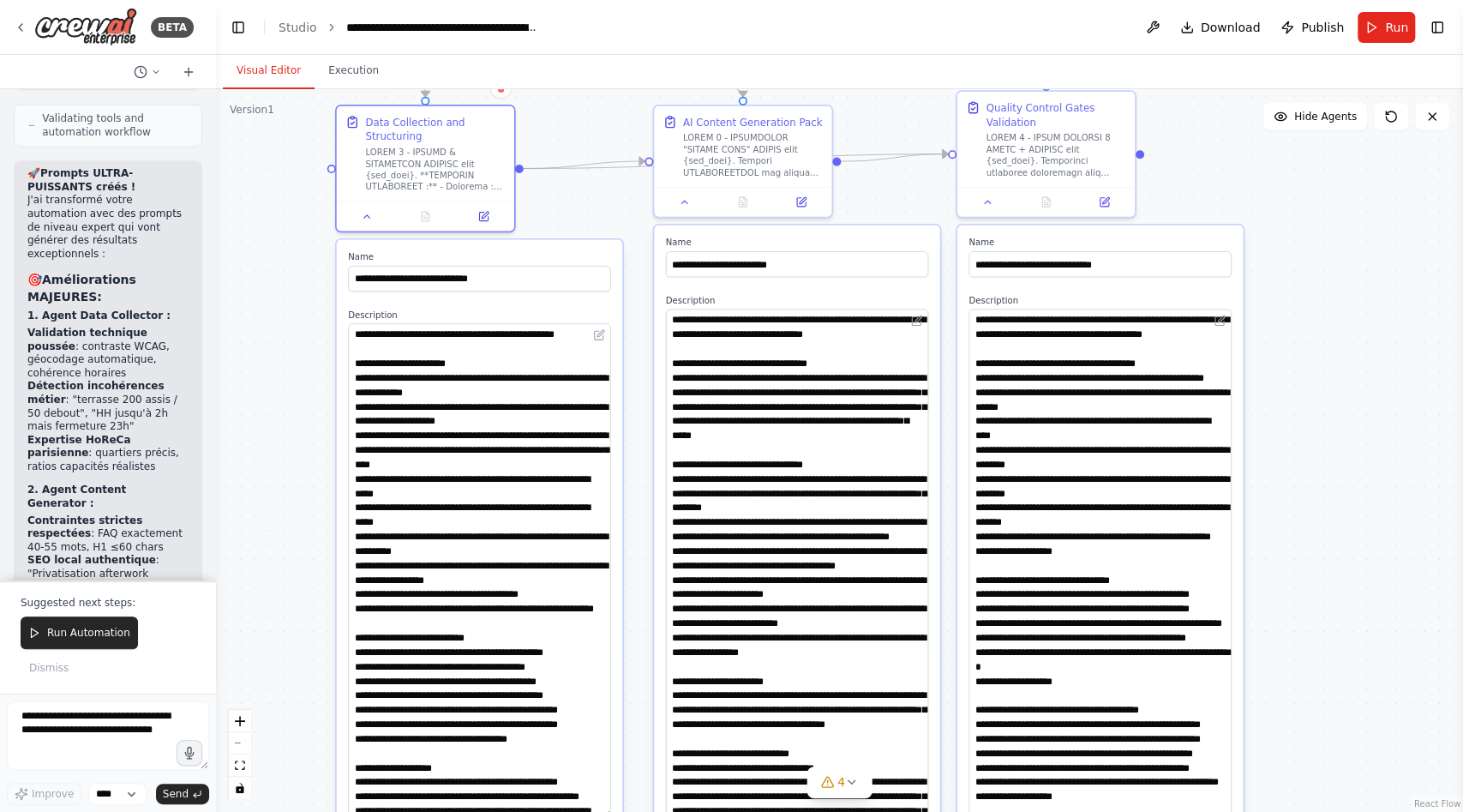
drag, startPoint x: 604, startPoint y: 366, endPoint x: 604, endPoint y: 811, distance: 445.0
click at [604, 811] on textarea at bounding box center [479, 570] width 263 height 494
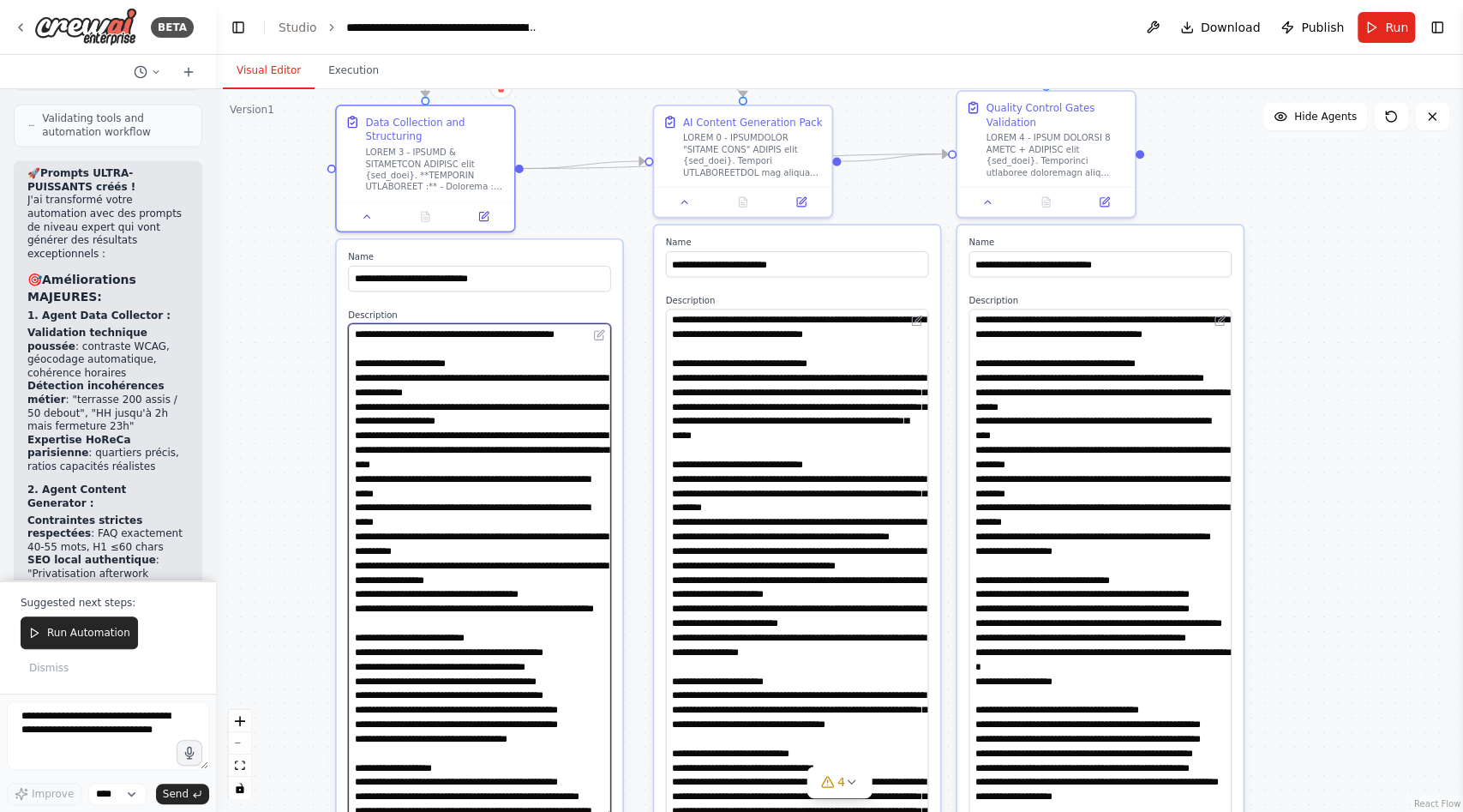
drag, startPoint x: 503, startPoint y: 617, endPoint x: 503, endPoint y: 538, distance: 79.0
click at [503, 538] on textarea at bounding box center [479, 570] width 263 height 494
click at [503, 662] on textarea at bounding box center [479, 570] width 263 height 494
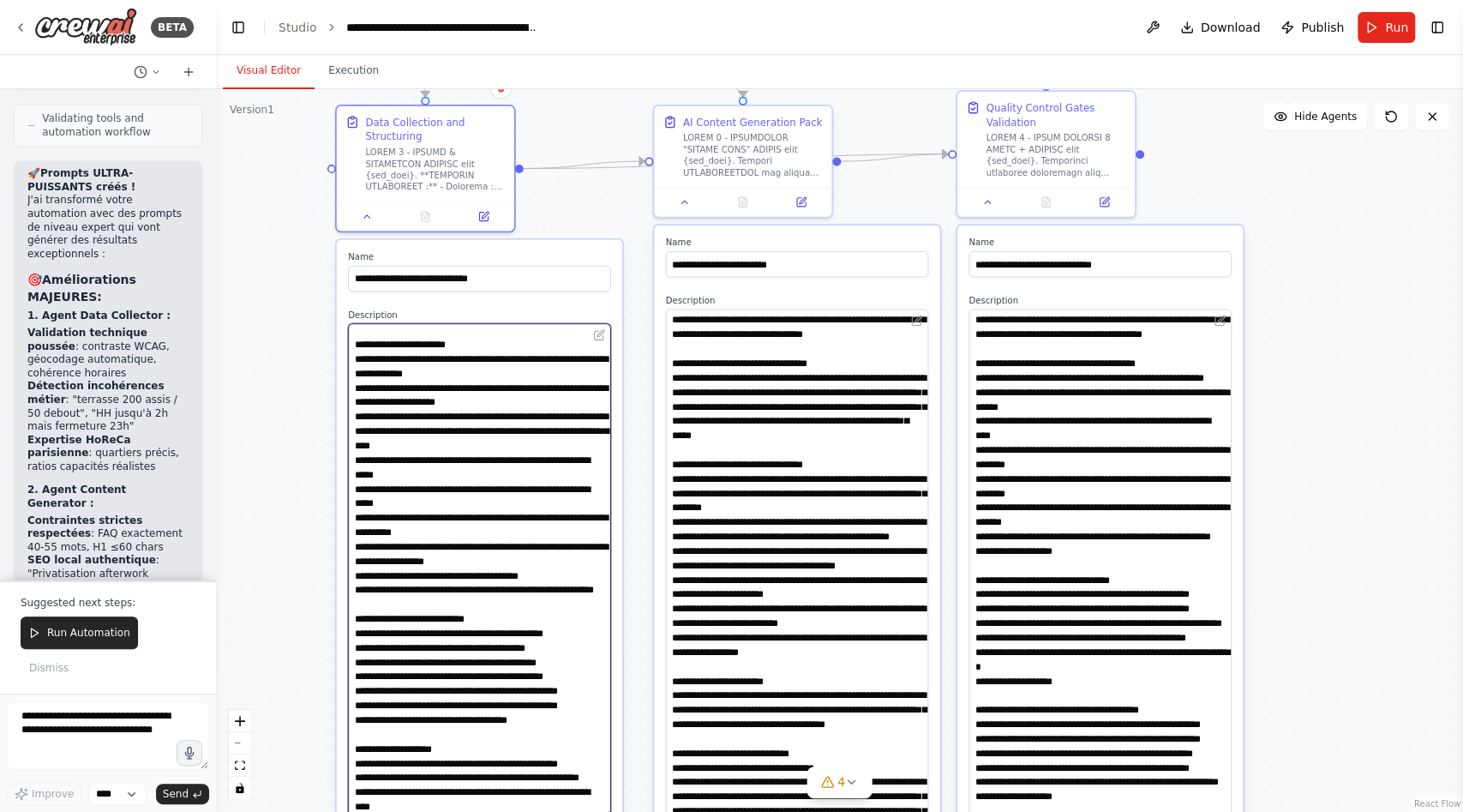
scroll to position [141, 0]
drag, startPoint x: 503, startPoint y: 662, endPoint x: 530, endPoint y: 811, distance: 151.4
click at [530, 811] on textarea at bounding box center [479, 570] width 263 height 494
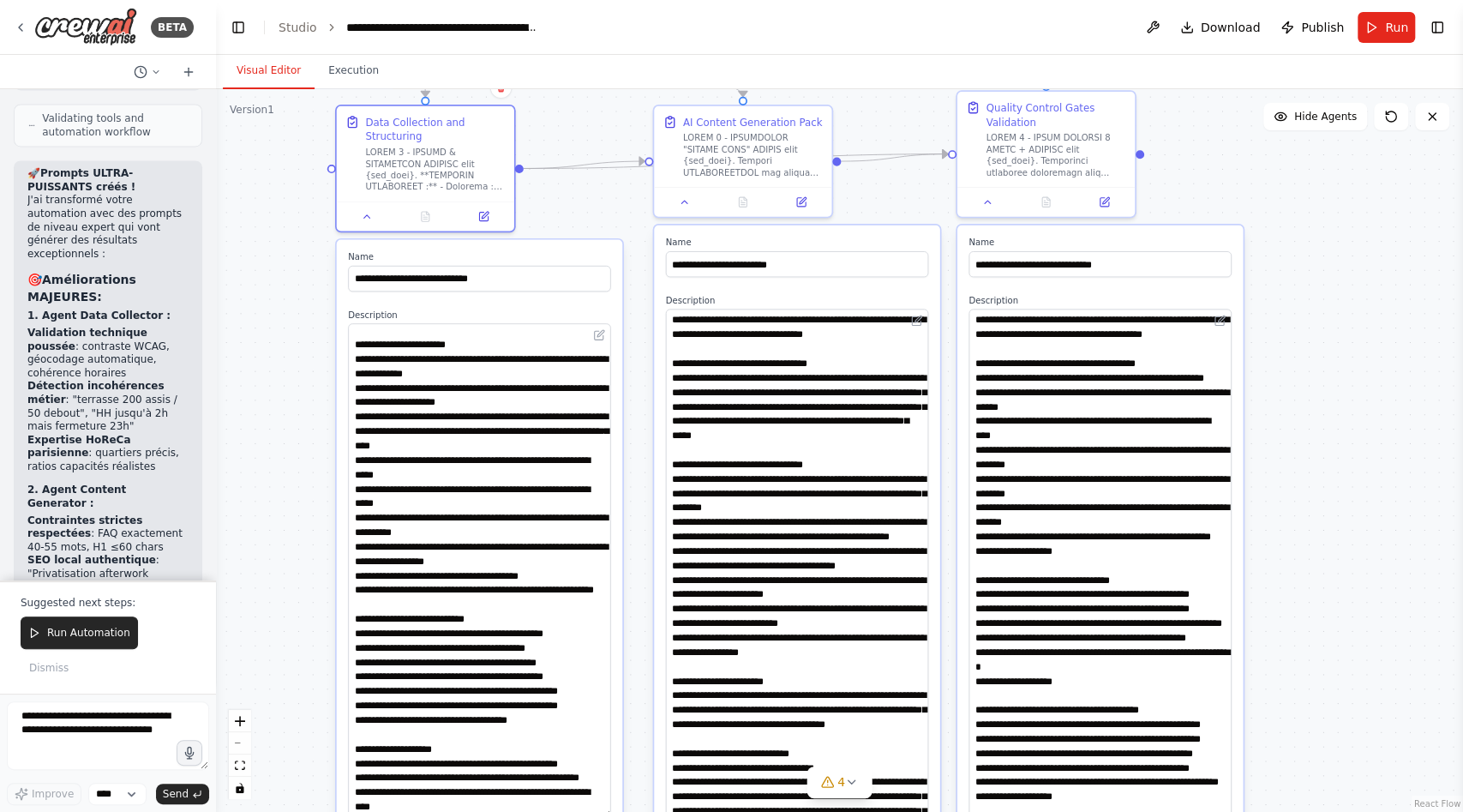
click at [258, 584] on div ".deletable-edge-delete-btn { width: 20px; height: 20px; border: 0px solid #ffff…" at bounding box center [839, 450] width 1247 height 723
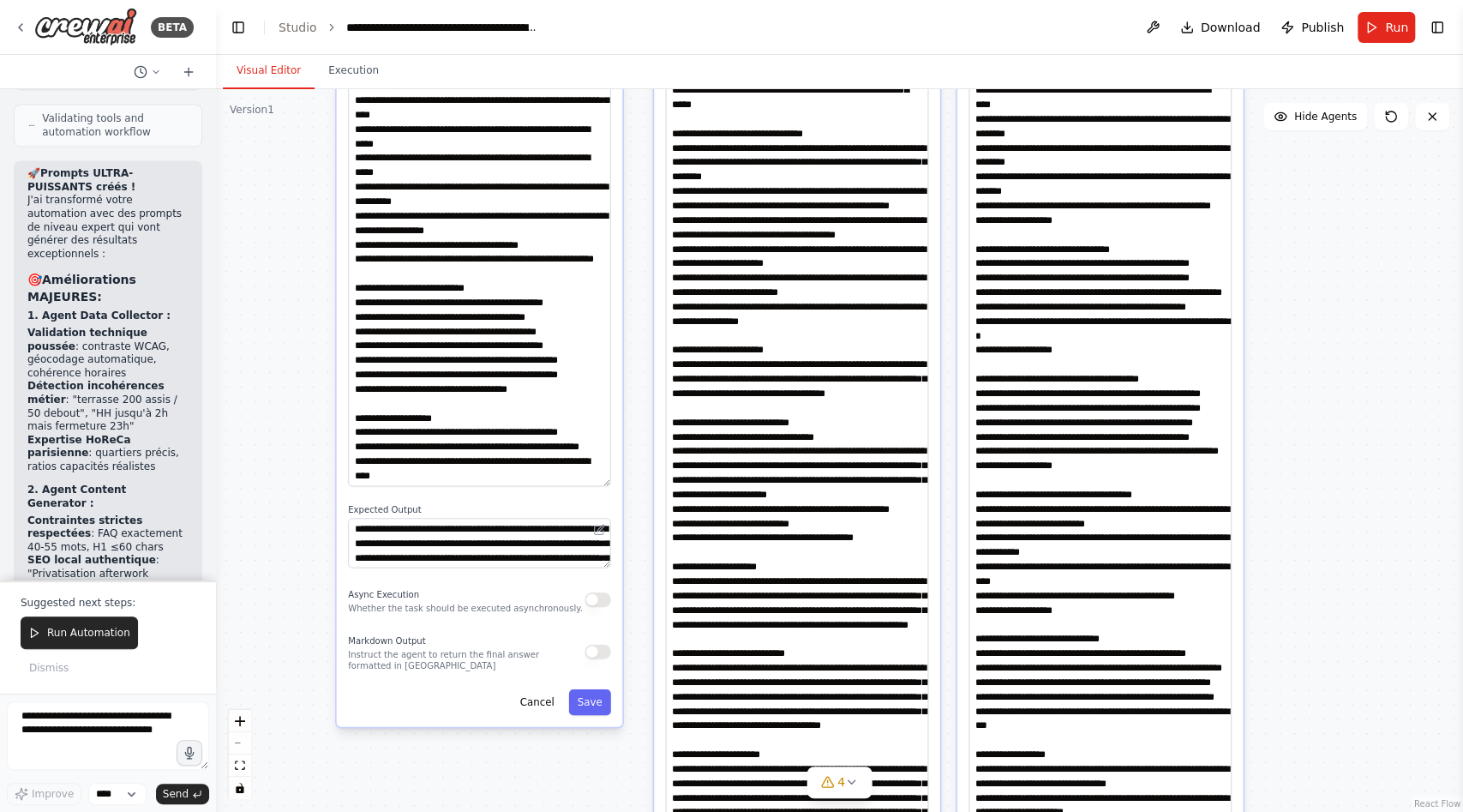
drag, startPoint x: 279, startPoint y: 584, endPoint x: 284, endPoint y: 263, distance: 321.0
click at [278, 255] on div ".deletable-edge-delete-btn { width: 20px; height: 20px; border: 0px solid #ffff…" at bounding box center [839, 450] width 1247 height 723
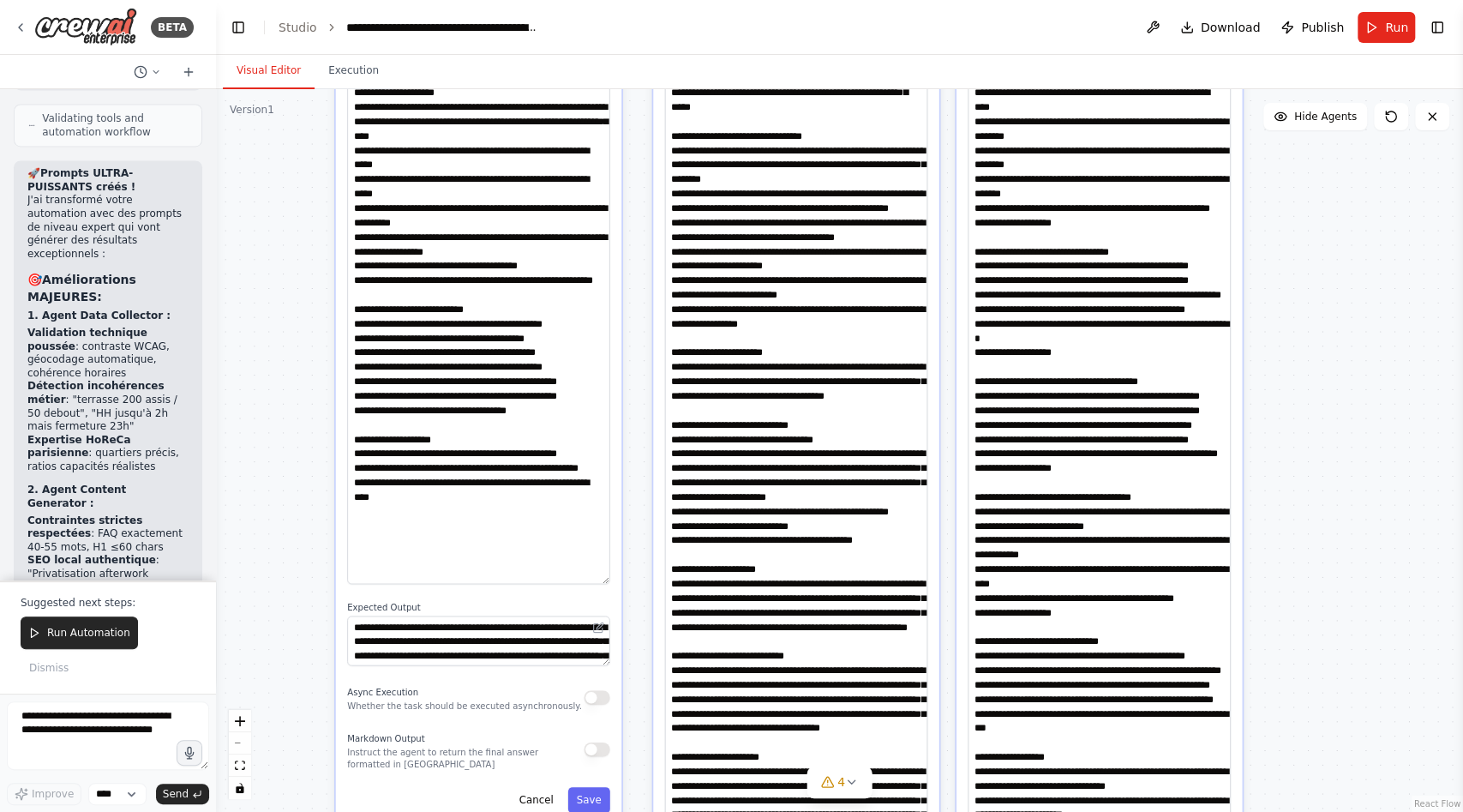
scroll to position [0, 0]
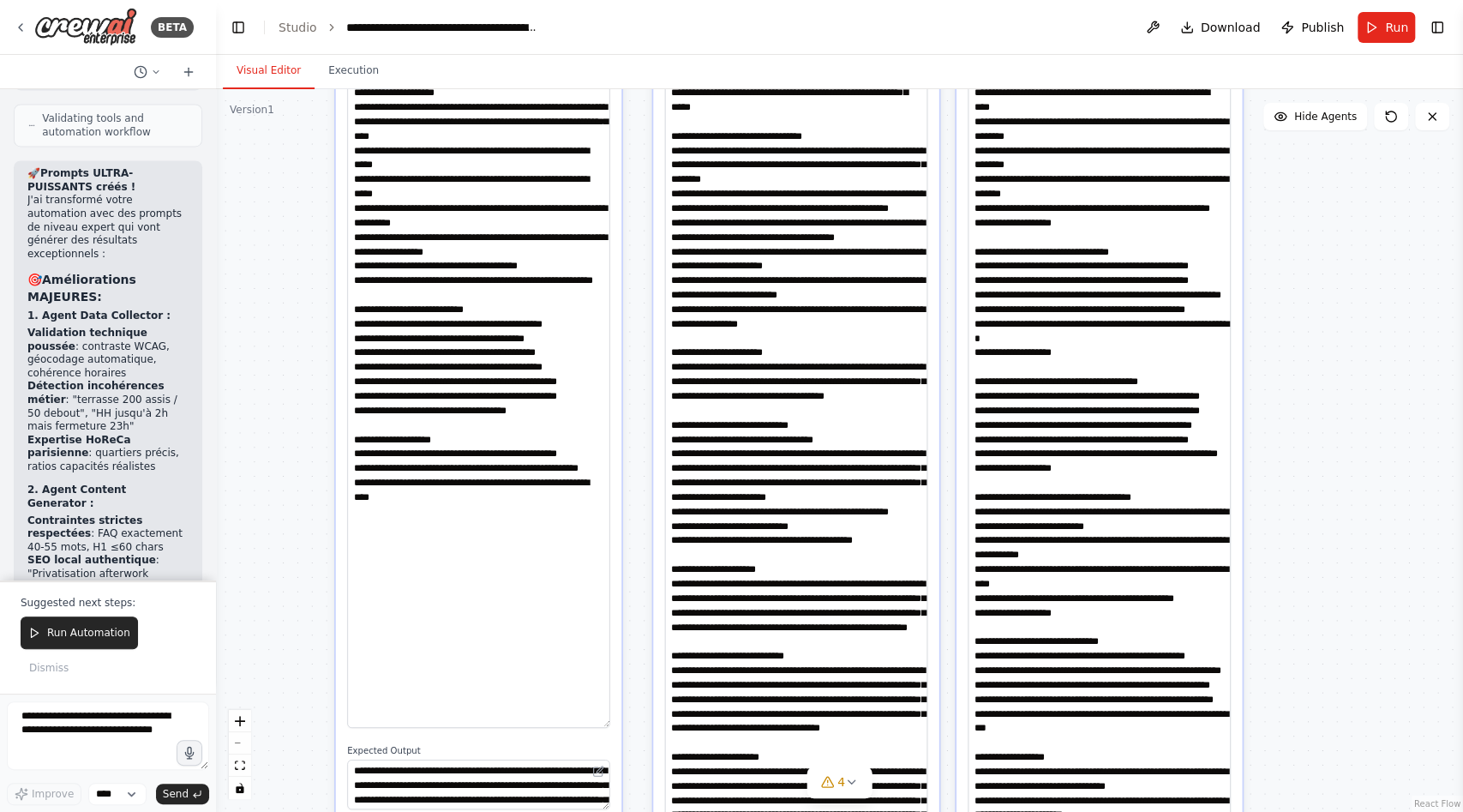
drag, startPoint x: 604, startPoint y: 486, endPoint x: 604, endPoint y: 725, distance: 239.0
click at [604, 725] on textarea at bounding box center [479, 362] width 263 height 733
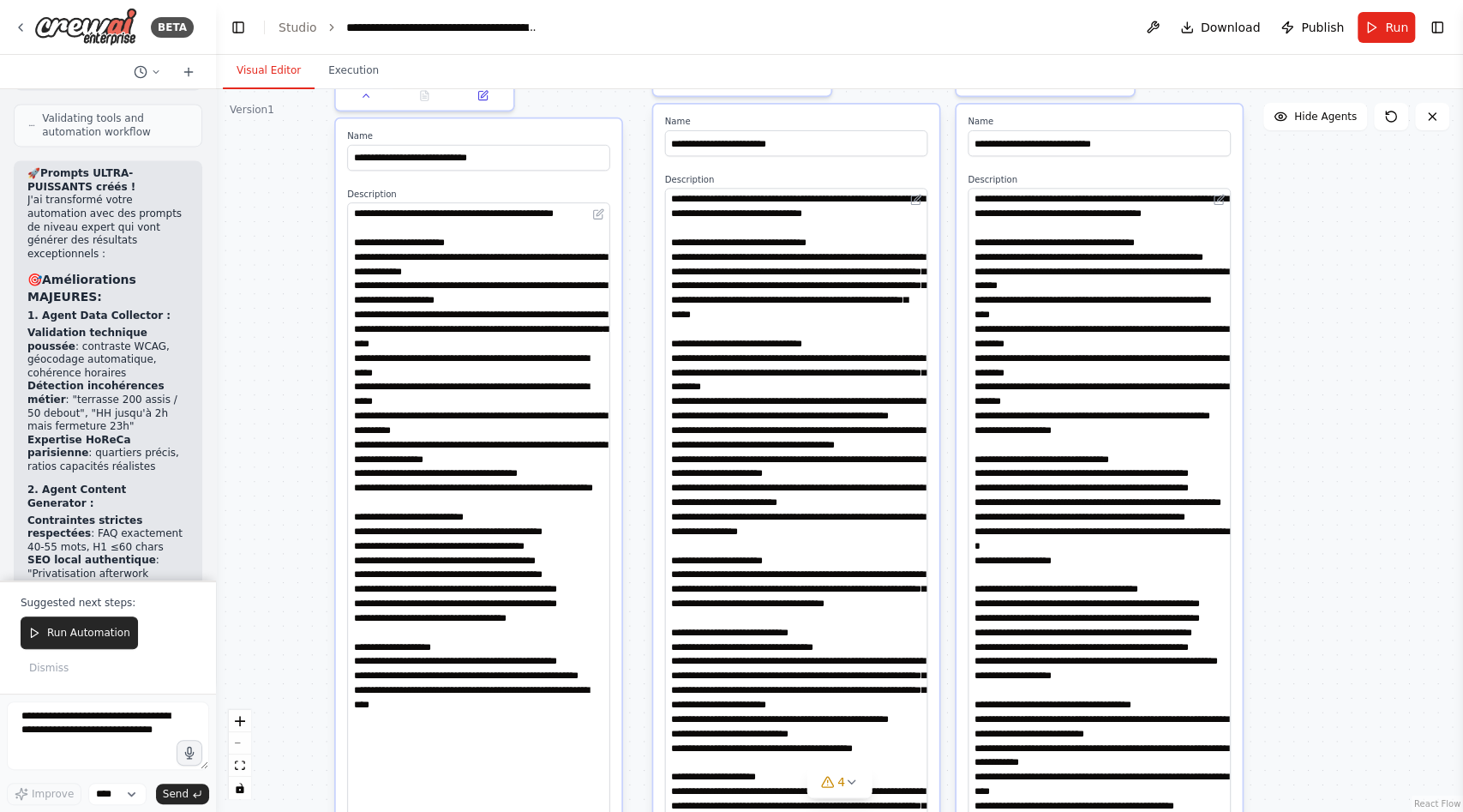
drag, startPoint x: 267, startPoint y: 397, endPoint x: 262, endPoint y: 649, distance: 252.0
click at [264, 644] on div ".deletable-edge-delete-btn { width: 20px; height: 20px; border: 0px solid #ffff…" at bounding box center [839, 450] width 1247 height 723
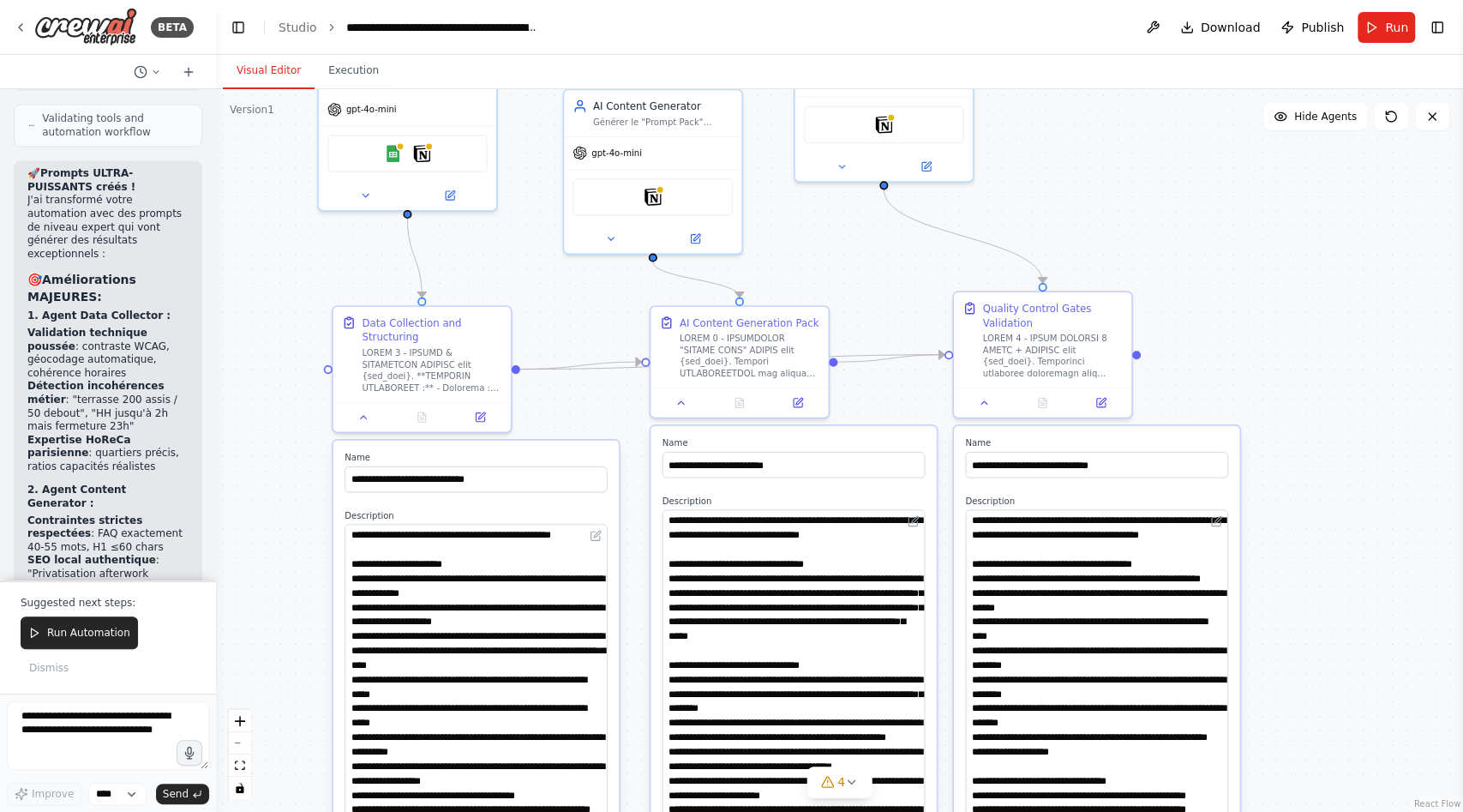
drag, startPoint x: 1296, startPoint y: 378, endPoint x: 1296, endPoint y: 591, distance: 213.0
click at [1296, 592] on div ".deletable-edge-delete-btn { width: 20px; height: 20px; border: 0px solid #ffff…" at bounding box center [839, 450] width 1247 height 723
